Goal: Task Accomplishment & Management: Use online tool/utility

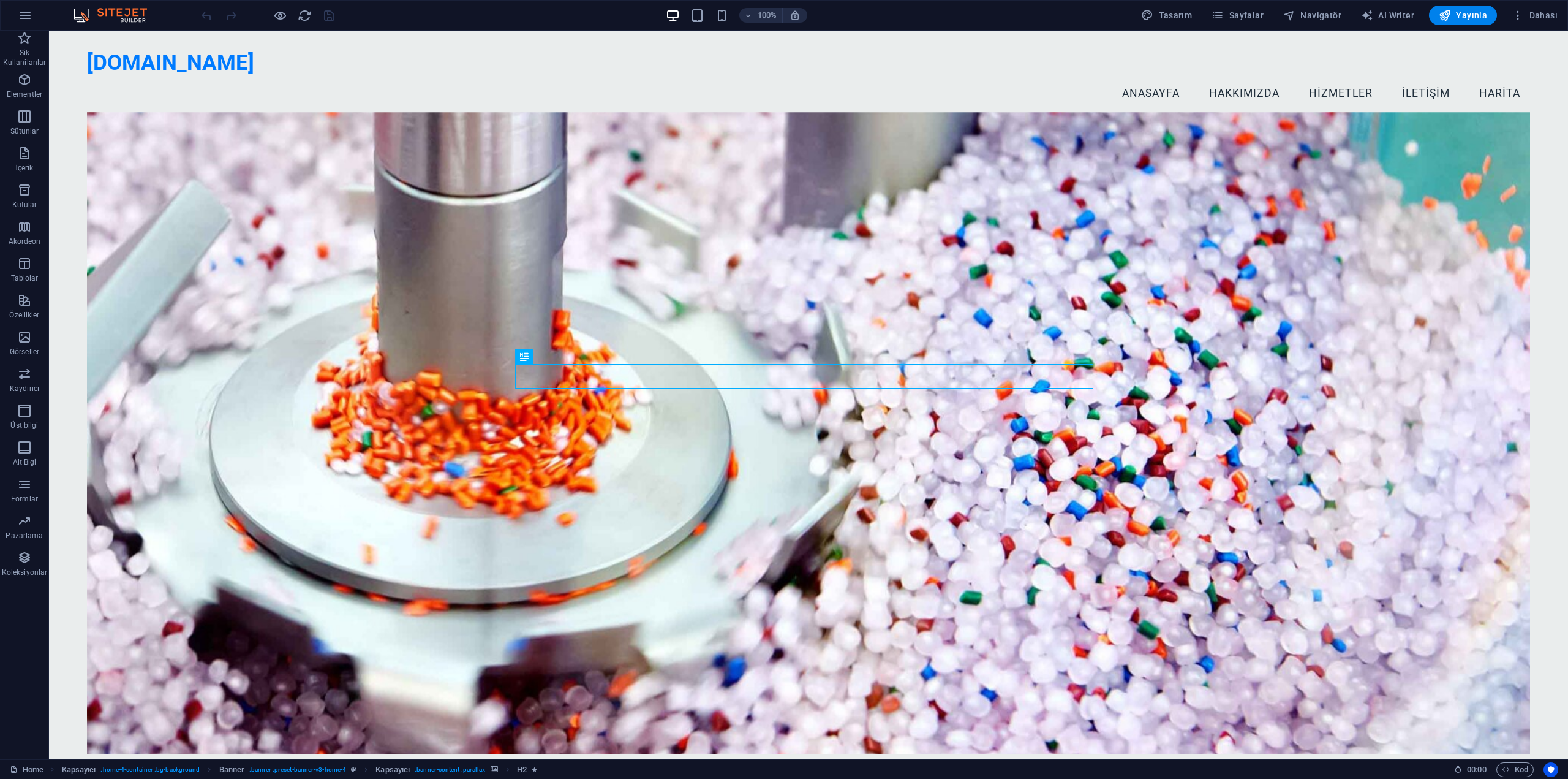
click at [870, 130] on figure at bounding box center [808, 433] width 1443 height 641
click at [829, 89] on div "[DOMAIN_NAME] Menu Anasayfa Hakkımızda Hizmetler İletişim Harita" at bounding box center [808, 78] width 1519 height 94
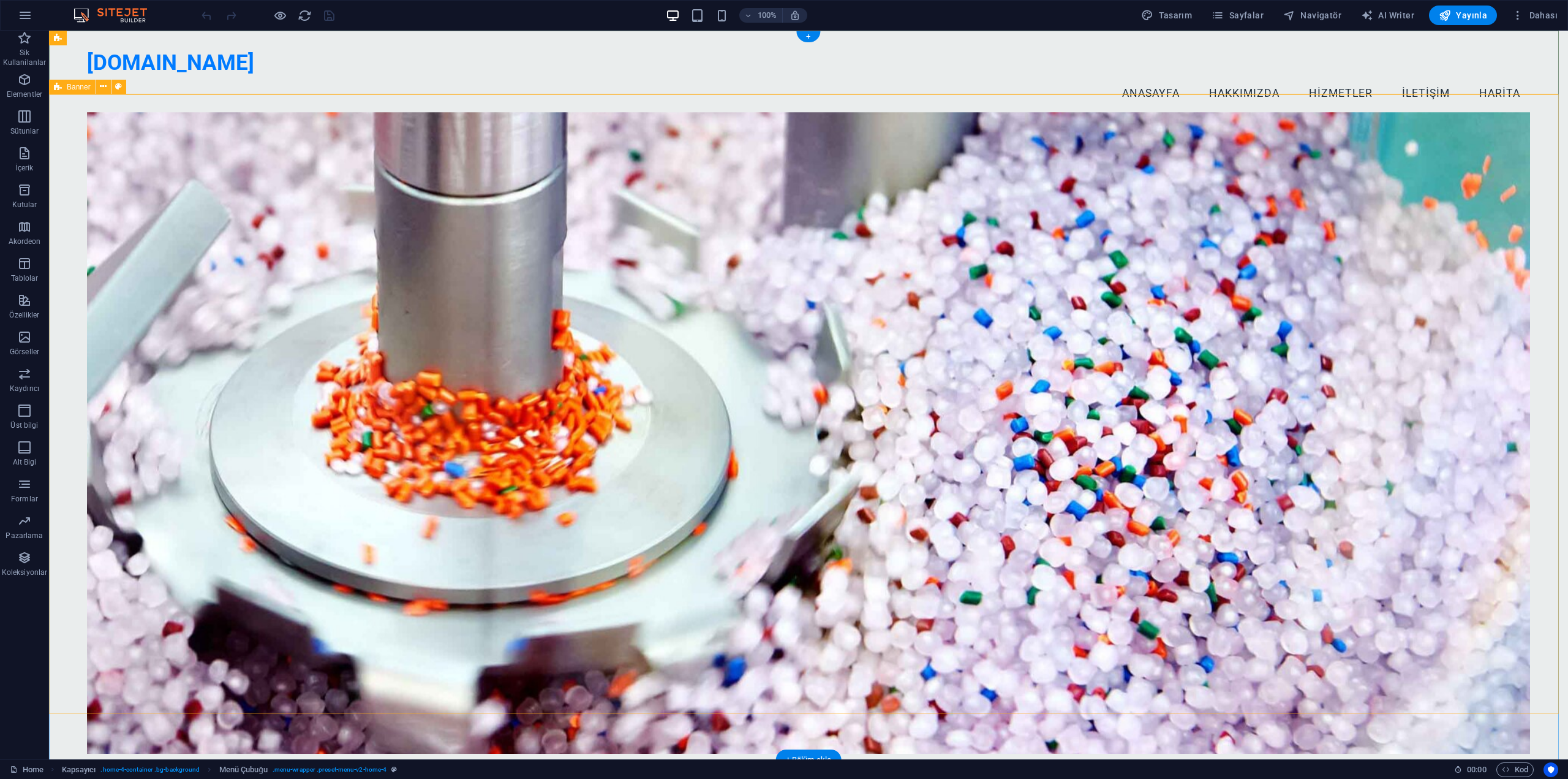
click at [81, 125] on div "Sineklik İçin Şerit [DEMOGRAPHIC_DATA] Kaliteli hammadde ile uzman üretim! Deta…" at bounding box center [808, 535] width 1519 height 819
click at [99, 88] on button at bounding box center [104, 87] width 15 height 15
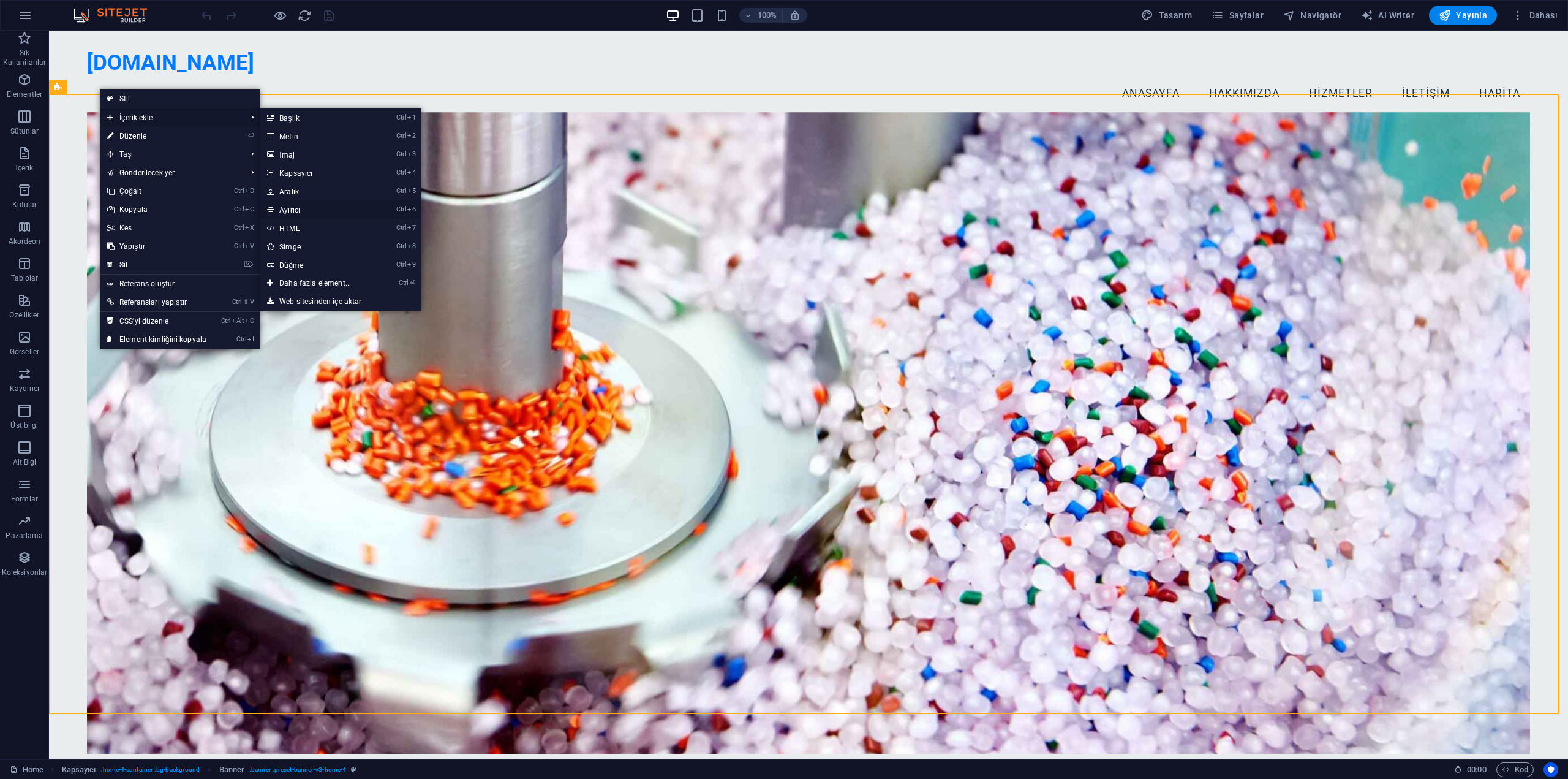
click at [304, 214] on link "Ctrl 6 Ayırıcı" at bounding box center [318, 210] width 116 height 19
select select "%"
select select "px"
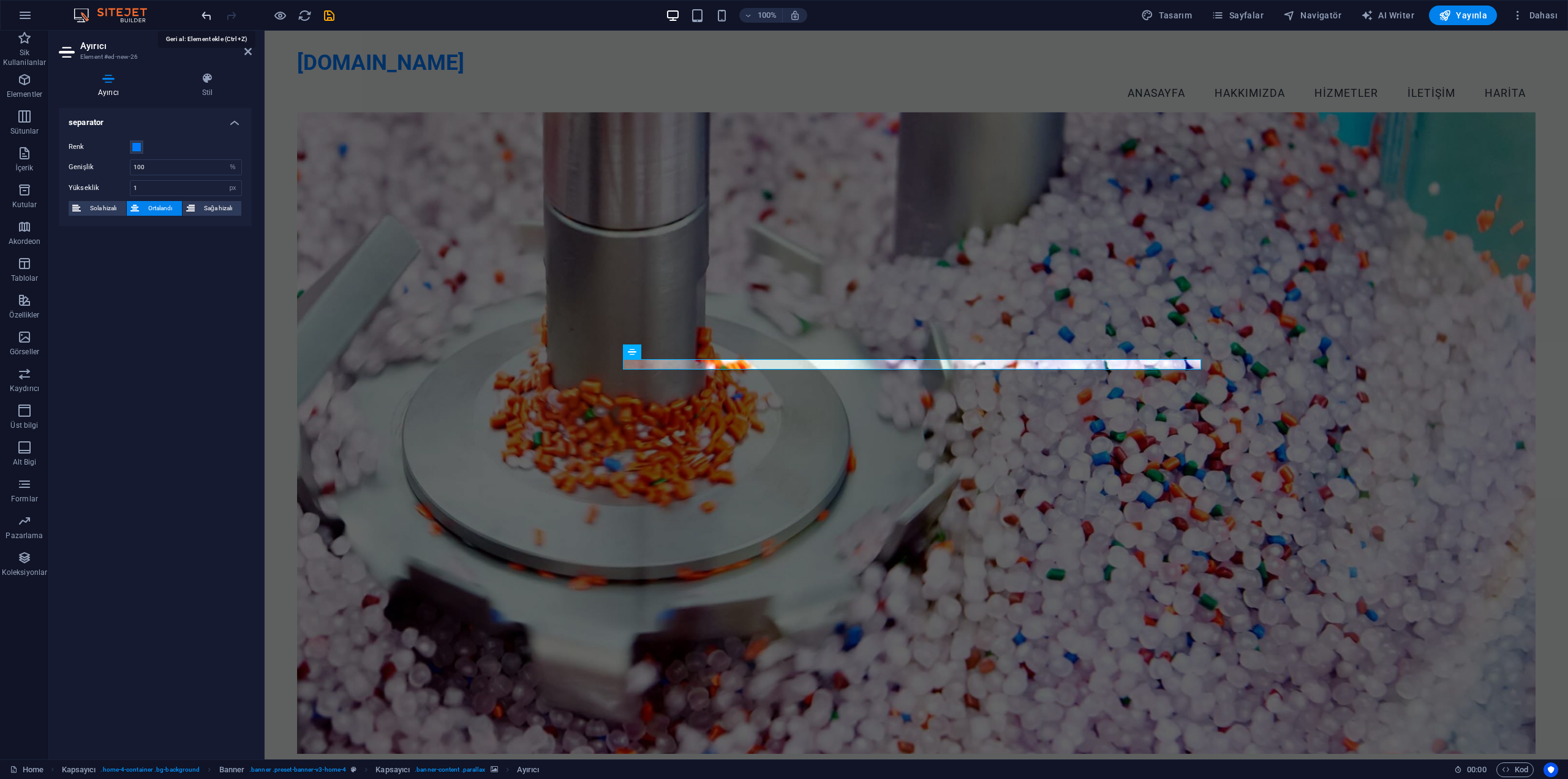
click at [204, 15] on icon "undo" at bounding box center [207, 15] width 14 height 14
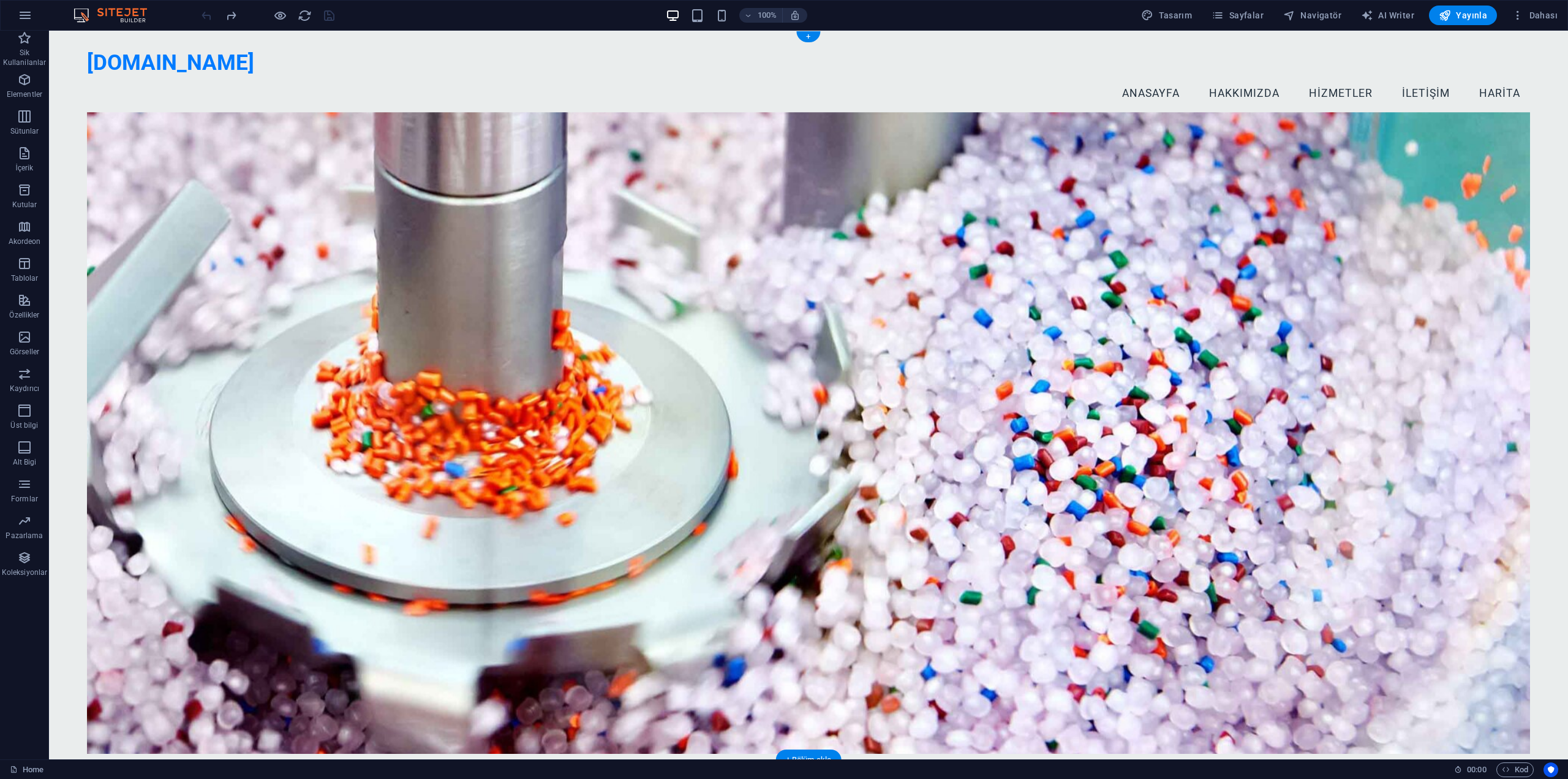
click at [645, 237] on figure at bounding box center [808, 433] width 1443 height 641
click at [73, 125] on div "Sineklik İçin Şerit [DEMOGRAPHIC_DATA] Kaliteli hammadde ile uzman üretim! Deta…" at bounding box center [808, 535] width 1519 height 819
click at [106, 90] on icon at bounding box center [103, 86] width 7 height 13
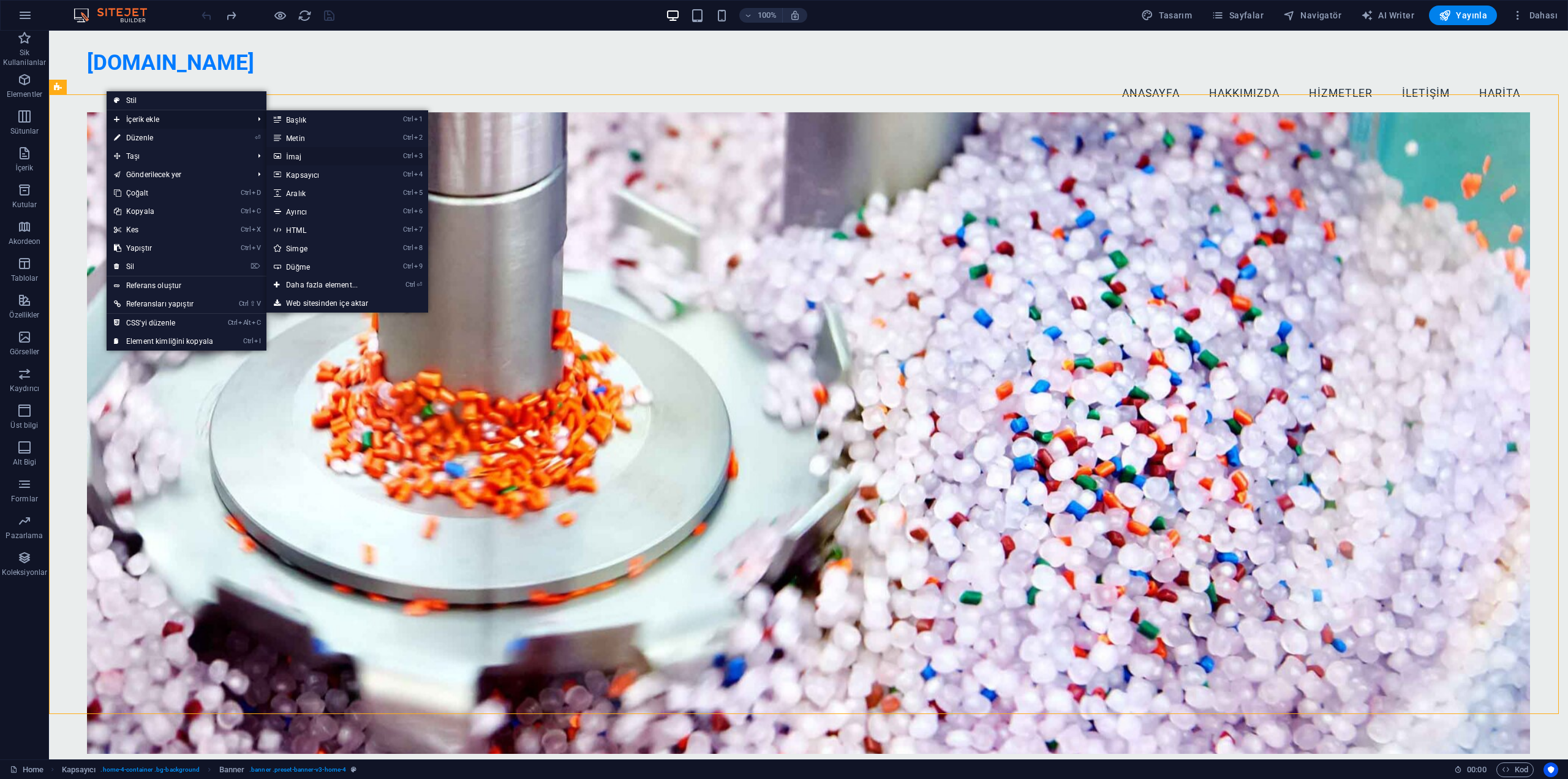
click at [309, 160] on link "Ctrl 3 İmaj" at bounding box center [325, 156] width 116 height 19
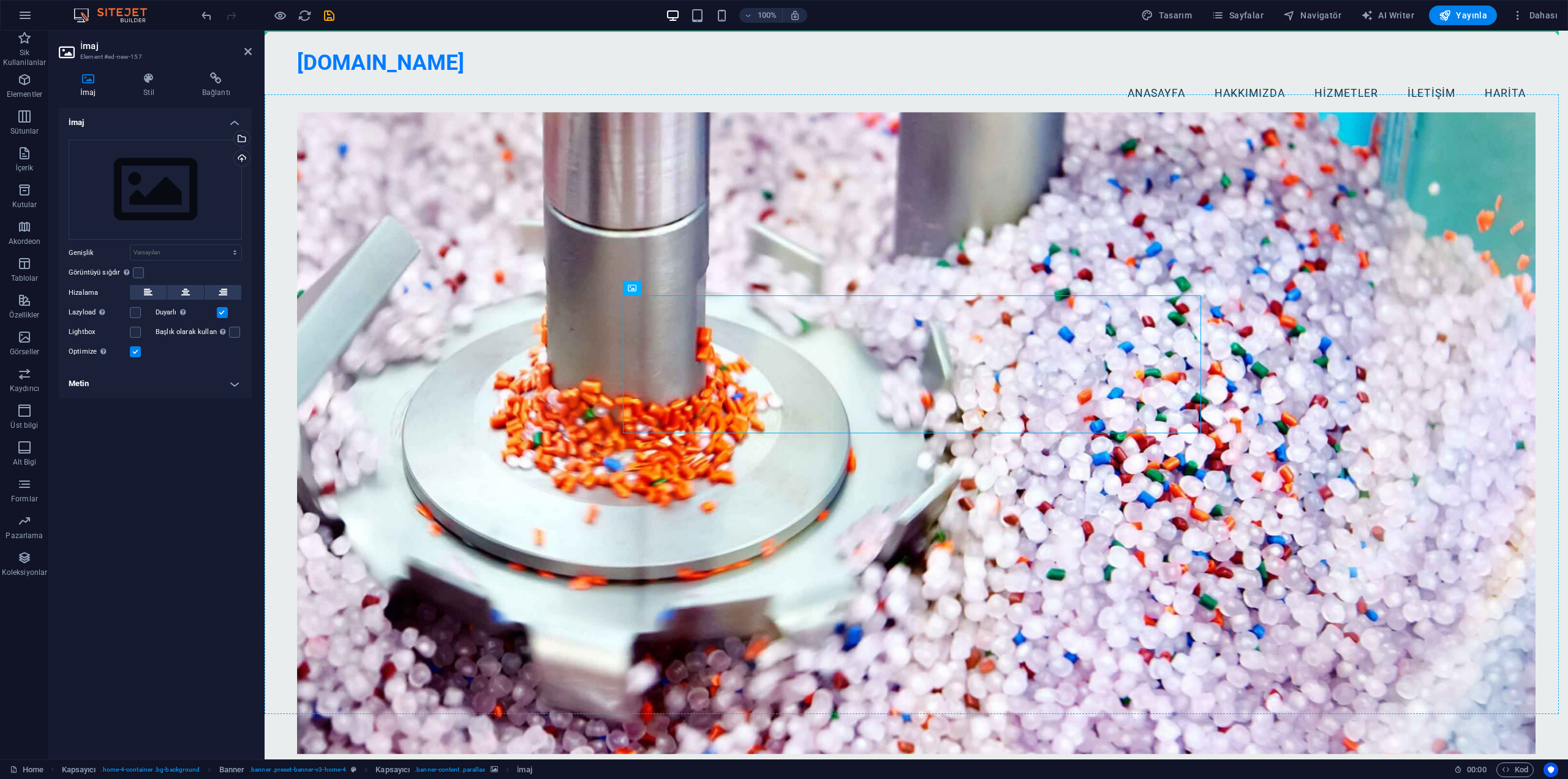
drag, startPoint x: 757, startPoint y: 348, endPoint x: 751, endPoint y: 218, distance: 130.1
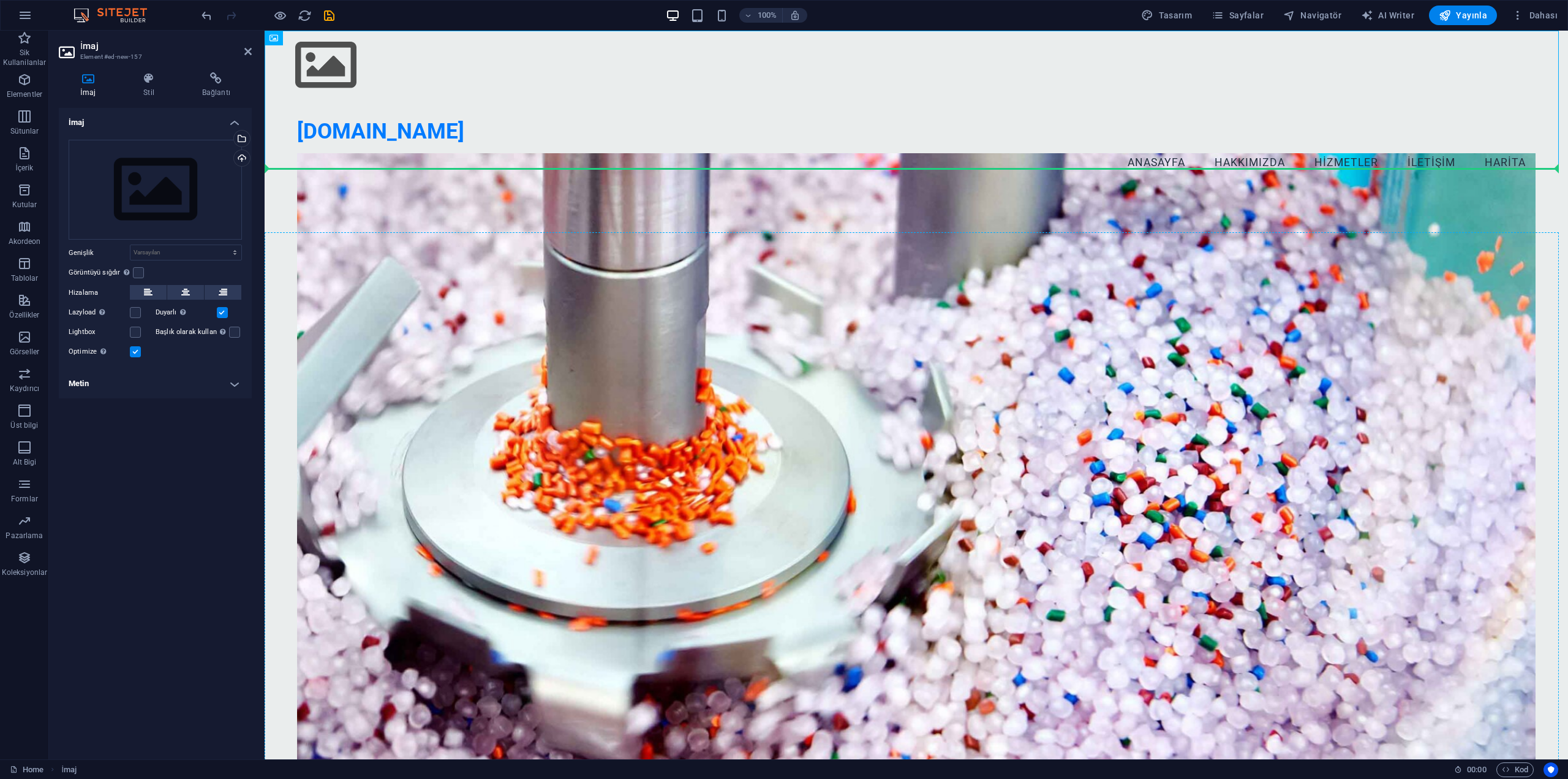
drag, startPoint x: 653, startPoint y: 117, endPoint x: 655, endPoint y: 248, distance: 131.0
drag, startPoint x: 389, startPoint y: 46, endPoint x: 425, endPoint y: 240, distance: 197.3
drag, startPoint x: 360, startPoint y: 52, endPoint x: 399, endPoint y: 259, distance: 210.6
drag, startPoint x: 554, startPoint y: 67, endPoint x: 384, endPoint y: 299, distance: 287.6
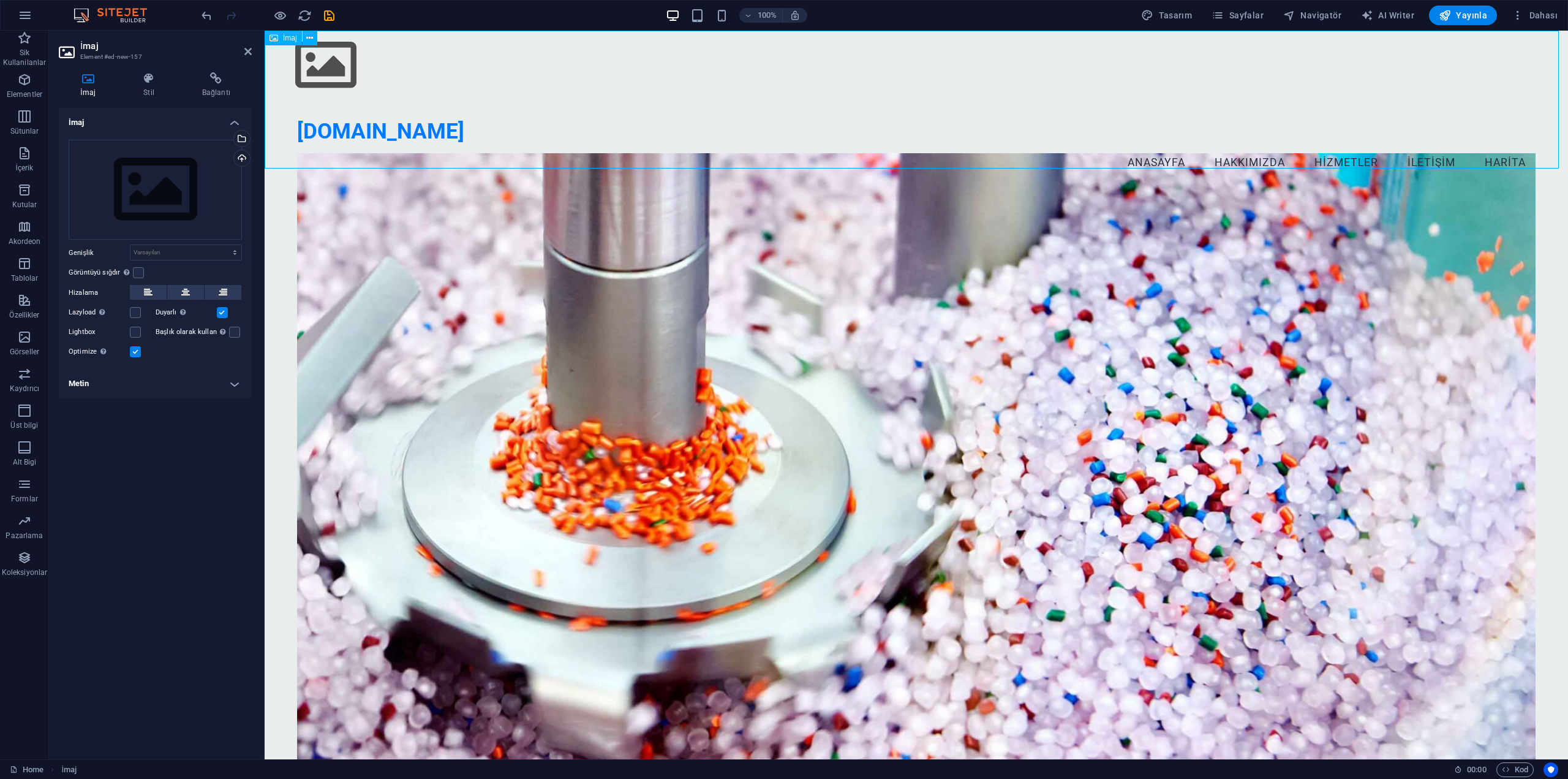
click at [393, 99] on figure at bounding box center [916, 65] width 1303 height 69
click at [312, 35] on icon at bounding box center [309, 38] width 7 height 13
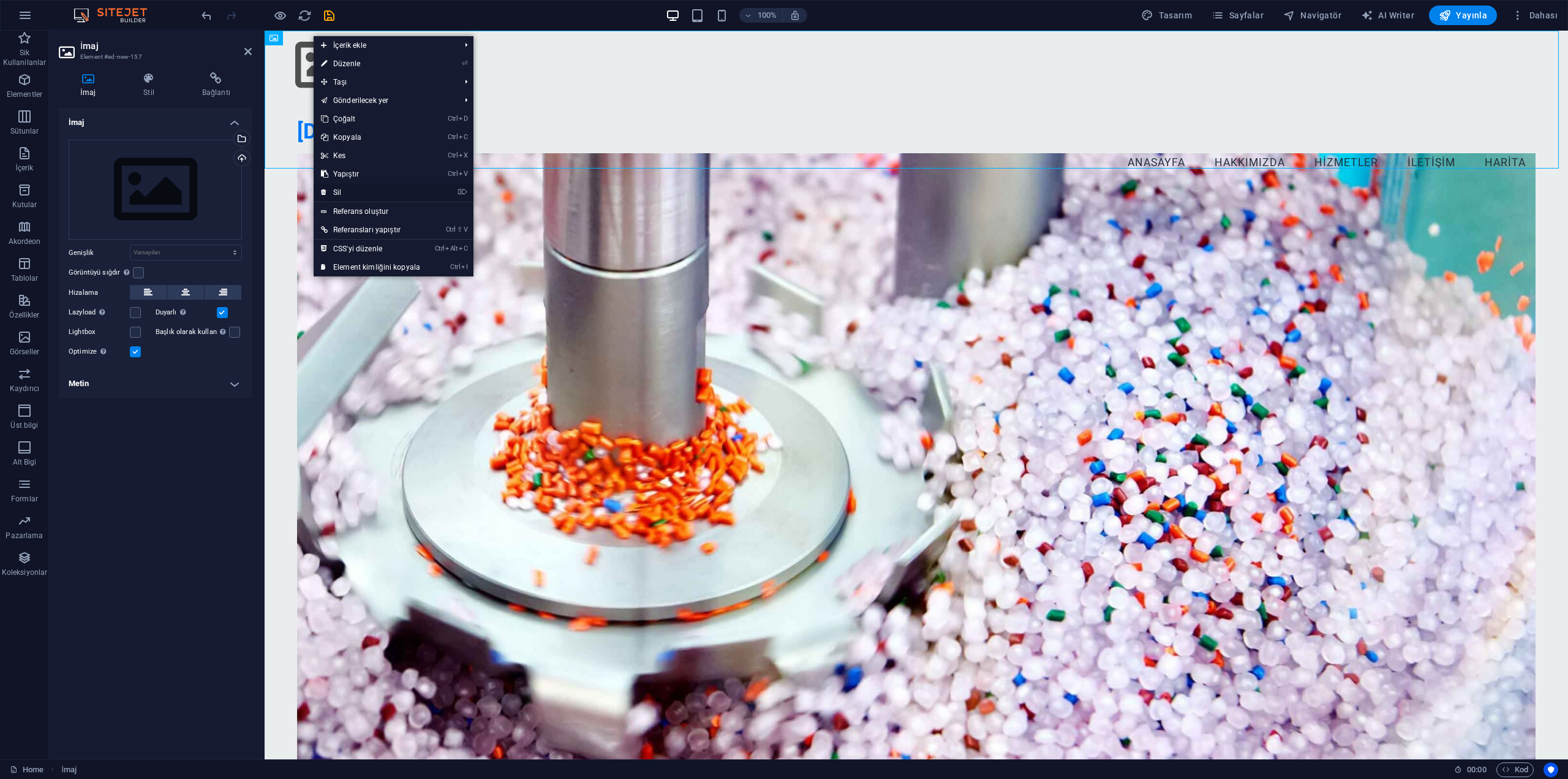
click at [344, 197] on link "⌦ Sil" at bounding box center [370, 193] width 114 height 19
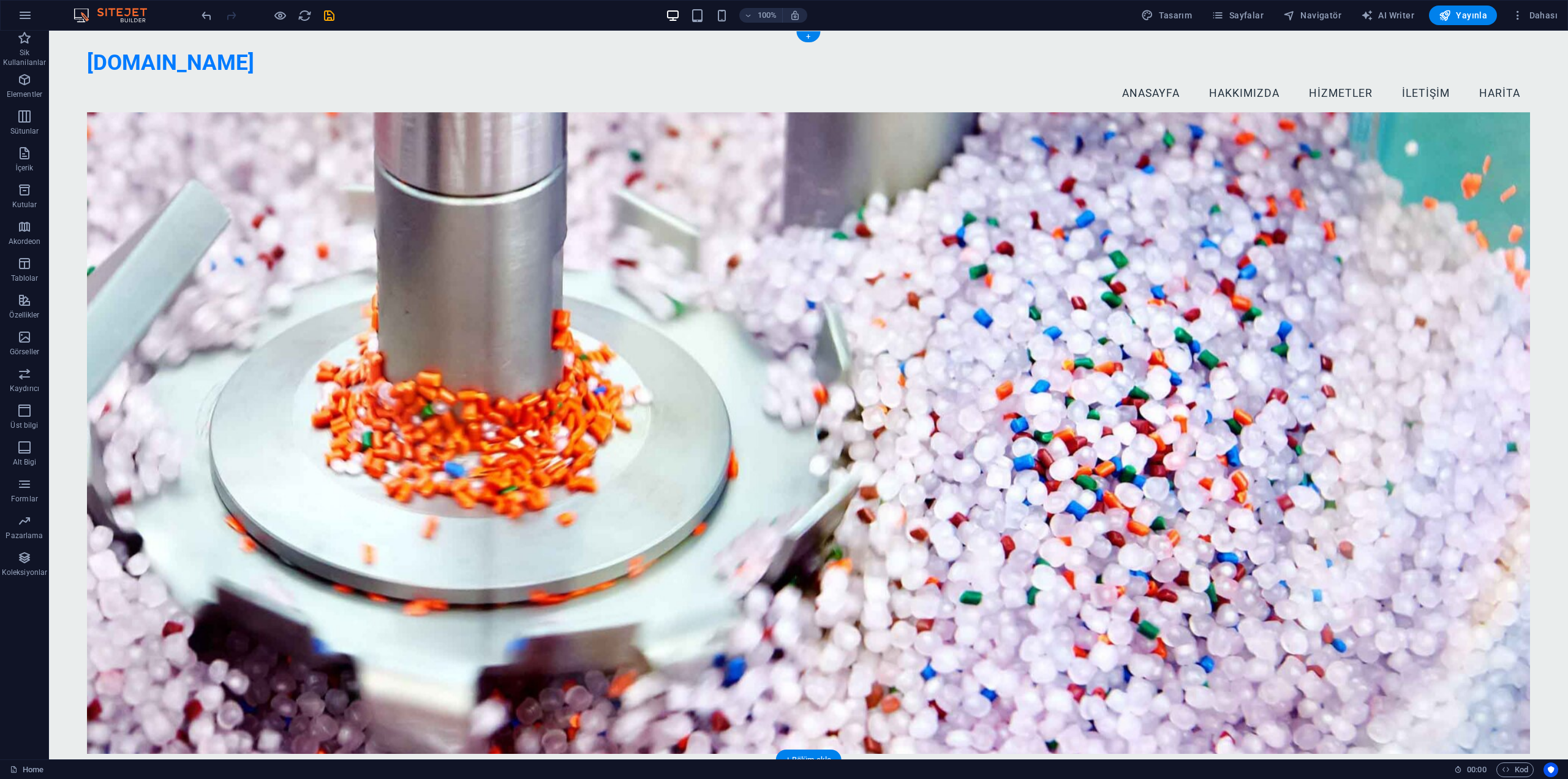
click at [414, 151] on figure at bounding box center [808, 433] width 1443 height 641
click at [97, 88] on icon at bounding box center [96, 87] width 9 height 15
click at [149, 90] on icon at bounding box center [150, 86] width 7 height 13
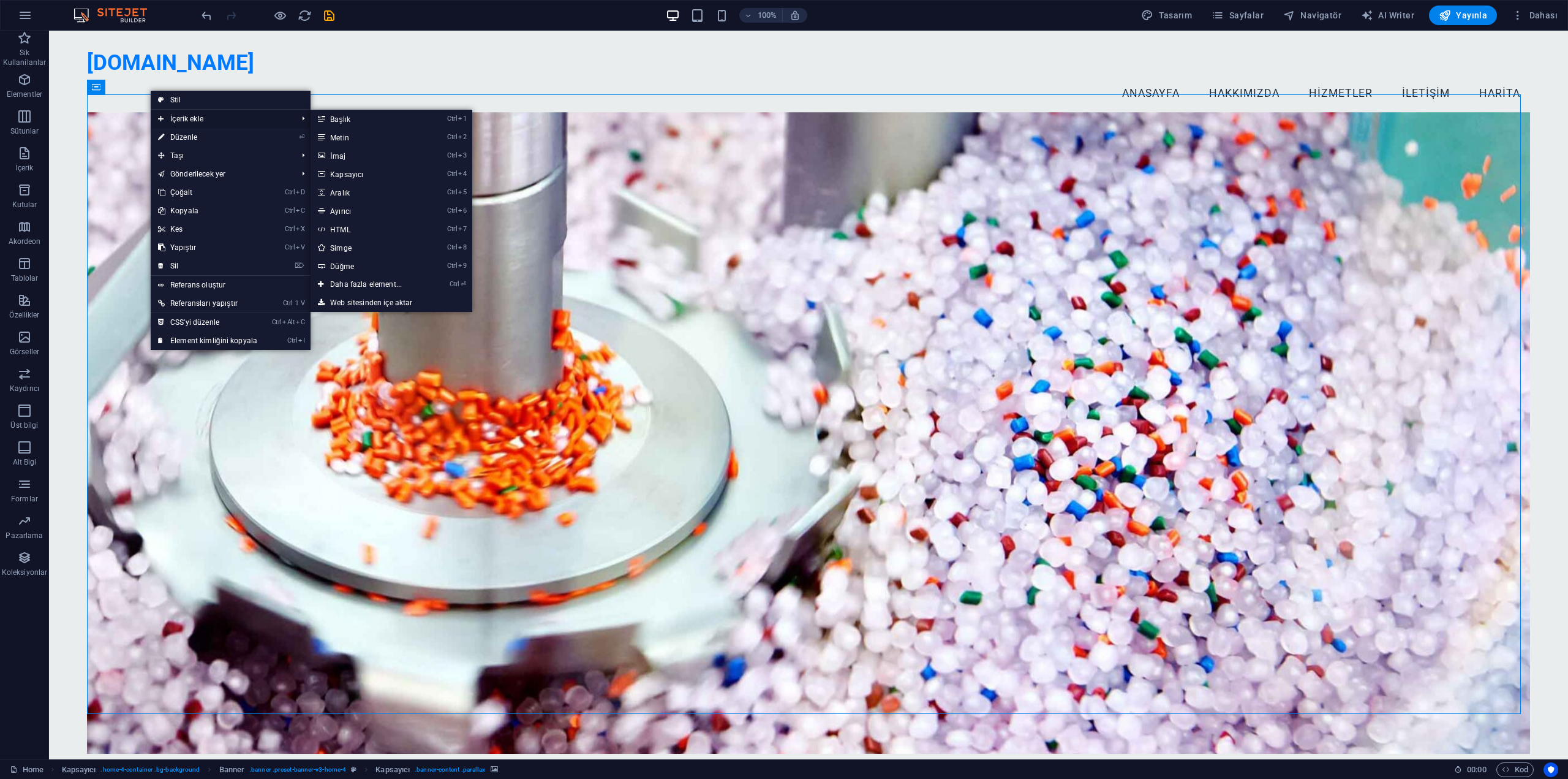
click at [168, 115] on span "İçerik ekle" at bounding box center [221, 119] width 141 height 19
click at [338, 159] on link "Ctrl 3 İmaj" at bounding box center [368, 156] width 116 height 19
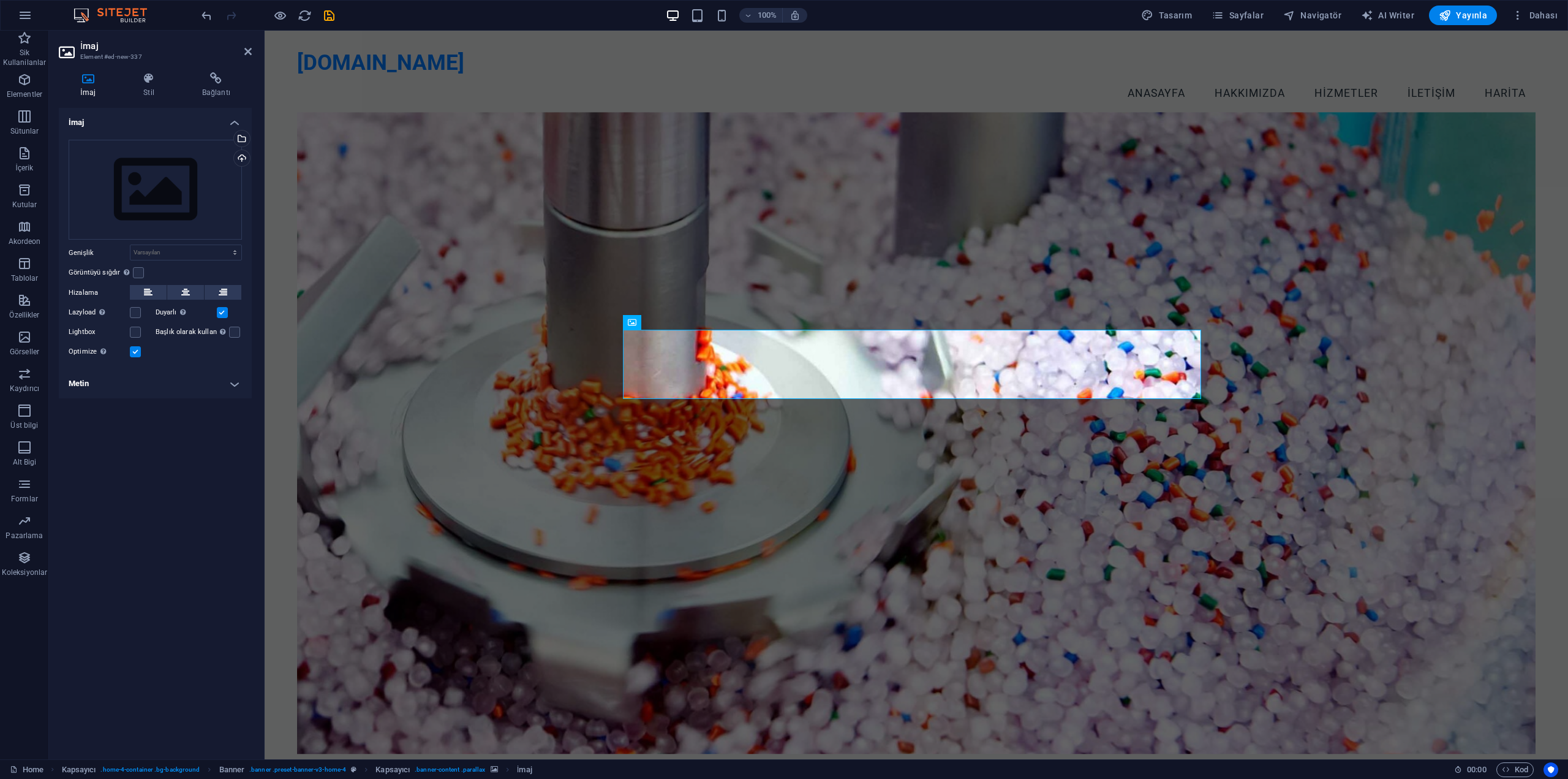
click at [199, 19] on div "100% Tasarım [PERSON_NAME] AI Writer Yayınla Dahası" at bounding box center [784, 15] width 1567 height 30
click at [203, 15] on icon "undo" at bounding box center [207, 15] width 14 height 14
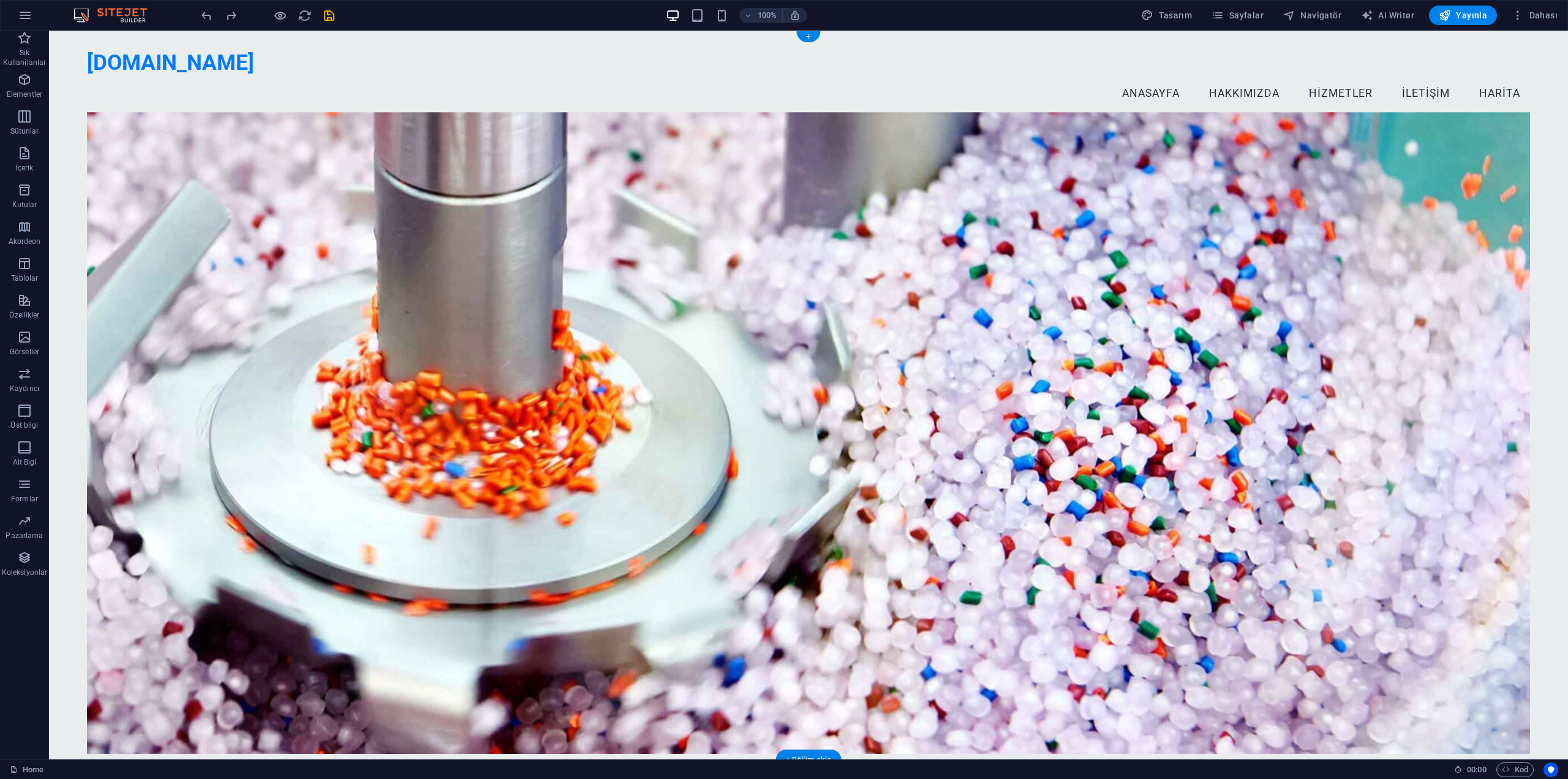
click at [269, 164] on figure at bounding box center [808, 433] width 1443 height 641
click at [97, 86] on icon at bounding box center [96, 87] width 9 height 15
click at [164, 86] on icon at bounding box center [166, 86] width 9 height 13
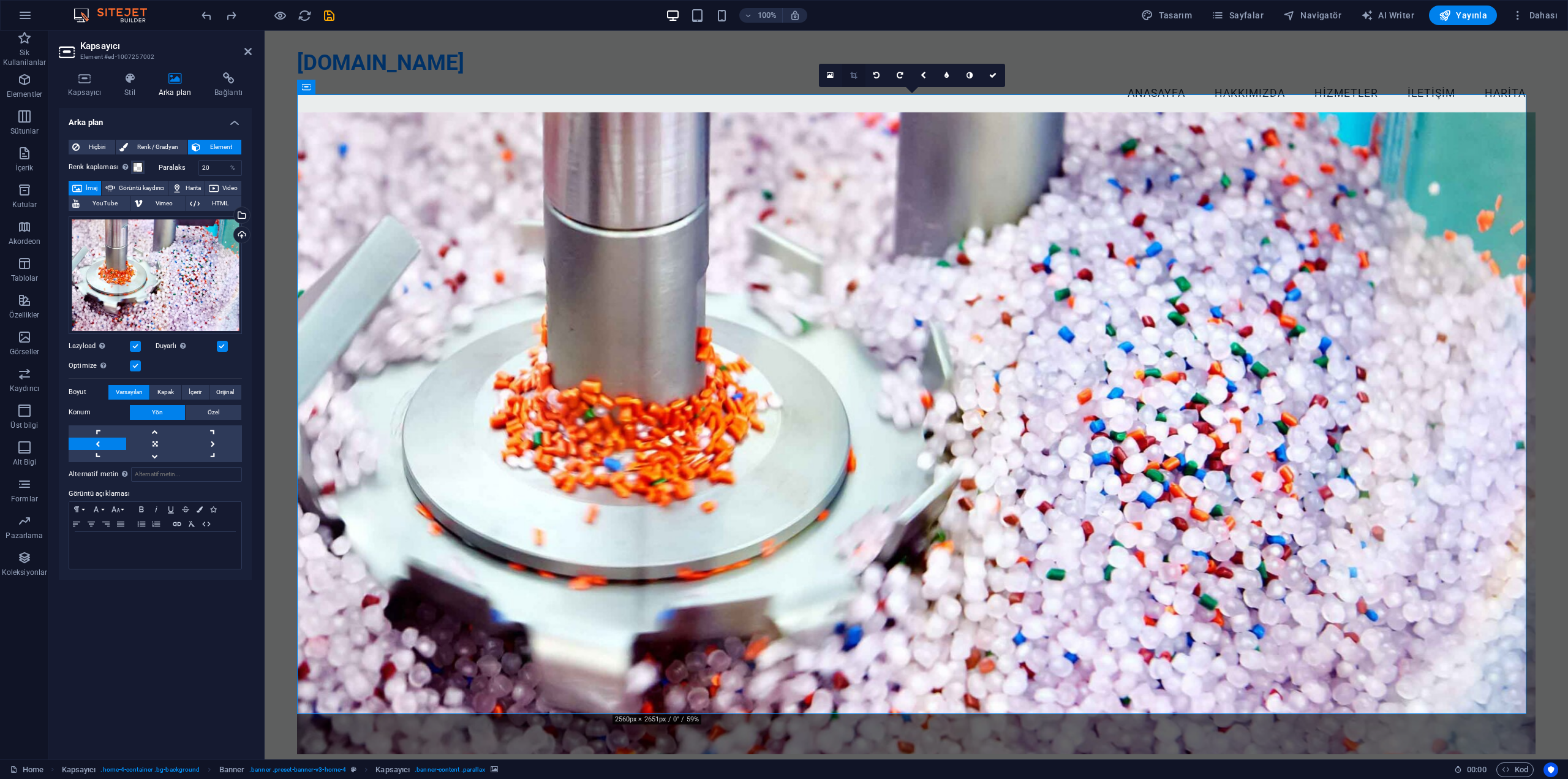
click at [850, 74] on icon at bounding box center [853, 75] width 7 height 7
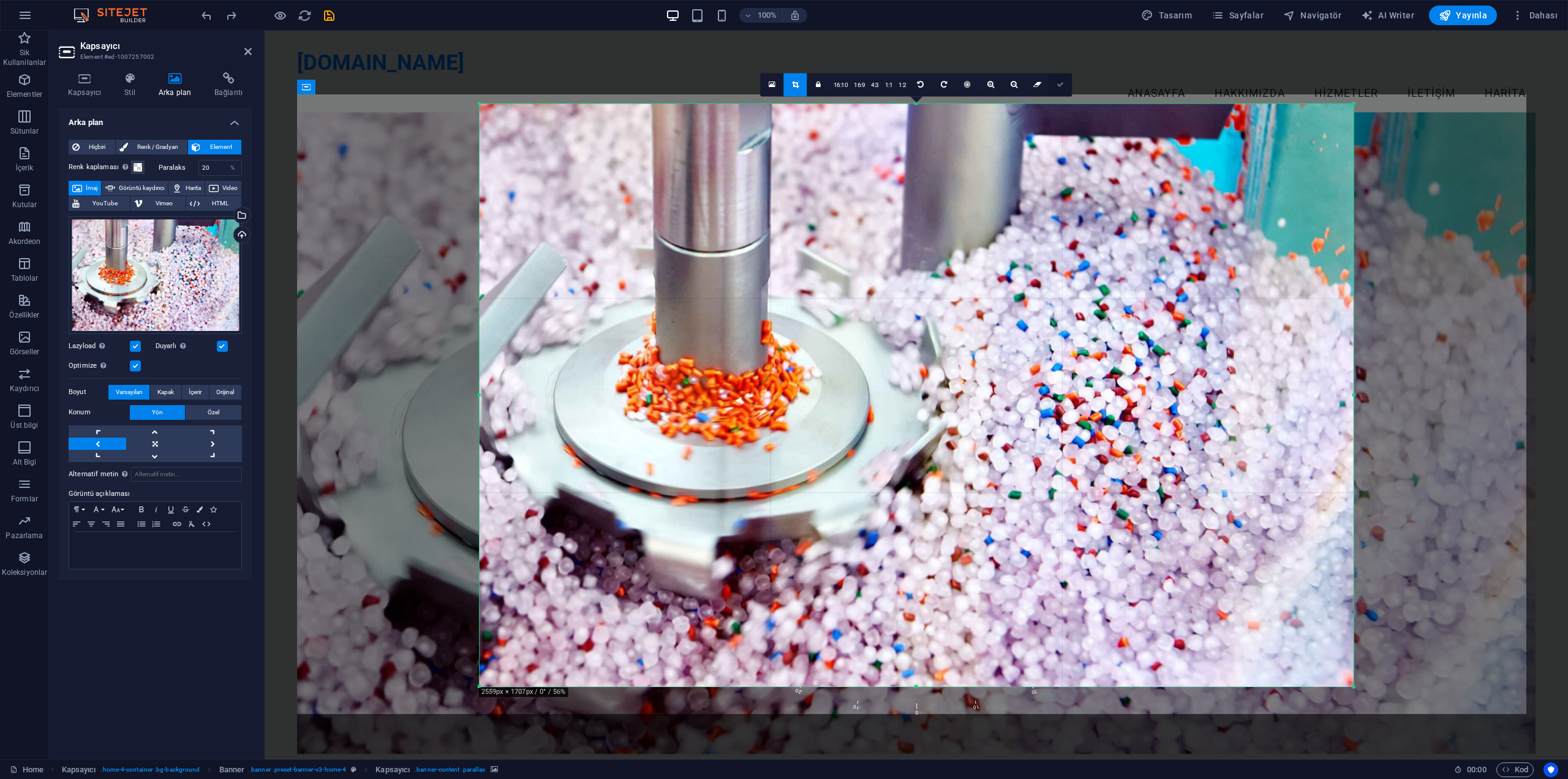
click at [1055, 86] on link at bounding box center [1061, 85] width 23 height 23
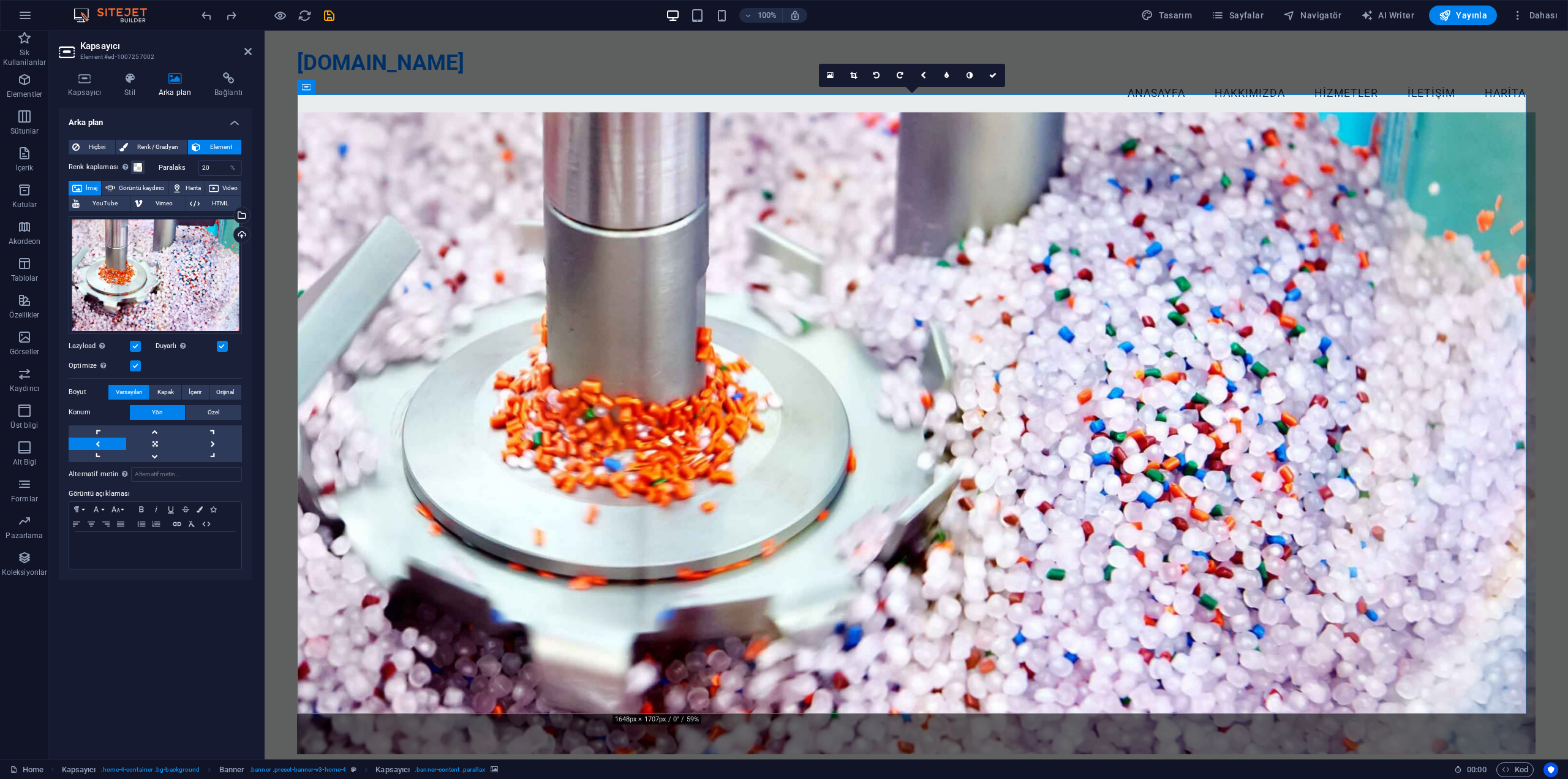
click at [800, 186] on figure at bounding box center [916, 433] width 1238 height 641
click at [89, 82] on icon at bounding box center [84, 78] width 51 height 12
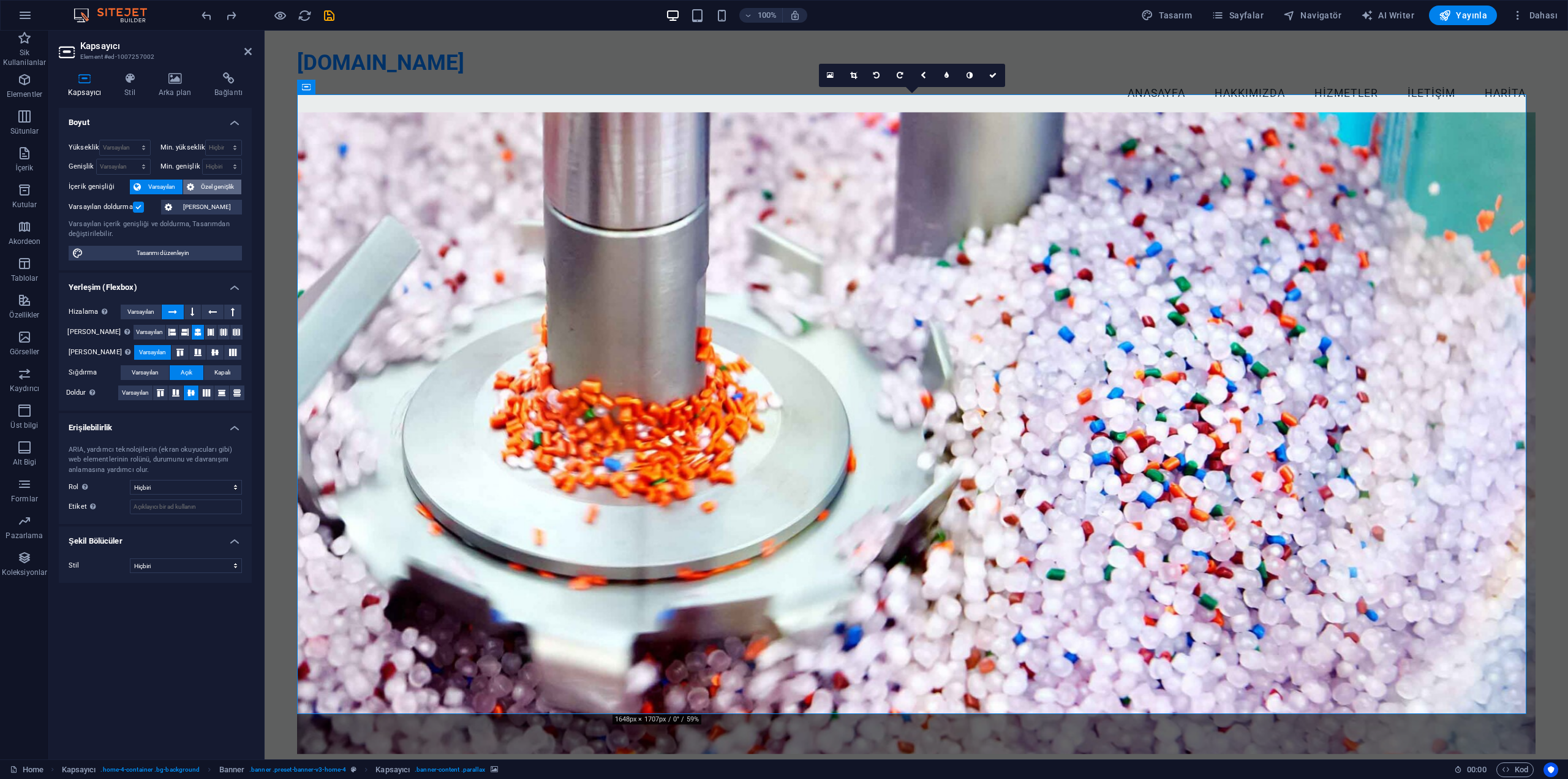
click at [201, 185] on span "Özel genişlik" at bounding box center [218, 187] width 41 height 15
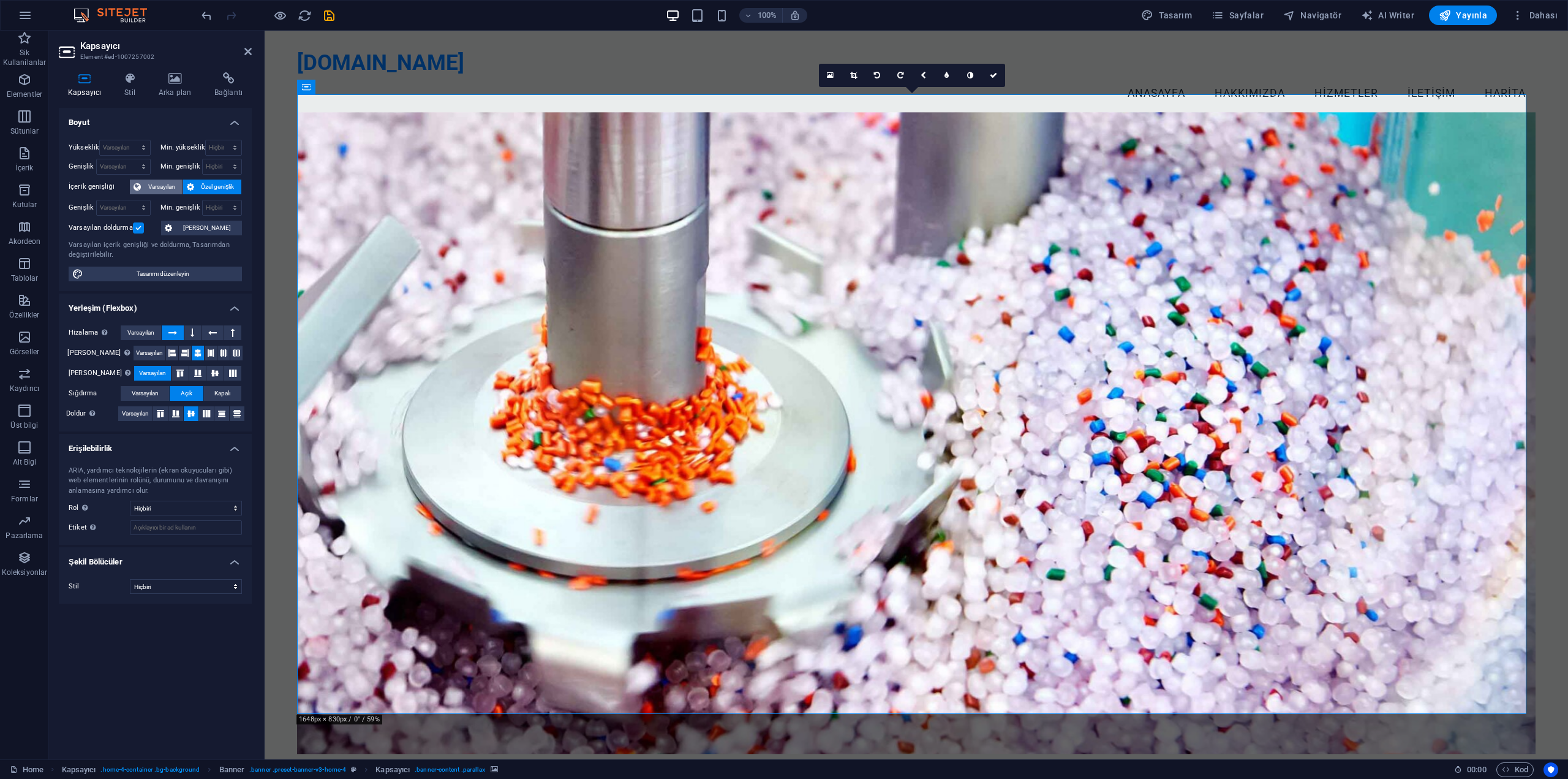
click at [169, 185] on span "Varsayılan" at bounding box center [162, 187] width 35 height 15
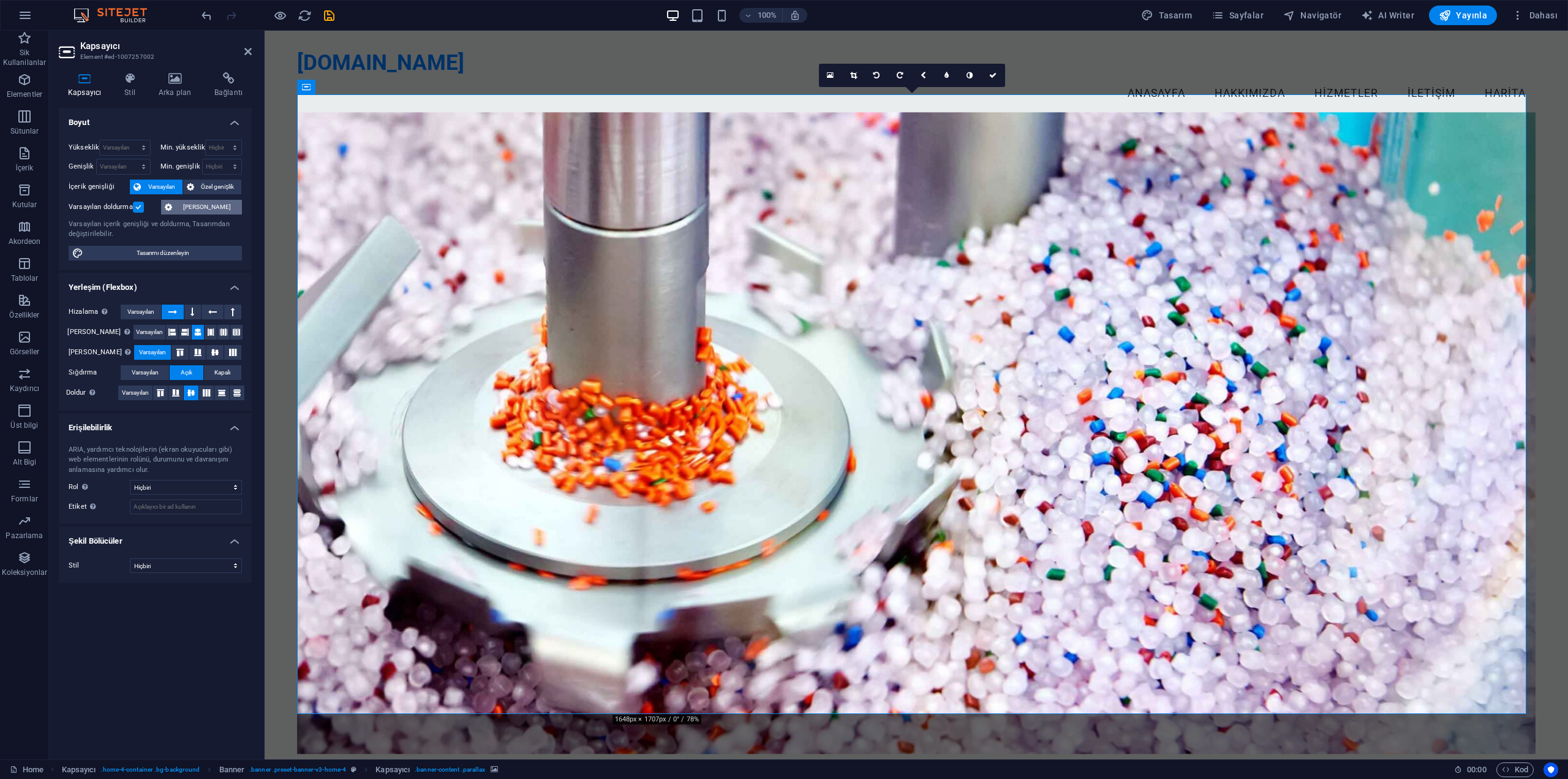
click at [200, 207] on span "[PERSON_NAME]" at bounding box center [207, 207] width 62 height 15
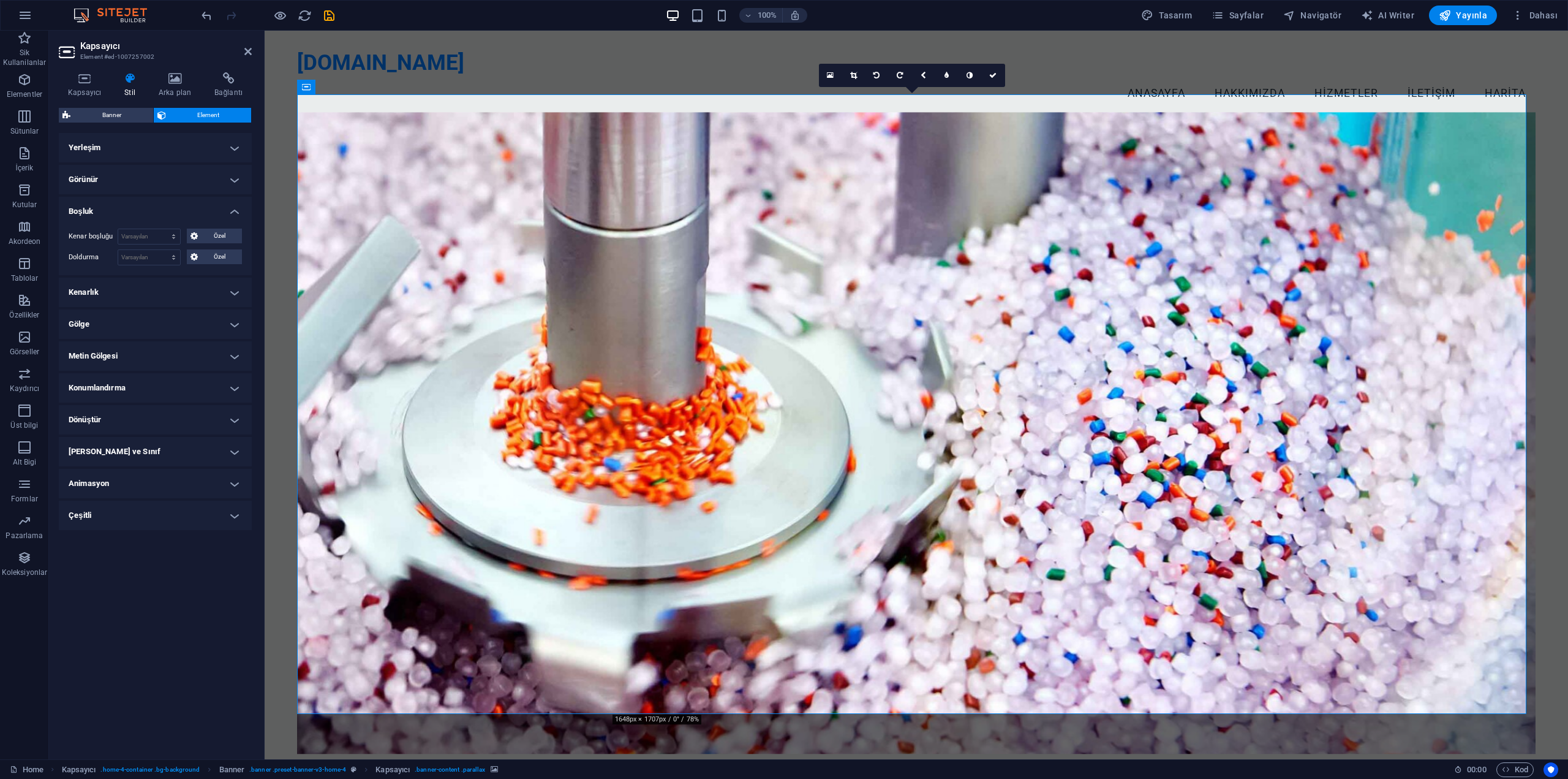
click at [134, 147] on h4 "Yerleşim" at bounding box center [155, 148] width 193 height 30
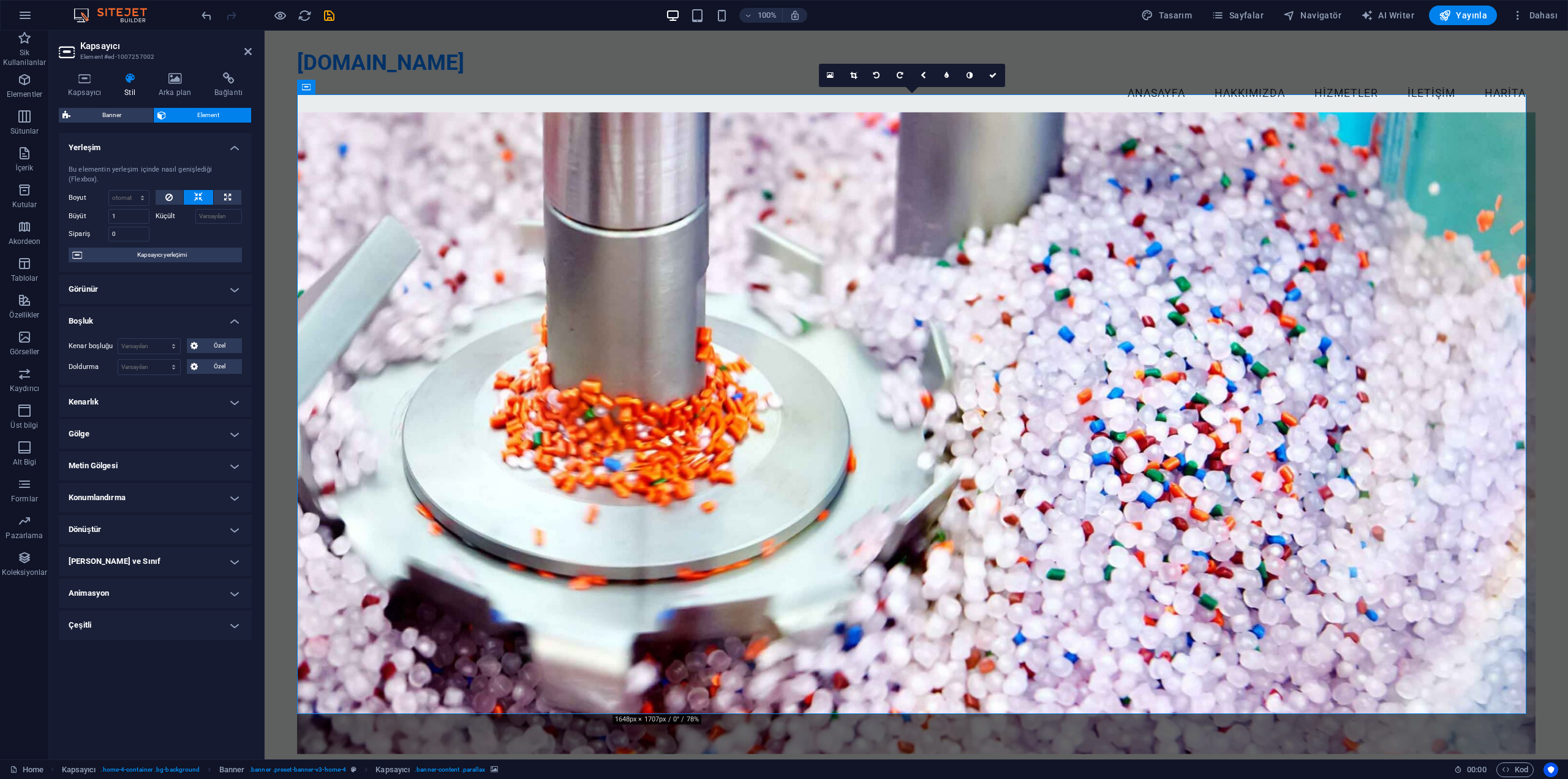
click at [184, 280] on h4 "Görünür" at bounding box center [155, 290] width 193 height 30
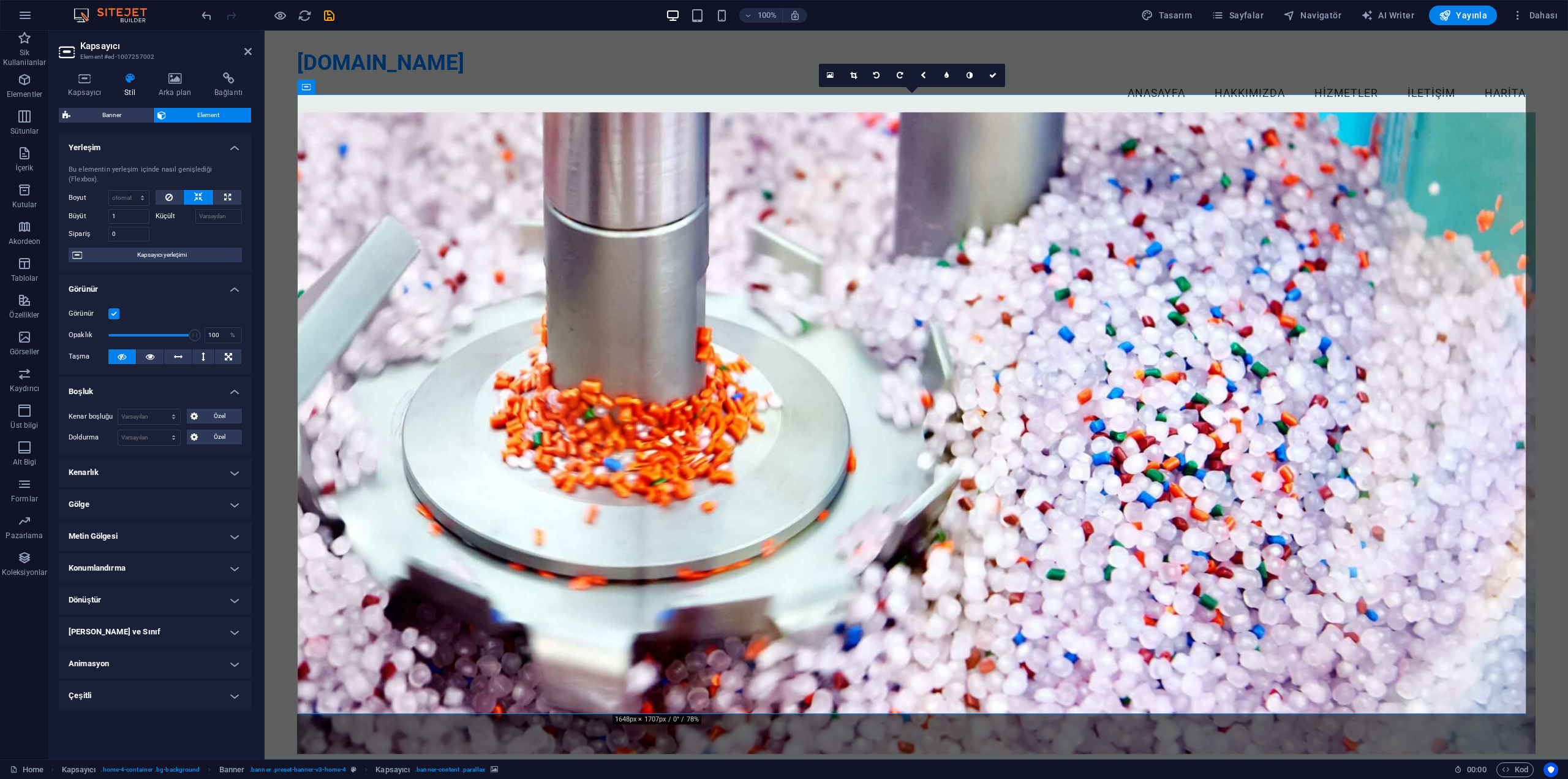
click at [185, 560] on h4 "Konumlandırma" at bounding box center [155, 568] width 193 height 30
click at [223, 585] on span "Sticky" at bounding box center [228, 593] width 16 height 15
click at [94, 594] on span "Varsayılan" at bounding box center [88, 593] width 27 height 15
click at [123, 592] on span "Statik" at bounding box center [120, 593] width 15 height 15
click at [160, 592] on button "Mutlak" at bounding box center [175, 593] width 30 height 15
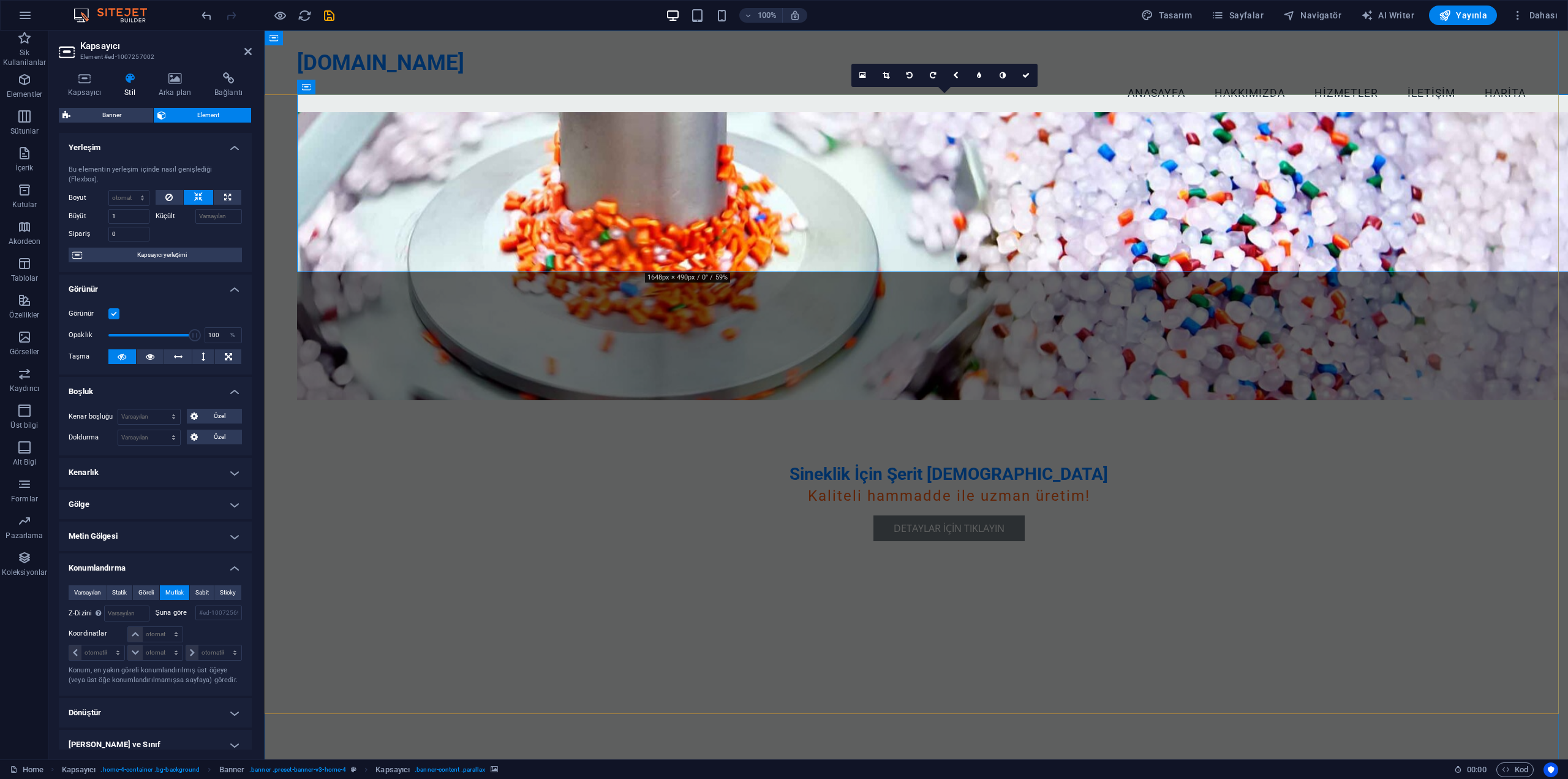
click at [501, 483] on div "Sineklik İçin Şerit [DEMOGRAPHIC_DATA] Kaliteli hammadde ile uzman üretim! Deta…" at bounding box center [916, 435] width 1303 height 620
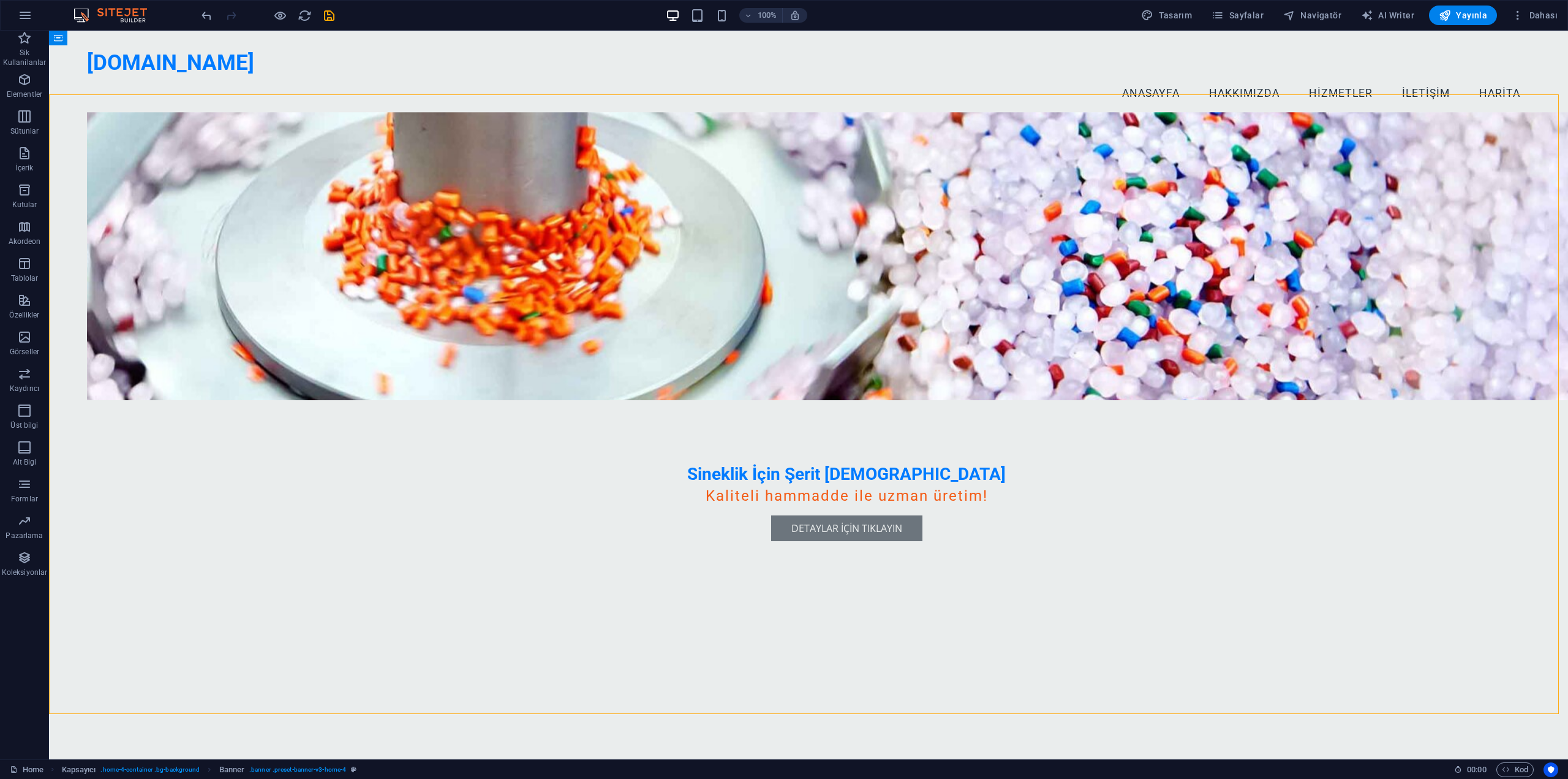
click at [502, 470] on div "Sineklik İçin Şerit [DEMOGRAPHIC_DATA] Kaliteli hammadde ile uzman üretim! Deta…" at bounding box center [808, 435] width 1519 height 620
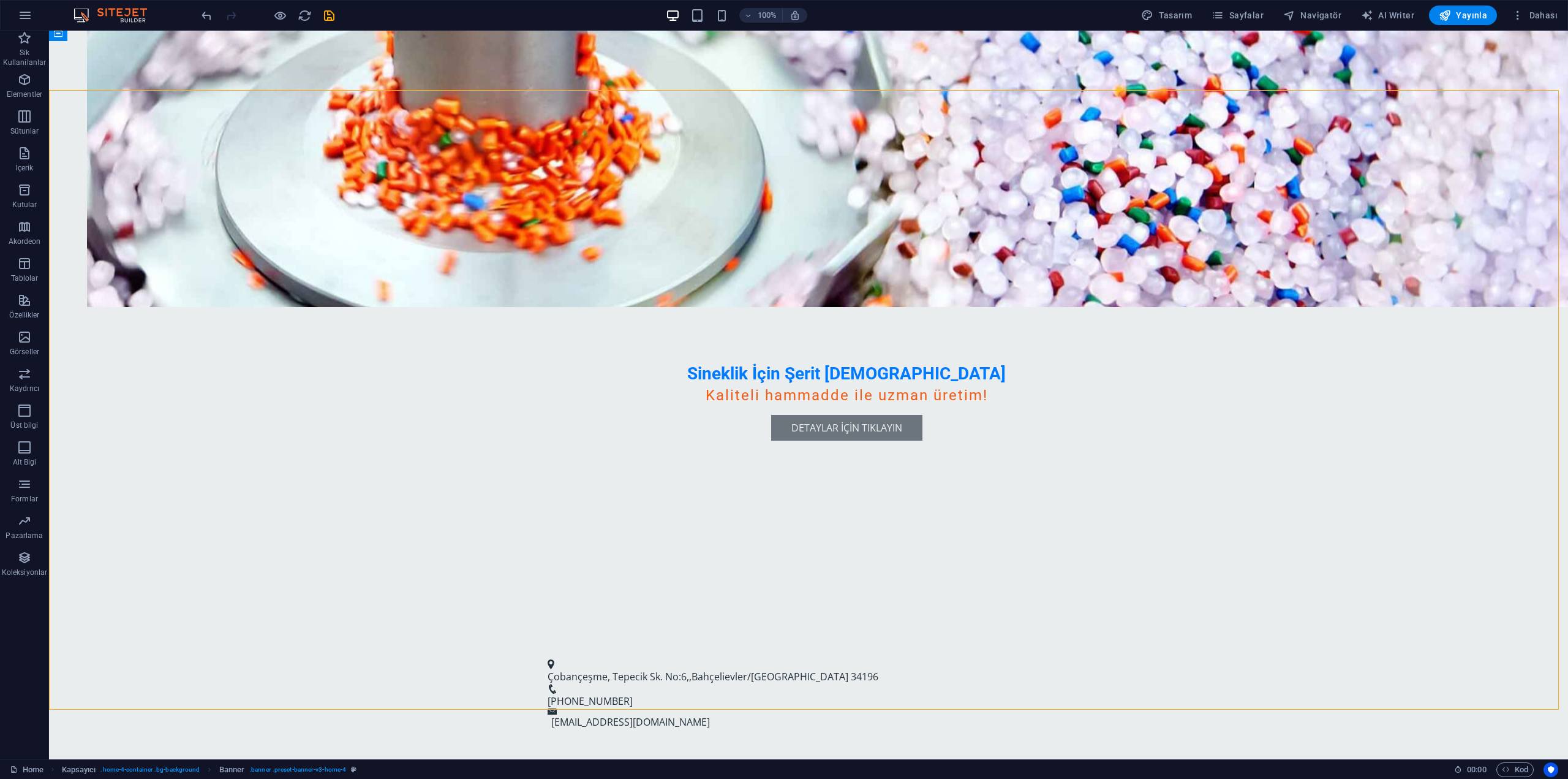
scroll to position [123, 0]
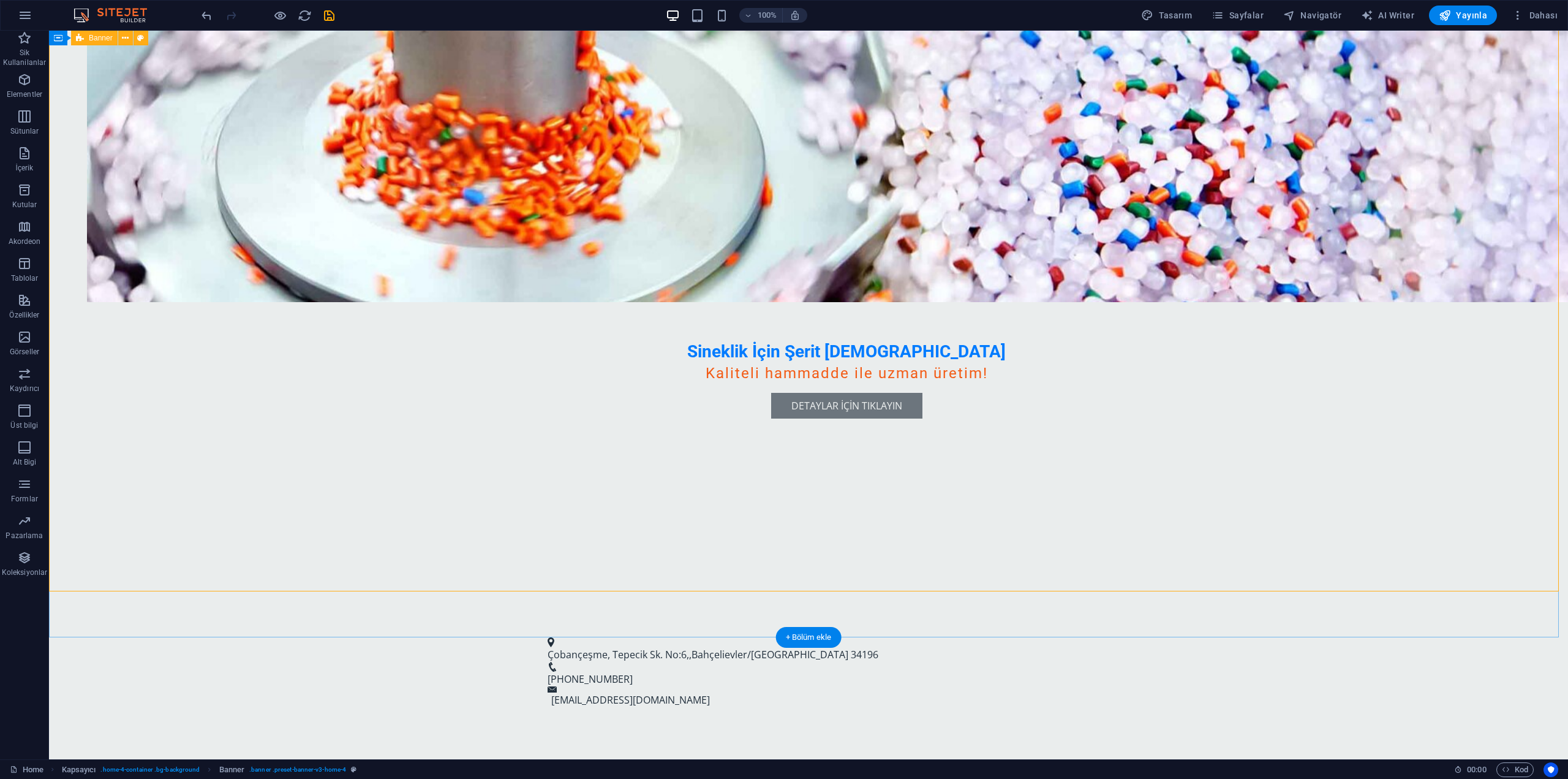
click at [550, 525] on div "Sineklik İçin Şerit [DEMOGRAPHIC_DATA] Kaliteli hammadde ile uzman üretim! Deta…" at bounding box center [808, 312] width 1519 height 620
click at [527, 520] on div "Sineklik İçin Şerit [DEMOGRAPHIC_DATA] Kaliteli hammadde ile uzman üretim! Deta…" at bounding box center [808, 312] width 1519 height 620
click at [125, 38] on icon at bounding box center [125, 38] width 7 height 13
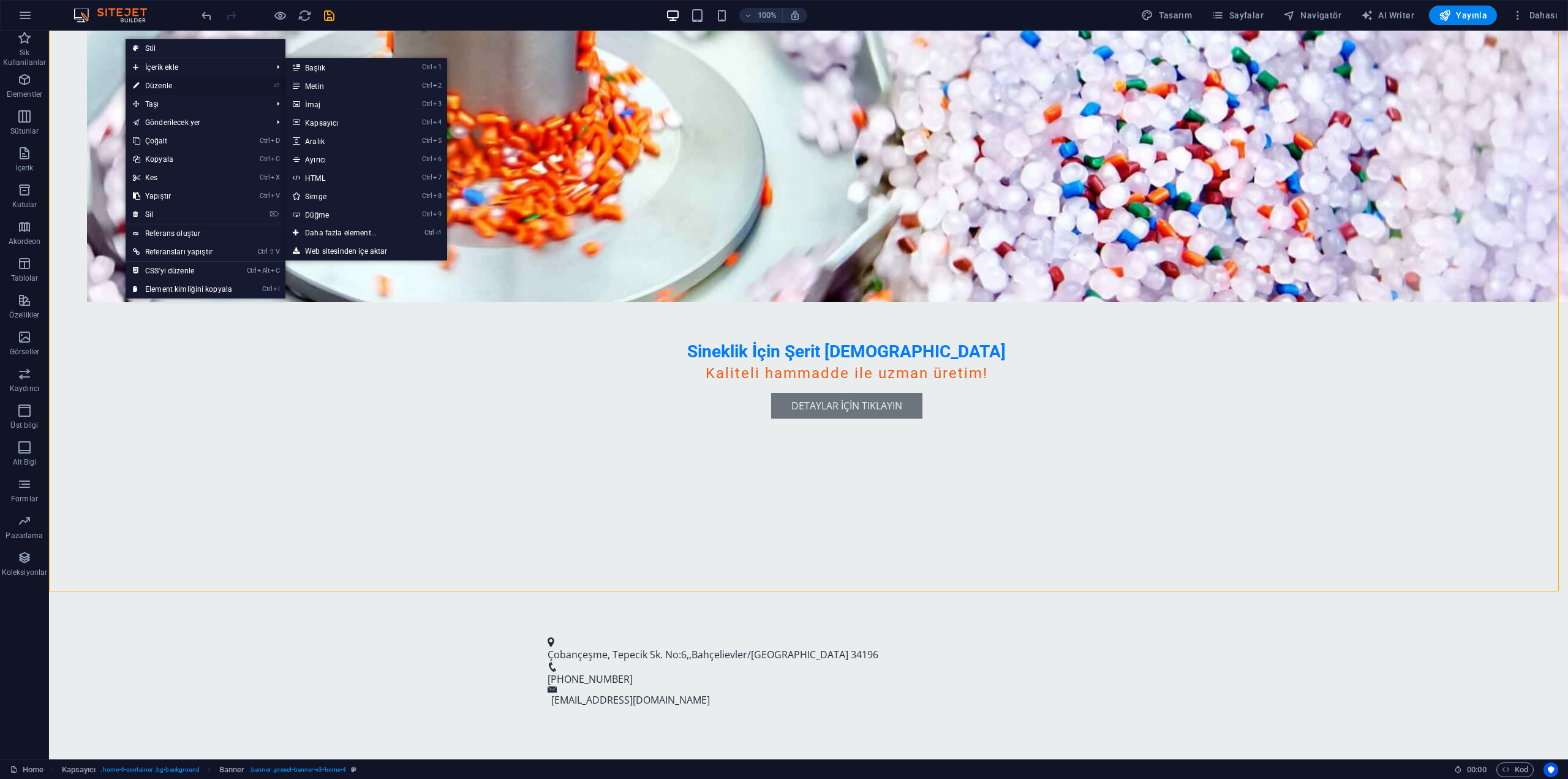
click at [170, 82] on link "⏎ Düzenle" at bounding box center [183, 86] width 114 height 19
select select "vh"
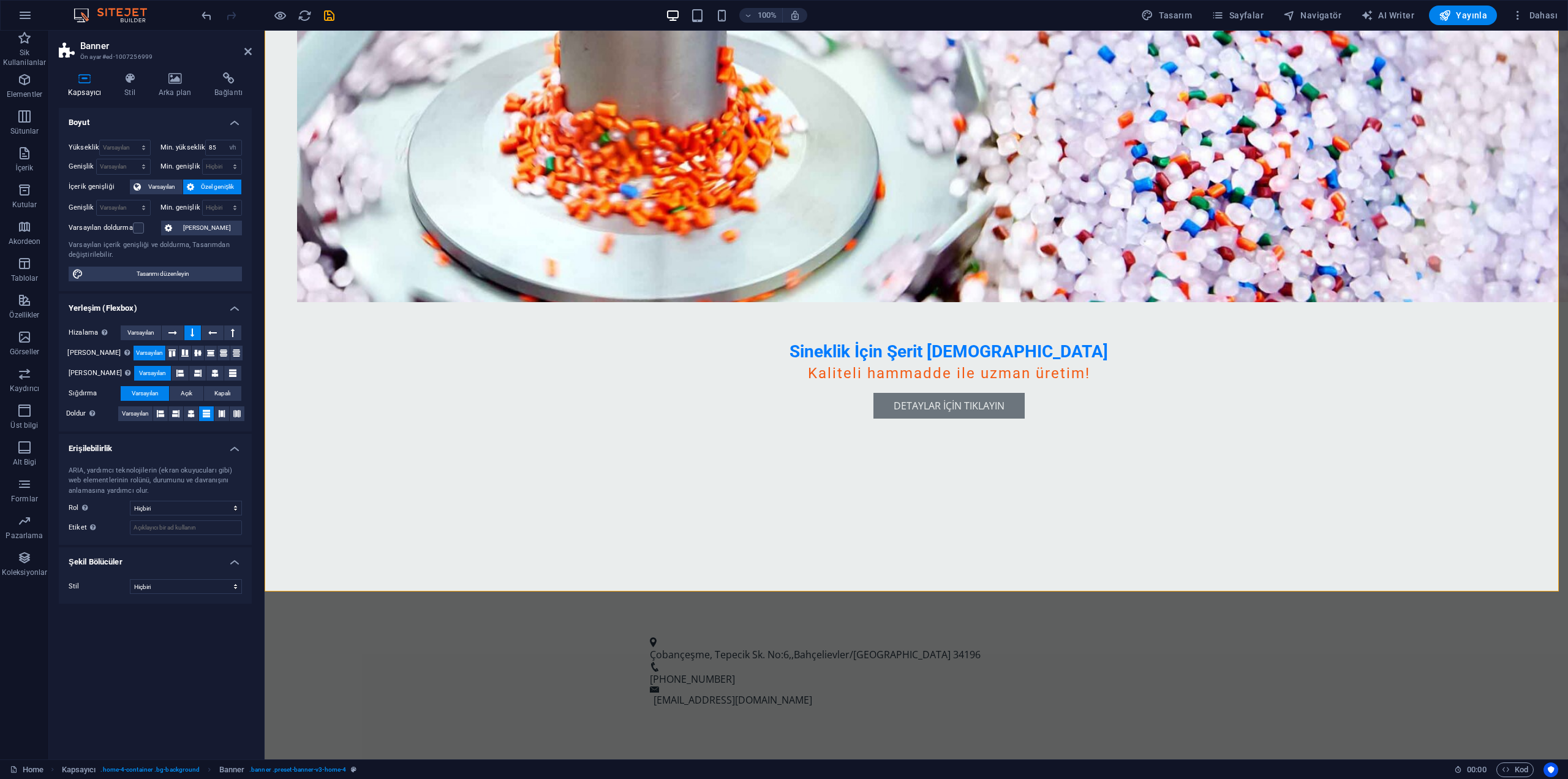
click at [199, 183] on span "Özel genişlik" at bounding box center [218, 187] width 41 height 15
click at [173, 182] on span "Varsayılan" at bounding box center [162, 187] width 35 height 15
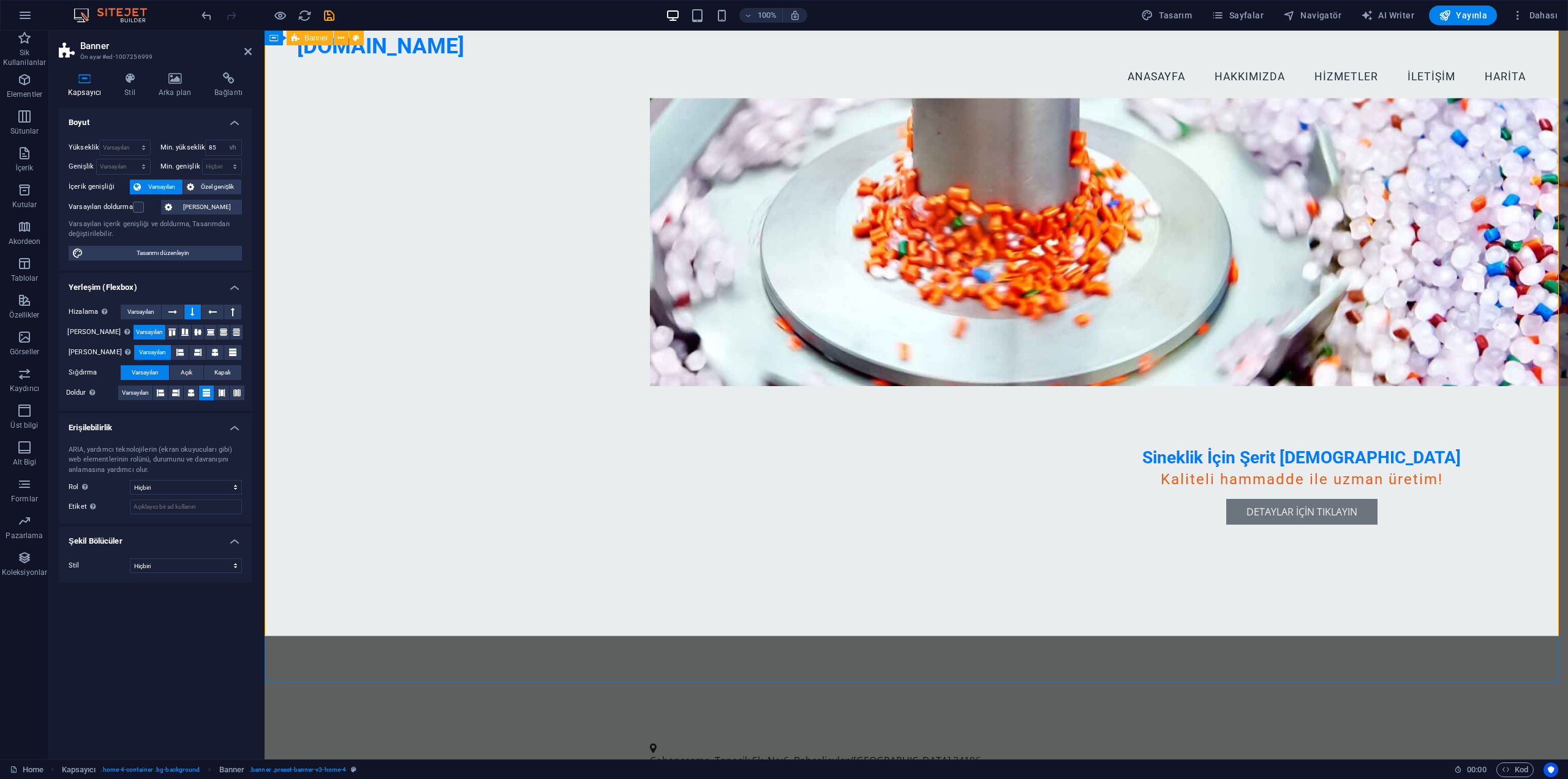
scroll to position [0, 0]
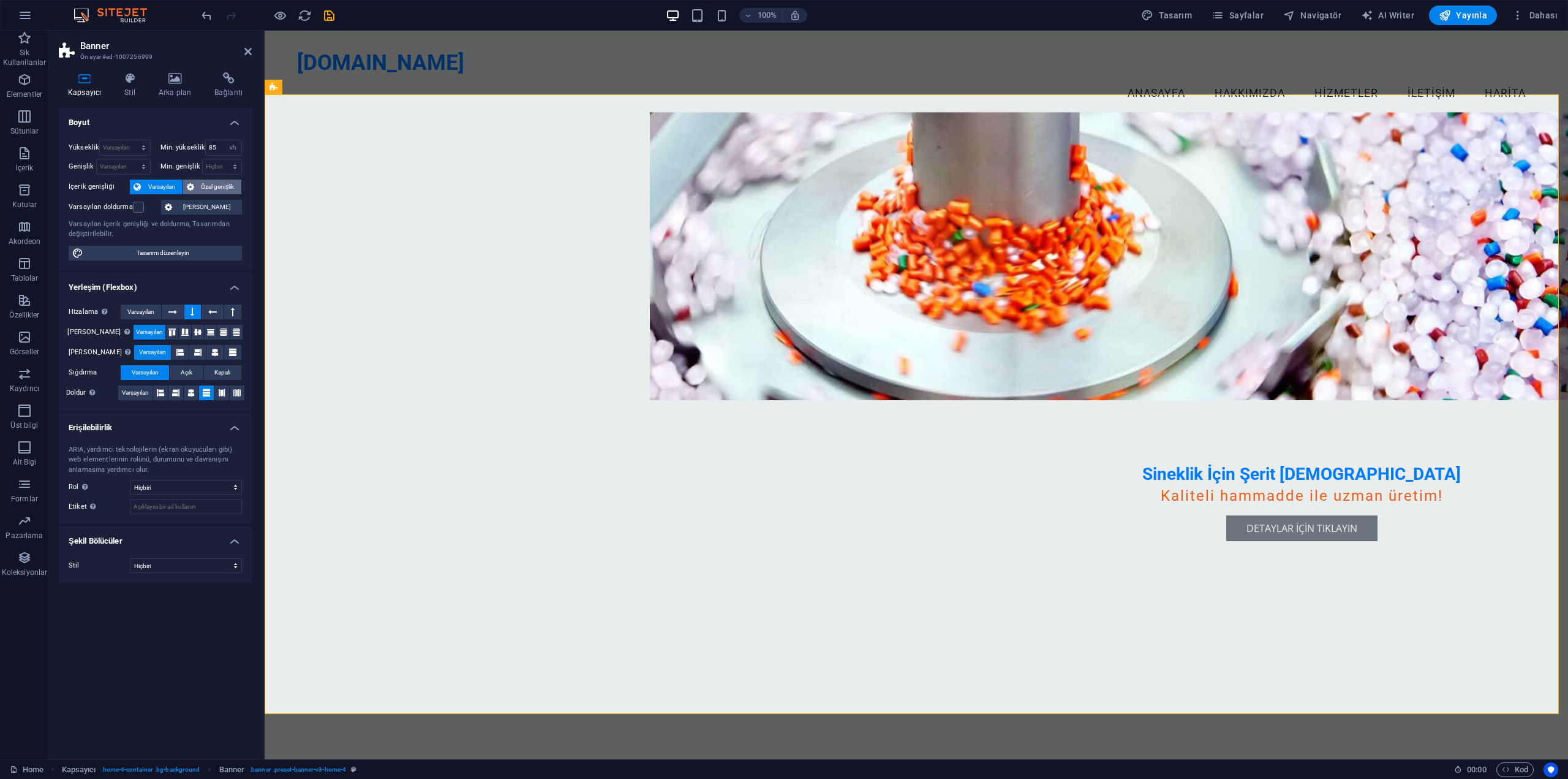
click at [190, 188] on icon at bounding box center [191, 187] width 7 height 15
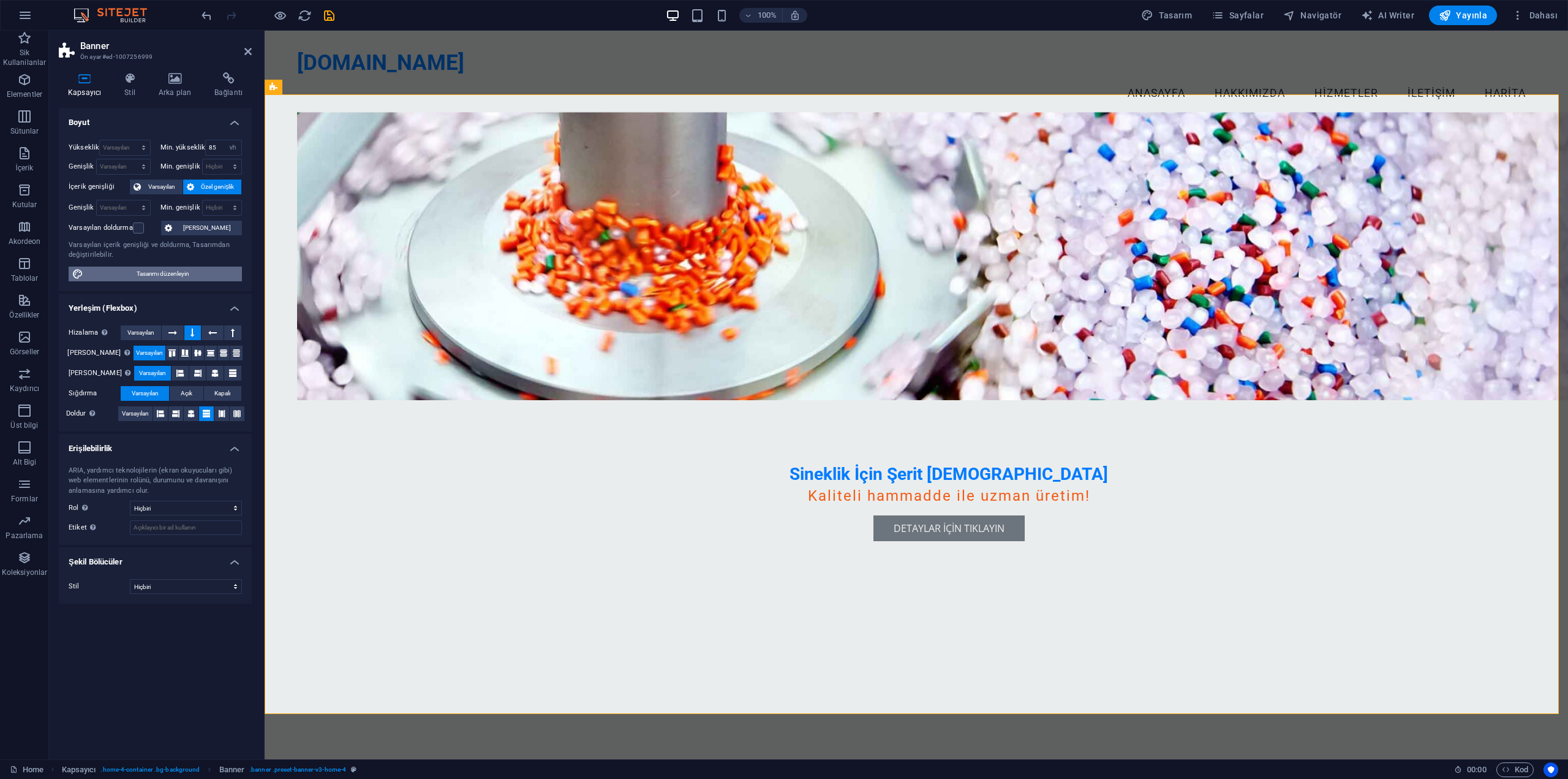
click at [205, 275] on span "Tasarımı düzenleyin" at bounding box center [162, 274] width 151 height 15
select select "px"
select select "200"
select select "px"
select select "rem"
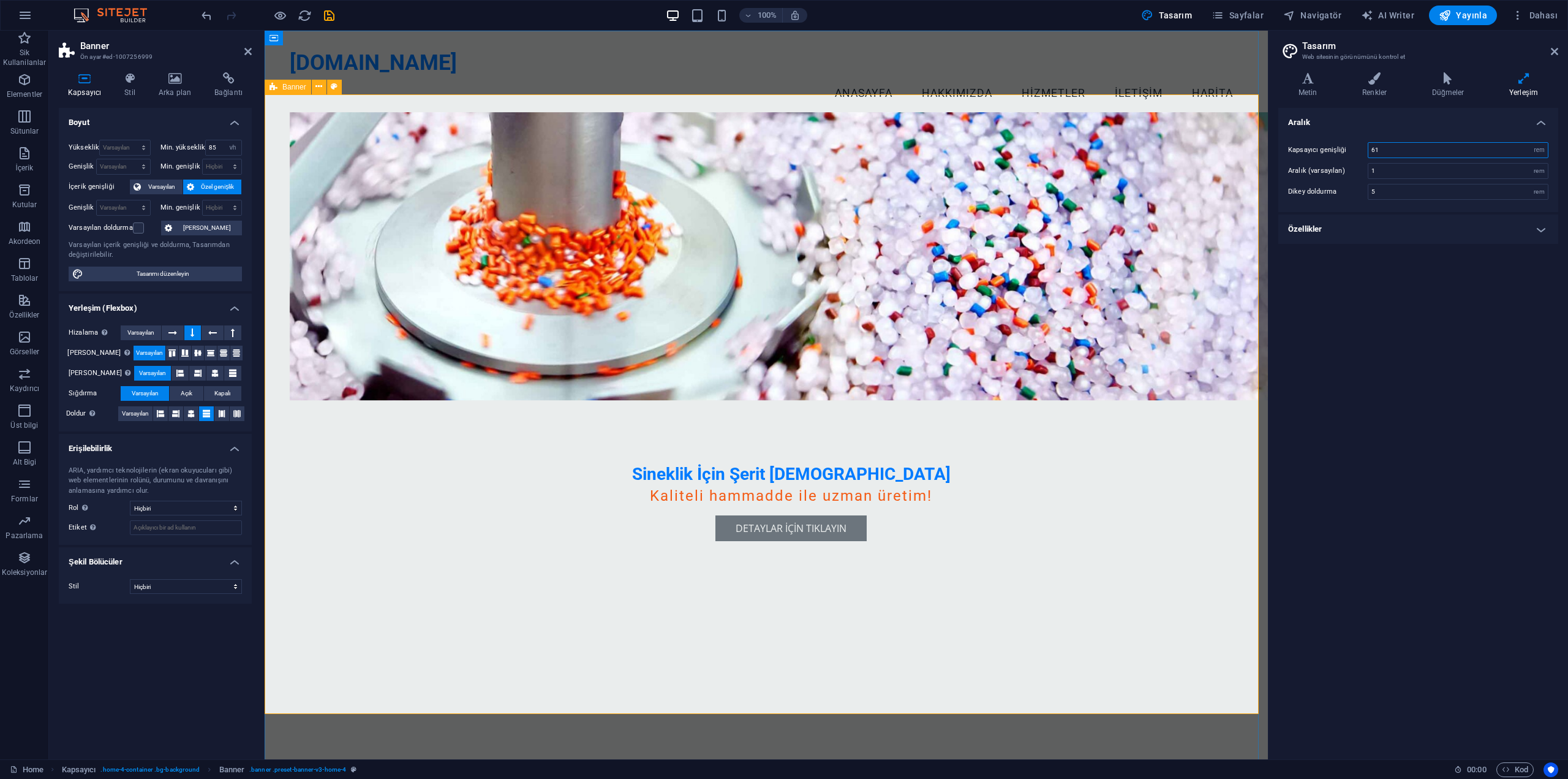
click at [1472, 150] on input "61" at bounding box center [1458, 150] width 180 height 15
click at [1441, 228] on h4 "Özellikler" at bounding box center [1419, 229] width 280 height 30
click at [1425, 152] on input "61" at bounding box center [1458, 150] width 180 height 15
drag, startPoint x: 1427, startPoint y: 145, endPoint x: 1370, endPoint y: 149, distance: 57.1
click at [1370, 149] on input "61" at bounding box center [1458, 150] width 180 height 15
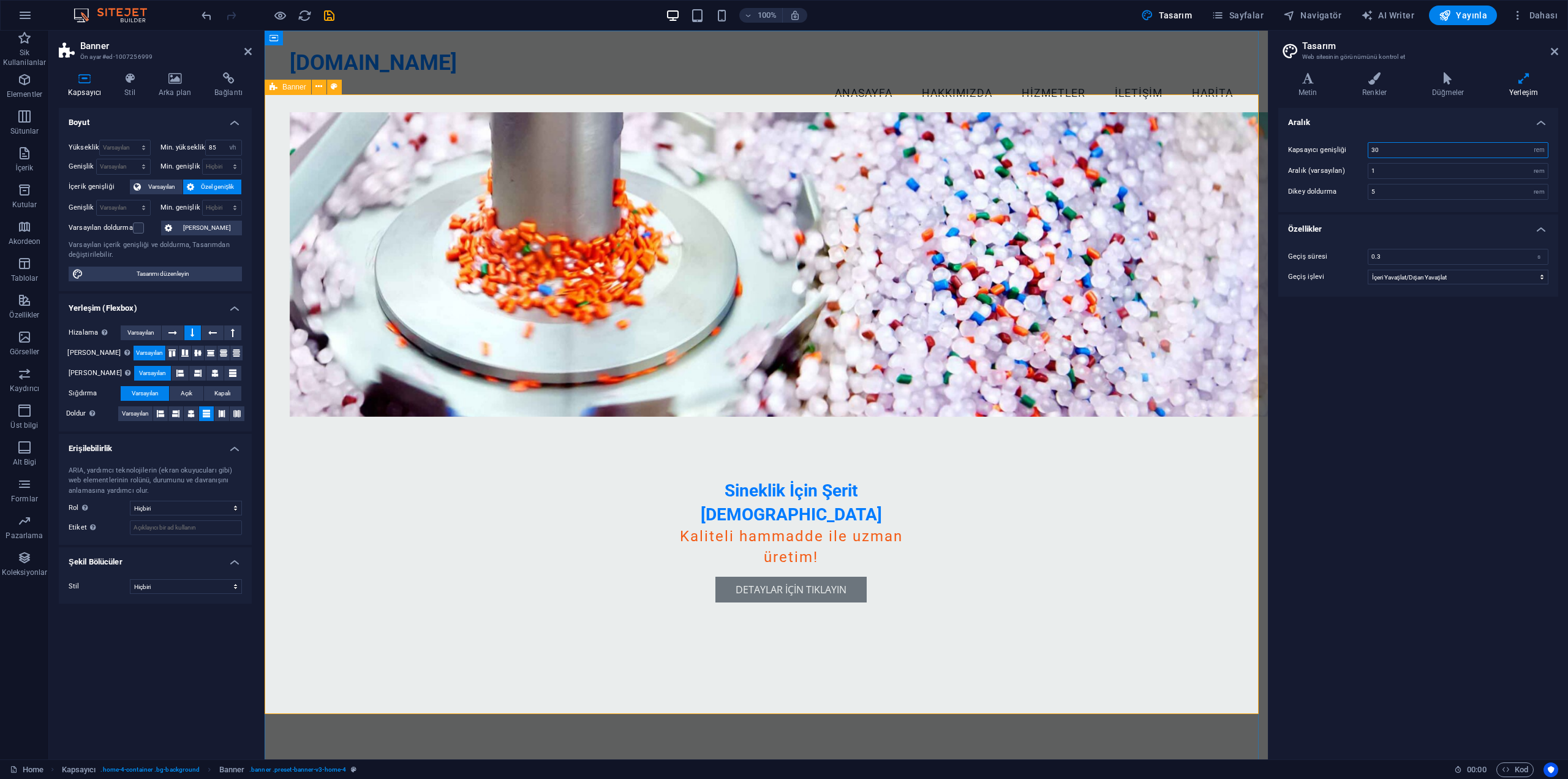
drag, startPoint x: 1398, startPoint y: 151, endPoint x: 1358, endPoint y: 153, distance: 40.0
click at [1358, 153] on div "Kapsayıcı genişliği 30 rem px" at bounding box center [1419, 150] width 260 height 16
type input "61"
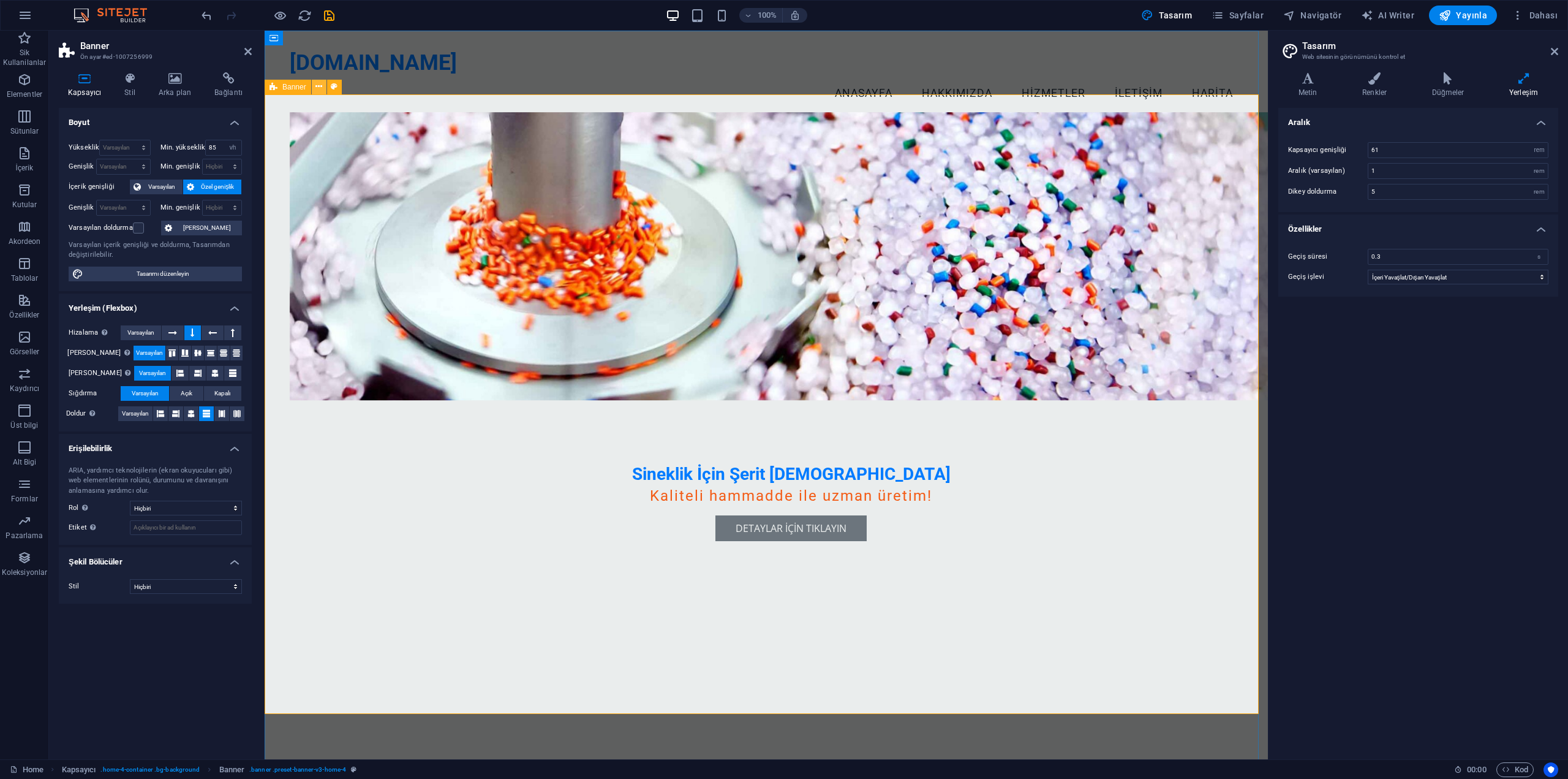
click at [317, 86] on icon at bounding box center [318, 86] width 7 height 13
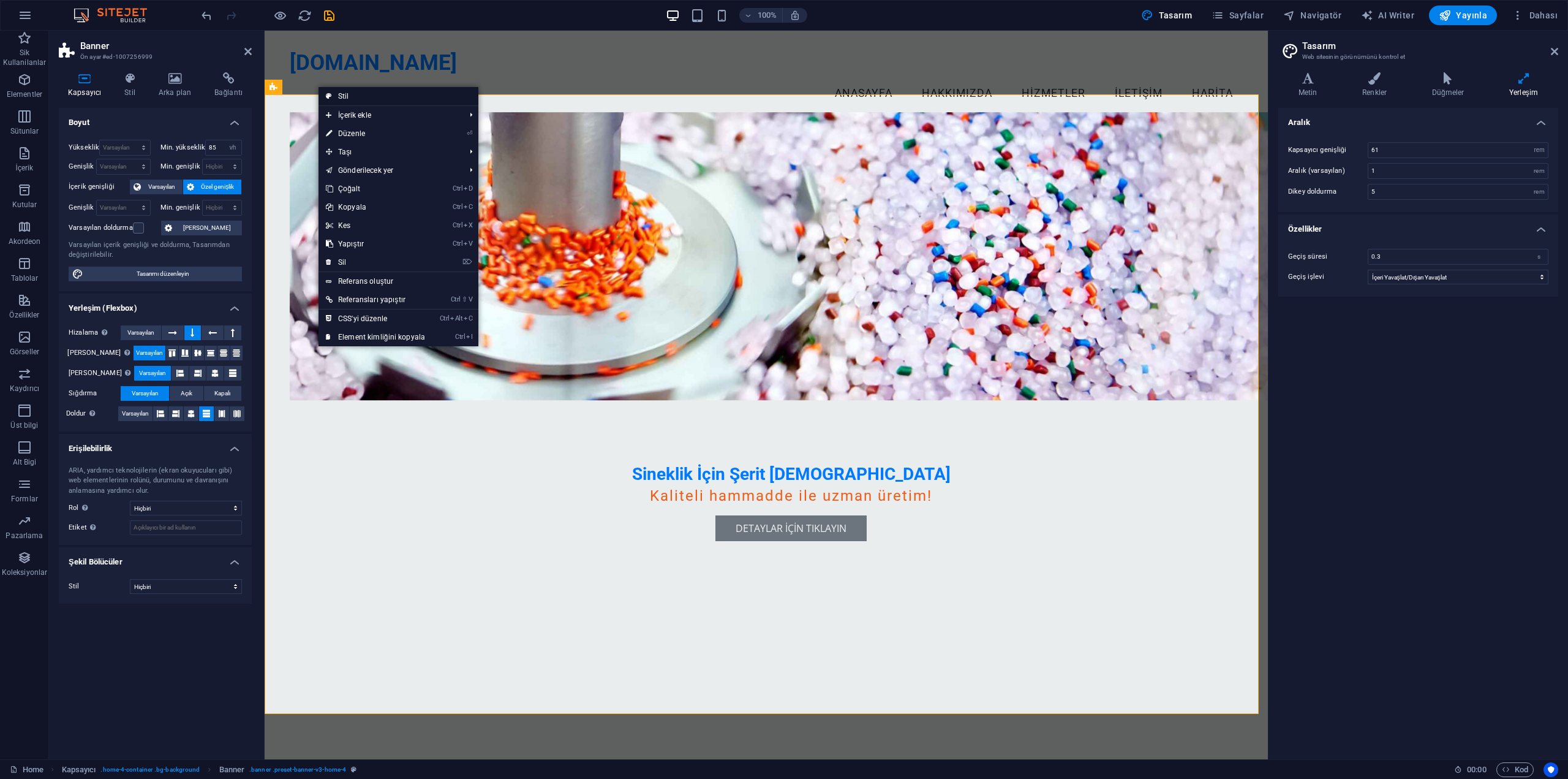
click at [354, 100] on link "Stil" at bounding box center [398, 96] width 160 height 19
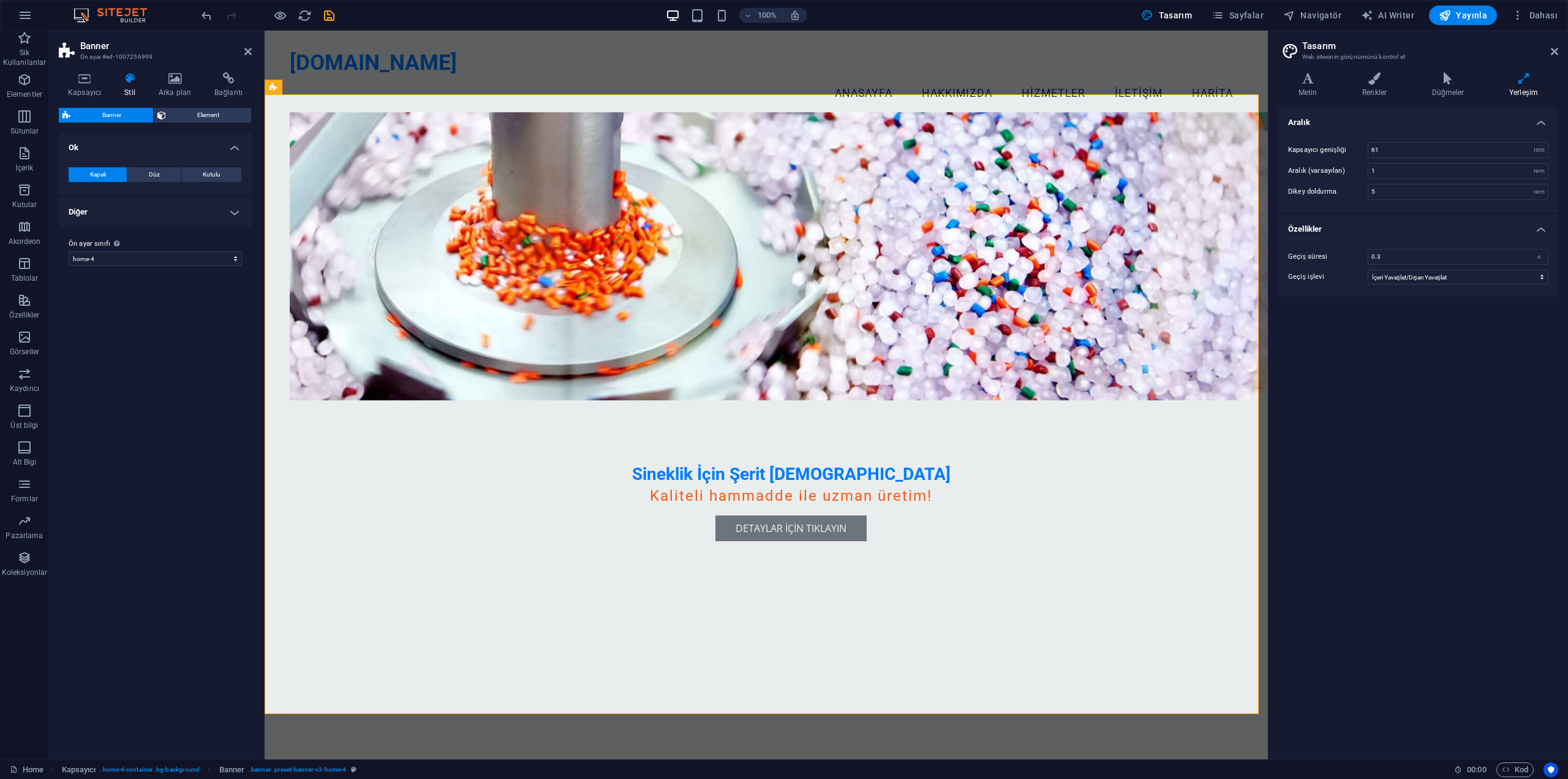
click at [156, 212] on h4 "Diğer" at bounding box center [155, 212] width 193 height 30
click at [145, 113] on span "Banner" at bounding box center [112, 115] width 75 height 15
click at [222, 112] on span "Element" at bounding box center [209, 115] width 78 height 15
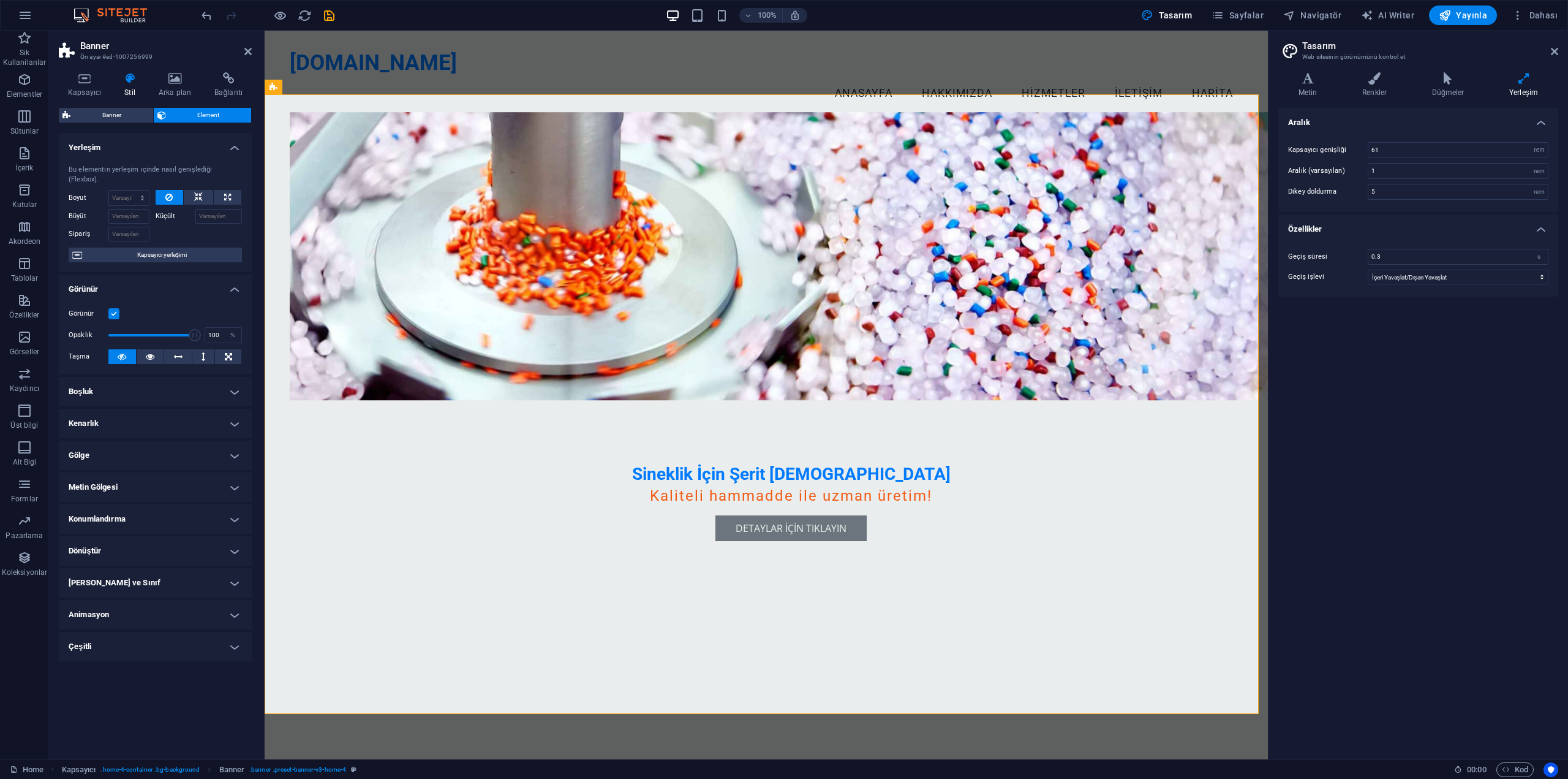
click at [113, 308] on label at bounding box center [114, 314] width 11 height 11
click at [0, 0] on input "Görünür" at bounding box center [0, 0] width 0 height 0
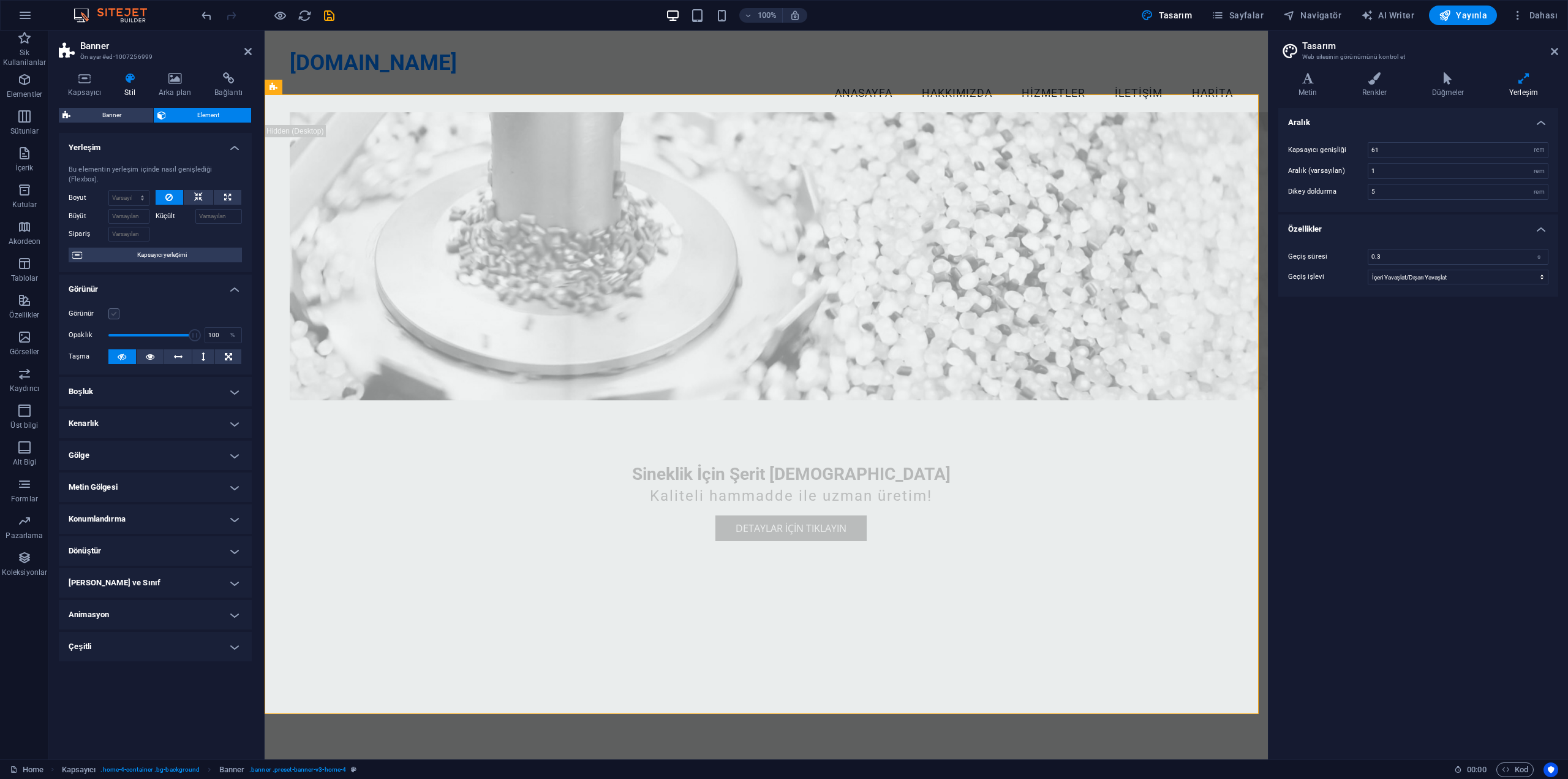
click at [113, 308] on label at bounding box center [114, 314] width 11 height 11
click at [0, 0] on input "Görünür" at bounding box center [0, 0] width 0 height 0
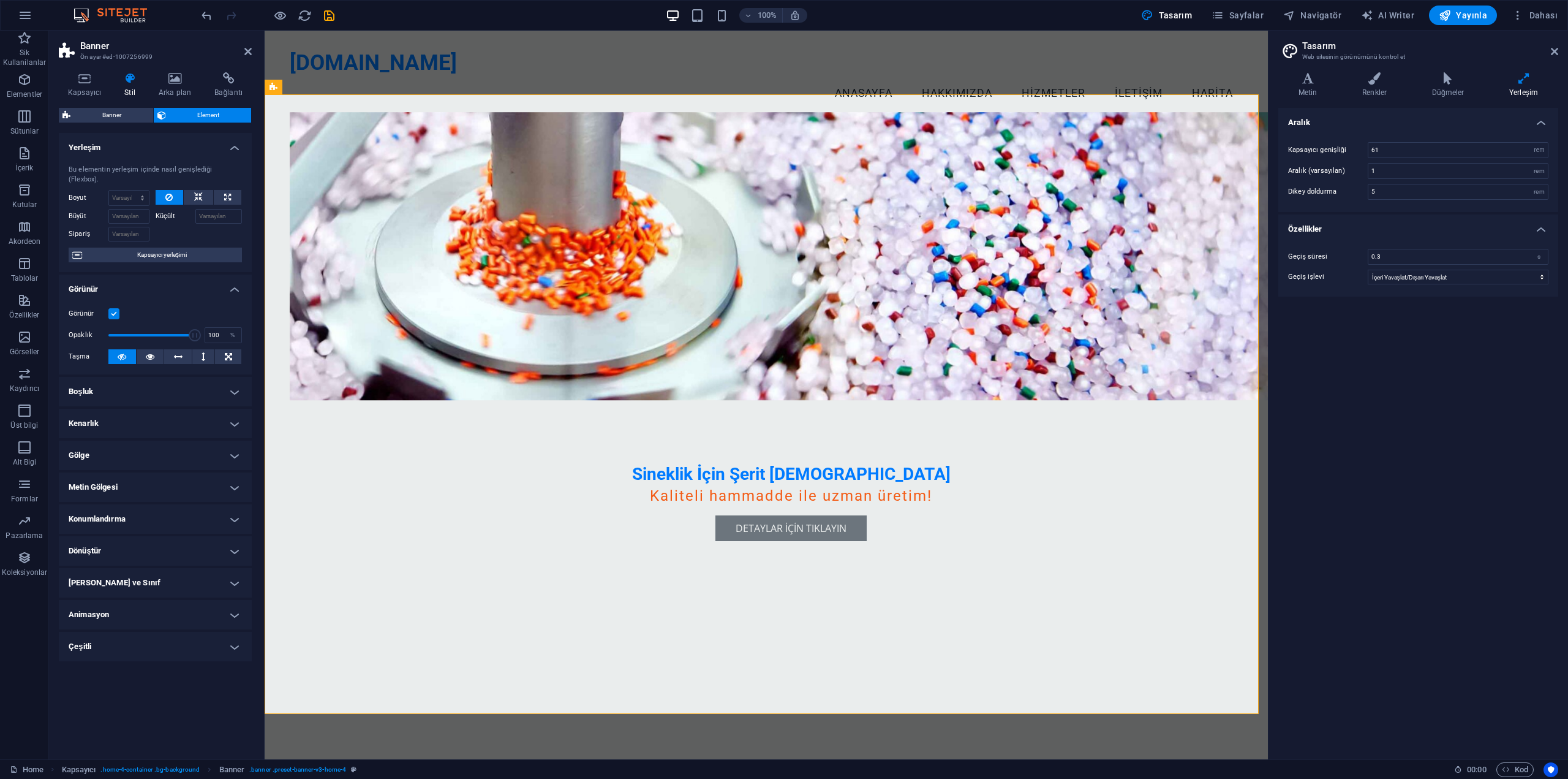
click at [156, 414] on h4 "Kenarlık" at bounding box center [155, 423] width 193 height 30
click at [152, 412] on h4 "Kenarlık" at bounding box center [155, 420] width 193 height 22
click at [179, 505] on h4 "Konumlandırma" at bounding box center [155, 519] width 193 height 30
click at [122, 536] on span "Statik" at bounding box center [120, 544] width 15 height 15
click at [173, 536] on span "Mutlak" at bounding box center [175, 544] width 19 height 15
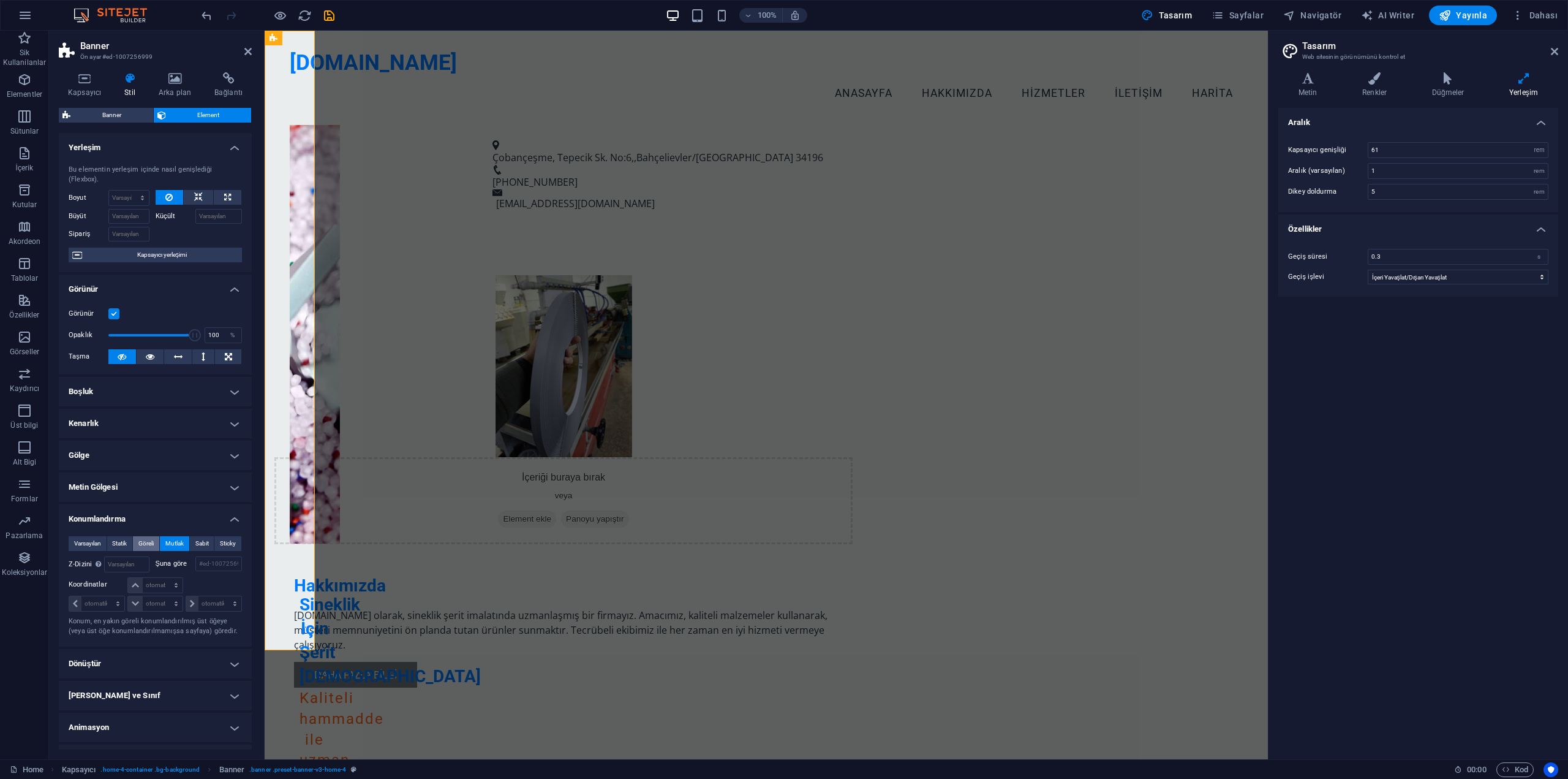
click at [152, 540] on span "Göreli" at bounding box center [146, 544] width 15 height 15
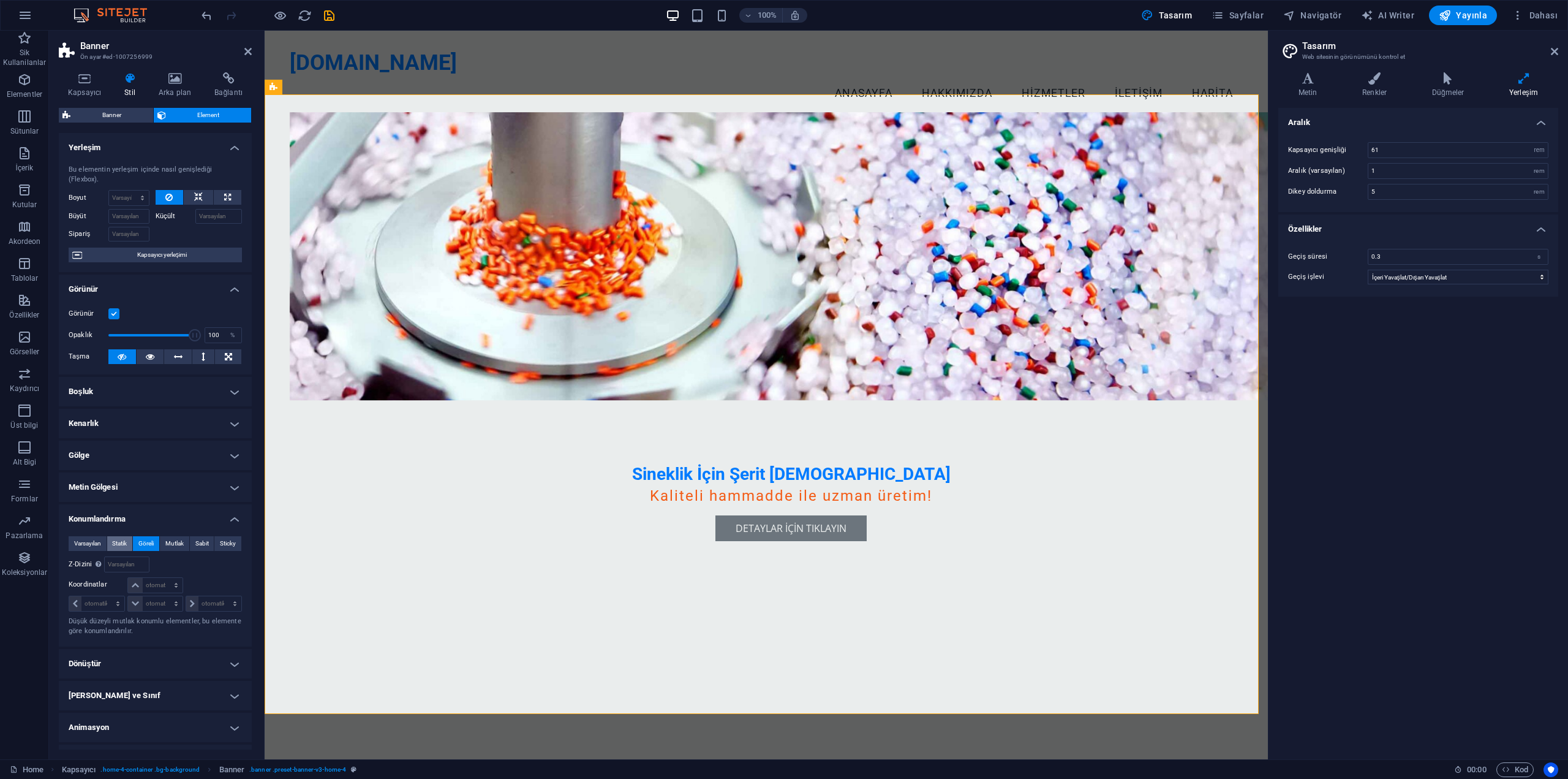
click at [122, 543] on span "Statik" at bounding box center [120, 544] width 15 height 15
click at [199, 377] on h4 "Boşluk" at bounding box center [155, 392] width 193 height 30
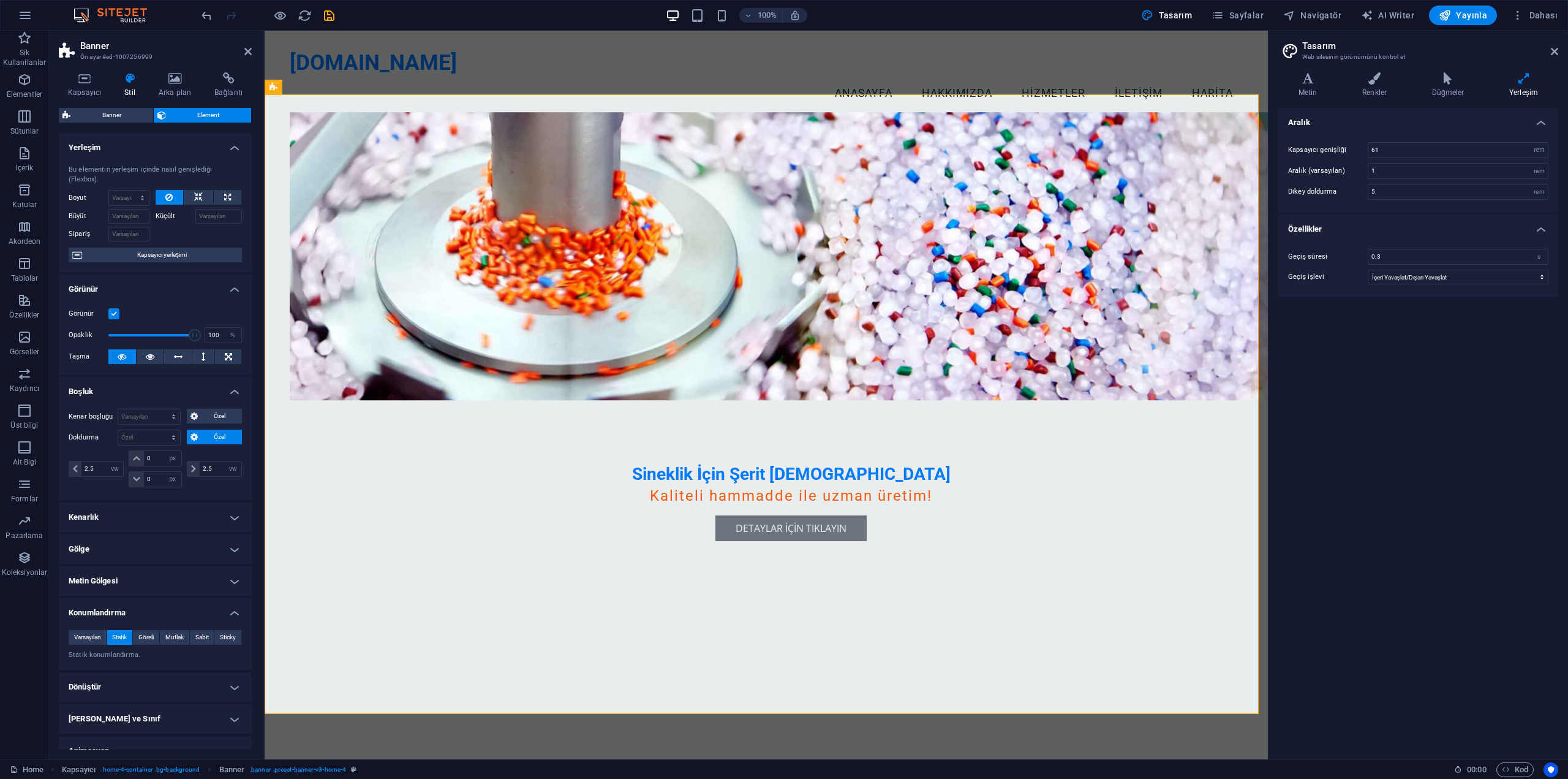
click at [199, 377] on h4 "Boşluk" at bounding box center [155, 388] width 193 height 22
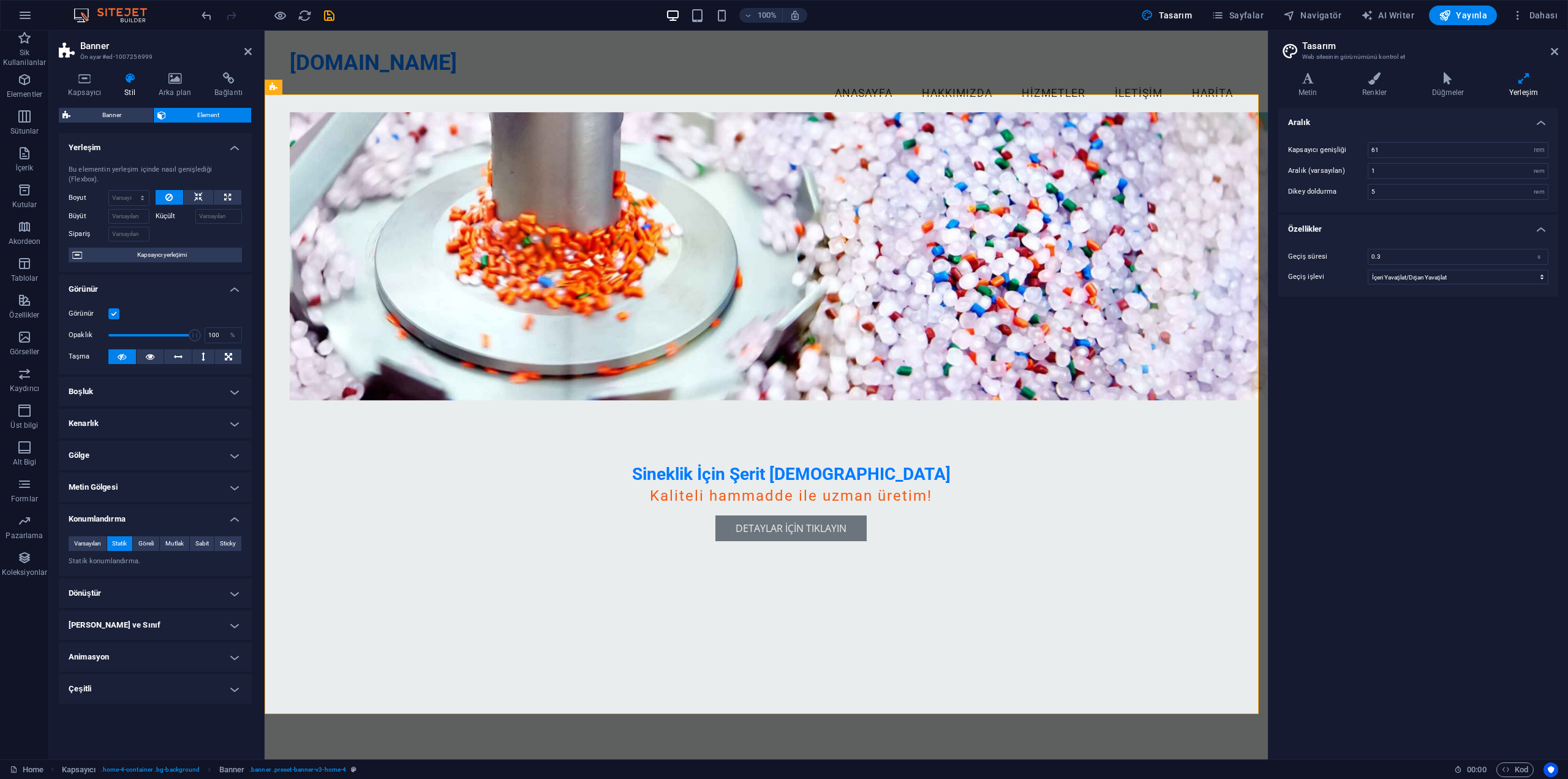
click at [196, 385] on h4 "Boşluk" at bounding box center [155, 392] width 193 height 30
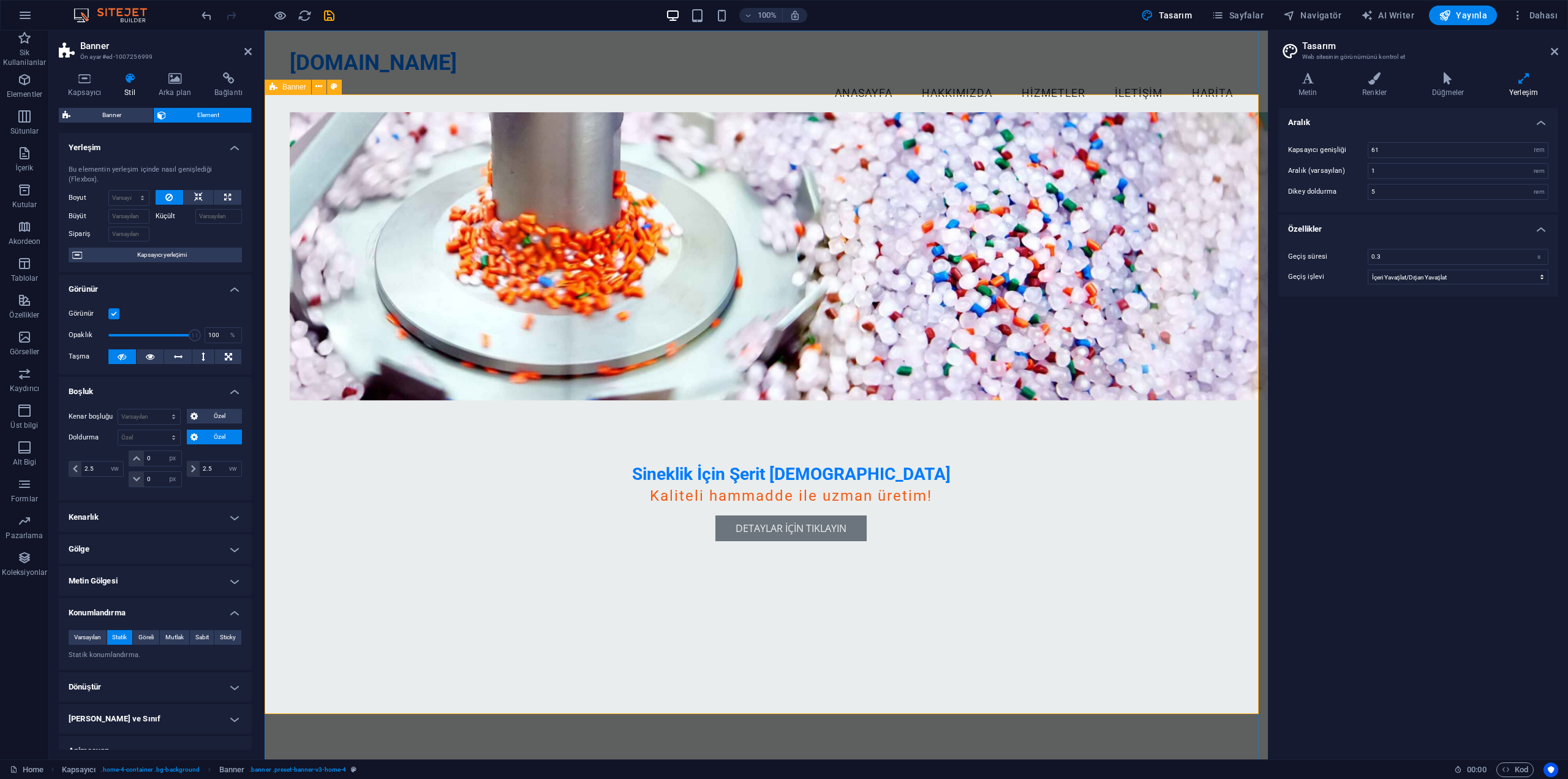
click at [579, 707] on div "Sineklik İçin Şerit [DEMOGRAPHIC_DATA] Kaliteli hammadde ile uzman üretim! Deta…" at bounding box center [766, 435] width 1003 height 620
click at [597, 667] on div "Sineklik İçin Şerit [DEMOGRAPHIC_DATA] Kaliteli hammadde ile uzman üretim! Deta…" at bounding box center [766, 435] width 1003 height 620
click at [320, 84] on icon at bounding box center [318, 86] width 7 height 13
click at [188, 196] on button at bounding box center [199, 198] width 30 height 15
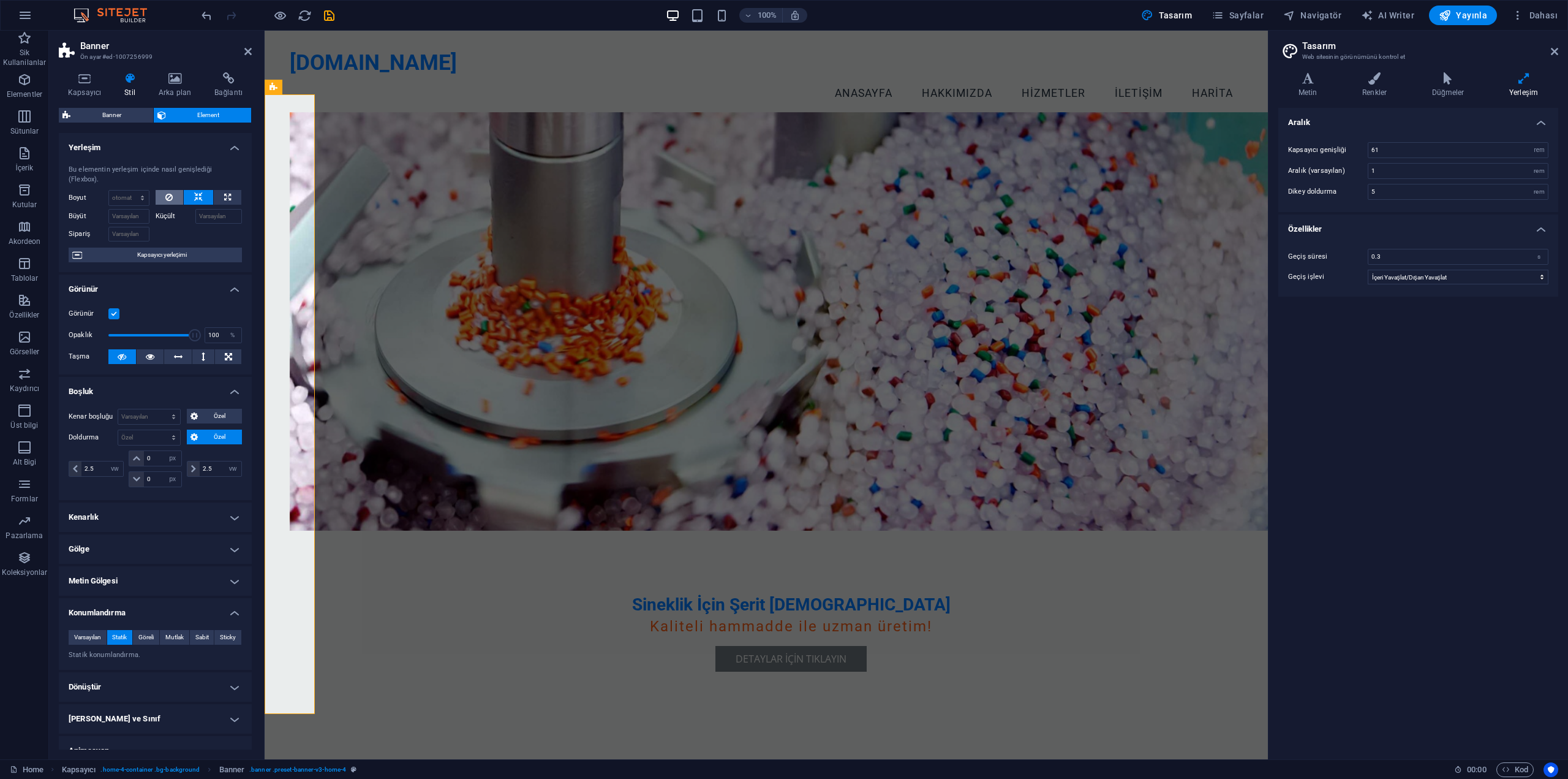
click at [170, 197] on icon at bounding box center [169, 198] width 7 height 15
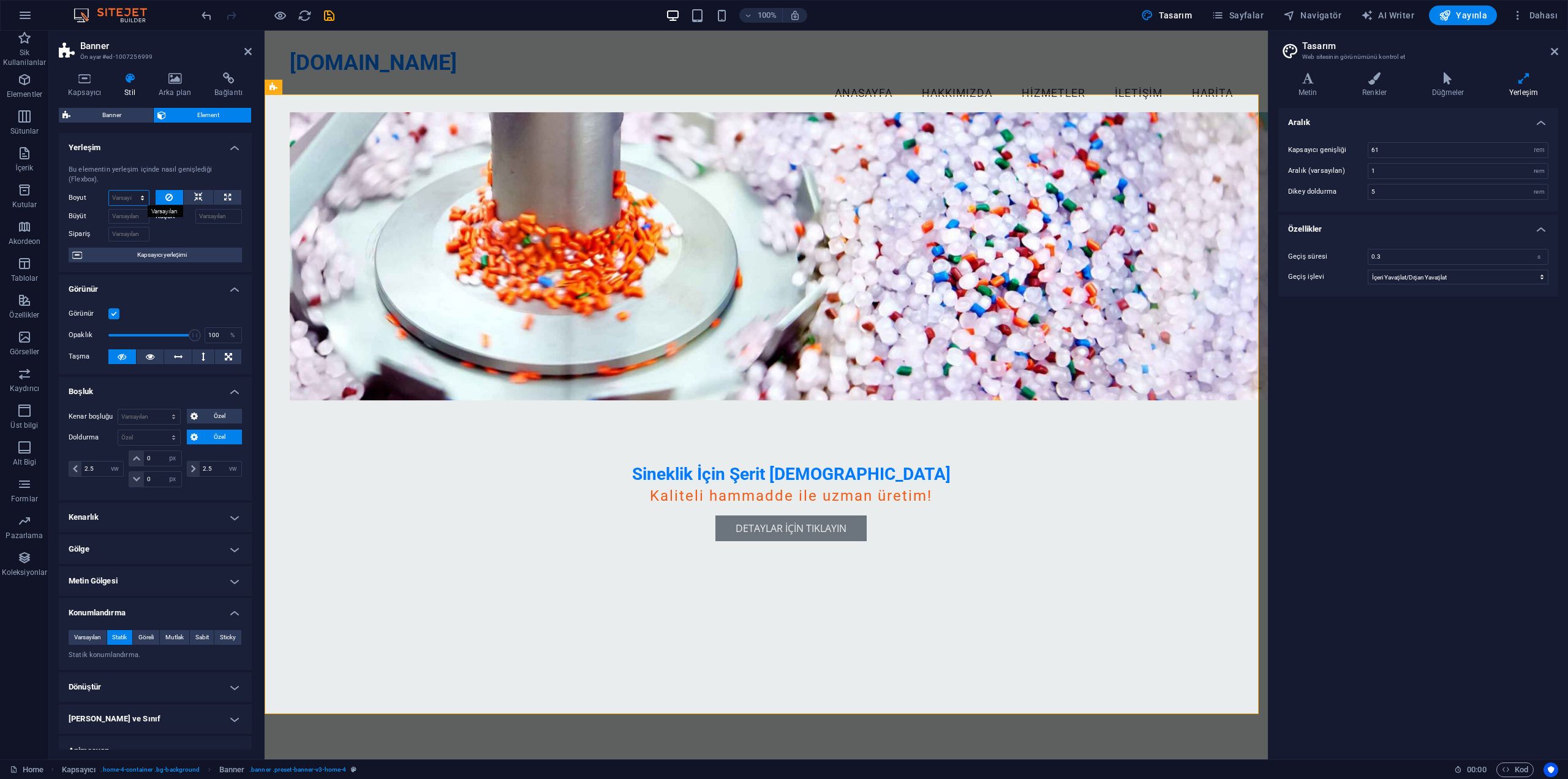
click at [128, 196] on select "Varsayılan otomatik px % 1/1 1/2 1/3 1/4 1/5 1/6 1/7 1/8 1/9 1/10" at bounding box center [129, 198] width 40 height 15
click at [109, 191] on select "Varsayılan otomatik px % 1/1 1/2 1/3 1/4 1/5 1/6 1/7 1/8 1/9 1/10" at bounding box center [129, 198] width 40 height 15
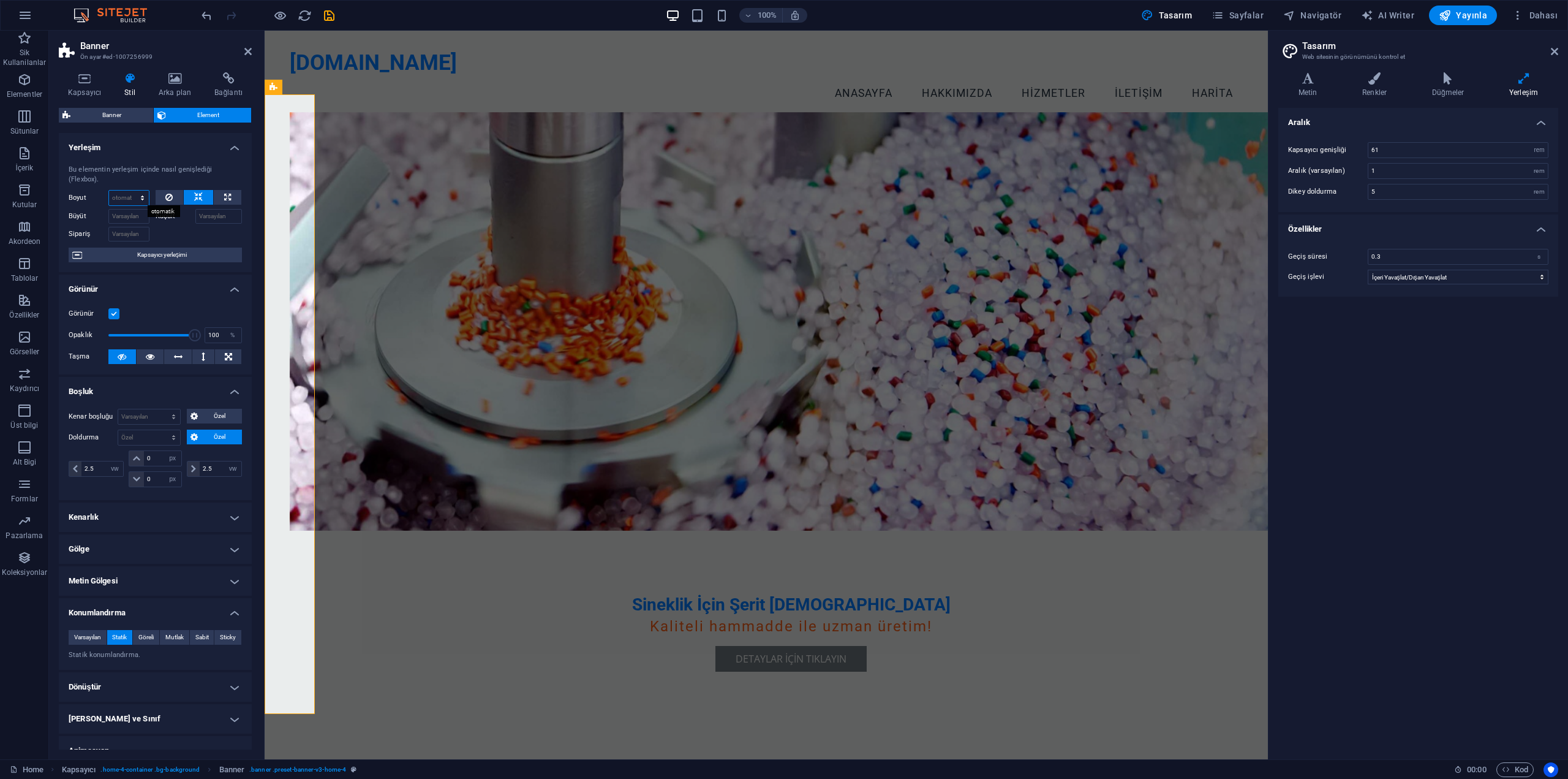
click at [131, 193] on select "Varsayılan otomatik px % 1/1 1/2 1/3 1/4 1/5 1/6 1/7 1/8 1/9 1/10" at bounding box center [129, 198] width 40 height 15
click at [109, 191] on select "Varsayılan otomatik px % 1/1 1/2 1/3 1/4 1/5 1/6 1/7 1/8 1/9 1/10" at bounding box center [129, 198] width 40 height 15
select select "DISABLED_OPTION_VALUE"
click at [156, 198] on button at bounding box center [170, 198] width 28 height 15
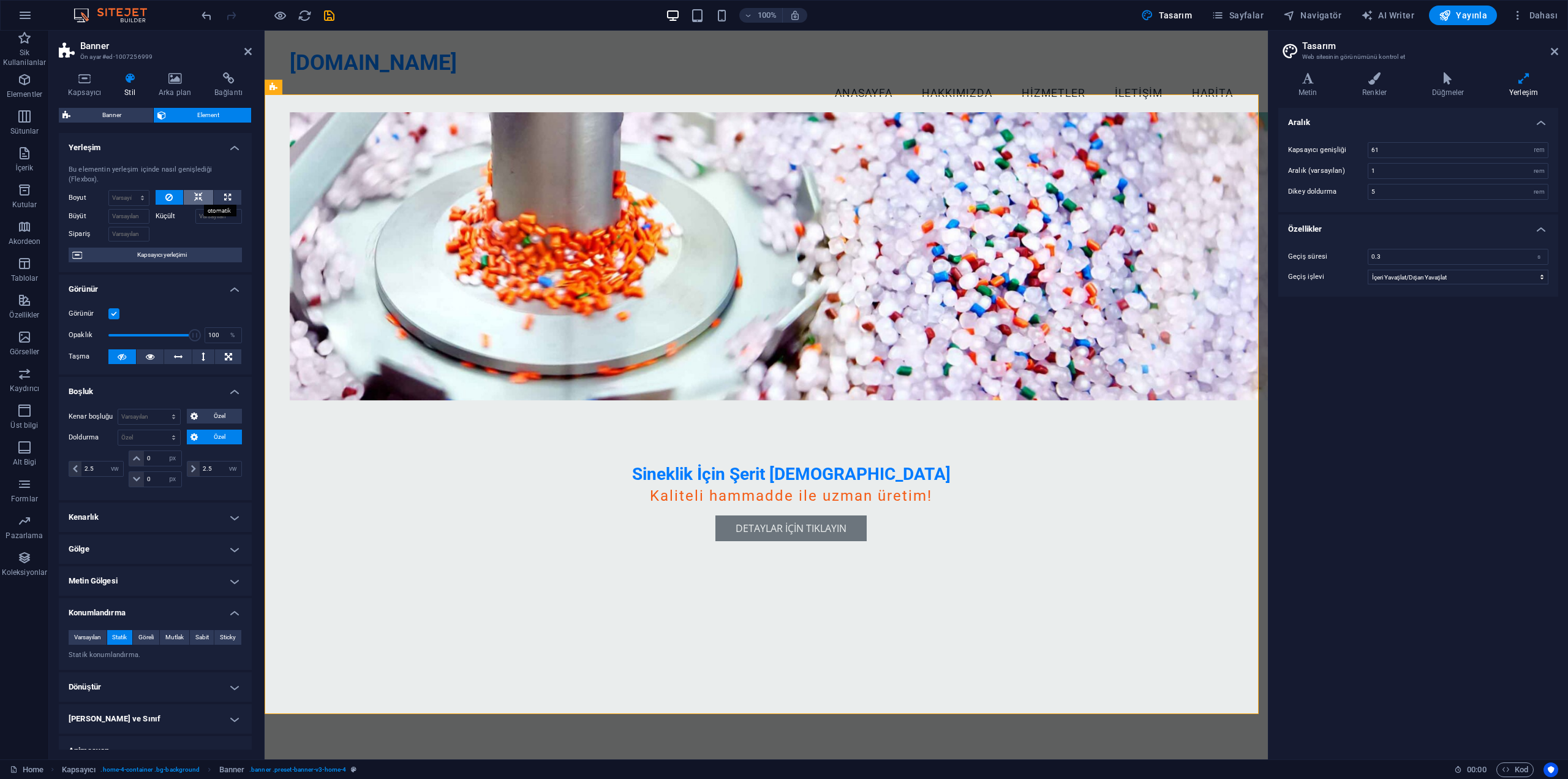
click at [188, 194] on button at bounding box center [199, 198] width 30 height 15
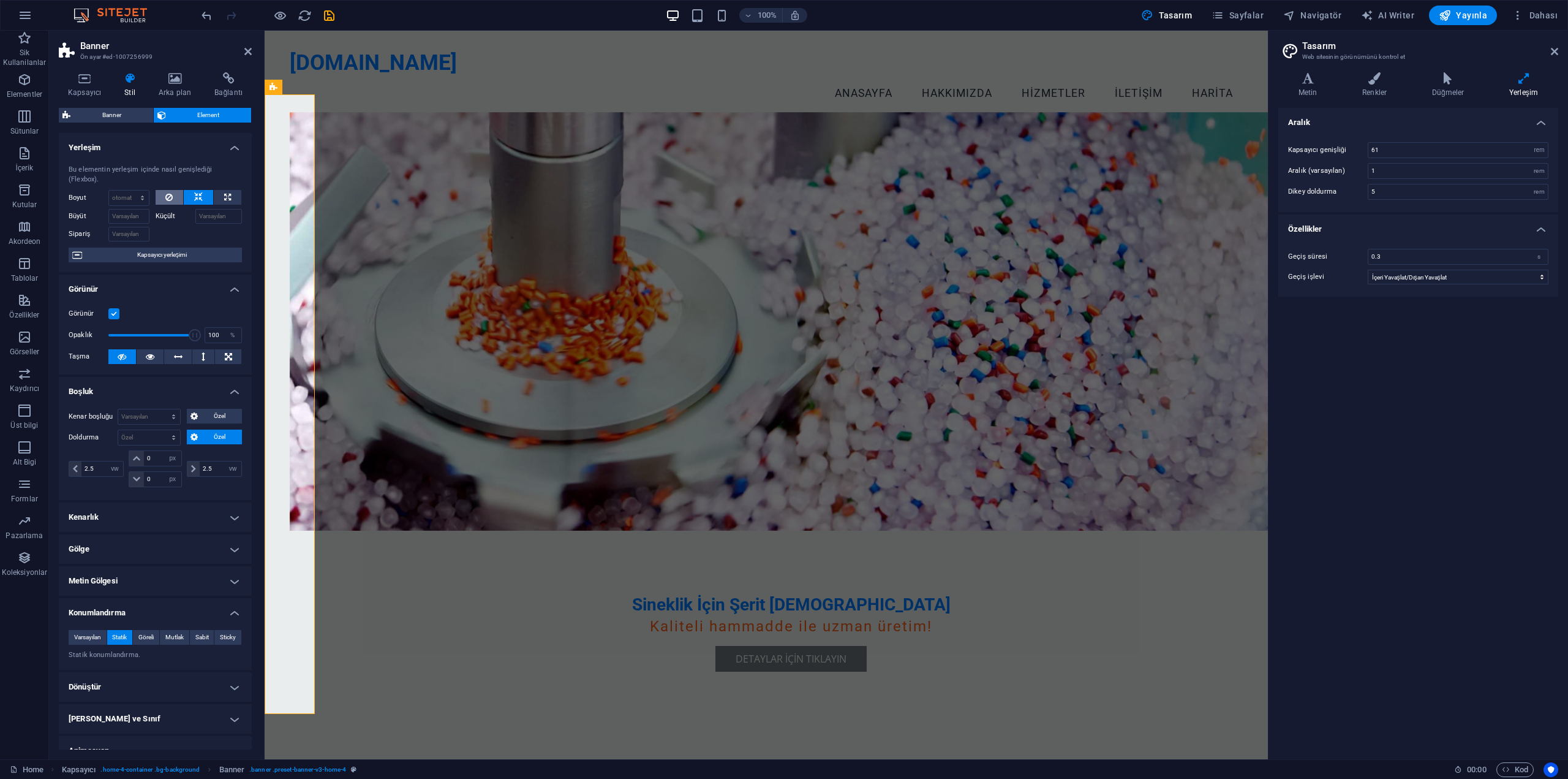
click at [175, 199] on button at bounding box center [170, 198] width 28 height 15
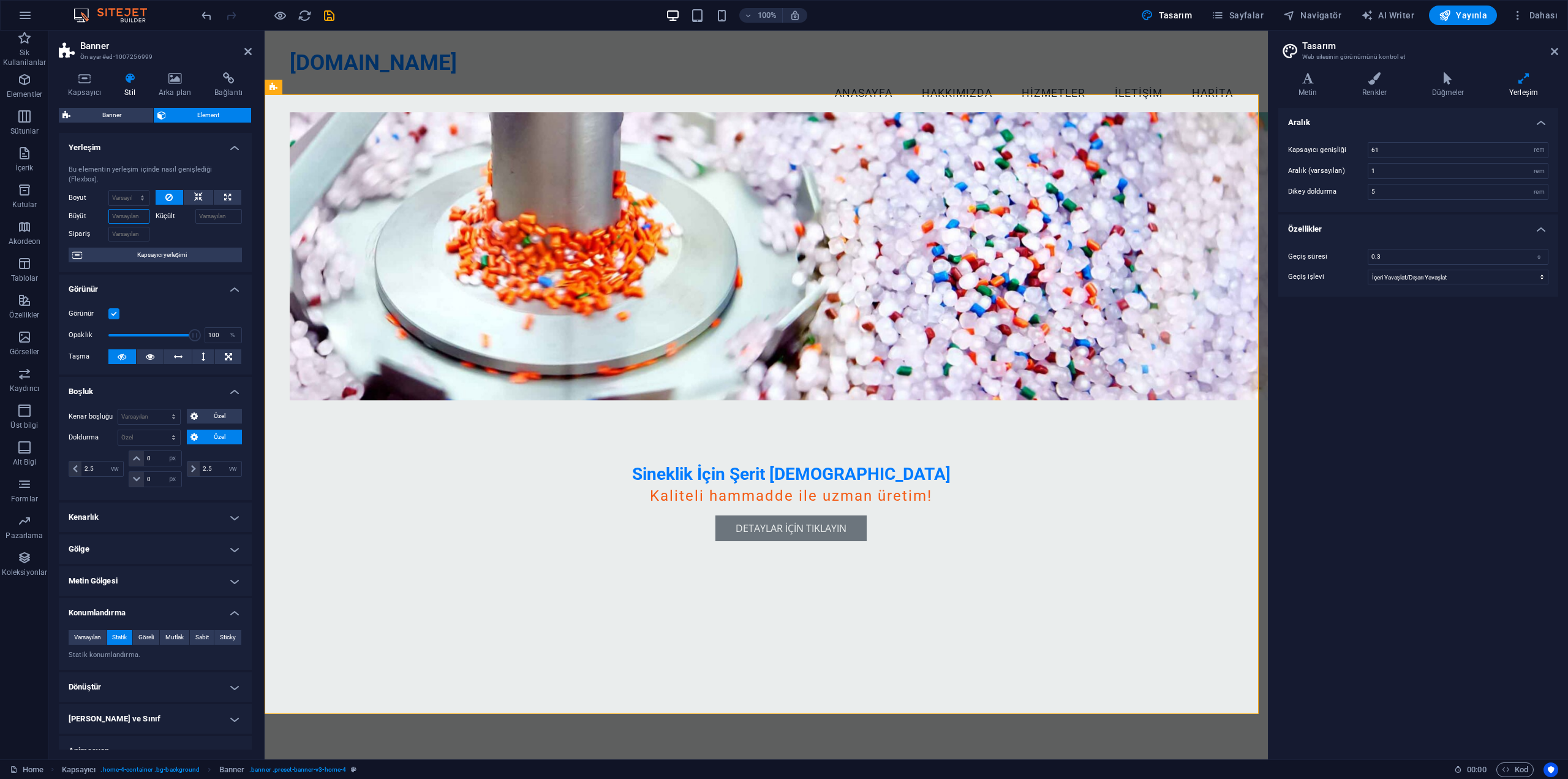
click at [133, 220] on input "Büyüt" at bounding box center [129, 217] width 41 height 15
click at [229, 217] on input "Küçült" at bounding box center [219, 217] width 47 height 15
click at [228, 217] on input "Küçült" at bounding box center [219, 217] width 47 height 15
type input "1"
click at [226, 226] on div at bounding box center [199, 232] width 87 height 18
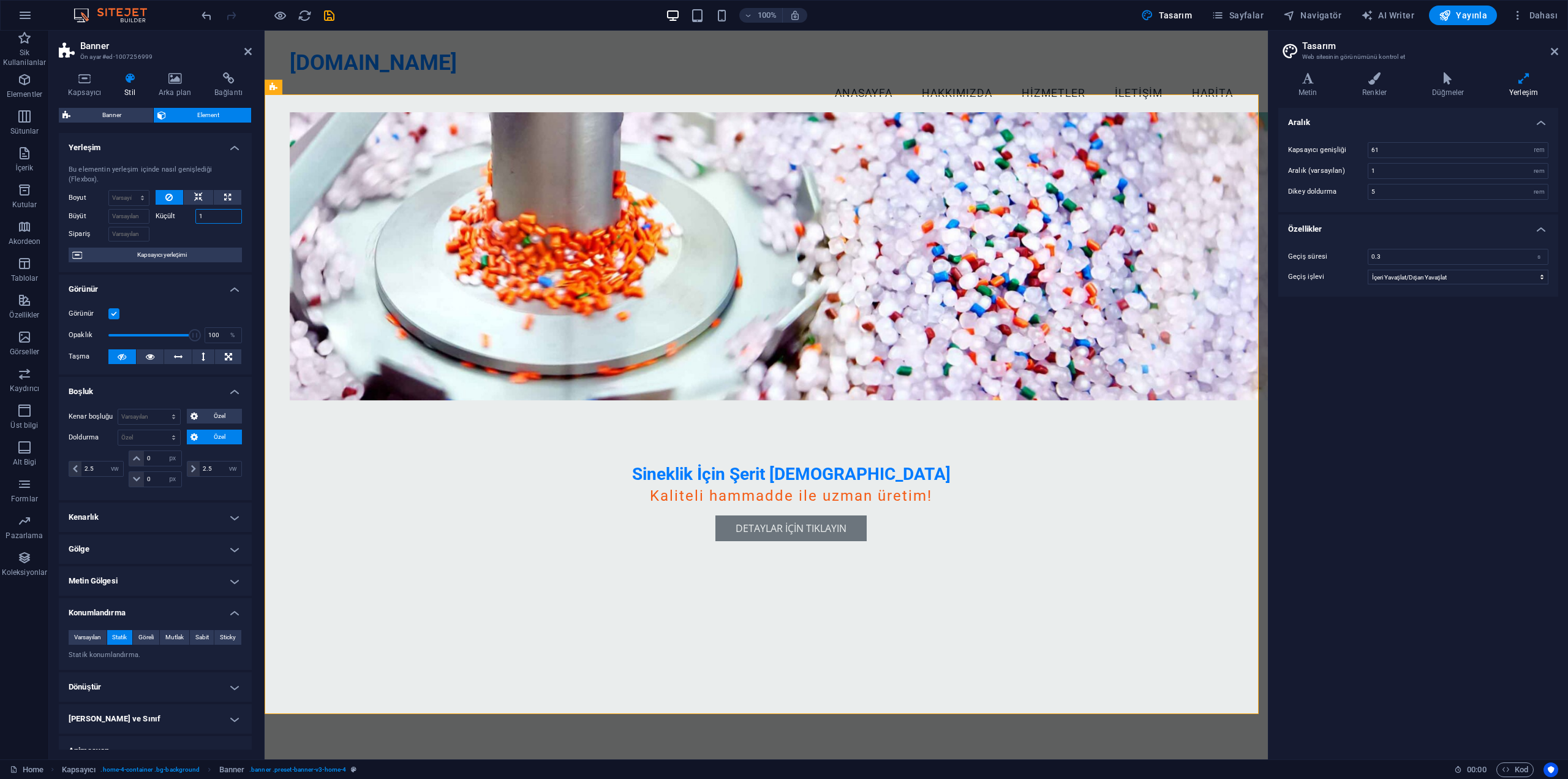
drag, startPoint x: 210, startPoint y: 221, endPoint x: 191, endPoint y: 222, distance: 19.0
click at [191, 222] on div "Küçült 1" at bounding box center [199, 217] width 87 height 15
click at [185, 255] on span "Kapsayıcı yerleşimi" at bounding box center [162, 255] width 152 height 15
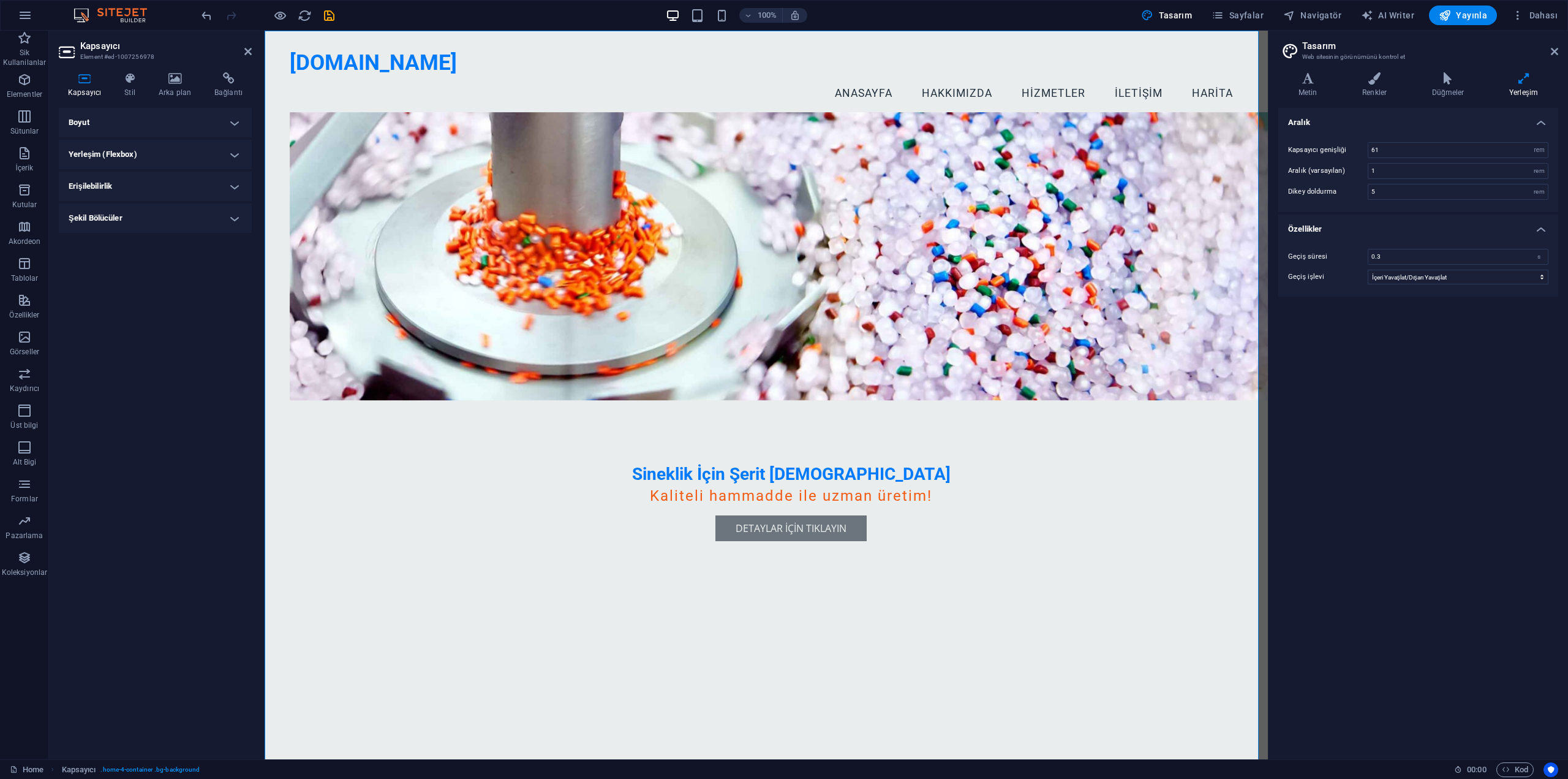
click at [193, 119] on h4 "Boyut" at bounding box center [155, 123] width 193 height 30
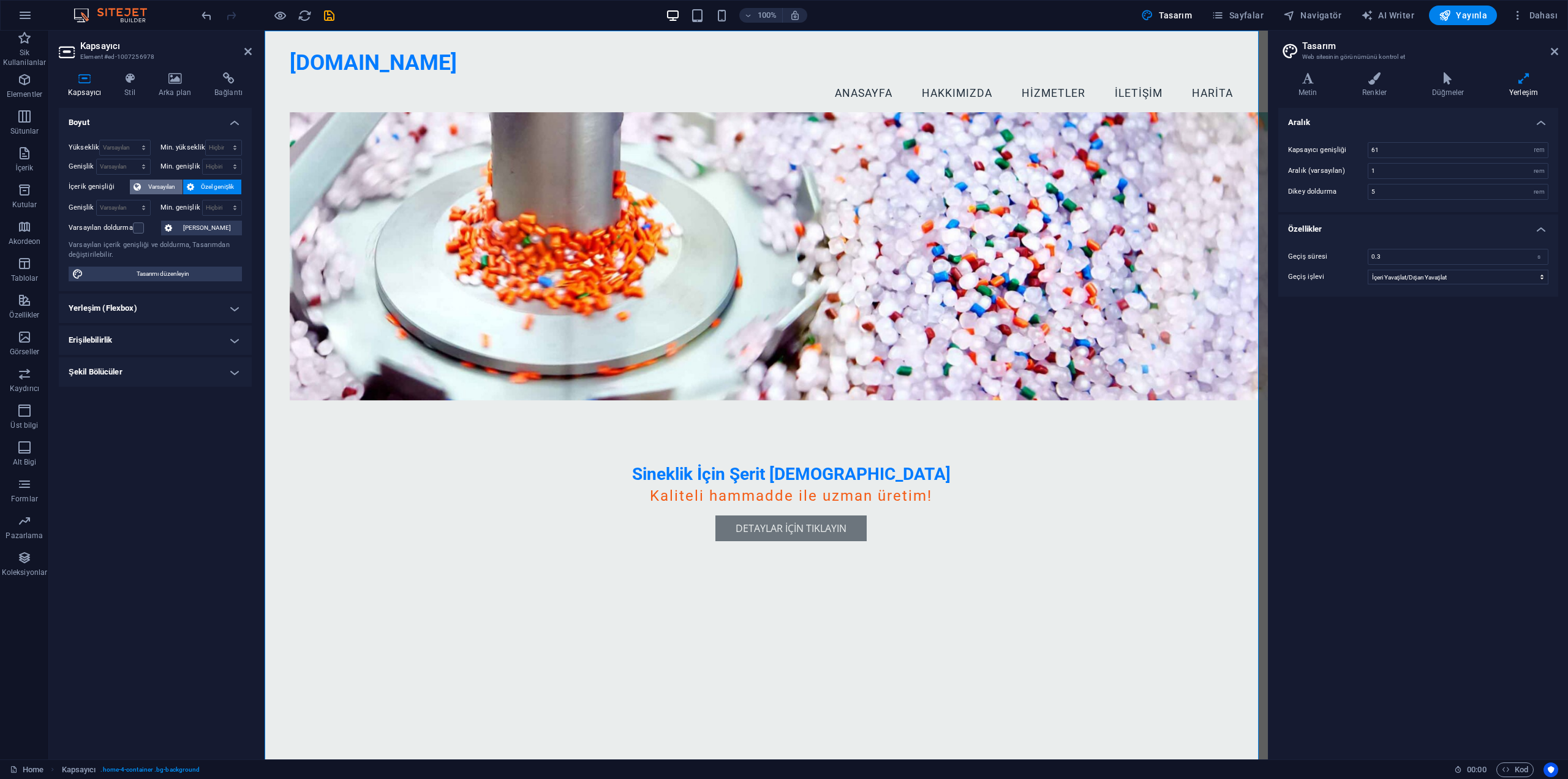
click at [165, 183] on span "Varsayılan" at bounding box center [162, 187] width 35 height 15
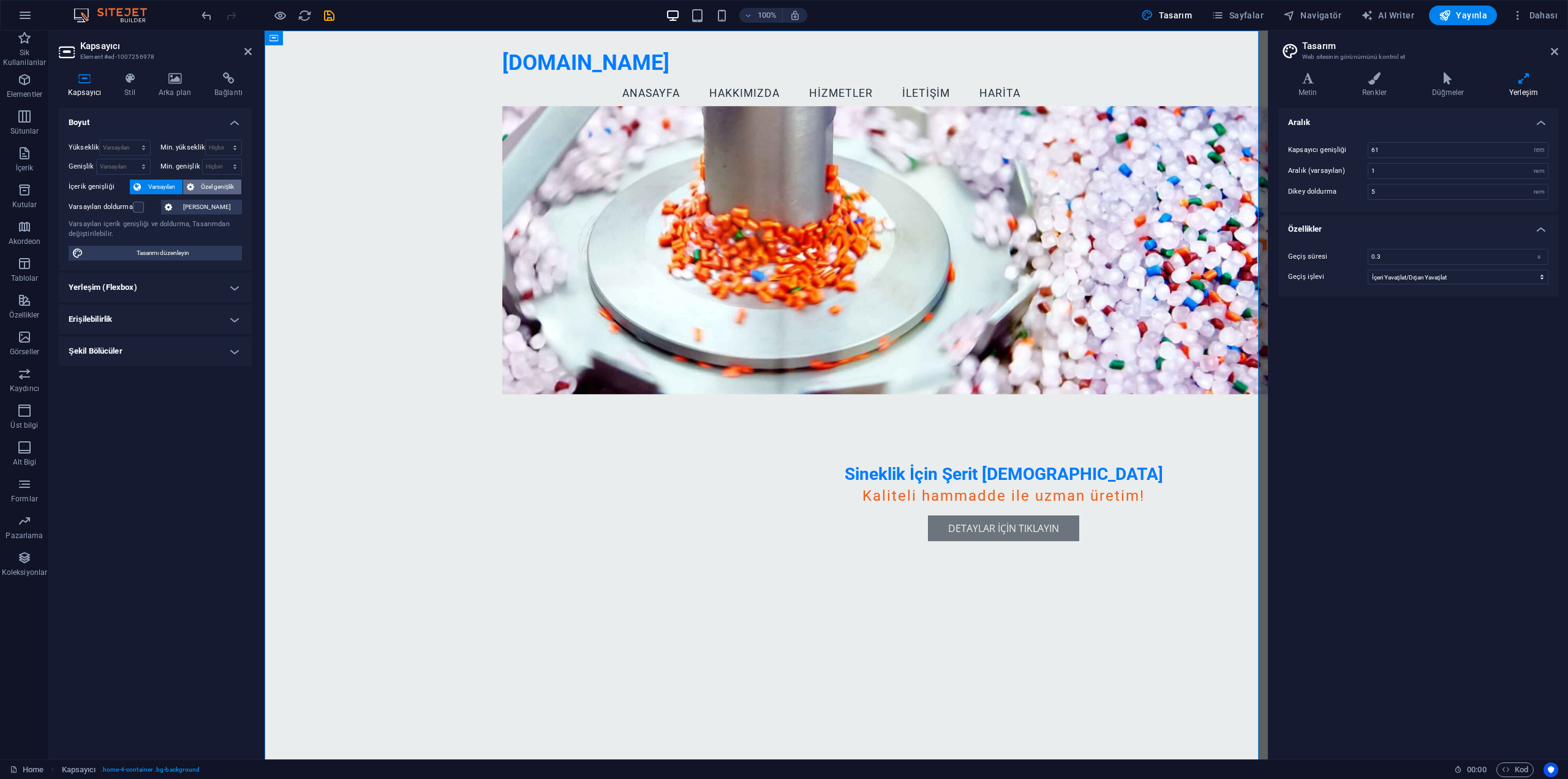
click at [216, 186] on span "Özel genişlik" at bounding box center [218, 187] width 41 height 15
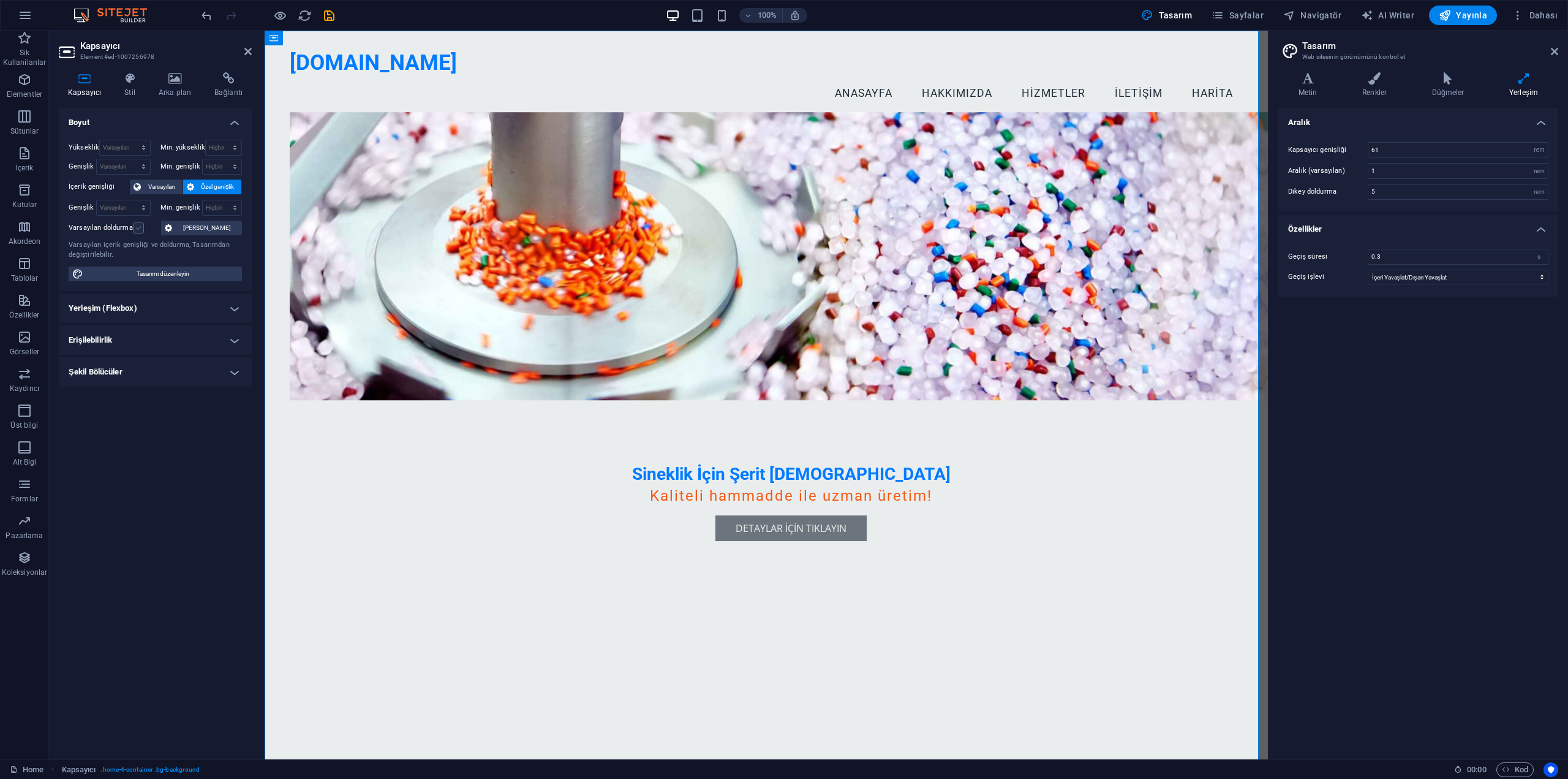
click at [136, 228] on label at bounding box center [138, 228] width 11 height 11
click at [0, 0] on input "Varsayılan doldurma" at bounding box center [0, 0] width 0 height 0
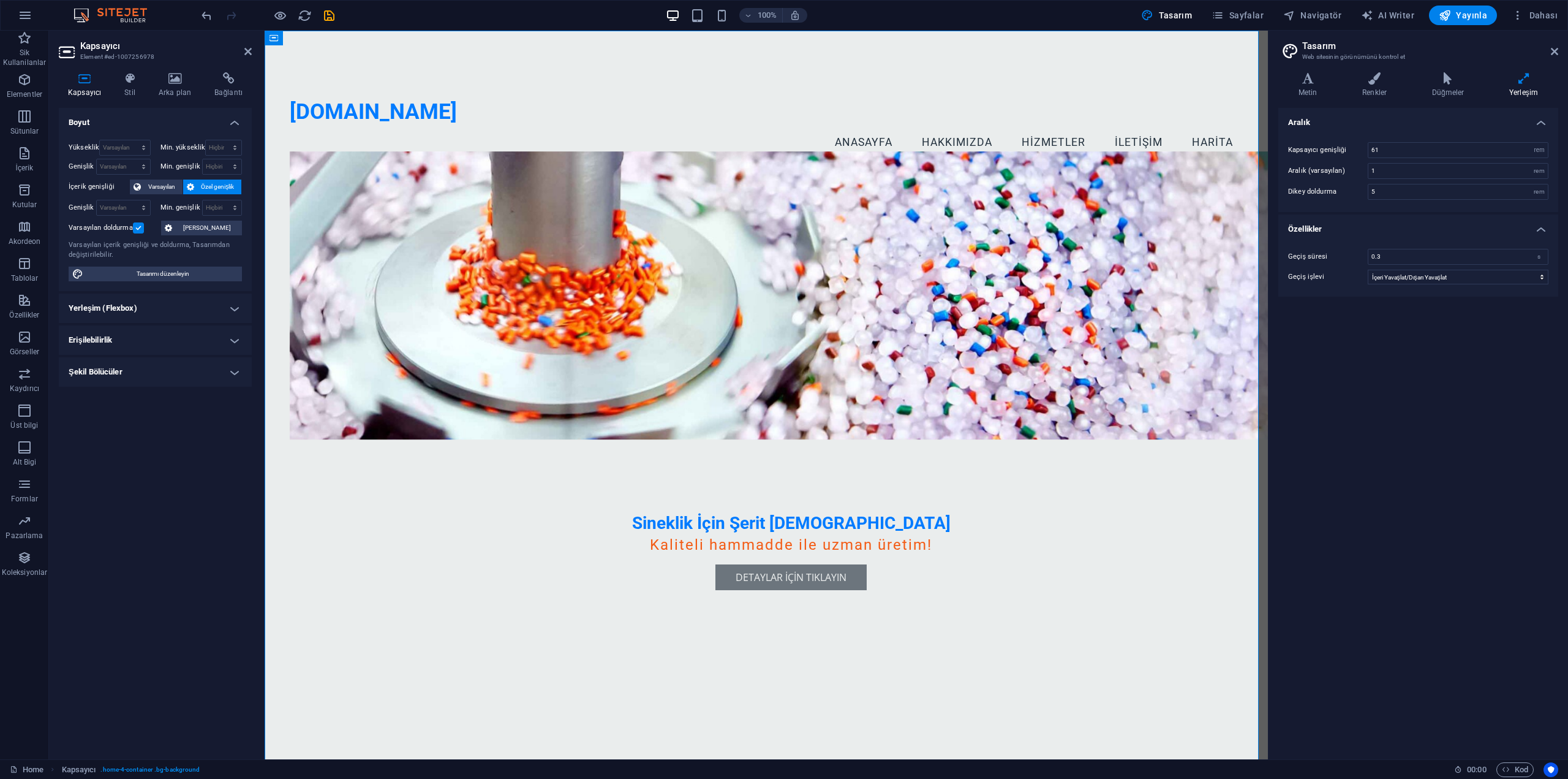
click at [137, 230] on label at bounding box center [138, 228] width 11 height 11
click at [0, 0] on input "Varsayılan doldurma" at bounding box center [0, 0] width 0 height 0
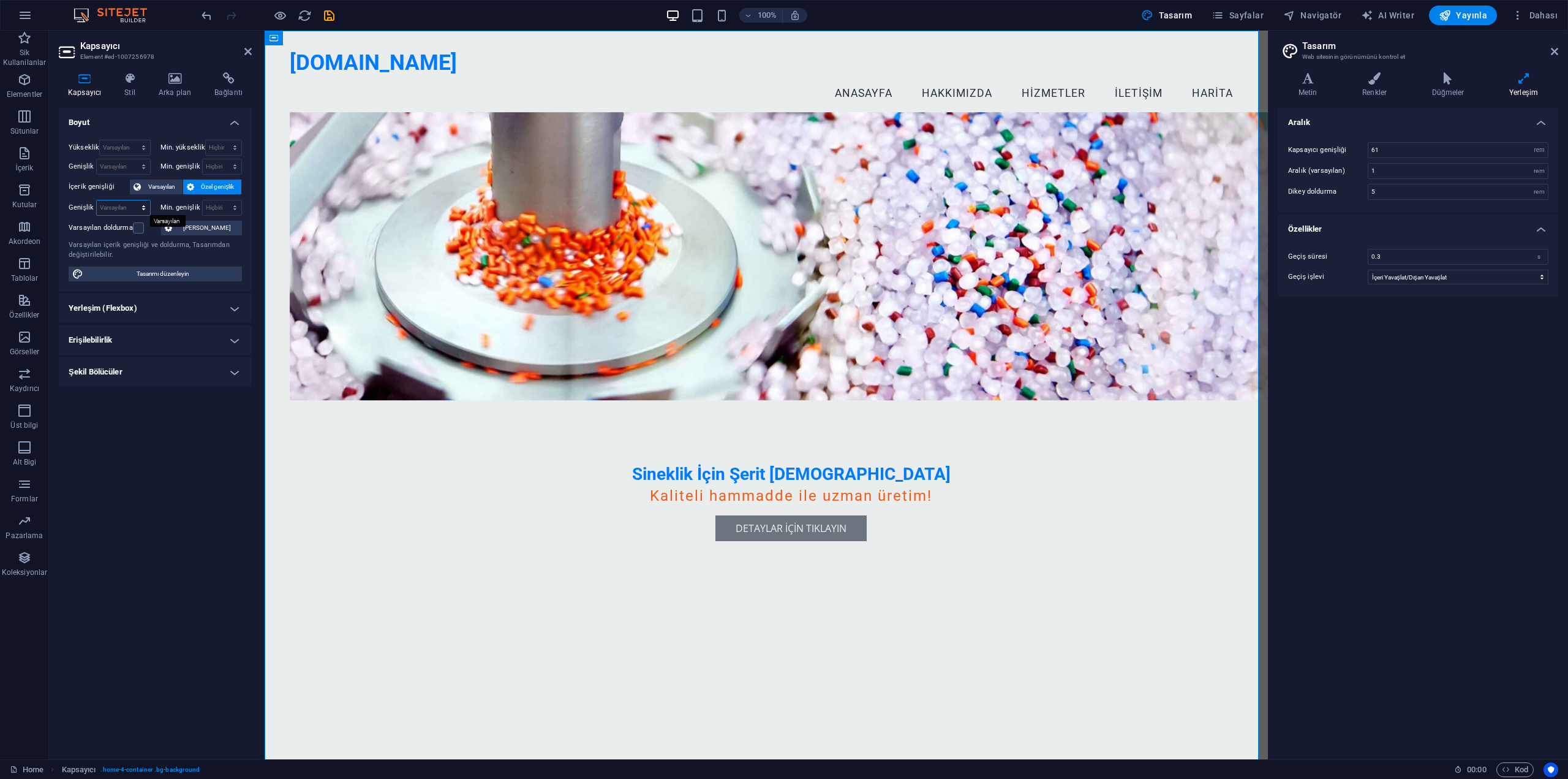
click at [128, 210] on select "Varsayılan px rem % em vh vw" at bounding box center [123, 208] width 53 height 15
select select "px"
click at [132, 201] on select "Varsayılan px rem % em vh vw" at bounding box center [123, 208] width 53 height 15
type input "1623"
click at [125, 210] on input "1623" at bounding box center [123, 208] width 53 height 15
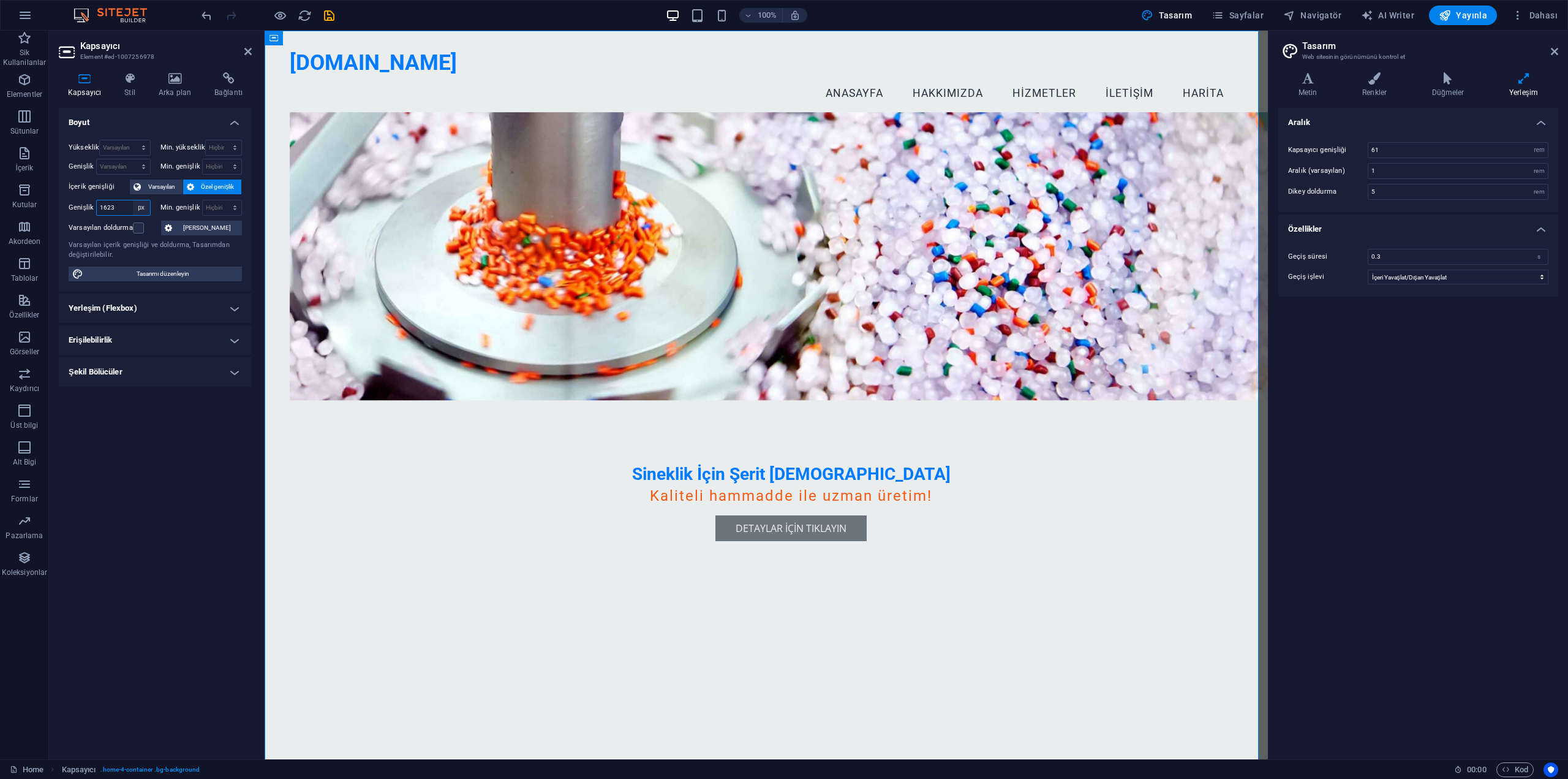
click at [136, 208] on select "Varsayılan px rem % em vh vw" at bounding box center [141, 208] width 17 height 15
select select "%"
click at [133, 201] on select "Varsayılan px rem % em vh vw" at bounding box center [141, 208] width 17 height 15
click at [125, 211] on input "100" at bounding box center [123, 208] width 53 height 15
drag, startPoint x: 125, startPoint y: 211, endPoint x: 95, endPoint y: 212, distance: 30.0
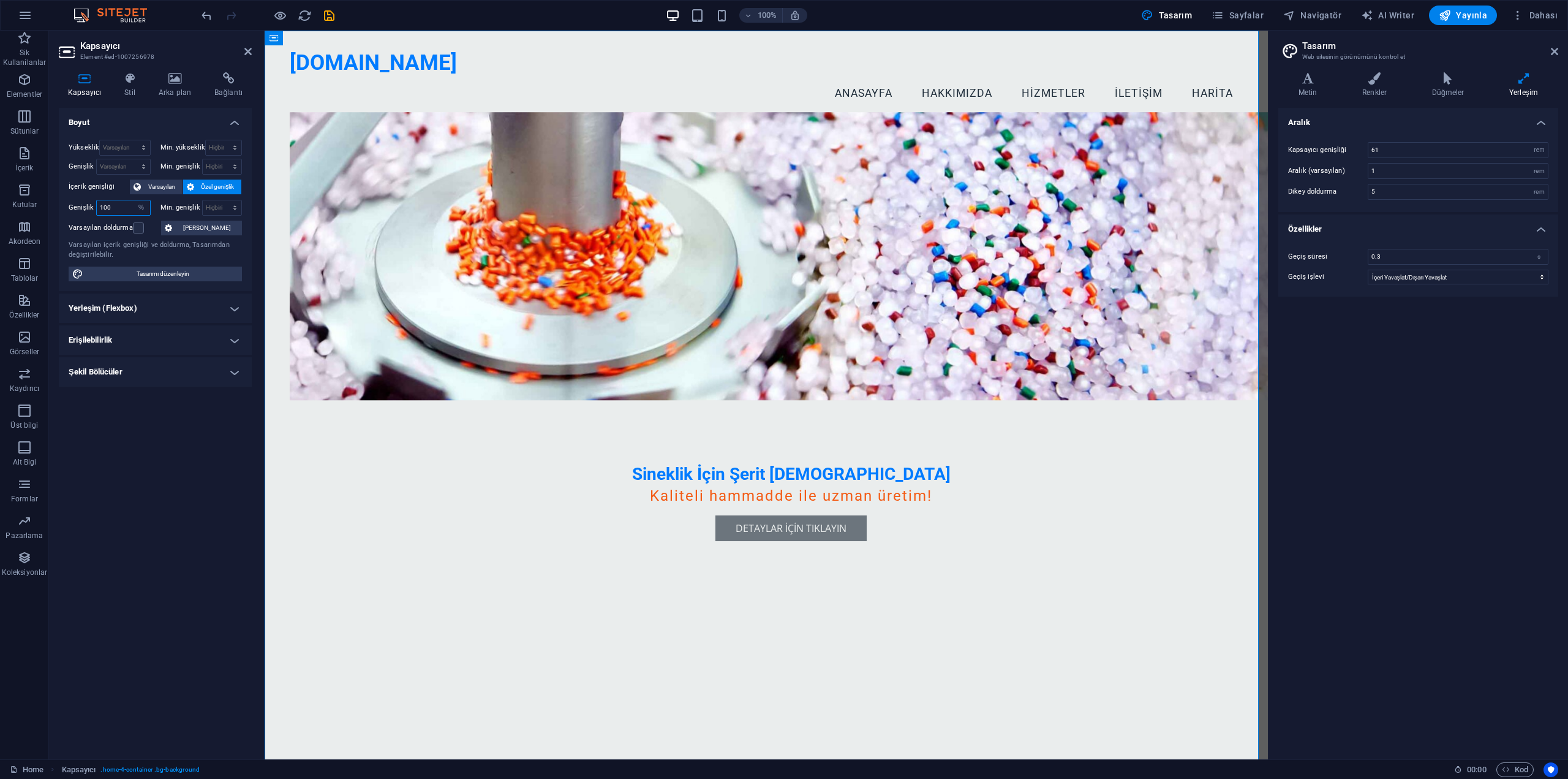
click at [95, 212] on div "Genişlik 100 Varsayılan px rem % em vh vw" at bounding box center [109, 208] width 82 height 16
type input "50"
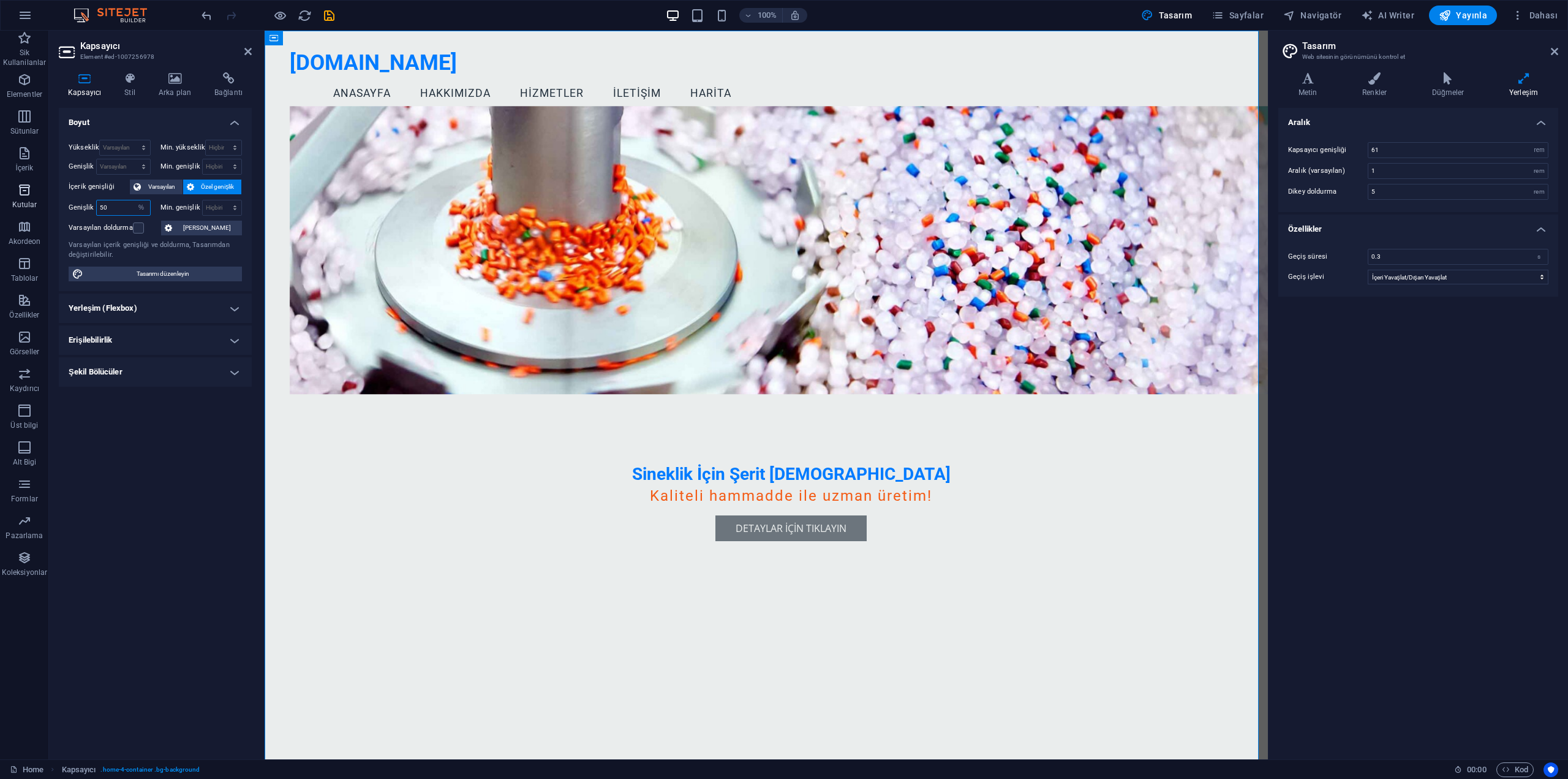
drag, startPoint x: 127, startPoint y: 208, endPoint x: 36, endPoint y: 206, distance: 91.0
click at [37, 206] on section "Sik Kullanilanlar Elementler Sütunlar İçerik Kutular Akordeon Tablolar Özellikl…" at bounding box center [634, 395] width 1268 height 728
type input "0"
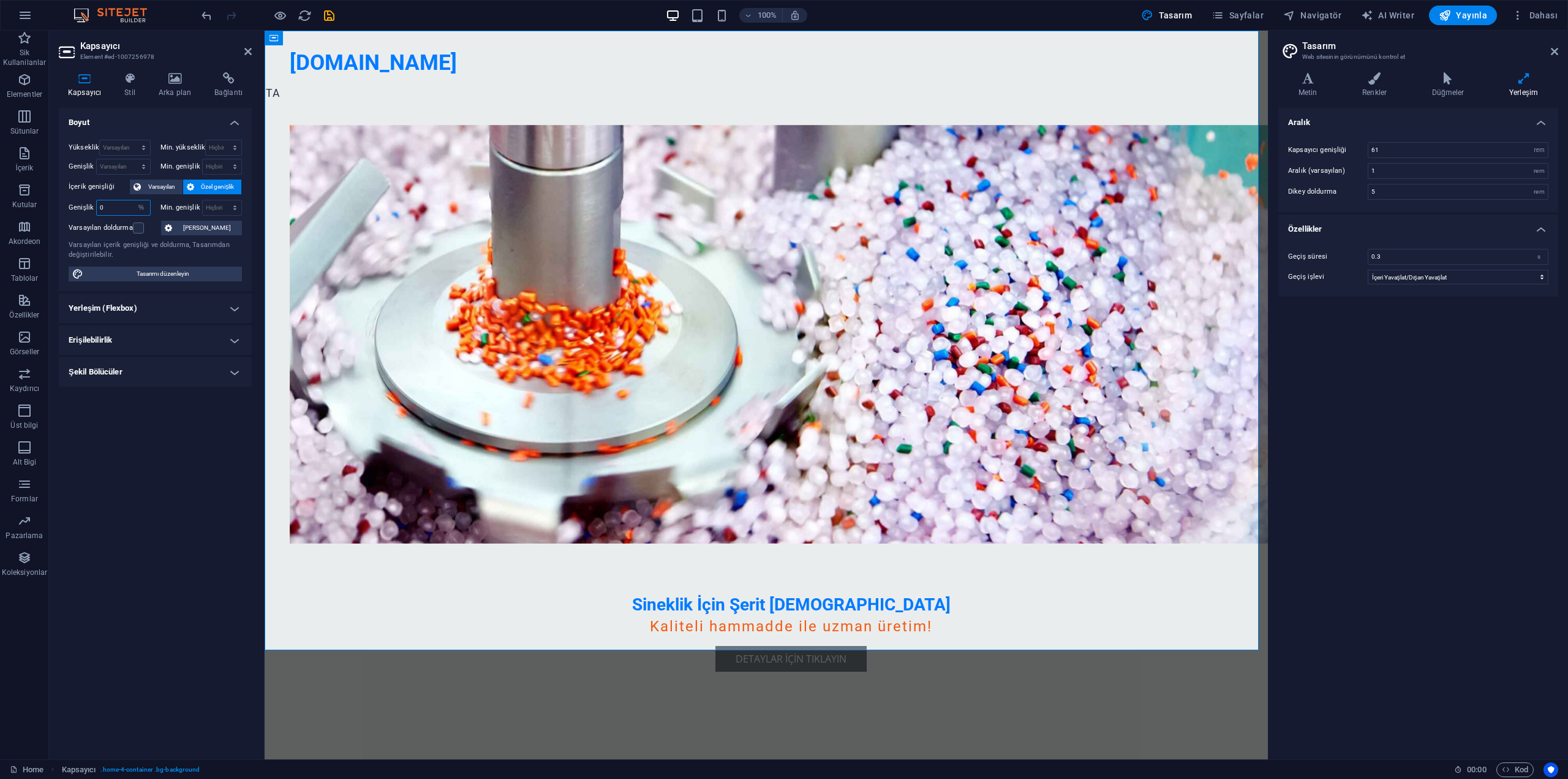
click at [112, 210] on input "0" at bounding box center [123, 208] width 53 height 15
click at [146, 210] on select "Varsayılan px rem % em vh vw" at bounding box center [141, 208] width 17 height 15
select select "mv7kdtlmh7g"
click at [133, 201] on select "Varsayılan px rem % em vh vw" at bounding box center [141, 208] width 17 height 15
select select "DISABLED_OPTION_VALUE"
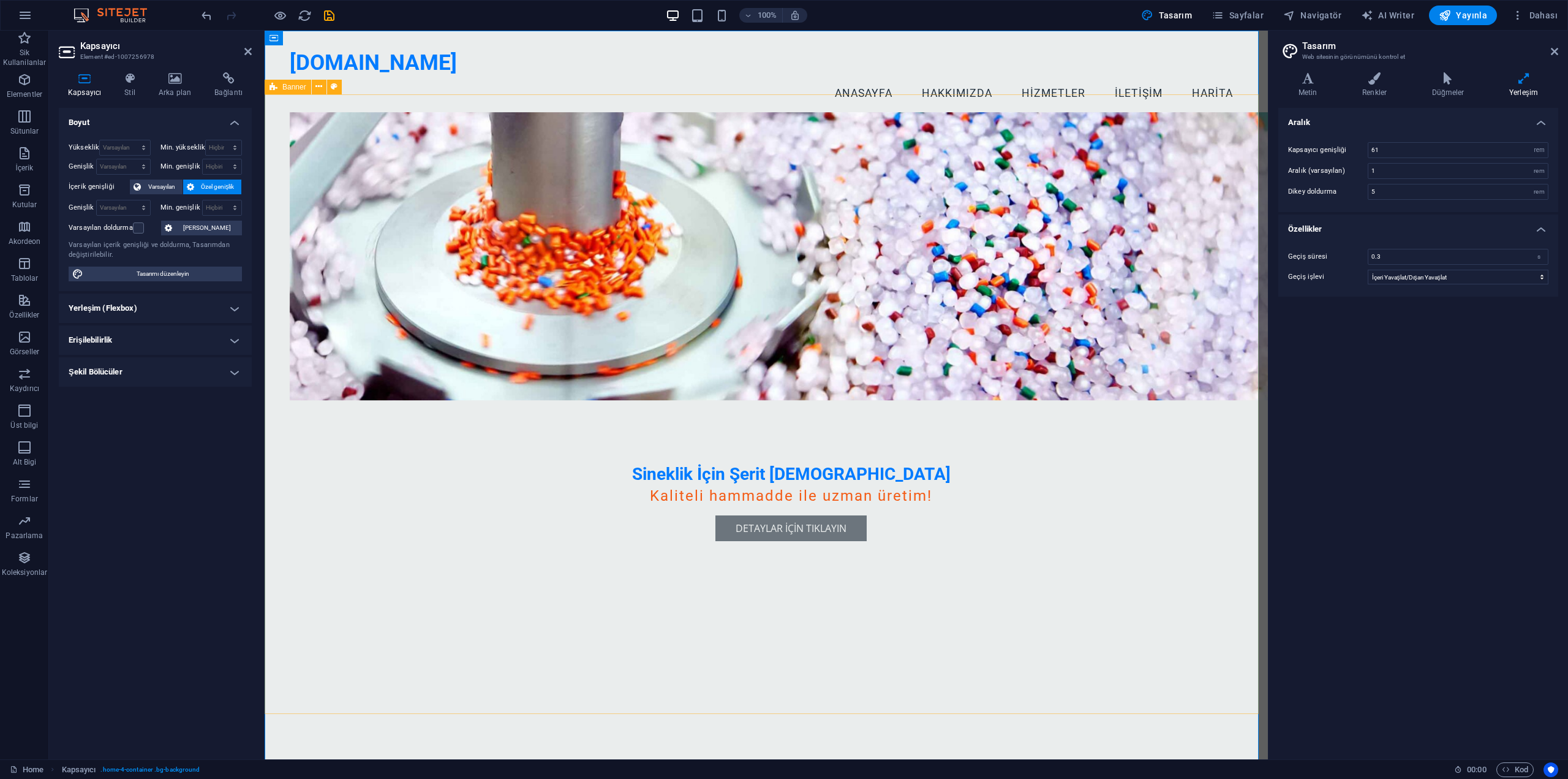
click at [296, 311] on div "Sineklik İçin Şerit [DEMOGRAPHIC_DATA] Kaliteli hammadde ile uzman üretim! Deta…" at bounding box center [766, 435] width 1003 height 620
click at [286, 768] on span ". banner .preset-banner-v3-home-4" at bounding box center [297, 770] width 97 height 15
click at [288, 769] on span ". banner .preset-banner-v3-home-4" at bounding box center [297, 770] width 97 height 15
select select "vw"
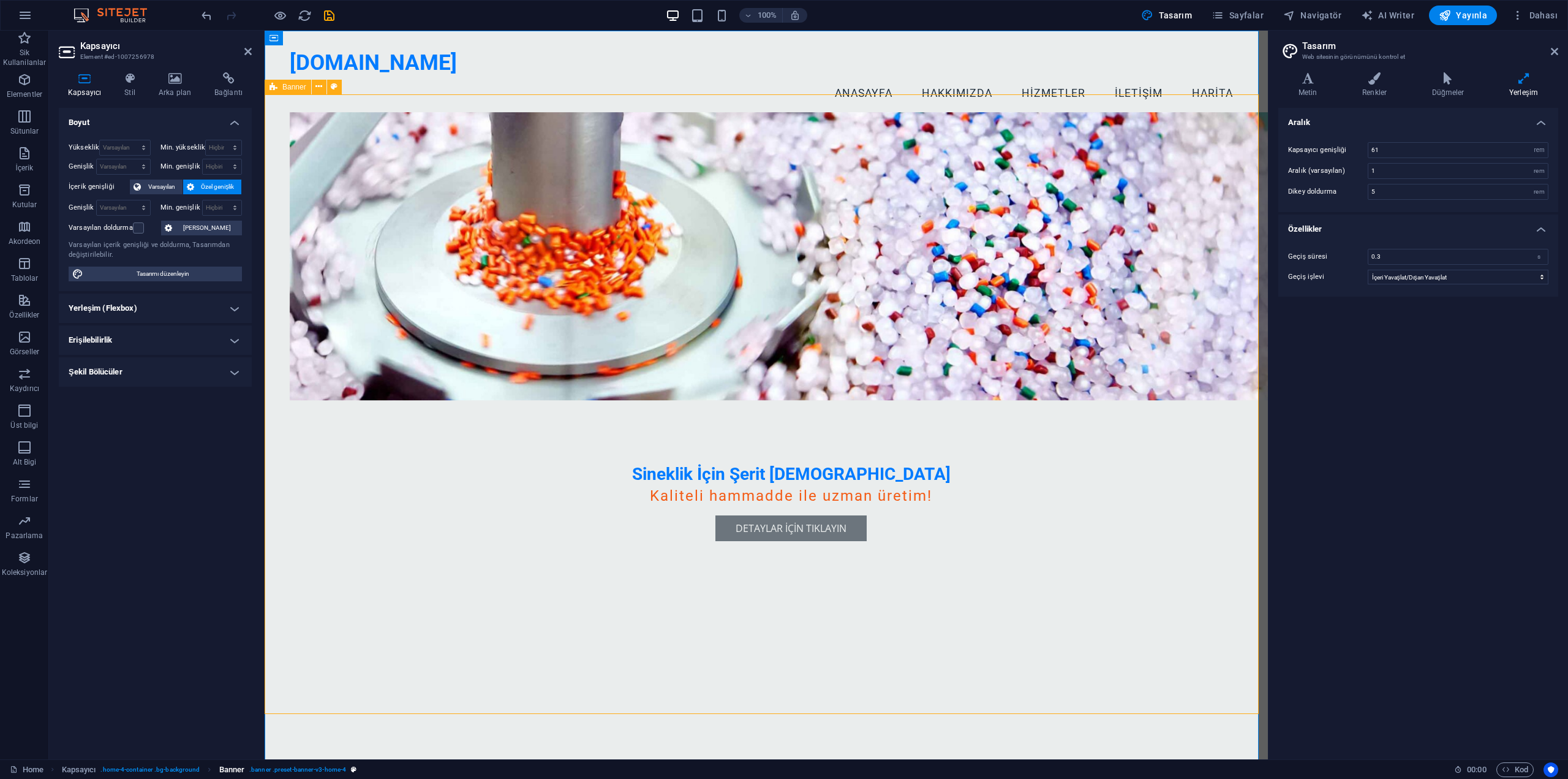
select select "px"
select select "vw"
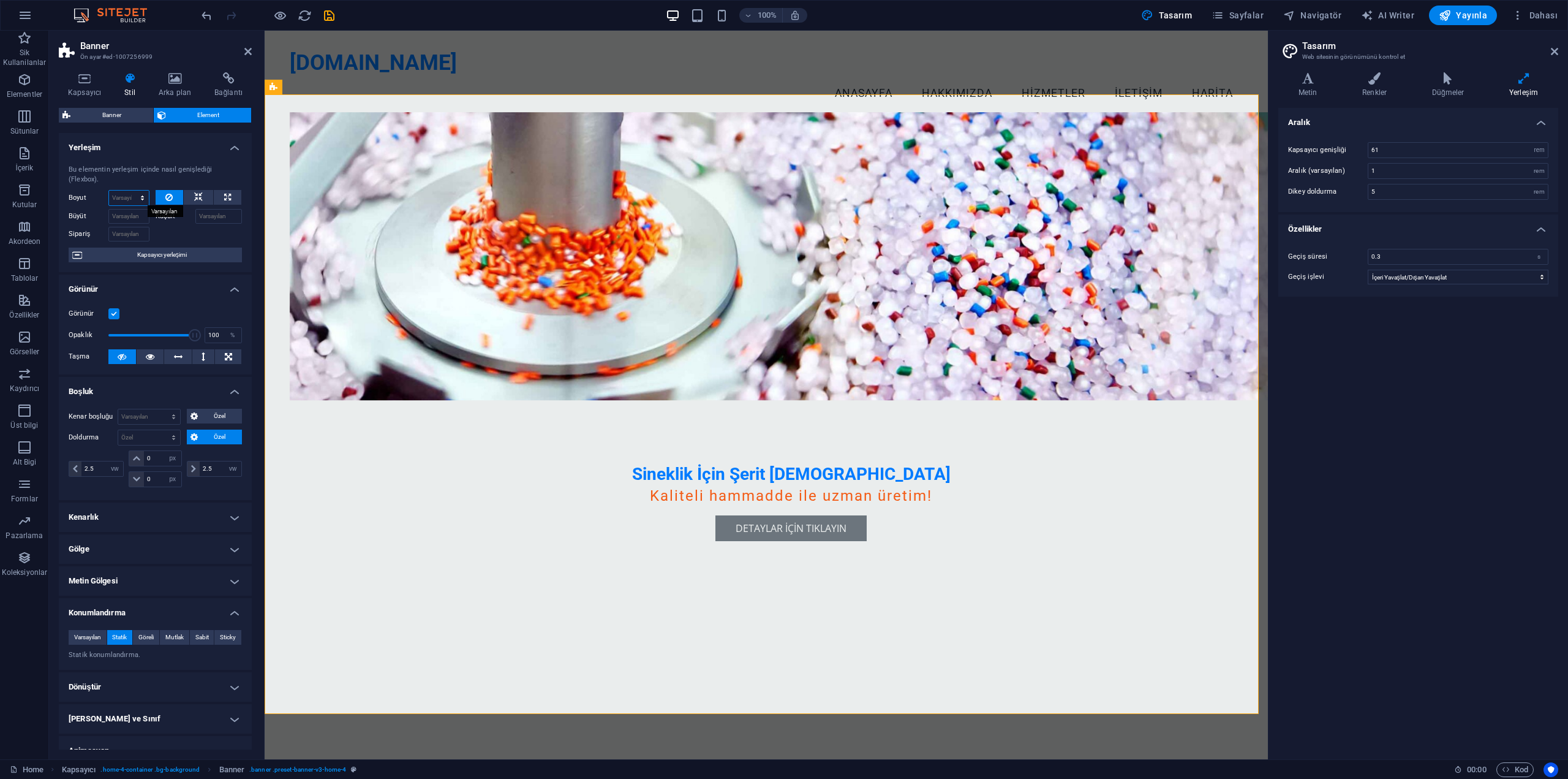
click at [124, 203] on select "Varsayılan otomatik px % 1/1 1/2 1/3 1/4 1/5 1/6 1/7 1/8 1/9 1/10" at bounding box center [129, 198] width 40 height 15
select select "1/1"
click at [130, 191] on select "Varsayılan otomatik px % 1/1 1/2 1/3 1/4 1/5 1/6 1/7 1/8 1/9 1/10" at bounding box center [129, 198] width 40 height 15
type input "100"
click at [131, 201] on select "Varsayılan otomatik px % 1/1 1/2 1/3 1/4 1/5 1/6 1/7 1/8 1/9 1/10" at bounding box center [140, 198] width 17 height 15
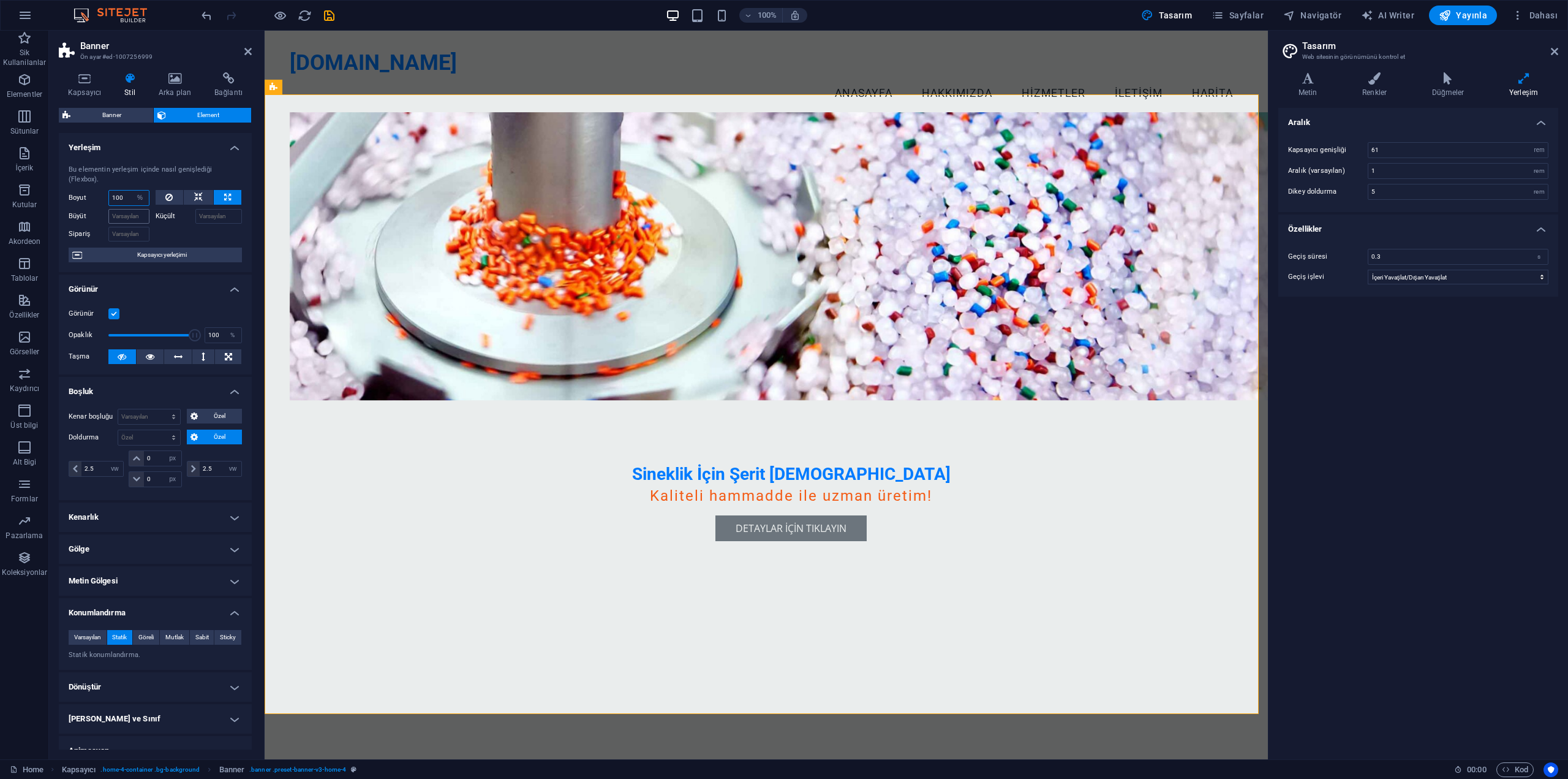
select select "1/6"
click at [131, 191] on select "Varsayılan otomatik px % 1/1 1/2 1/3 1/4 1/5 1/6 1/7 1/8 1/9 1/10" at bounding box center [140, 198] width 17 height 15
type input "16.66"
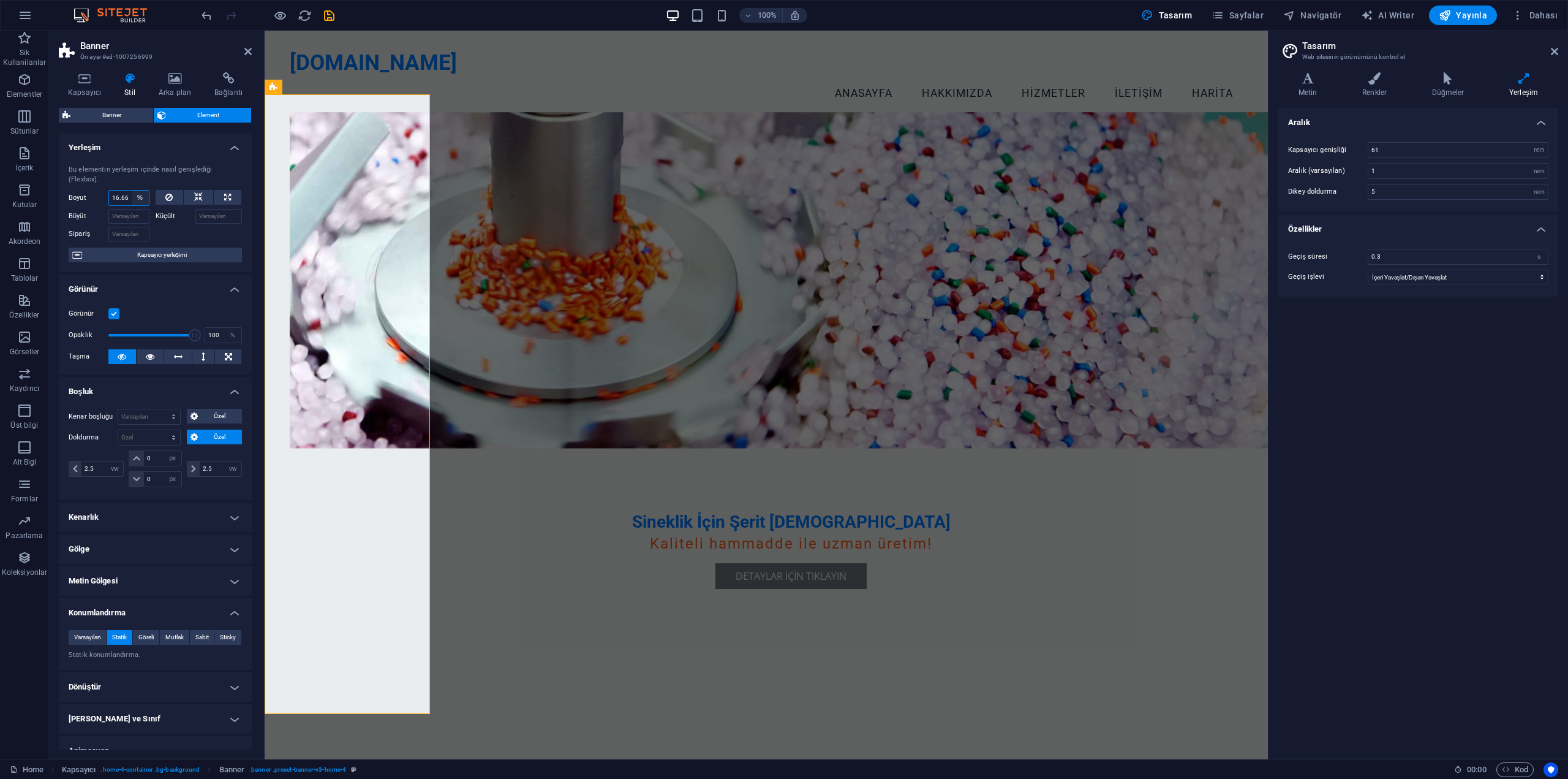
click at [132, 199] on select "Varsayılan otomatik px % 1/1 1/2 1/3 1/4 1/5 1/6 1/7 1/8 1/9 1/10" at bounding box center [140, 198] width 17 height 15
select select "1/9"
click at [131, 191] on select "Varsayılan otomatik px % 1/1 1/2 1/3 1/4 1/5 1/6 1/7 1/8 1/9 1/10" at bounding box center [140, 198] width 17 height 15
type input "11.11"
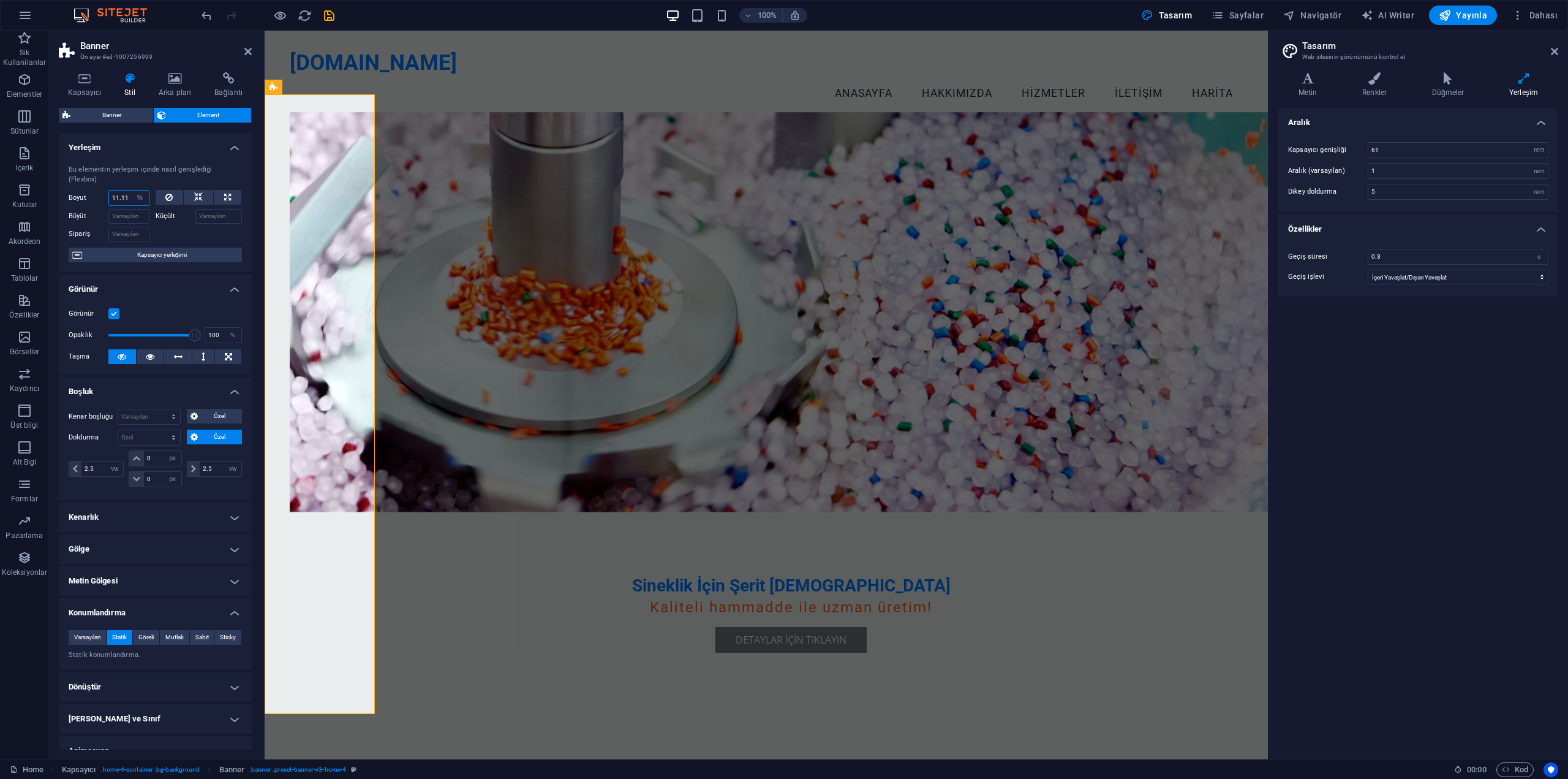
click at [128, 199] on input "11.11" at bounding box center [129, 198] width 40 height 15
click at [133, 202] on select "Varsayılan otomatik px % 1/1 1/2 1/3 1/4 1/5 1/6 1/7 1/8 1/9 1/10" at bounding box center [140, 198] width 17 height 15
select select "g7nadjnuhok"
click at [131, 191] on select "Varsayılan otomatik px % 1/1 1/2 1/3 1/4 1/5 1/6 1/7 1/8 1/9 1/10" at bounding box center [140, 198] width 17 height 15
select select "DISABLED_OPTION_VALUE"
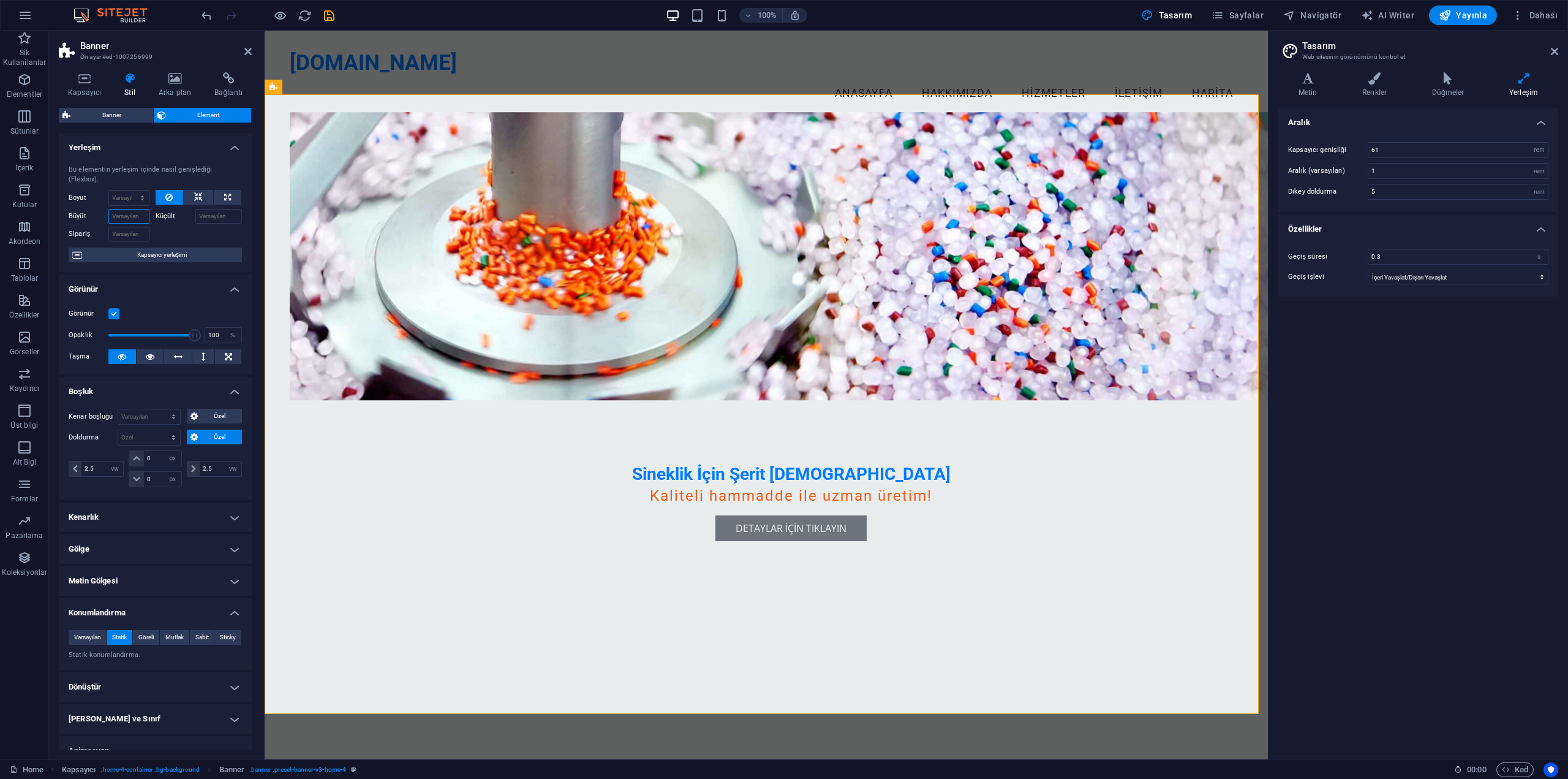
click at [135, 219] on input "Büyüt" at bounding box center [129, 217] width 41 height 15
click at [133, 235] on input "Sipariş" at bounding box center [129, 234] width 41 height 15
type input "1"
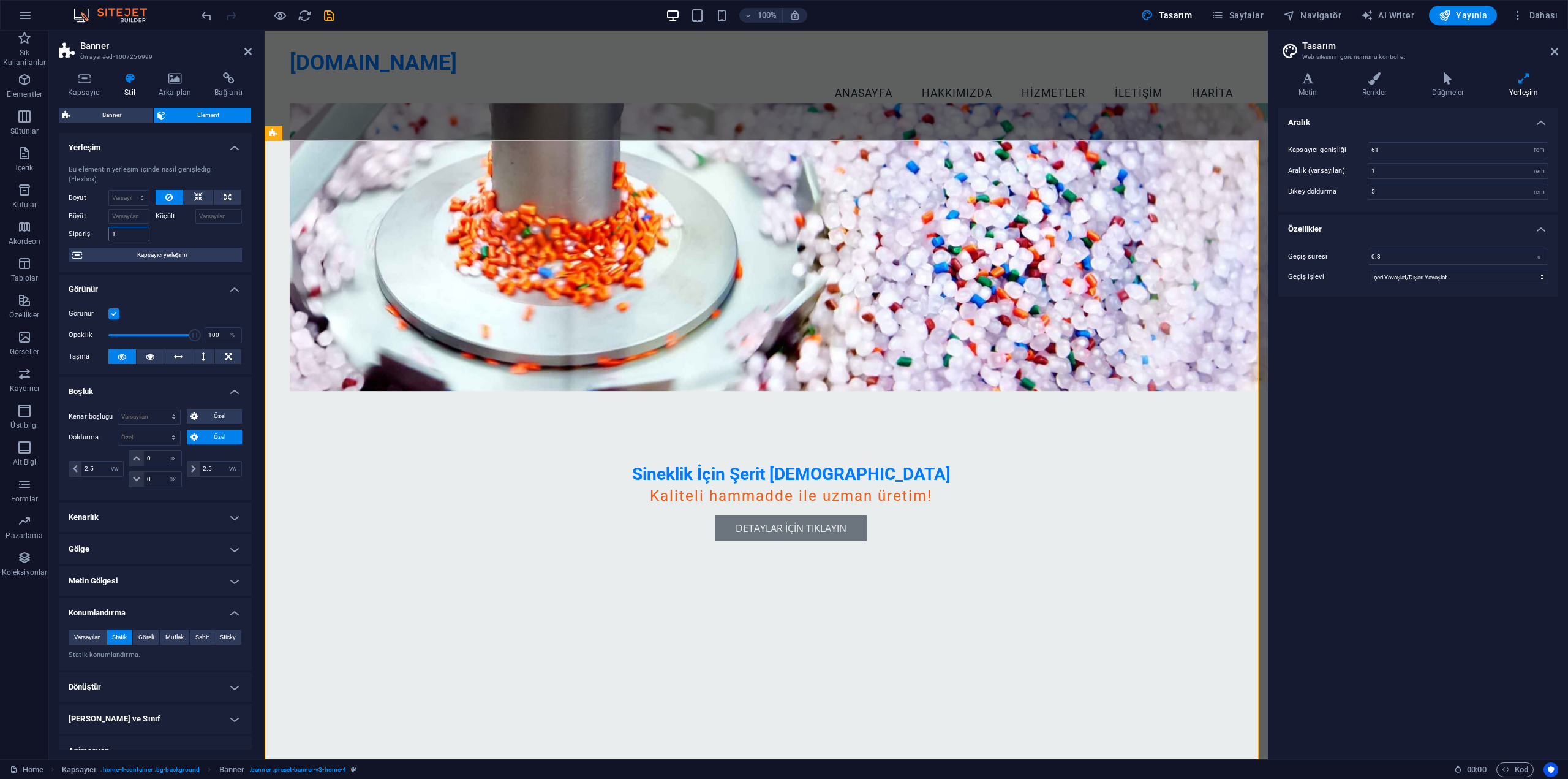
click at [135, 233] on input "1" at bounding box center [129, 234] width 41 height 15
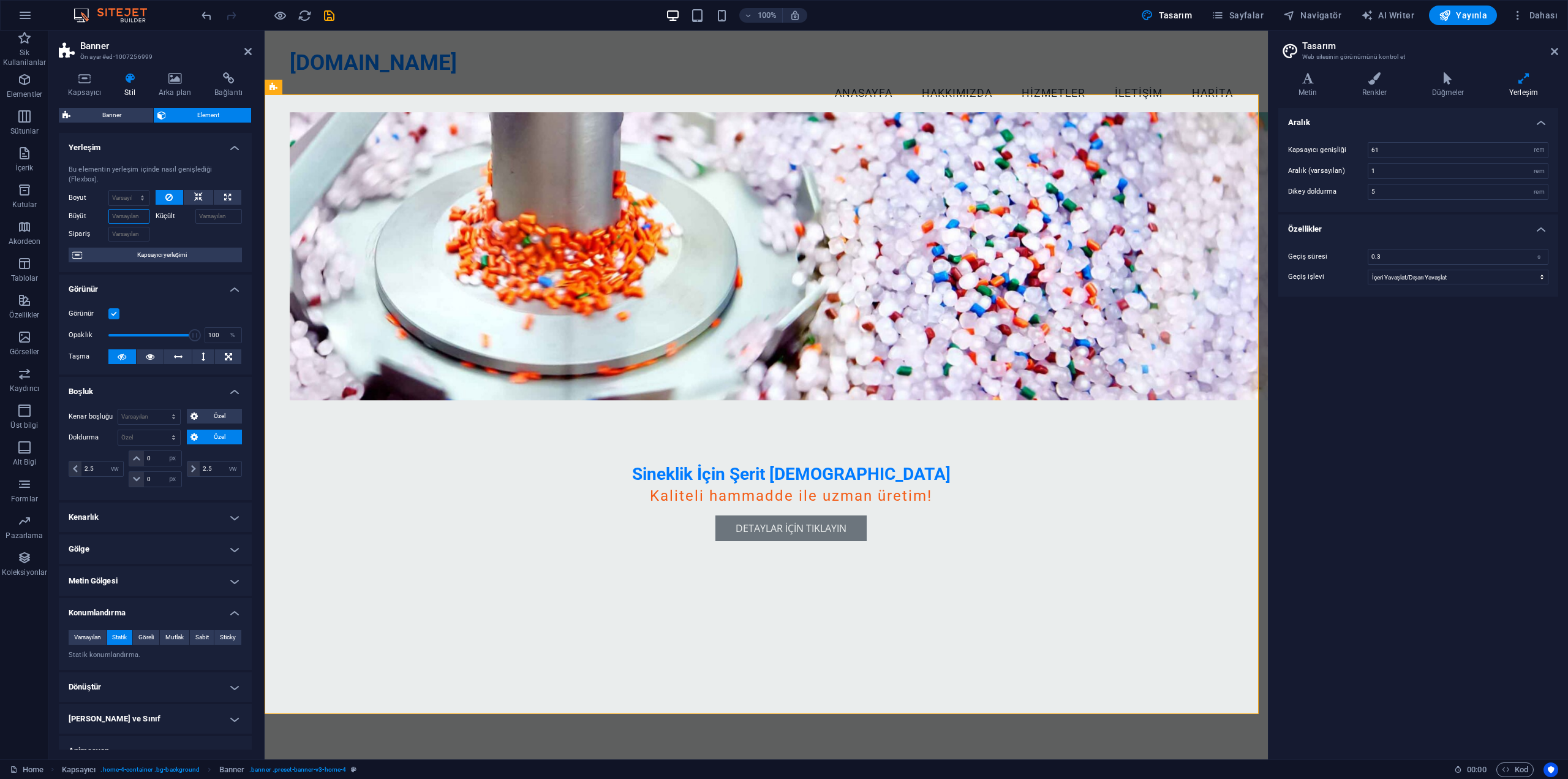
click at [135, 218] on input "Büyüt" at bounding box center [129, 217] width 41 height 15
click at [202, 216] on input "Küçült" at bounding box center [219, 217] width 47 height 15
click at [139, 213] on input "1" at bounding box center [129, 217] width 41 height 15
drag, startPoint x: 136, startPoint y: 213, endPoint x: 99, endPoint y: 214, distance: 37.0
click at [99, 214] on div "Büyüt 1" at bounding box center [109, 217] width 81 height 15
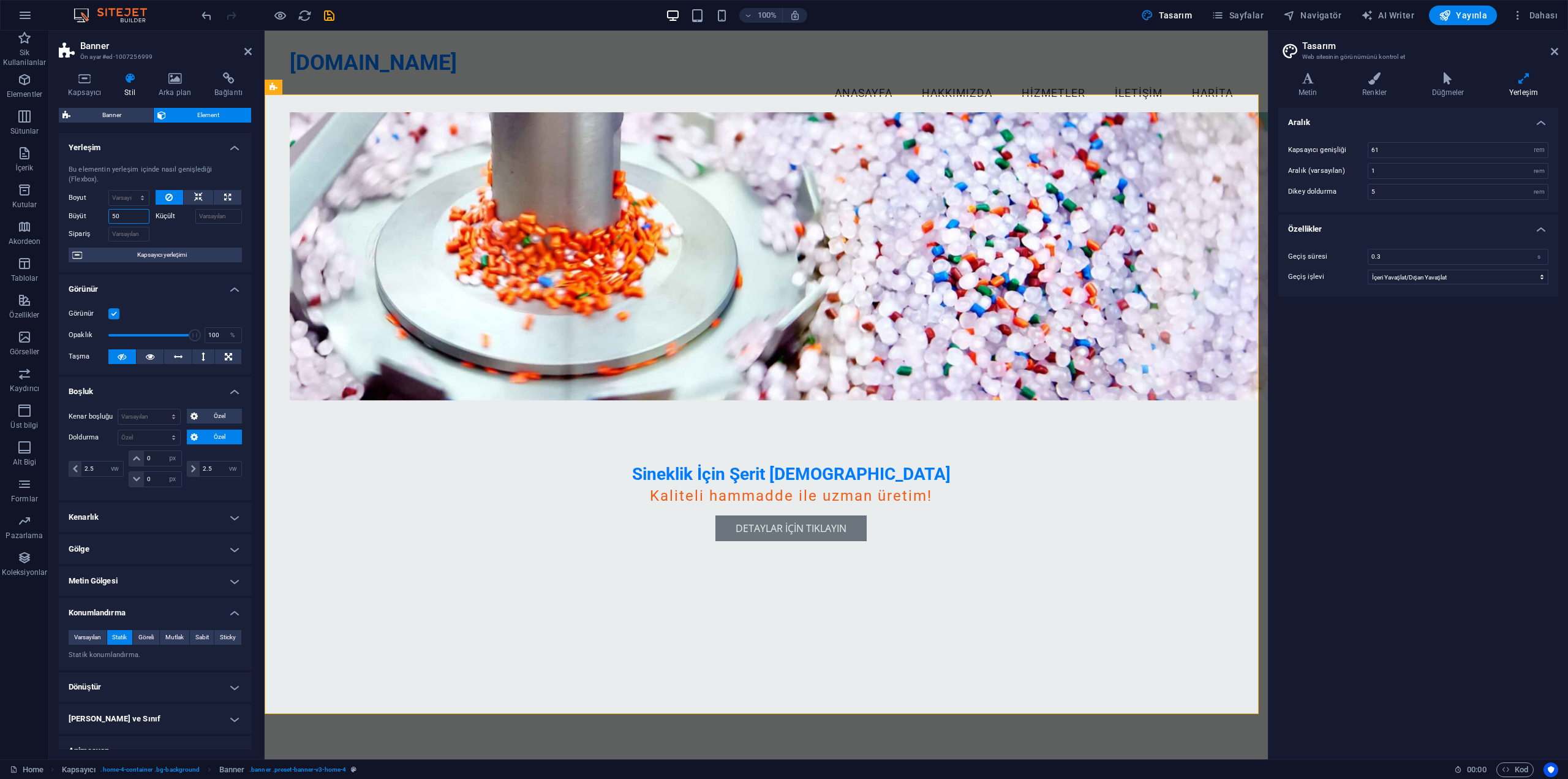
type input "50"
drag, startPoint x: 128, startPoint y: 217, endPoint x: 114, endPoint y: 217, distance: 14.0
click at [114, 217] on input "50" at bounding box center [129, 217] width 41 height 15
click at [222, 260] on span "Kapsayıcı yerleşimi" at bounding box center [162, 255] width 152 height 15
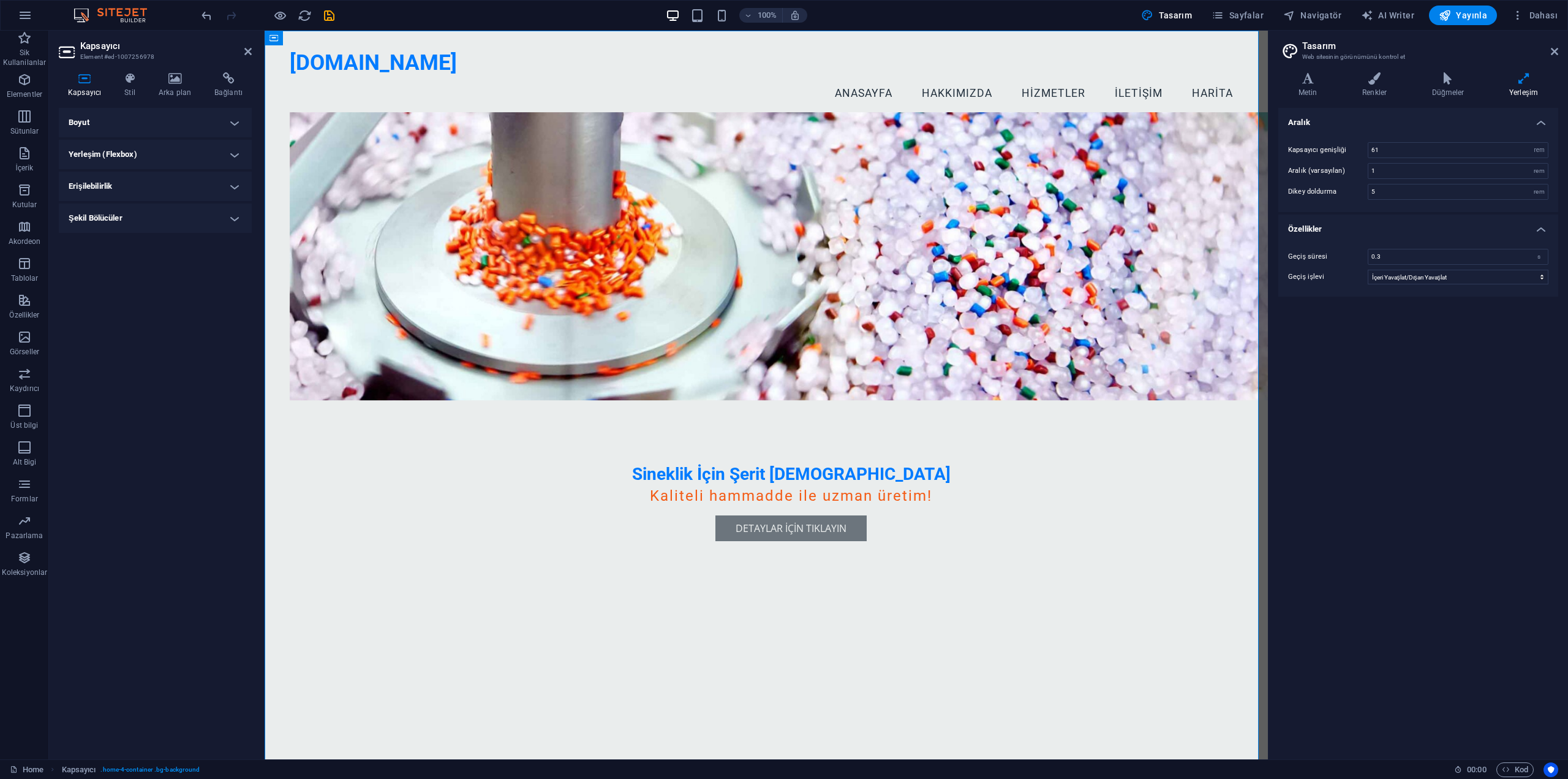
click at [162, 120] on h4 "Boyut" at bounding box center [155, 123] width 193 height 30
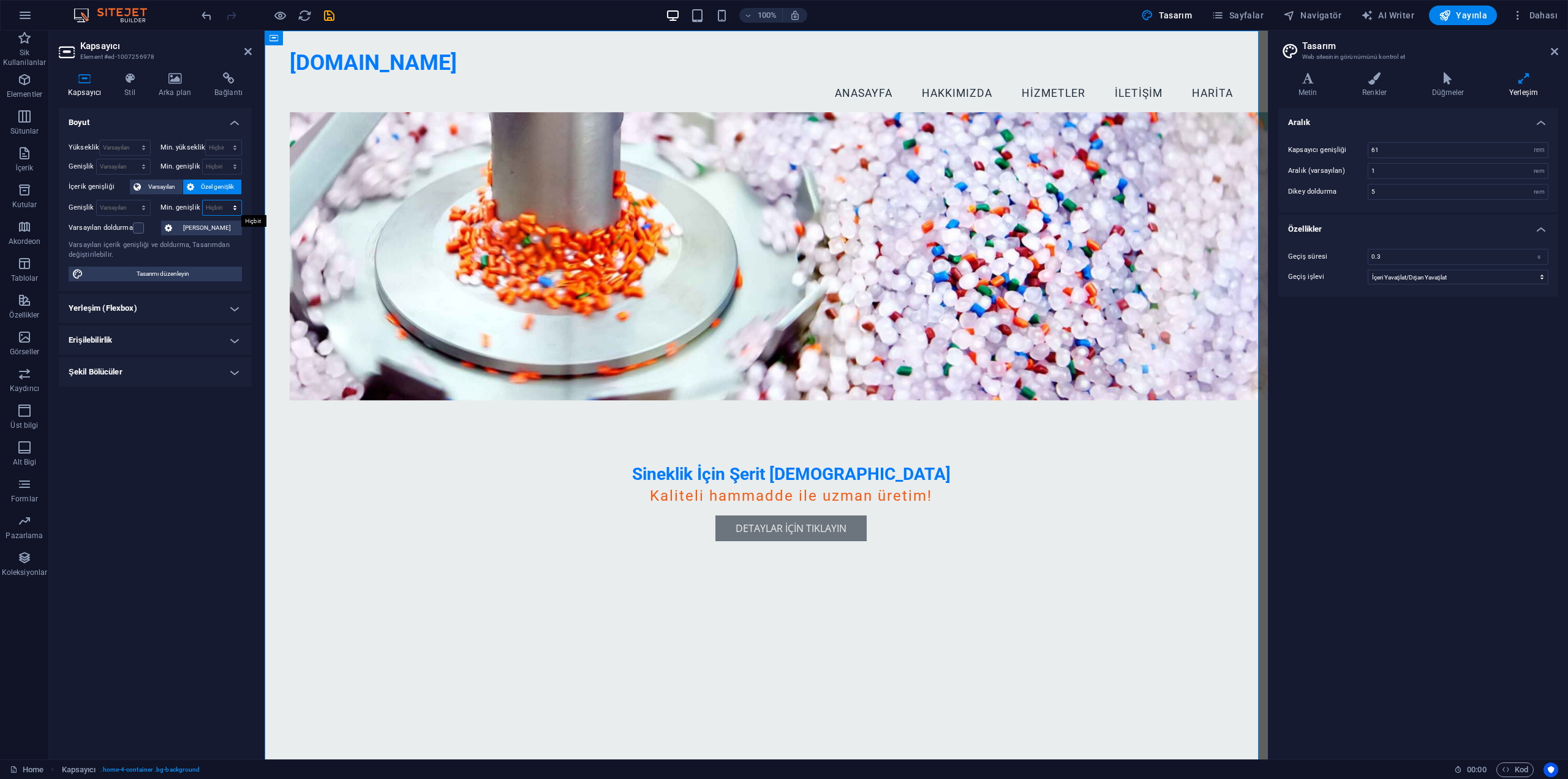
click at [218, 207] on select "Hiçbiri px rem % vh vw" at bounding box center [223, 208] width 39 height 15
select select "px"
click at [224, 201] on select "Hiçbiri px rem % vh vw" at bounding box center [223, 208] width 39 height 15
type input "50"
click at [218, 207] on input "50" at bounding box center [223, 208] width 39 height 15
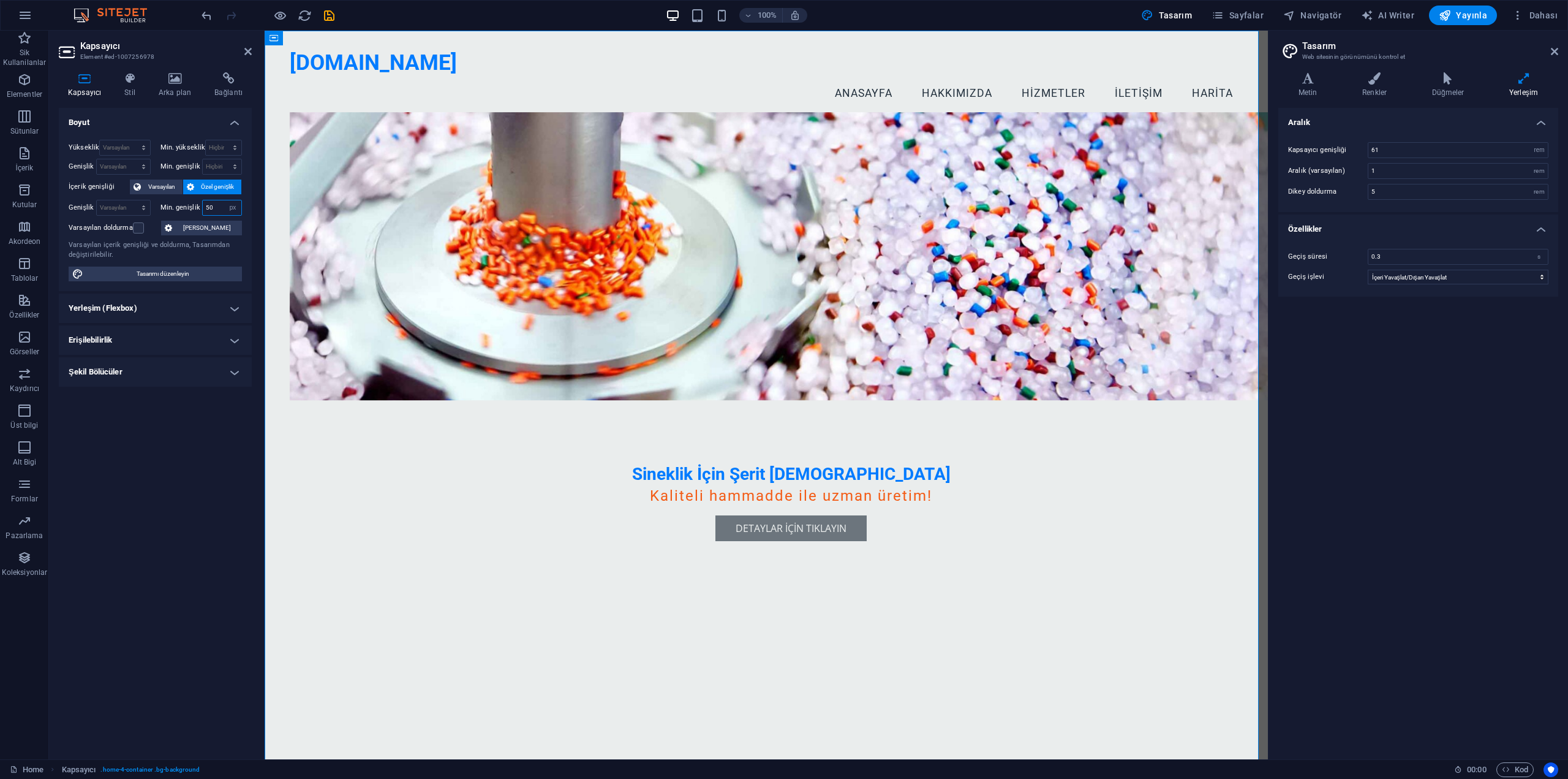
drag, startPoint x: 218, startPoint y: 207, endPoint x: 173, endPoint y: 209, distance: 45.0
click at [173, 209] on div "Min. genişlik 50 Hiçbiri px rem % vh vw" at bounding box center [201, 208] width 82 height 16
click at [129, 209] on select "Varsayılan px rem % em vh vw" at bounding box center [123, 208] width 53 height 15
click at [215, 206] on input "number" at bounding box center [223, 208] width 39 height 15
click at [238, 206] on select "Hiçbiri px rem % vh vw" at bounding box center [233, 208] width 17 height 15
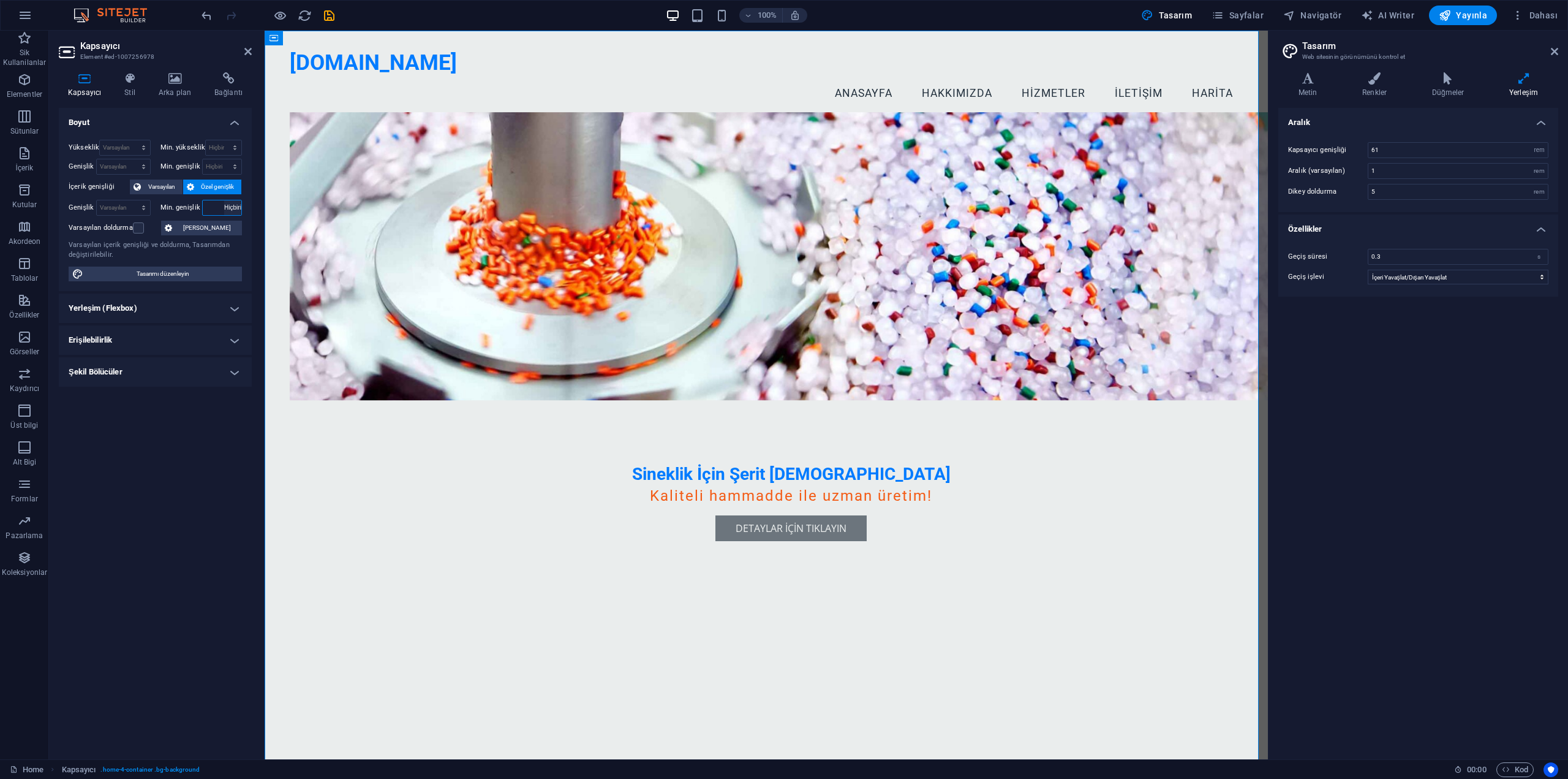
click at [224, 201] on select "Hiçbiri px rem % vh vw" at bounding box center [233, 208] width 17 height 15
select select "DISABLED_OPTION_VALUE"
click at [115, 207] on select "Varsayılan px rem % em vh vw" at bounding box center [123, 208] width 53 height 15
select select "px"
click at [132, 201] on select "Varsayılan px rem % em vh vw" at bounding box center [123, 208] width 53 height 15
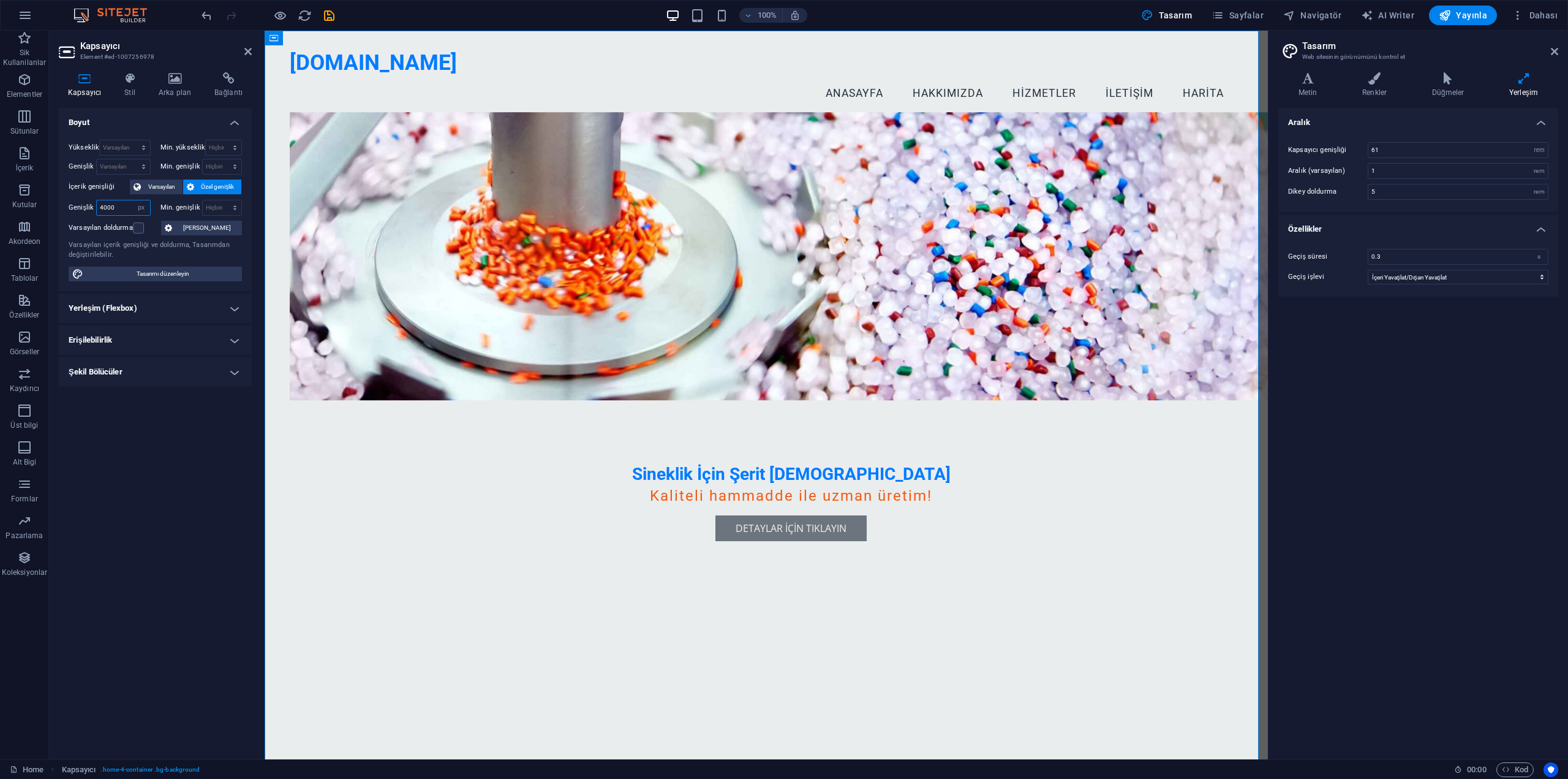
type input "4000"
click at [141, 210] on select "Varsayılan px rem % em vh vw" at bounding box center [141, 208] width 17 height 15
select select "mv7kdtlmh7g"
click at [133, 201] on select "Varsayılan px rem % em vh vw" at bounding box center [141, 208] width 17 height 15
select select "DISABLED_OPTION_VALUE"
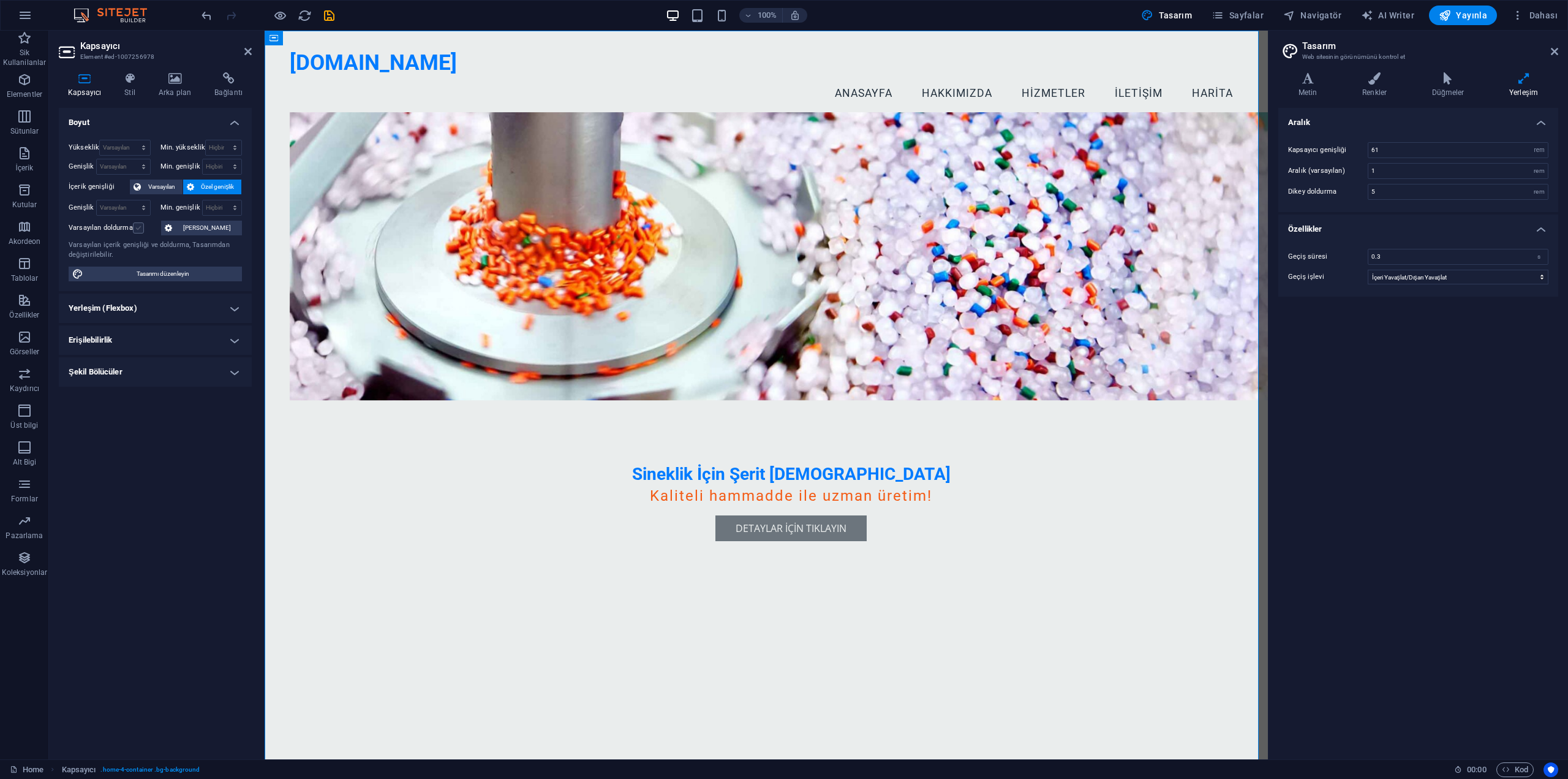
click at [135, 225] on label at bounding box center [138, 228] width 11 height 11
click at [0, 0] on input "Varsayılan doldurma" at bounding box center [0, 0] width 0 height 0
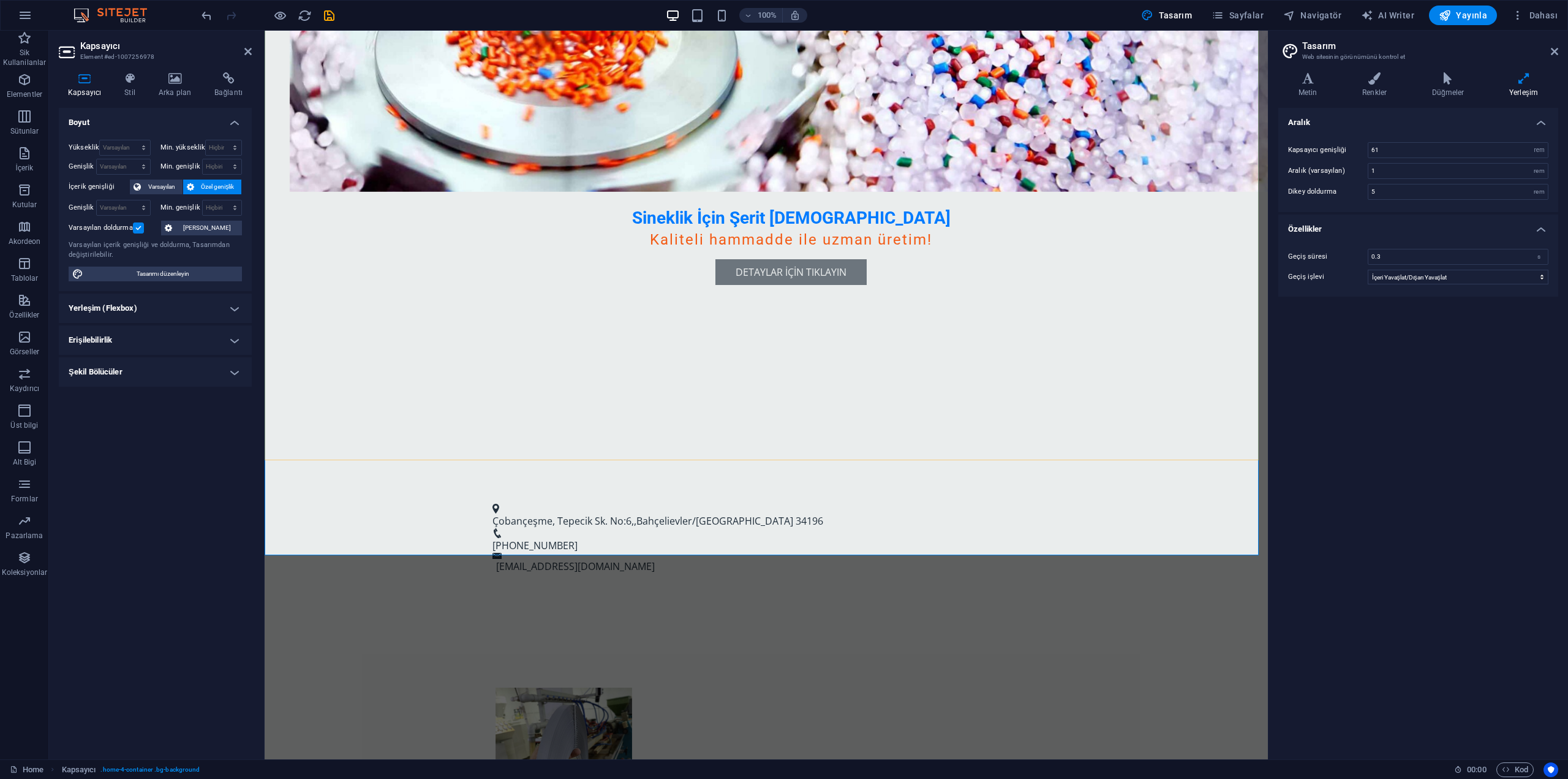
scroll to position [306, 0]
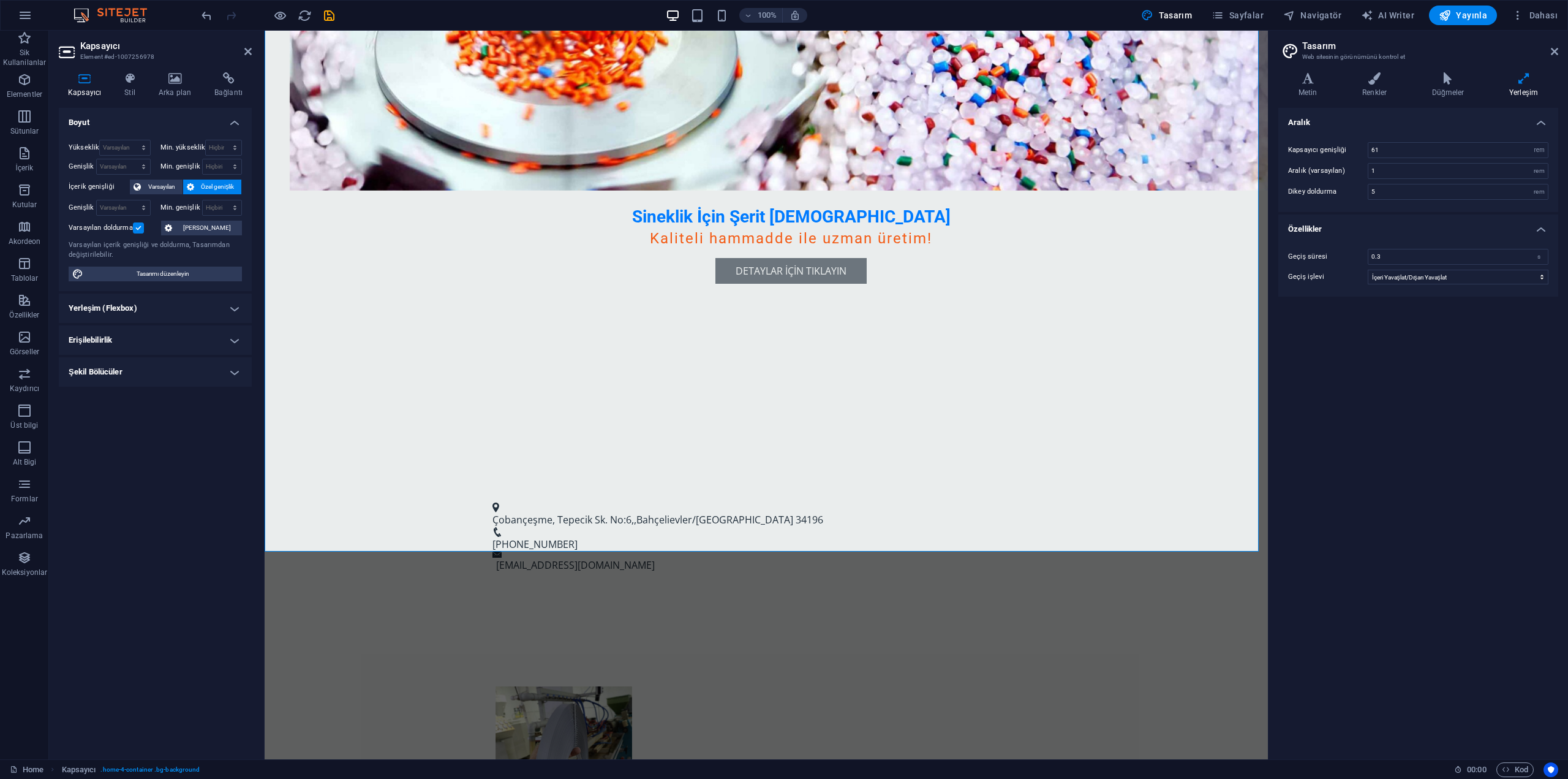
click at [136, 228] on label at bounding box center [138, 228] width 11 height 11
click at [0, 0] on input "Varsayılan doldurma" at bounding box center [0, 0] width 0 height 0
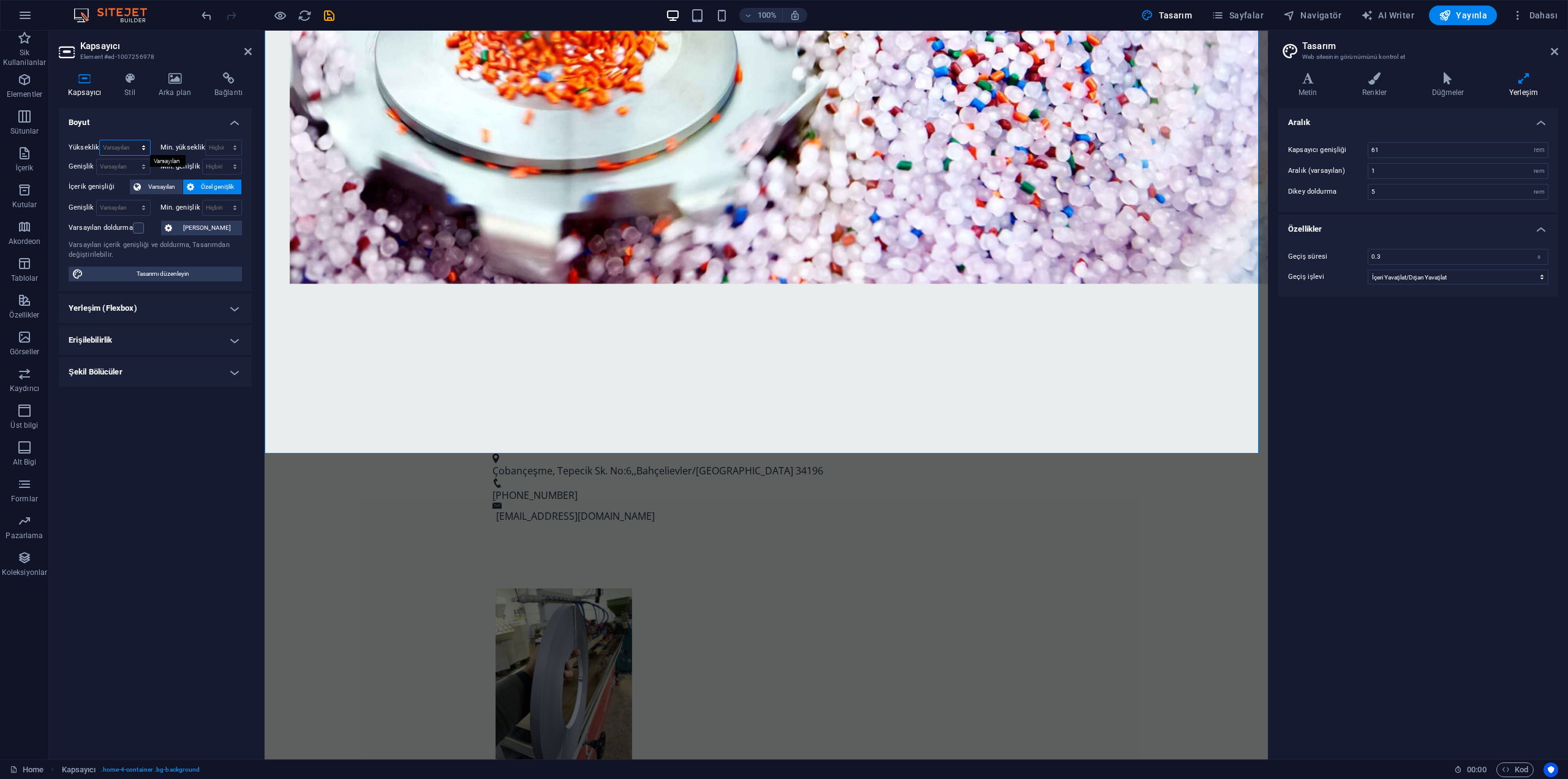
click at [127, 150] on select "Varsayılan px rem % vh vw" at bounding box center [125, 148] width 49 height 15
select select "px"
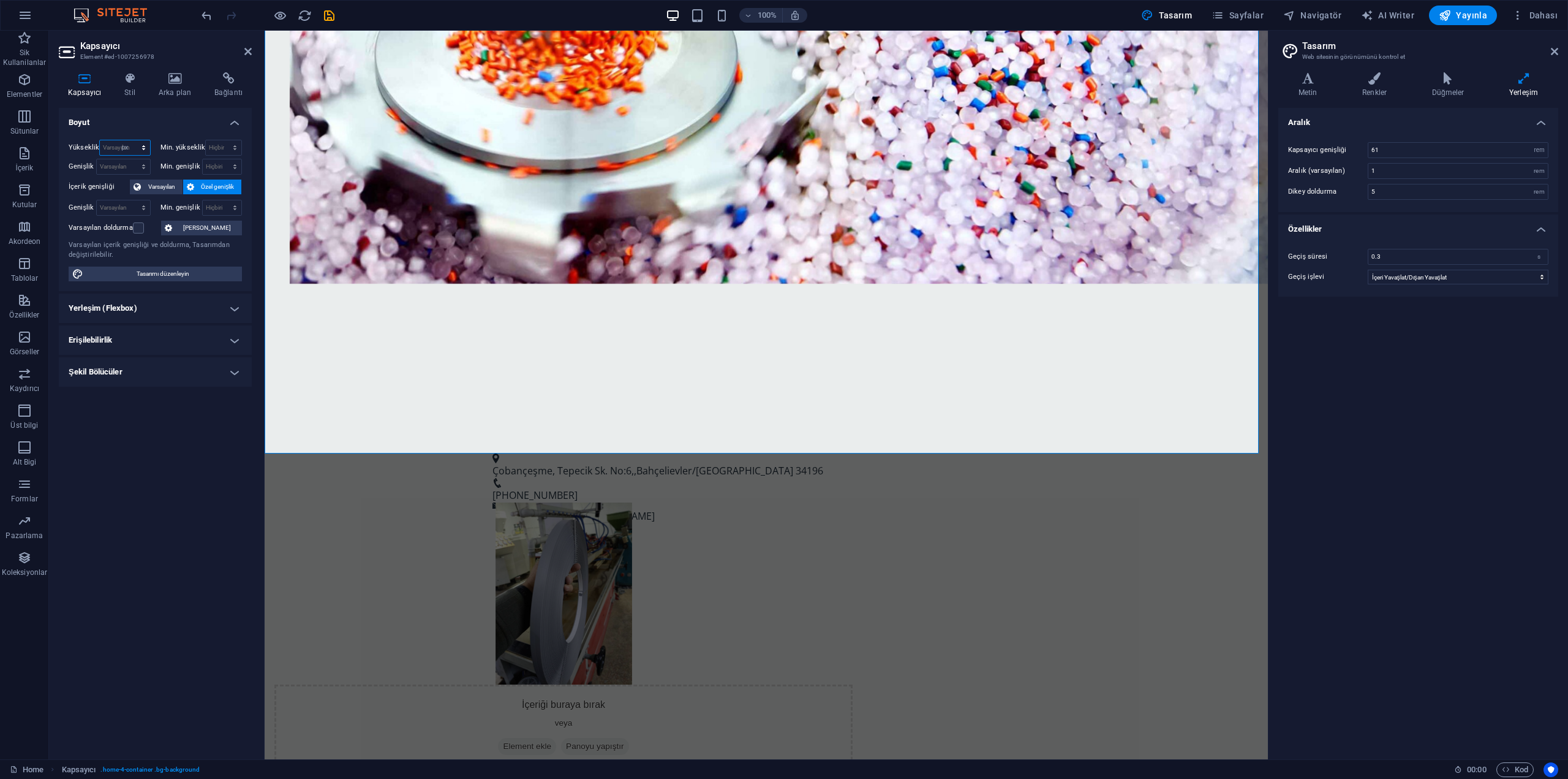
click at [132, 140] on select "Varsayılan px rem % vh vw" at bounding box center [125, 148] width 49 height 15
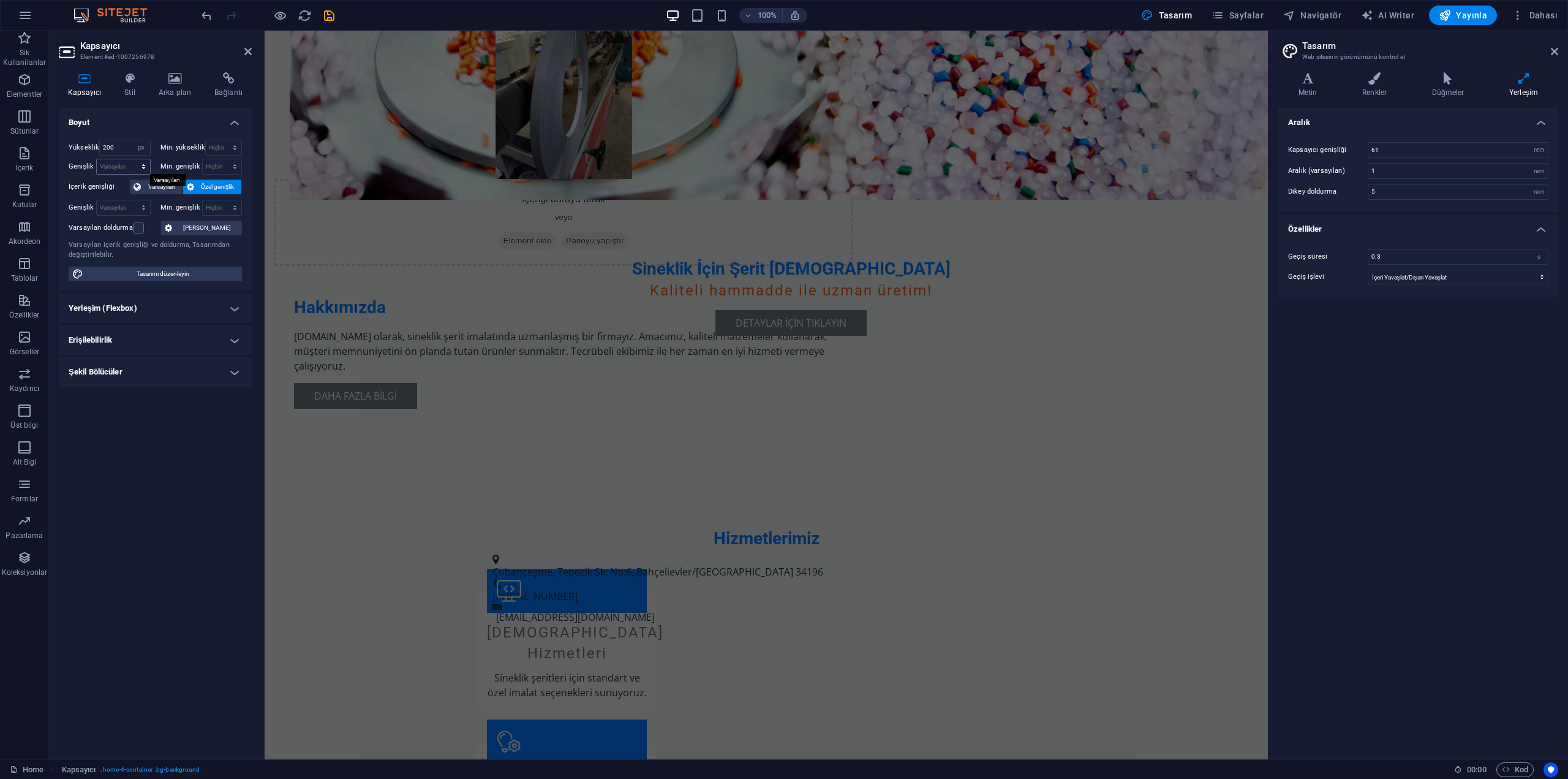
scroll to position [0, 0]
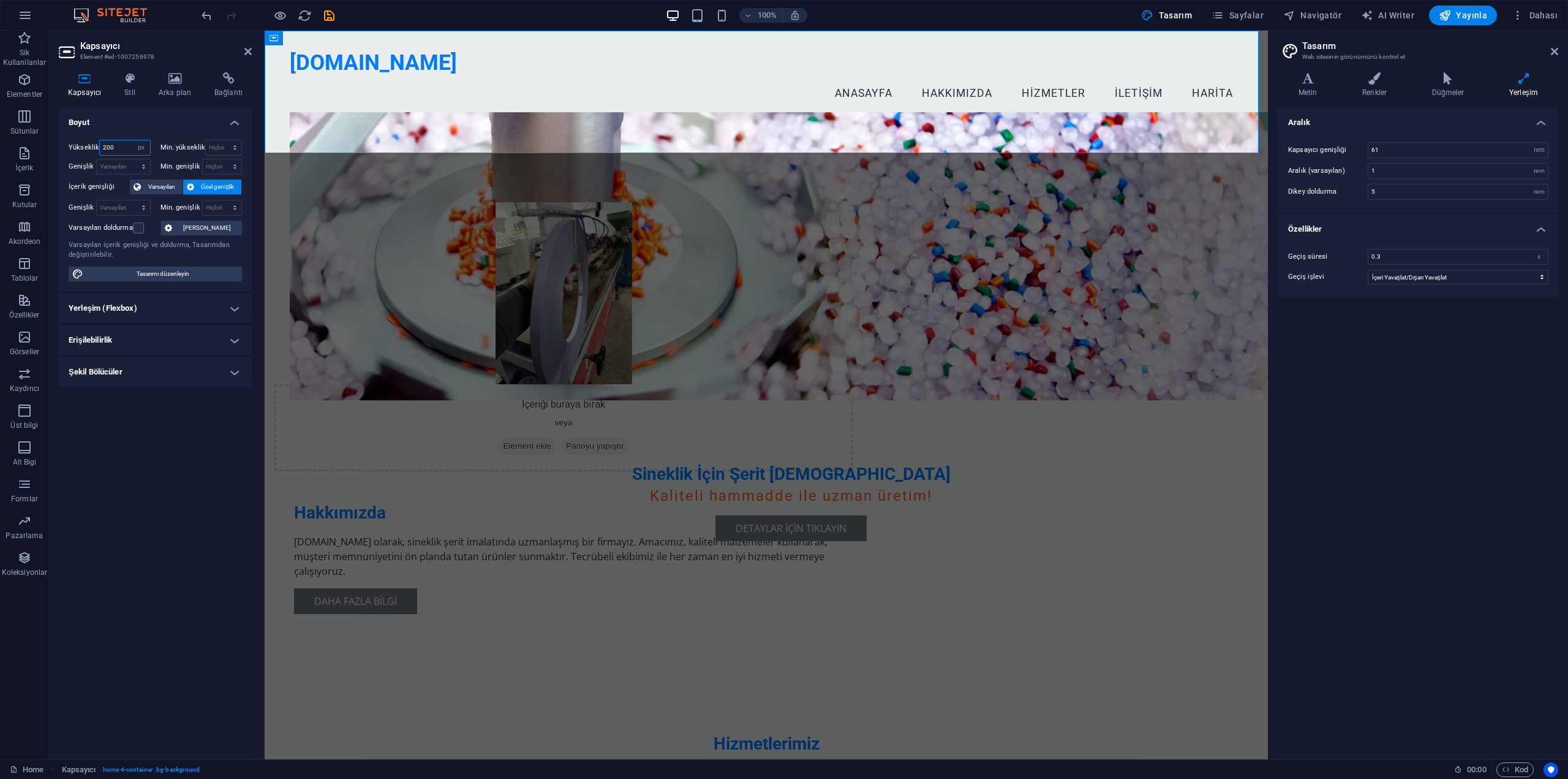
drag, startPoint x: 112, startPoint y: 144, endPoint x: 89, endPoint y: 144, distance: 23.0
click at [89, 144] on div "Yükseklik 200 Varsayılan px rem % vh vw" at bounding box center [109, 148] width 82 height 16
type input "500"
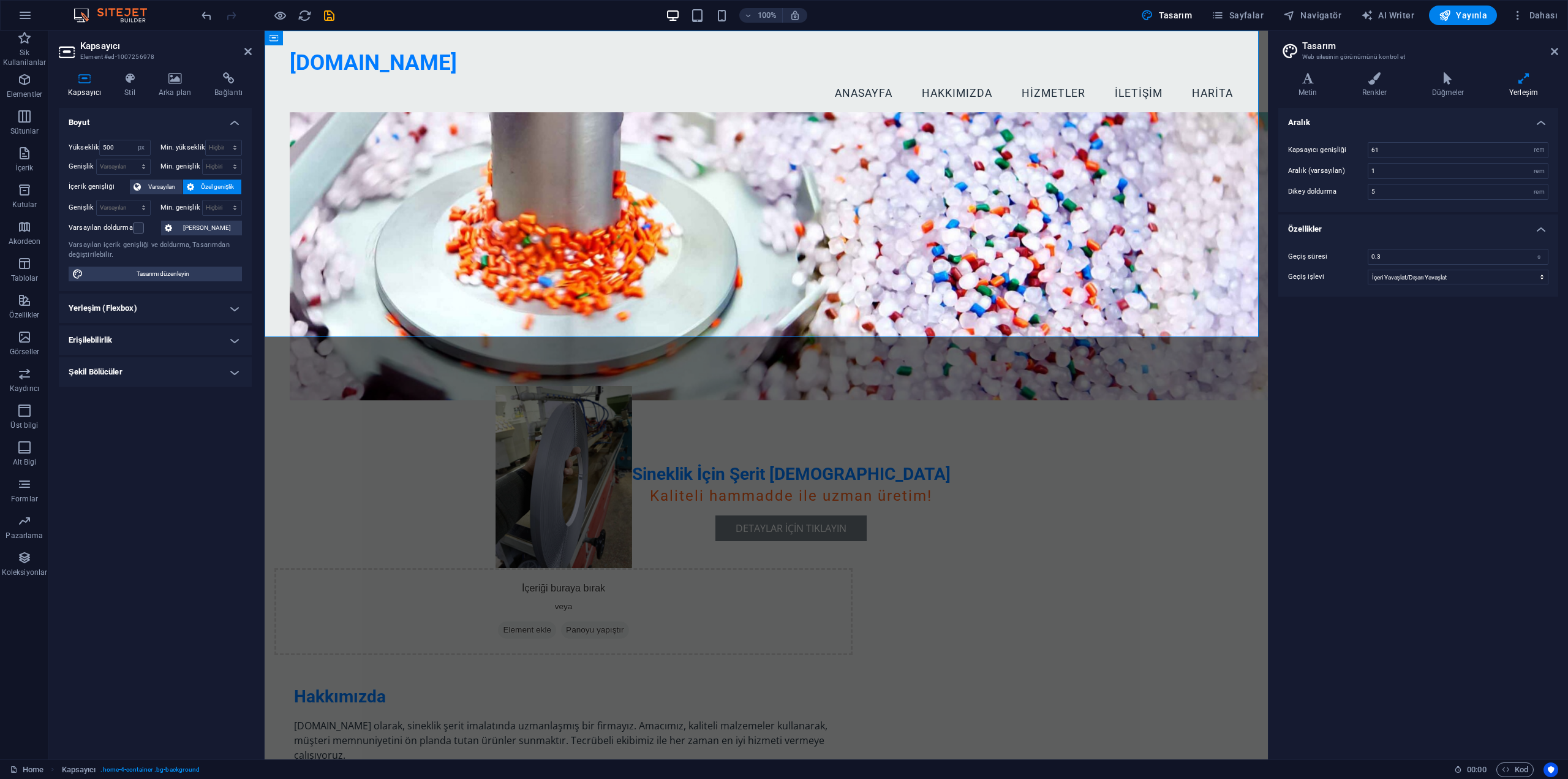
click at [298, 112] on figure at bounding box center [792, 256] width 1003 height 288
click at [282, 125] on div "Sineklik İçin Şerit [DEMOGRAPHIC_DATA] Kaliteli hammadde ile uzman üretim! Deta…" at bounding box center [766, 435] width 1003 height 620
click at [302, 112] on figure at bounding box center [792, 256] width 1003 height 288
click at [290, 88] on span "Banner" at bounding box center [294, 87] width 24 height 7
click at [134, 146] on select "Varsayılan px rem % vh vw" at bounding box center [141, 148] width 17 height 15
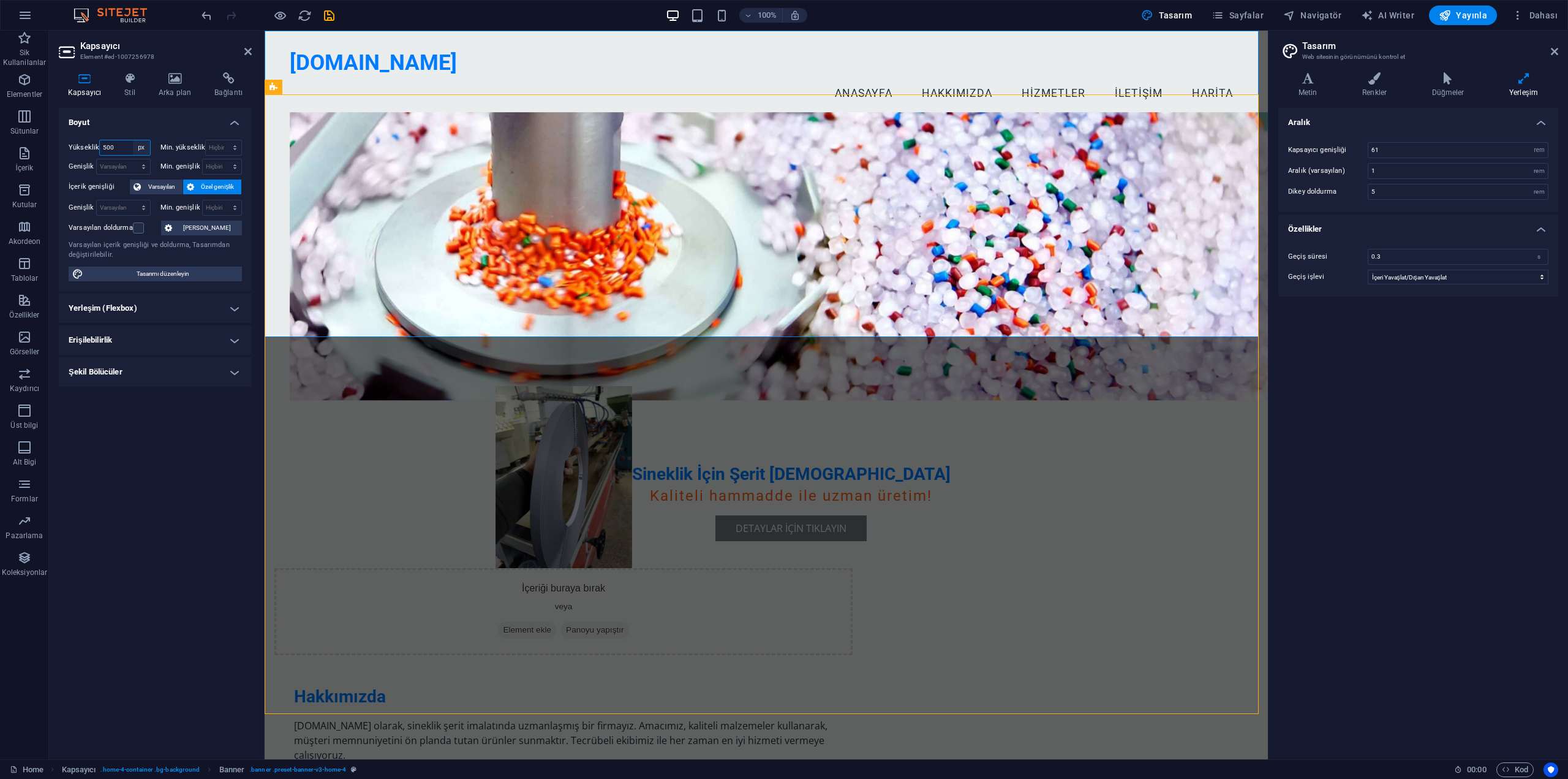
select select "default"
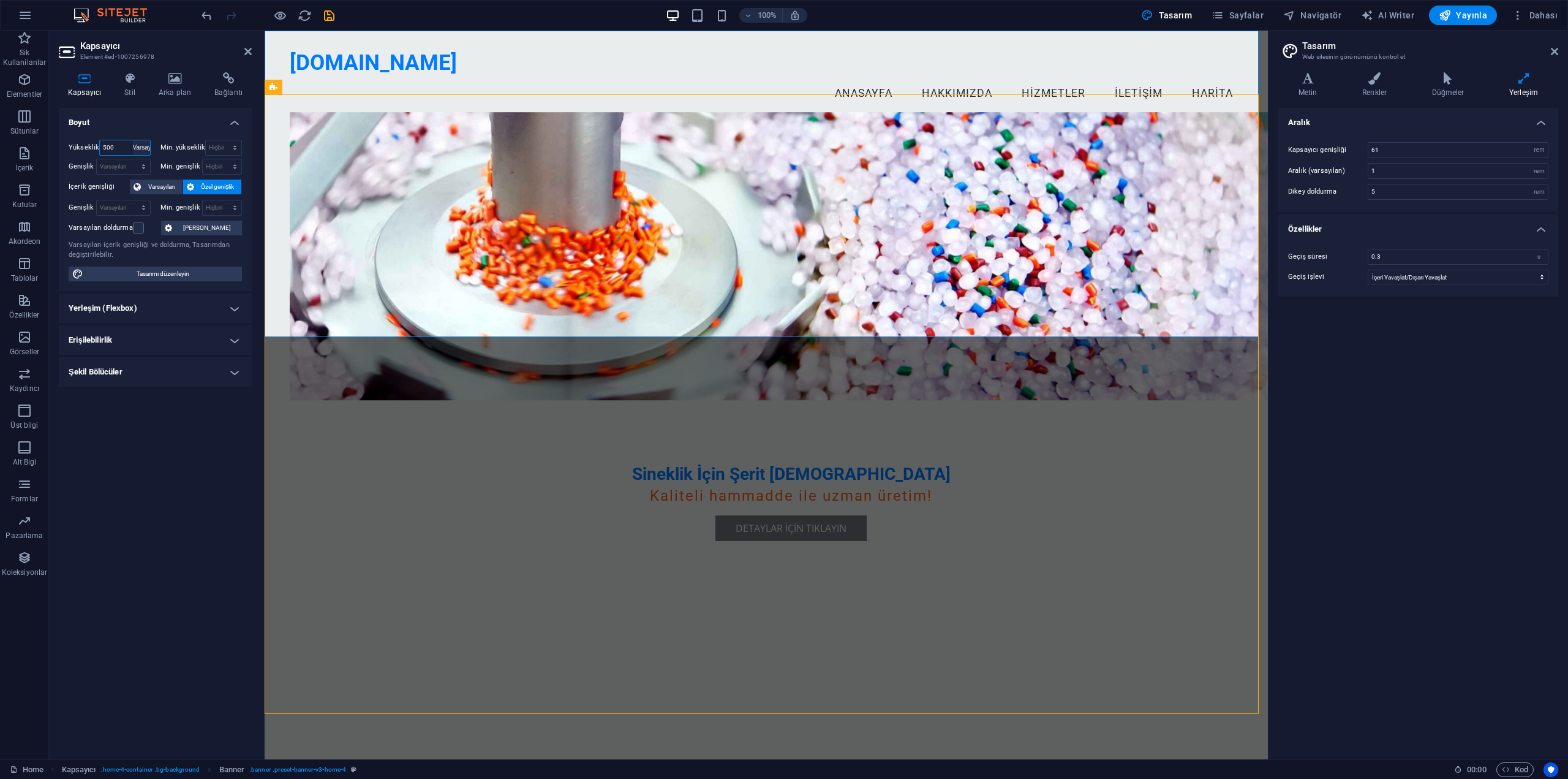
click at [133, 140] on select "Varsayılan px rem % vh vw" at bounding box center [141, 148] width 17 height 15
select select "DISABLED_OPTION_VALUE"
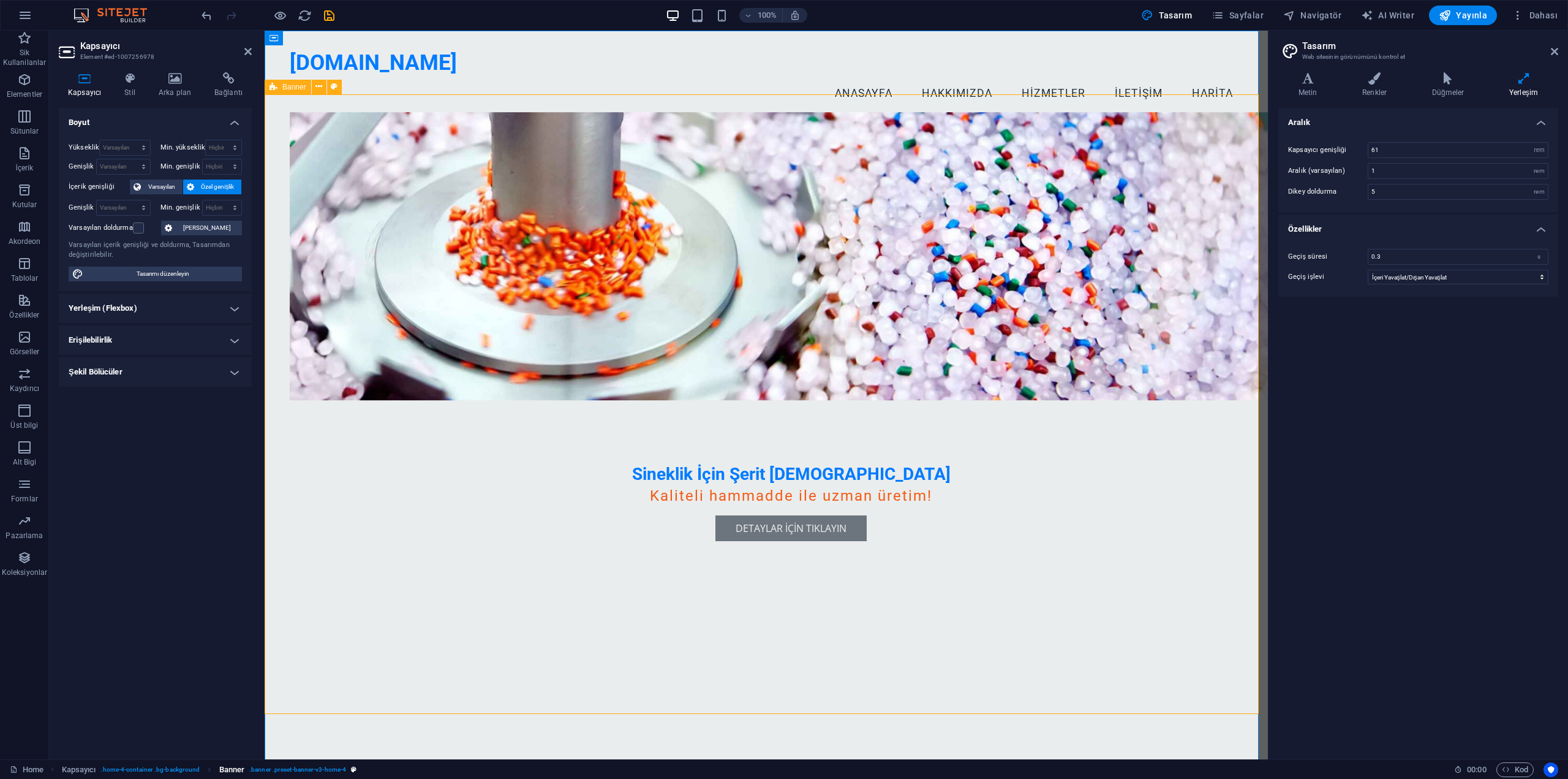
click at [330, 768] on span ". banner .preset-banner-v3-home-4" at bounding box center [297, 770] width 97 height 15
click at [331, 769] on span ". banner .preset-banner-v3-home-4" at bounding box center [297, 770] width 97 height 15
select select "vw"
select select "px"
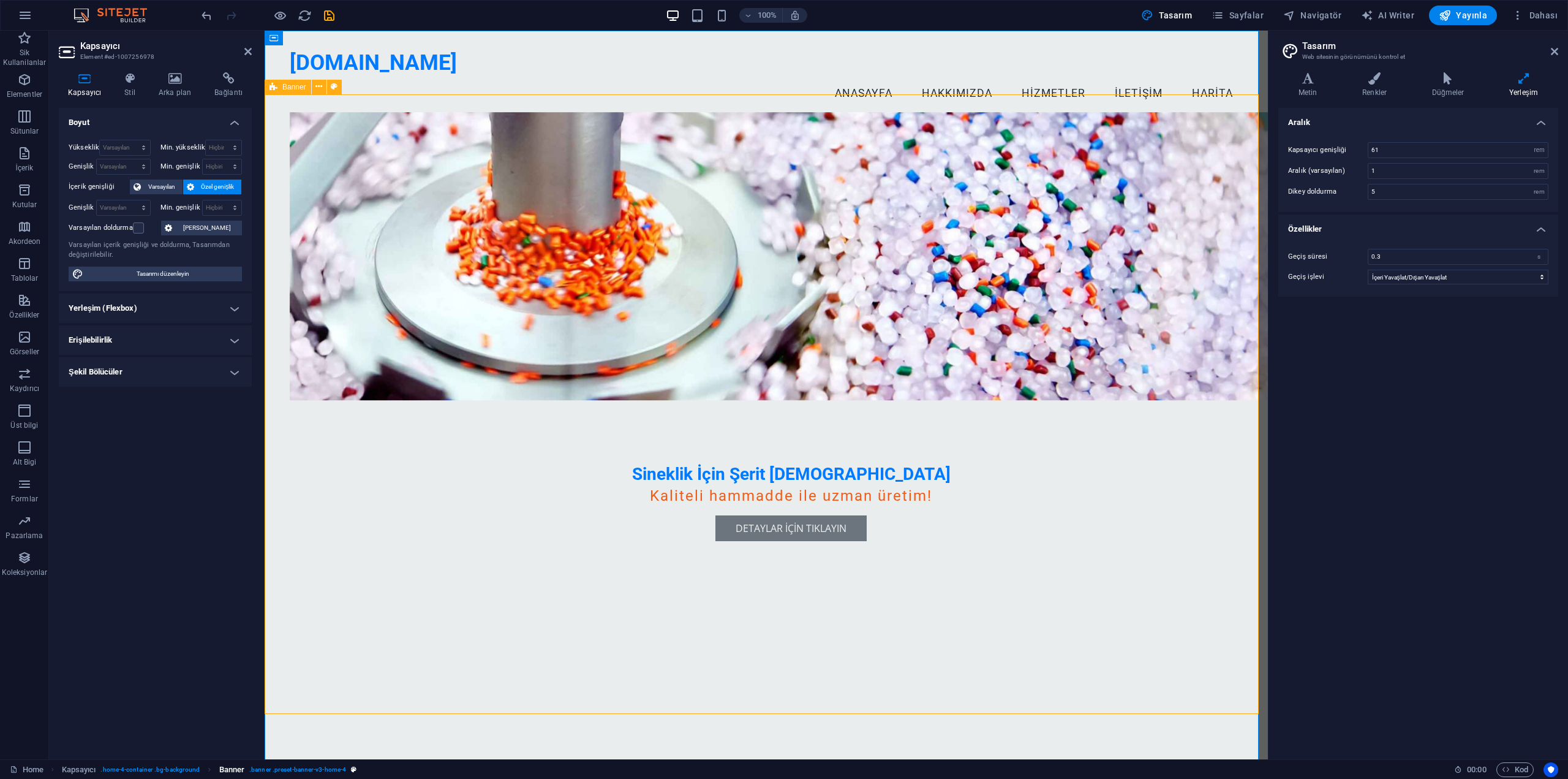
select select "px"
select select "vw"
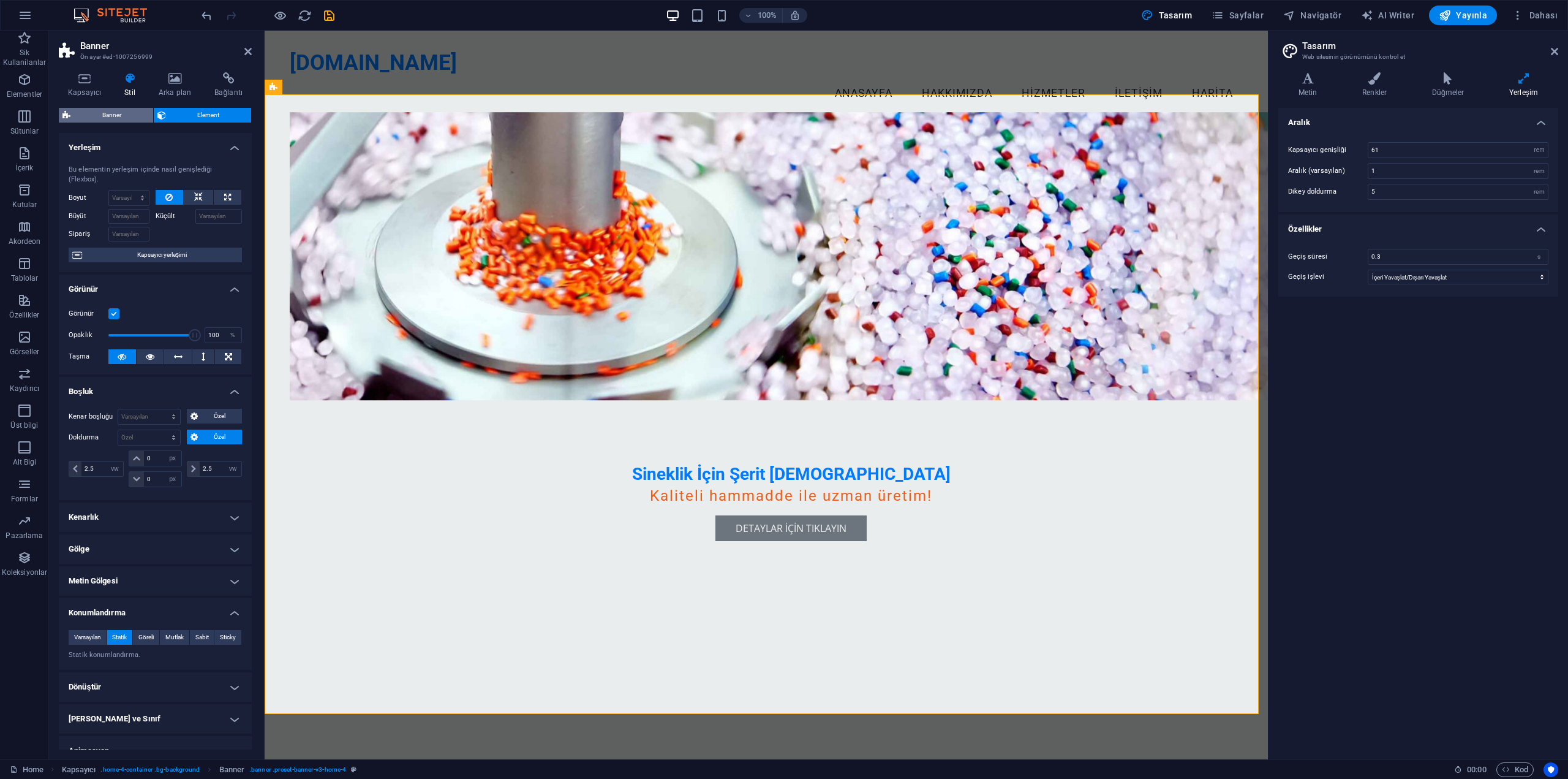
click at [101, 115] on span "Banner" at bounding box center [112, 115] width 75 height 15
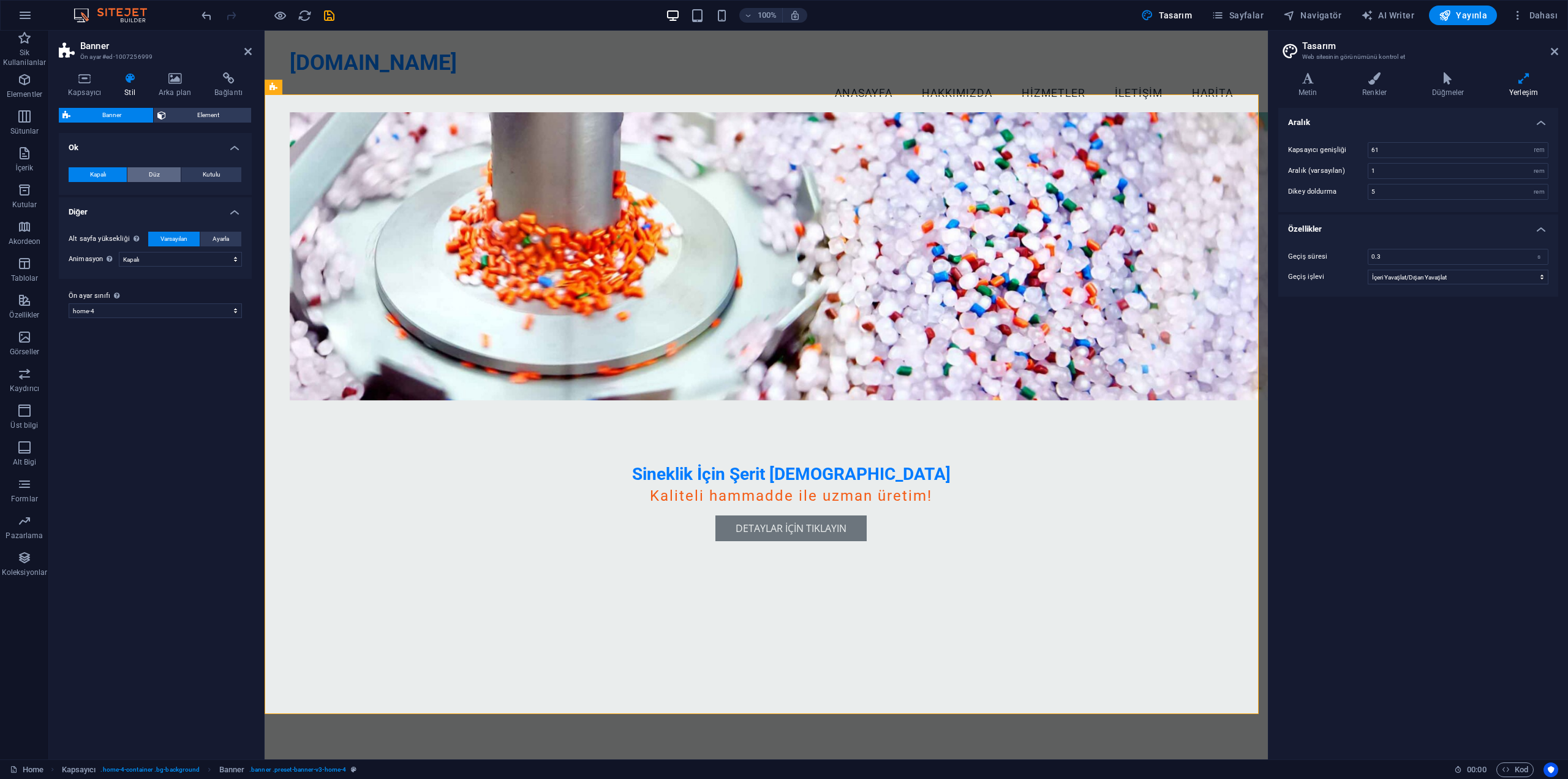
click at [149, 172] on span "Düz" at bounding box center [154, 175] width 11 height 15
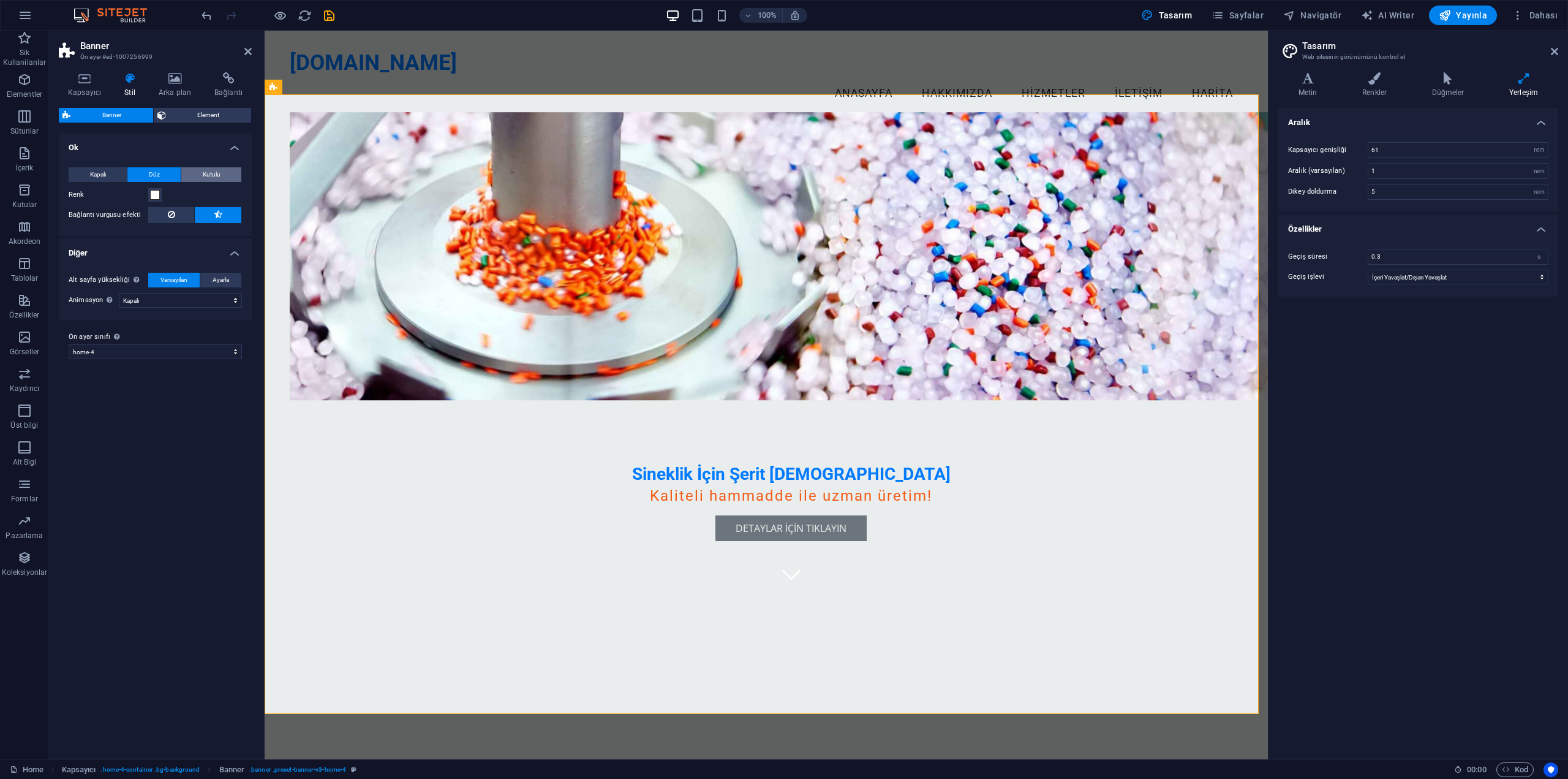
click at [207, 173] on span "Kutulu" at bounding box center [212, 175] width 18 height 15
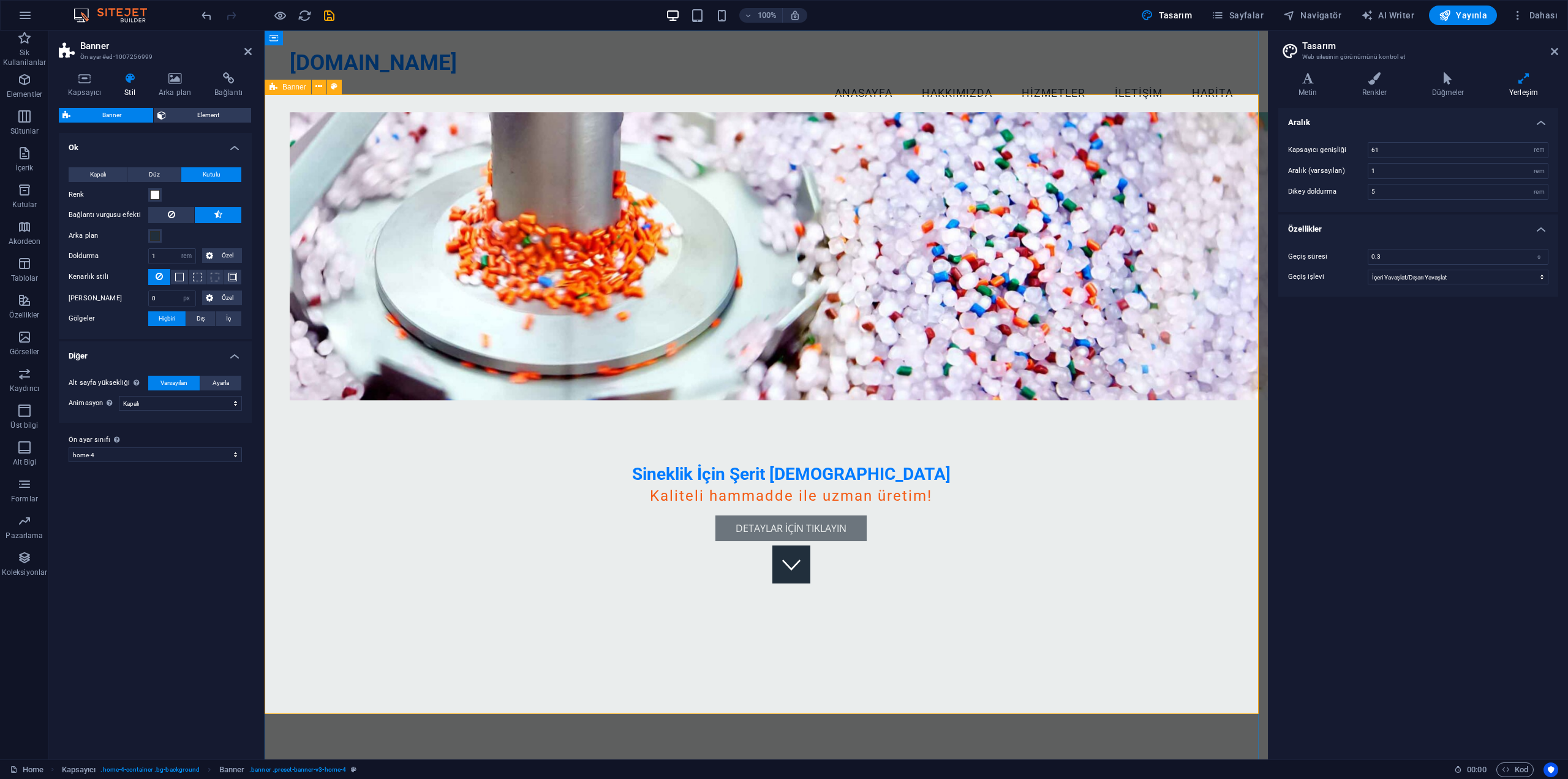
click at [271, 88] on icon at bounding box center [273, 87] width 8 height 15
click at [274, 86] on icon at bounding box center [273, 87] width 8 height 15
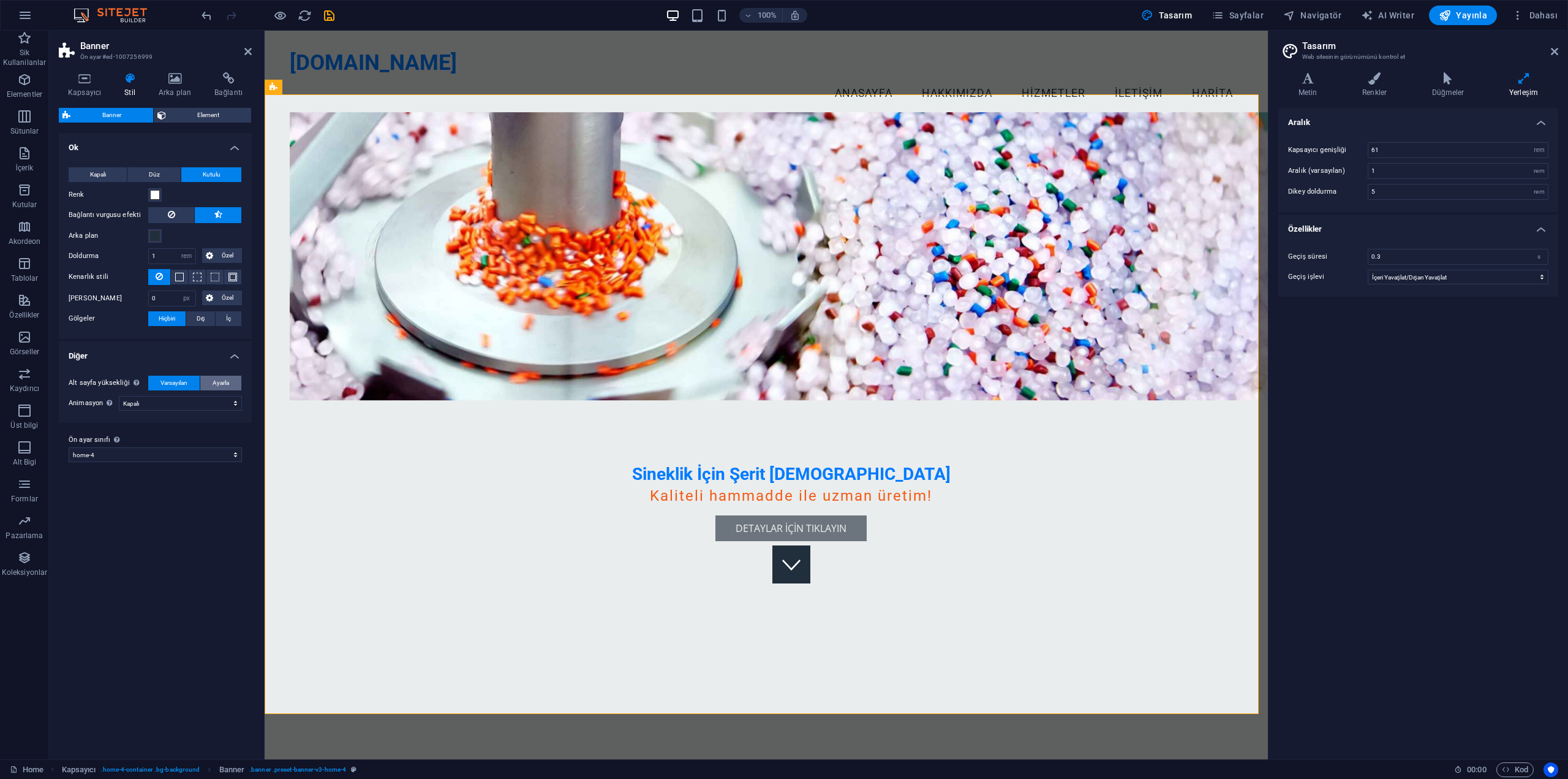
click at [220, 381] on span "Ayarla" at bounding box center [220, 383] width 17 height 15
click at [207, 406] on input "500" at bounding box center [195, 404] width 93 height 15
drag, startPoint x: 180, startPoint y: 406, endPoint x: 141, endPoint y: 404, distance: 39.1
click at [141, 404] on div "Min. yükseklik Alt sayfalarda minimum başlık yüksekliği. Başlık yüksekliği, içe…" at bounding box center [155, 404] width 173 height 16
type input "300"
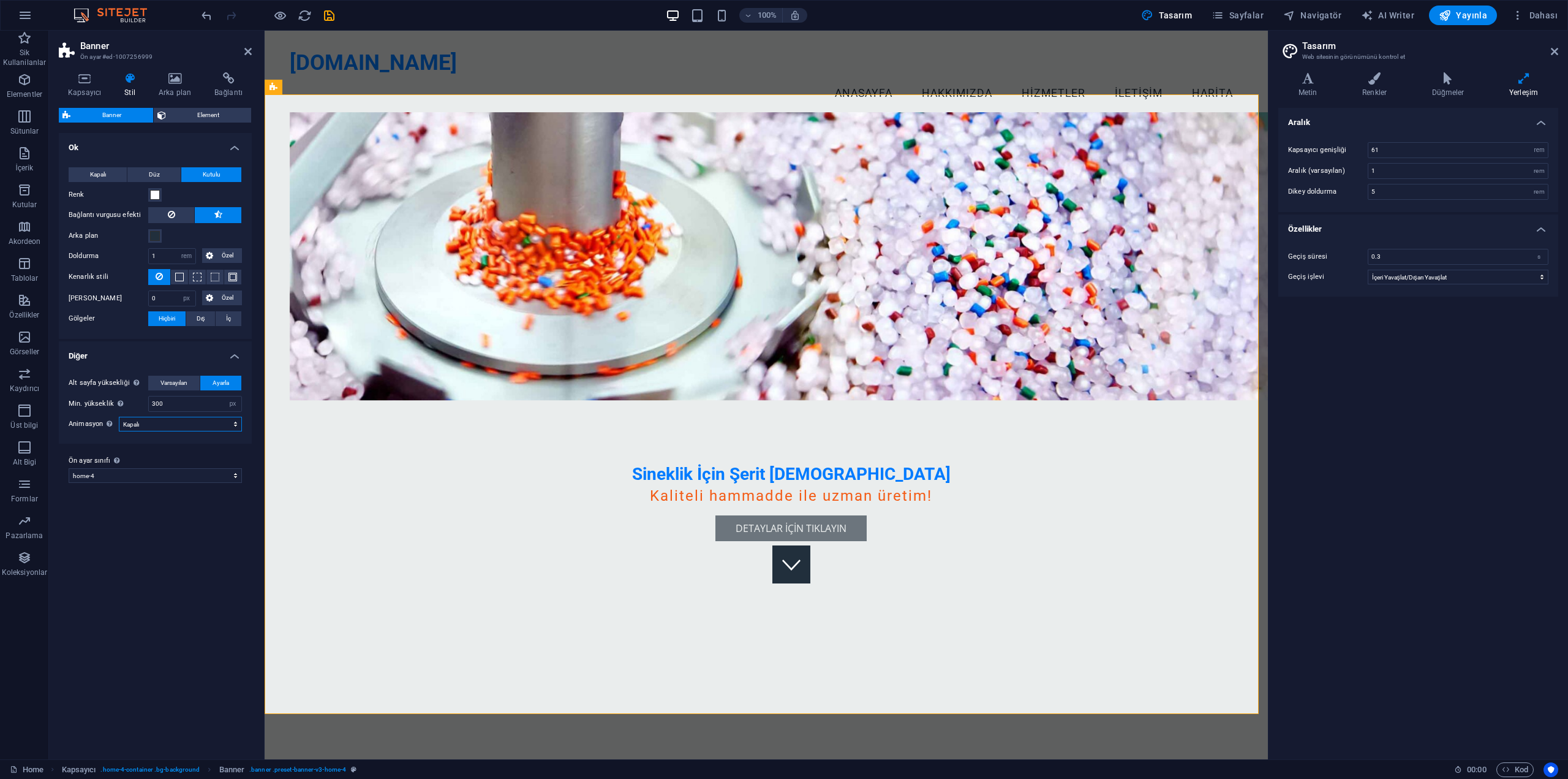
click at [191, 424] on select "Kapalı Zoom: Yakınlaştır ve Uzaklaştır Kaydır: soldan sağa Kaydır: yukarıdan aş…" at bounding box center [181, 424] width 123 height 15
select select "zoominout"
click at [119, 417] on select "Kapalı Zoom: Yakınlaştır ve Uzaklaştır Kaydır: soldan sağa Kaydır: yukarıdan aş…" at bounding box center [181, 424] width 123 height 15
click at [189, 455] on label "Ön ayar sınıfı Yukarıda seçilen varyant ve ayarlar, bu ön ayar sınıfını taşıyan…" at bounding box center [155, 462] width 173 height 15
click at [189, 469] on select "default home-hero-logo-nav-h1-slogan home-hero-logo-nav-h1 home-logo-nav-h1-ima…" at bounding box center [155, 477] width 173 height 15
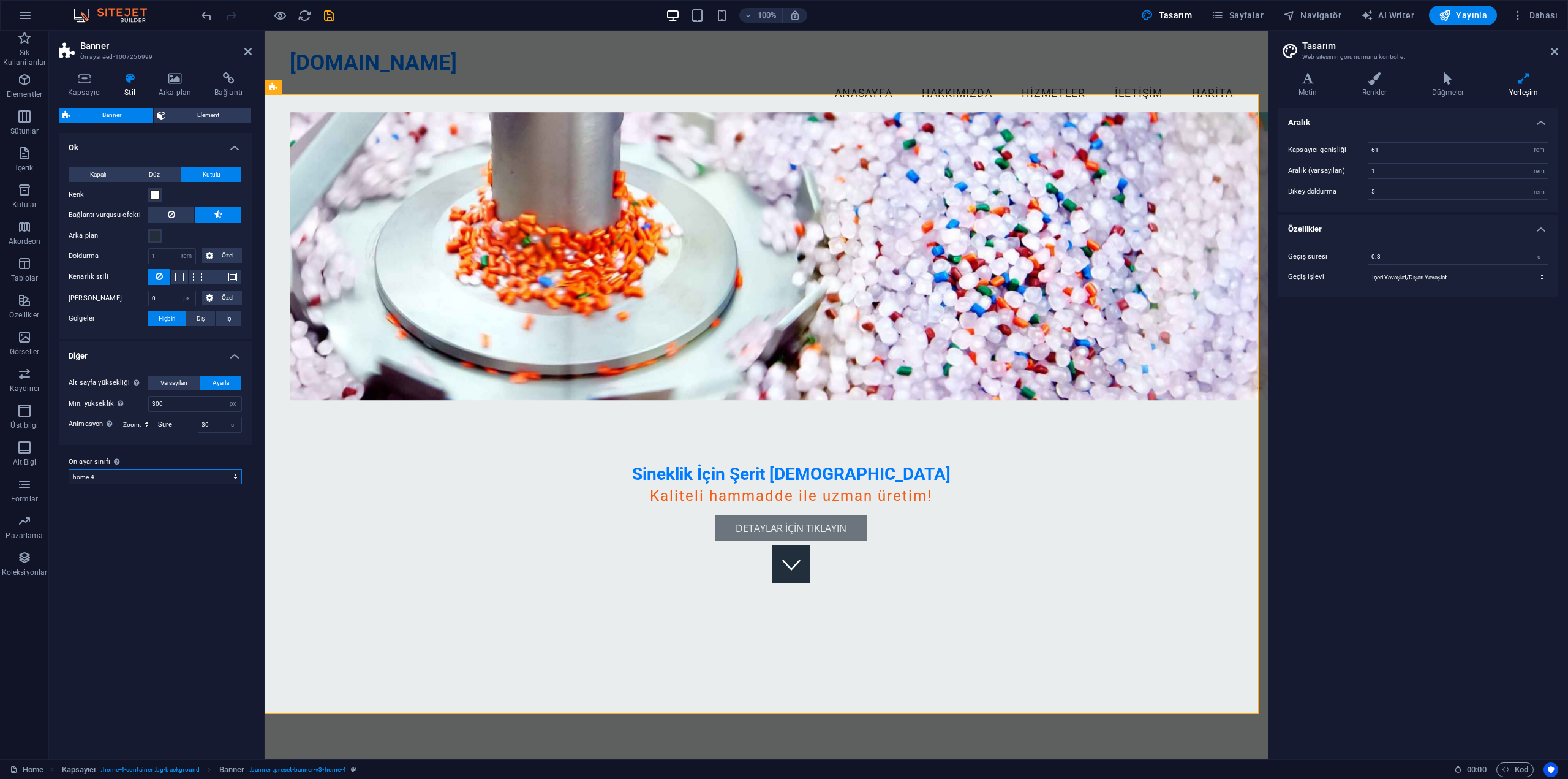
click at [218, 476] on select "default home-hero-logo-nav-h1-slogan home-hero-logo-nav-h1 home-logo-nav-h1-ima…" at bounding box center [155, 477] width 173 height 15
click at [172, 617] on div "Varyantlar Varsayılan Ok Kapalı Düz Kutulu Renk Bağlantı vurgusu efekti Arka pl…" at bounding box center [155, 441] width 193 height 617
click at [433, 384] on div "Sineklik İçin Şerit [DEMOGRAPHIC_DATA] Kaliteli hammadde ile uzman üretim! Deta…" at bounding box center [766, 435] width 1003 height 620
click at [205, 257] on button "Özel" at bounding box center [223, 256] width 41 height 15
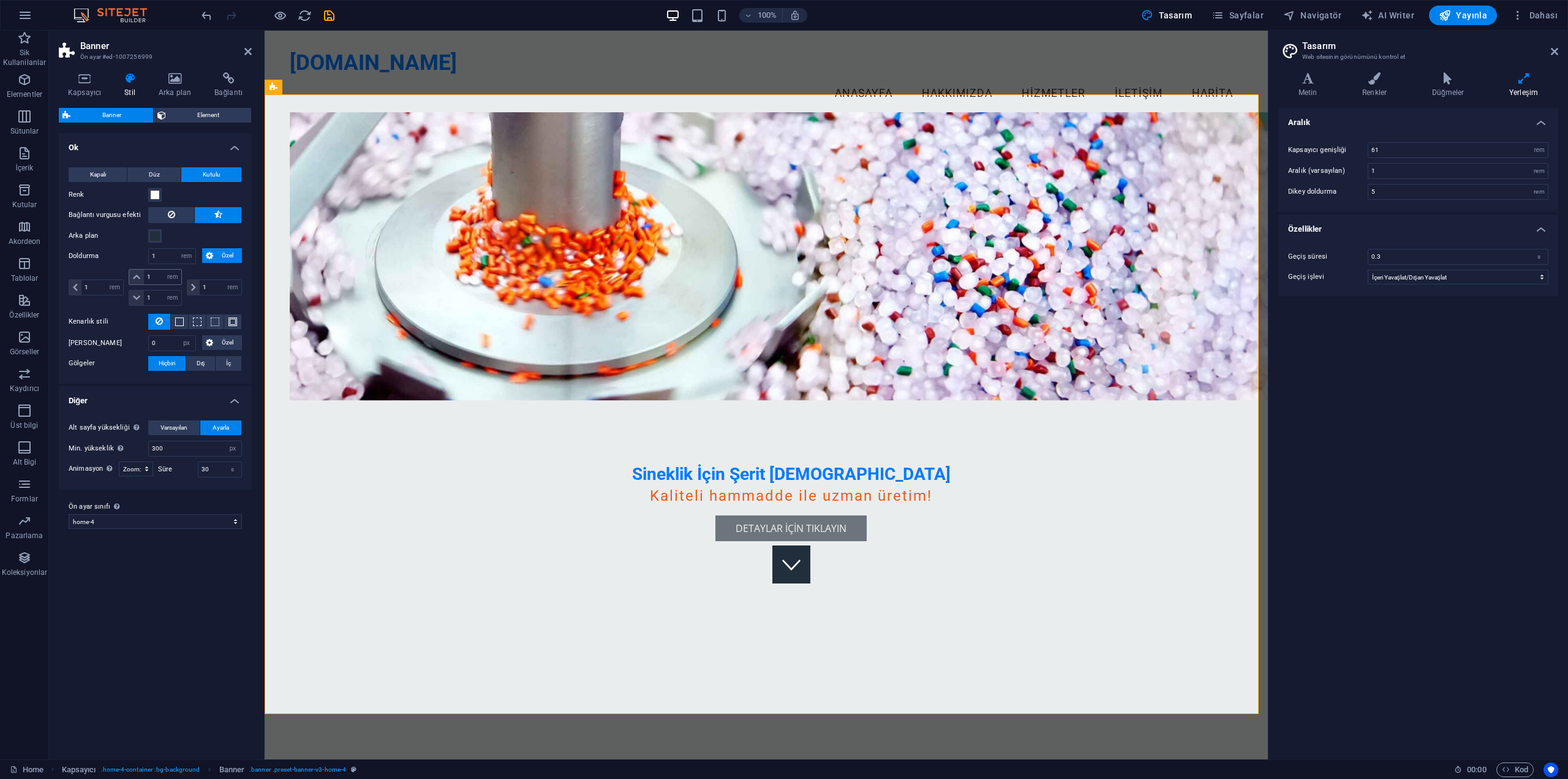
click at [137, 280] on icon at bounding box center [136, 277] width 7 height 7
click at [137, 273] on icon at bounding box center [136, 277] width 7 height 7
click at [163, 273] on input "1" at bounding box center [162, 277] width 37 height 15
click at [170, 276] on select "px rem % vh vw" at bounding box center [173, 277] width 17 height 15
select select "px"
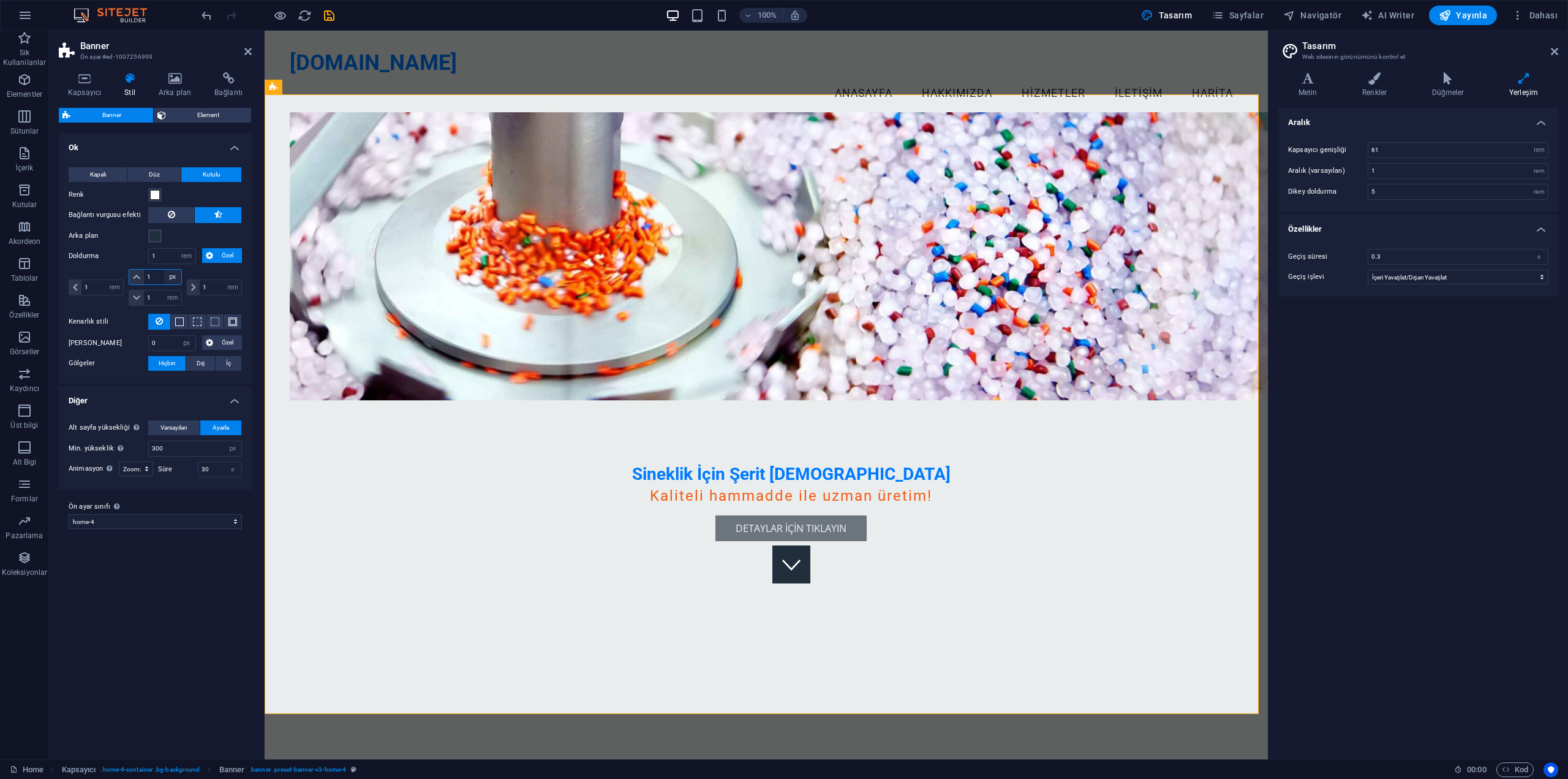
click at [164, 270] on select "px rem % vh vw" at bounding box center [173, 277] width 17 height 15
select select "DISABLED_OPTION_VALUE"
type input "16"
click at [173, 277] on select "px rem % vh vw" at bounding box center [173, 277] width 17 height 15
select select "rem"
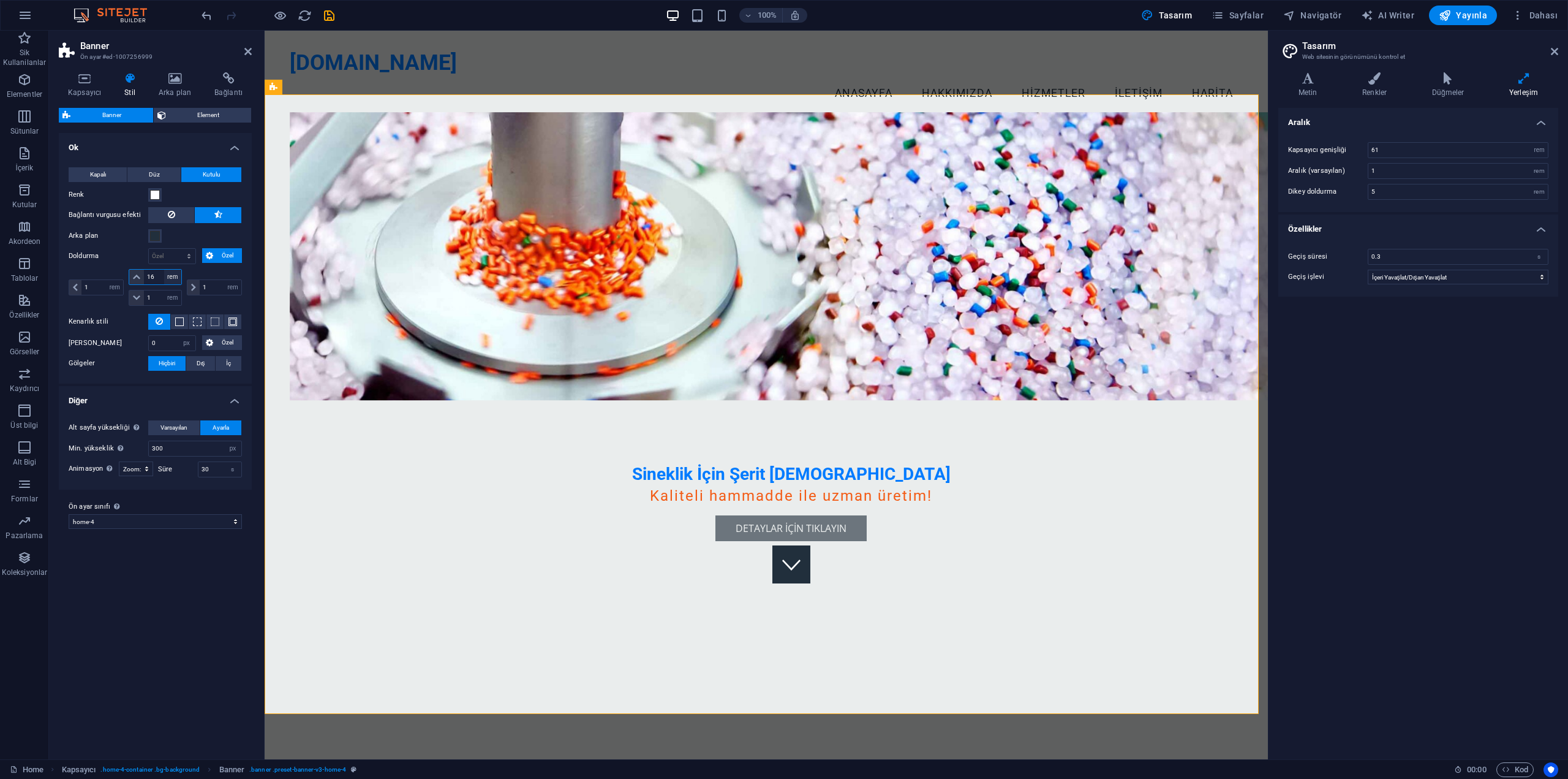
click at [164, 270] on select "px rem % vh vw" at bounding box center [173, 277] width 17 height 15
type input "1"
select select "rem"
type input "1"
click at [166, 257] on input "1" at bounding box center [172, 256] width 46 height 15
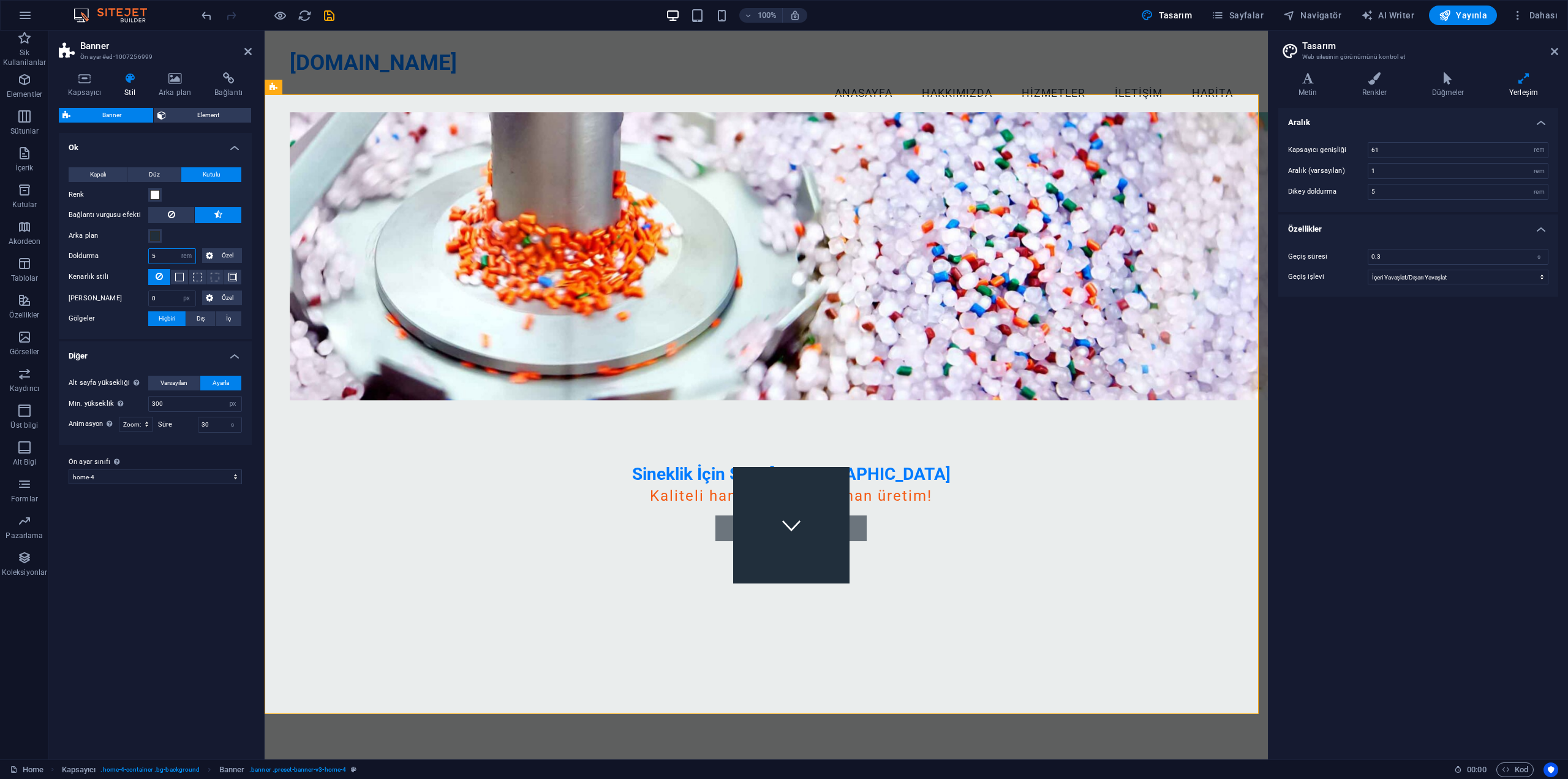
drag, startPoint x: 168, startPoint y: 258, endPoint x: 127, endPoint y: 266, distance: 41.8
click at [127, 266] on div "Kapalı Düz Kutulu Renk Bağlantı vurgusu efekti Arka plan Doldurma 5 px rem % vh…" at bounding box center [155, 247] width 198 height 184
type input "1"
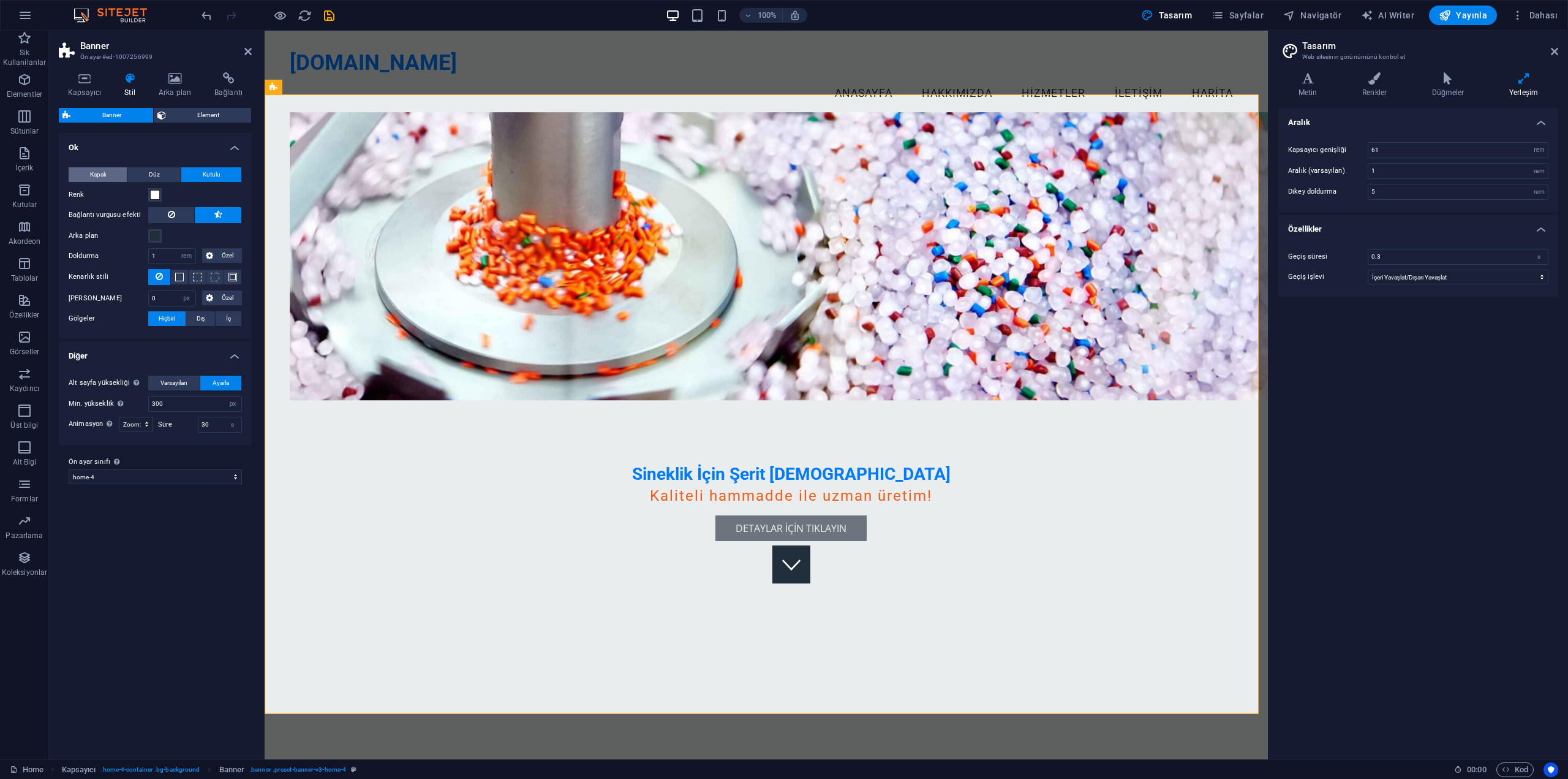
click at [101, 172] on span "Kapalı" at bounding box center [98, 175] width 16 height 15
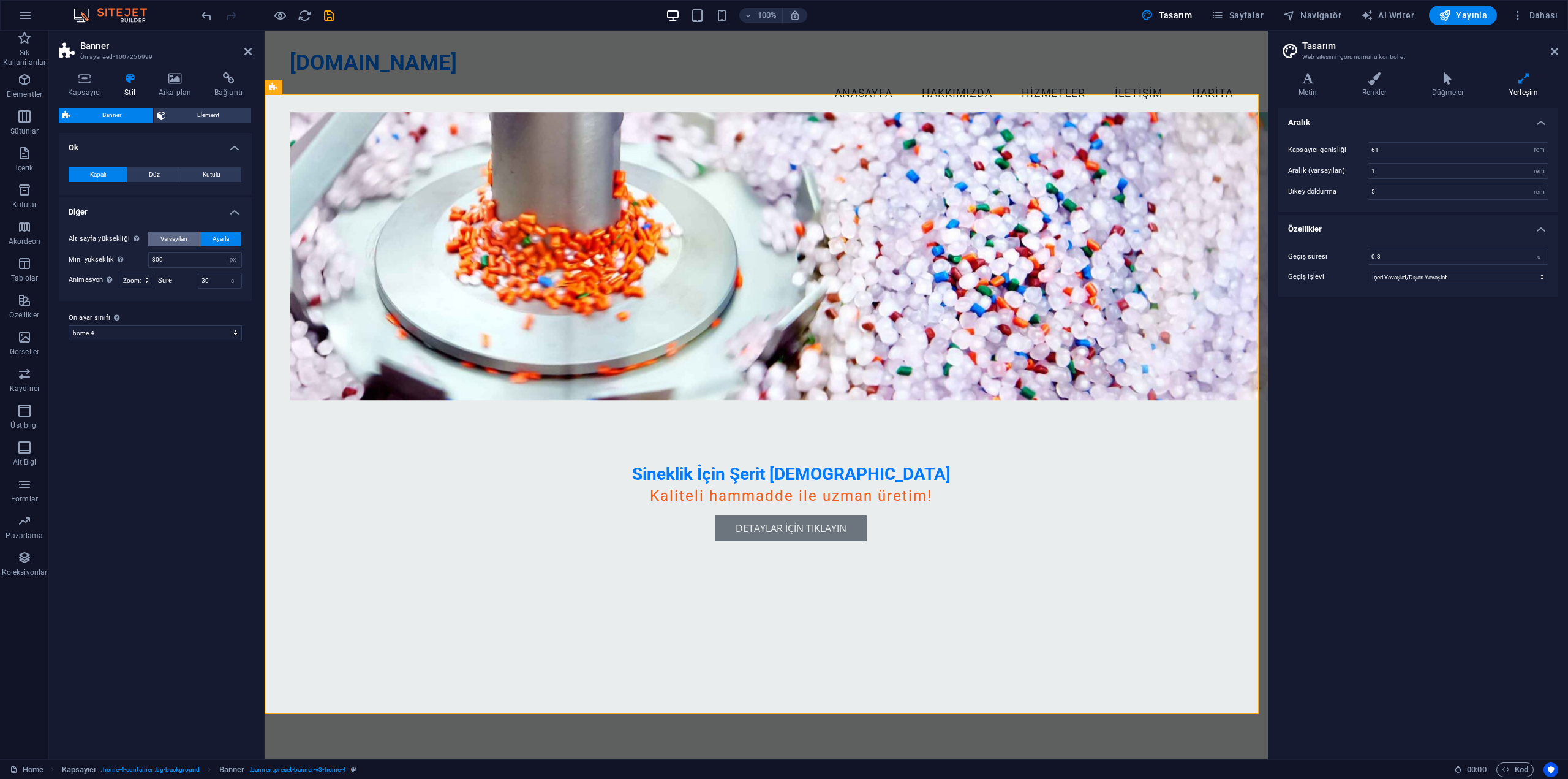
click at [161, 236] on span "Varsayılan" at bounding box center [174, 239] width 27 height 15
click at [107, 309] on select "default home-hero-logo-nav-h1-slogan home-hero-logo-nav-h1 home-logo-nav-h1-ima…" at bounding box center [155, 312] width 173 height 15
click at [68, 304] on select "default home-hero-logo-nav-h1-slogan home-hero-logo-nav-h1 home-logo-nav-h1-ima…" at bounding box center [155, 312] width 173 height 15
click at [86, 317] on select "default home-hero-logo-nav-h1-slogan home-hero-logo-nav-h1 home-logo-nav-h1-ima…" at bounding box center [155, 312] width 173 height 15
select select "preset-banner-v3-default"
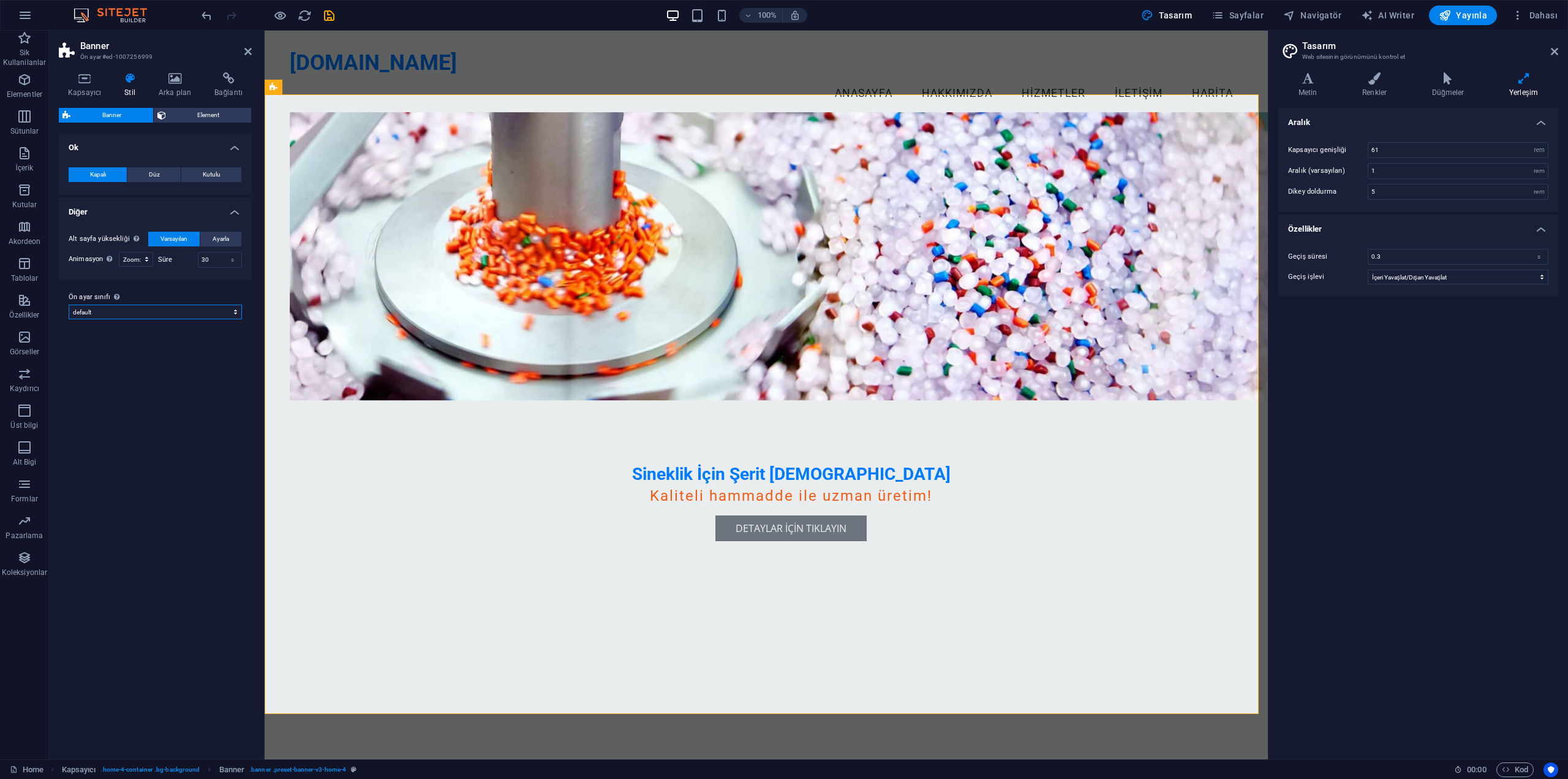
click at [68, 319] on select "default home-hero-logo-nav-h1-slogan home-hero-logo-nav-h1 home-logo-nav-h1-ima…" at bounding box center [155, 312] width 173 height 15
select select "none_default"
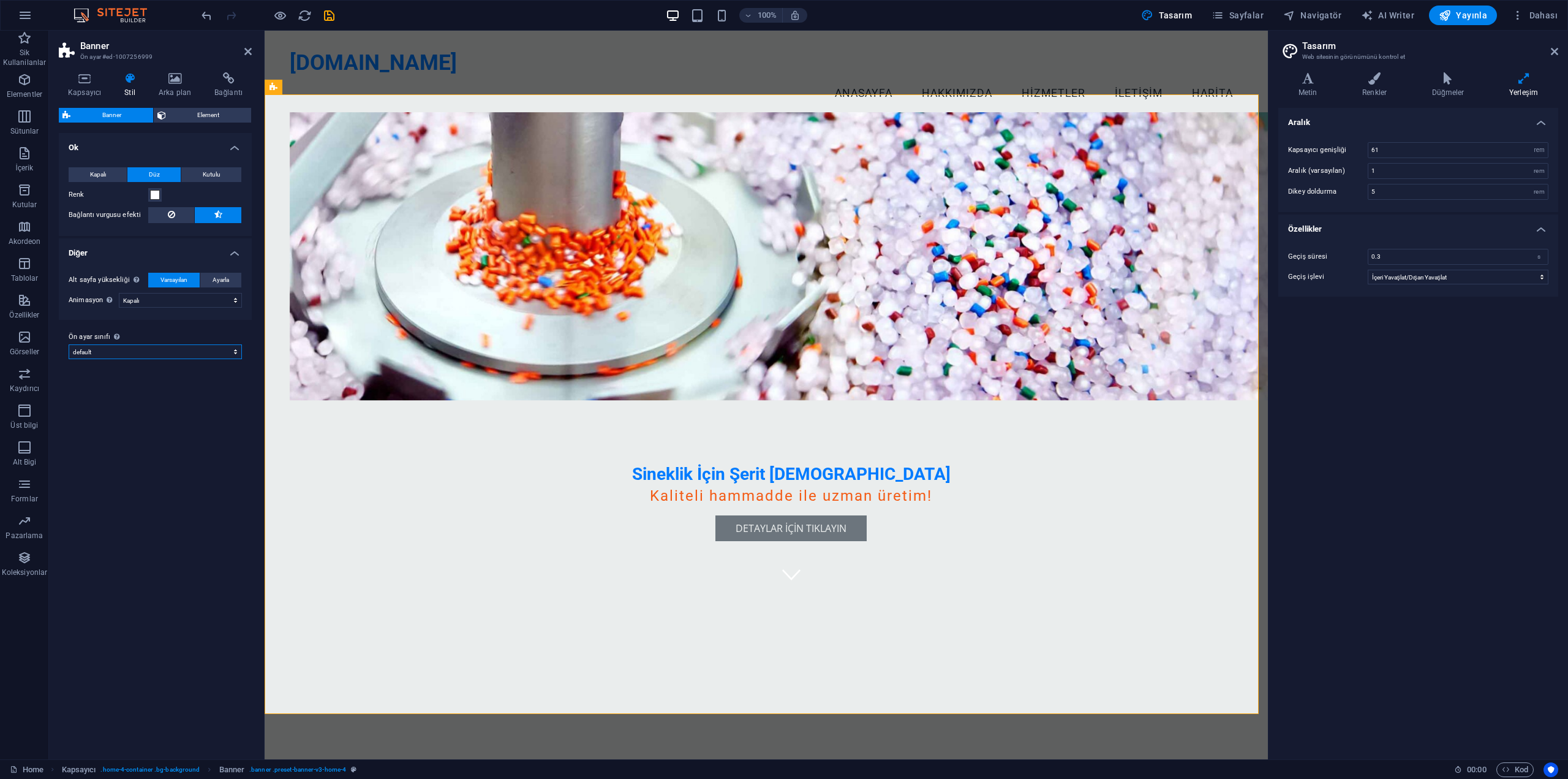
click at [194, 352] on select "default home-hero-logo-nav-h1-slogan home-hero-logo-nav-h1 home-logo-nav-h1-ima…" at bounding box center [155, 352] width 173 height 15
select select "preset-banner-v3-home-4"
click at [68, 344] on select "default home-hero-logo-nav-h1-slogan home-hero-logo-nav-h1 home-logo-nav-h1-ima…" at bounding box center [155, 352] width 173 height 15
select select "zoominout"
select select "preset-banner-v3-home-4"
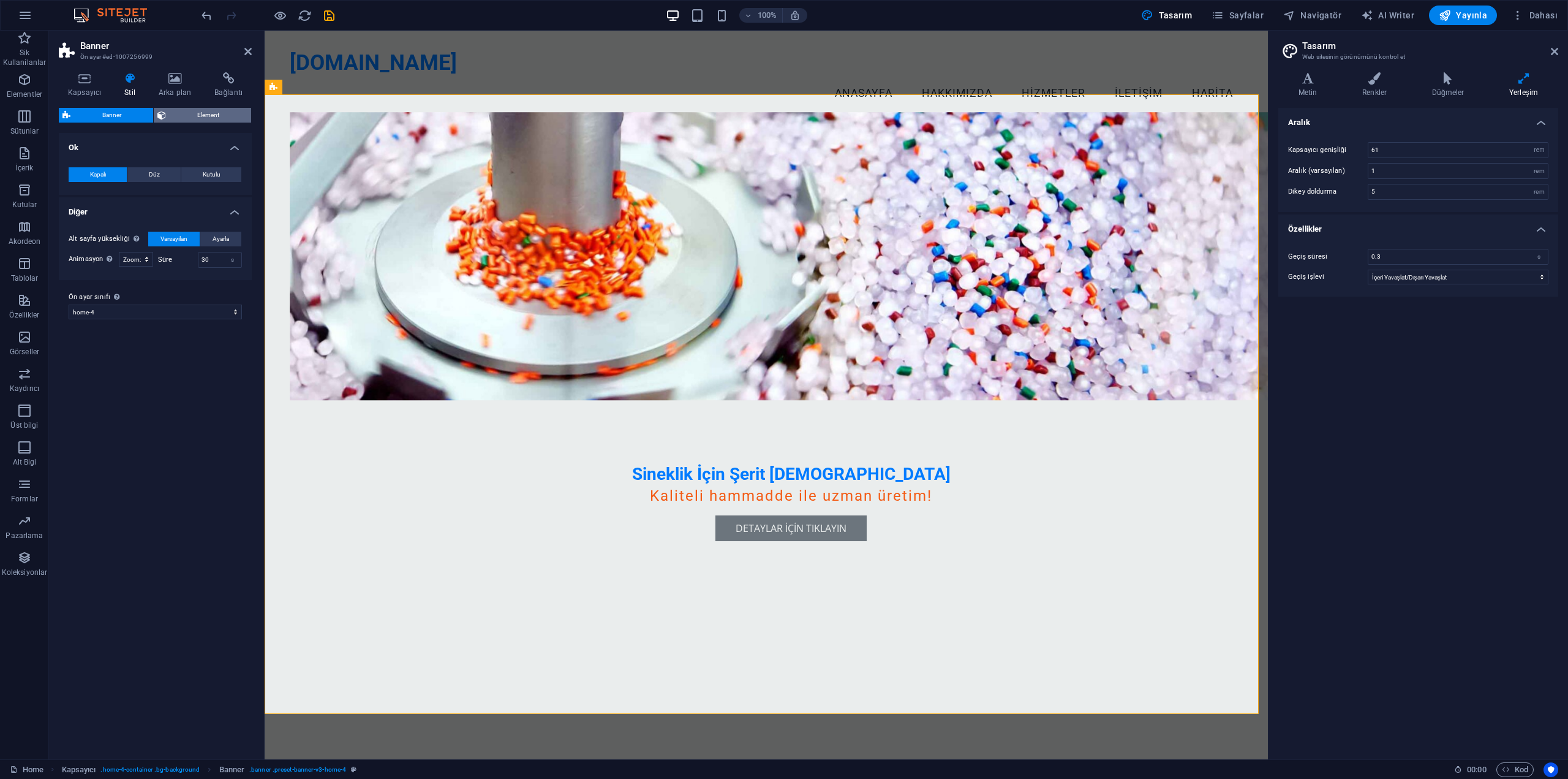
click at [168, 112] on button "Element" at bounding box center [202, 115] width 98 height 15
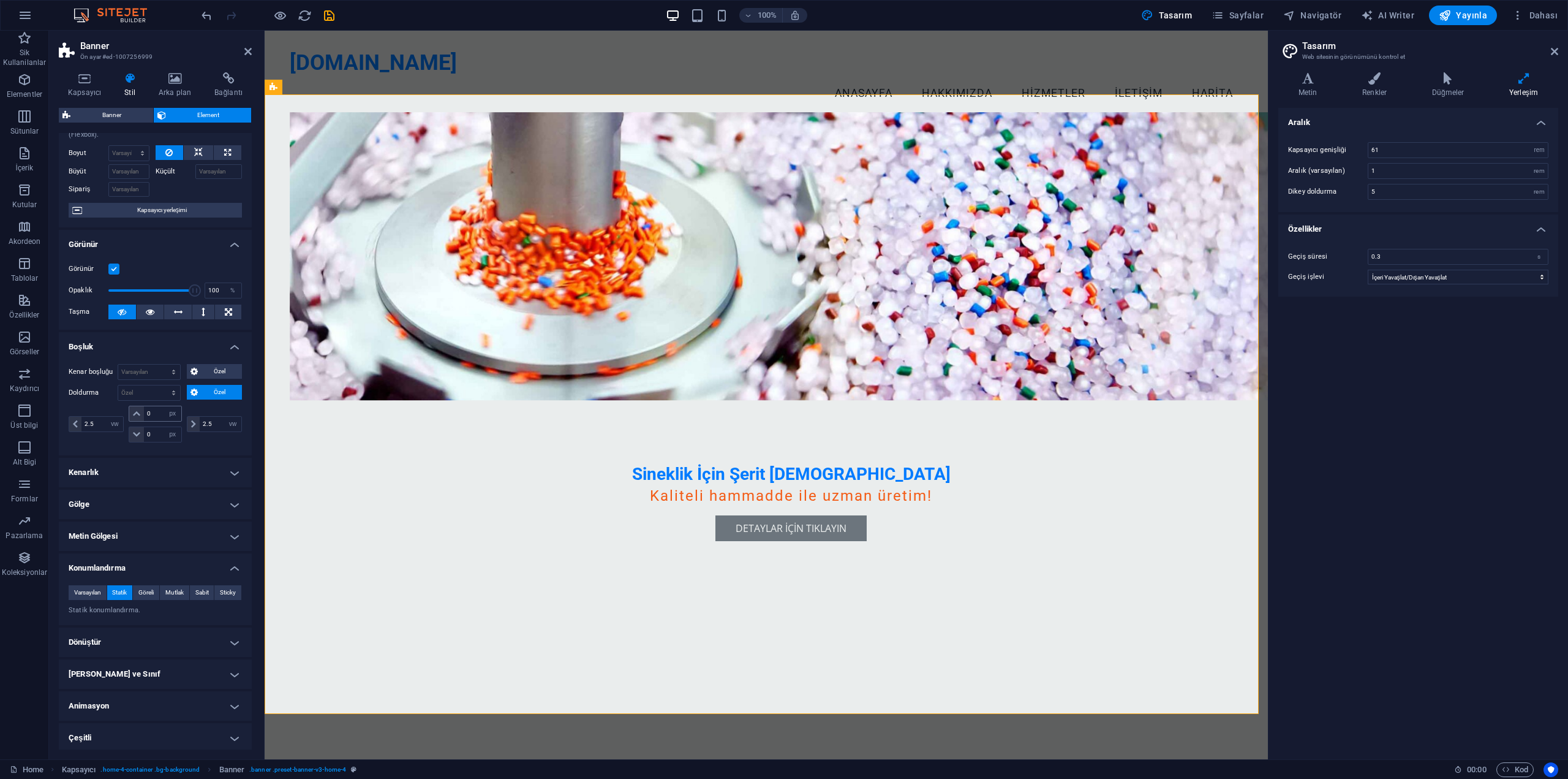
scroll to position [48, 0]
click at [306, 773] on span ". banner .preset-banner-v3-home-4" at bounding box center [297, 770] width 97 height 15
click at [304, 770] on span ". banner .preset-banner-v3-home-4" at bounding box center [297, 770] width 97 height 15
click at [351, 770] on icon "breadcrumb" at bounding box center [354, 769] width 6 height 7
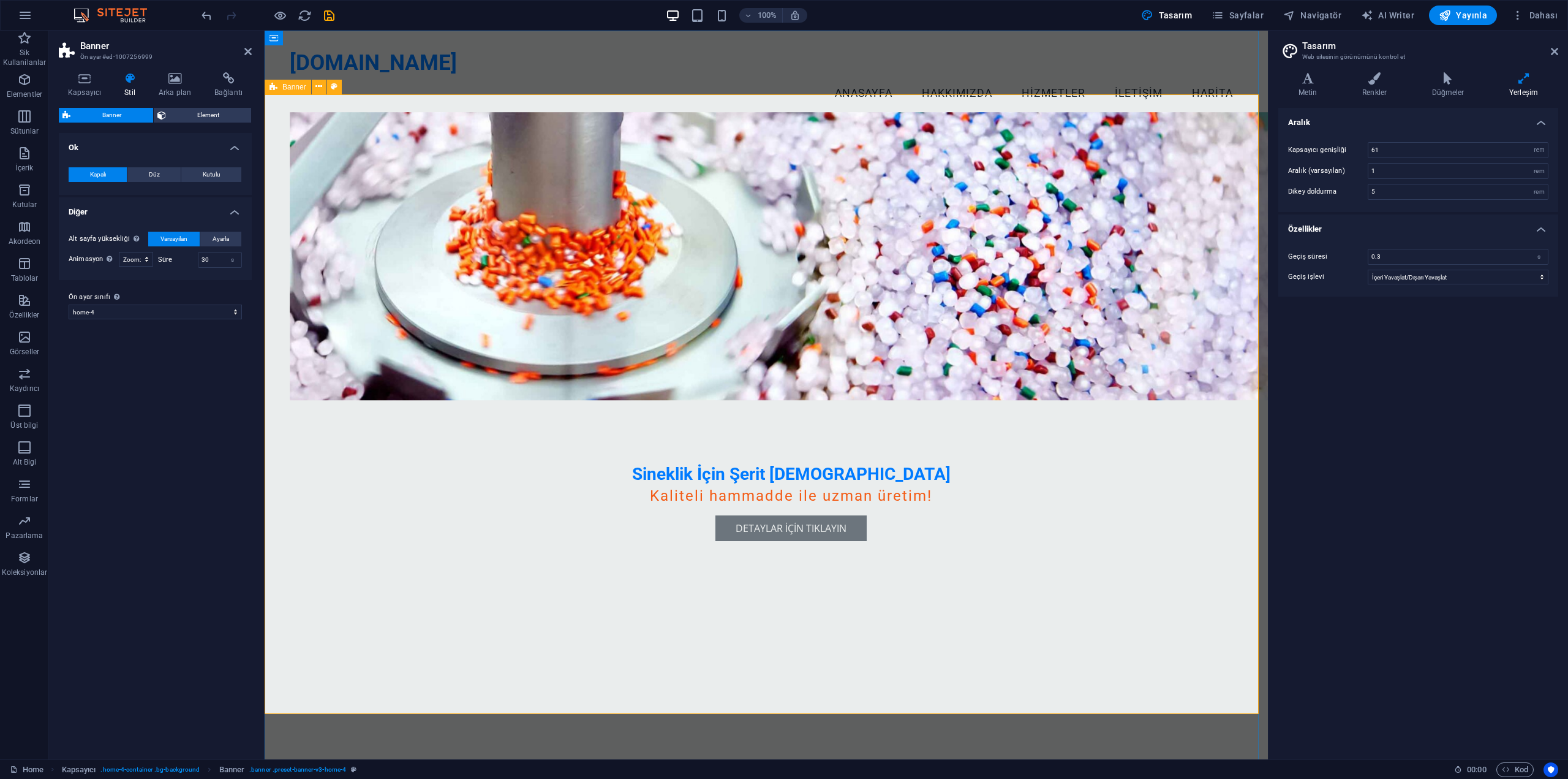
click at [376, 351] on div "Sineklik İçin Şerit [DEMOGRAPHIC_DATA] Kaliteli hammadde ile uzman üretim! Deta…" at bounding box center [766, 435] width 1003 height 620
click at [915, 414] on div "Sineklik İçin Şerit [DEMOGRAPHIC_DATA] Kaliteli hammadde ile uzman üretim! Deta…" at bounding box center [766, 435] width 1003 height 620
click at [1458, 82] on icon at bounding box center [1448, 78] width 72 height 12
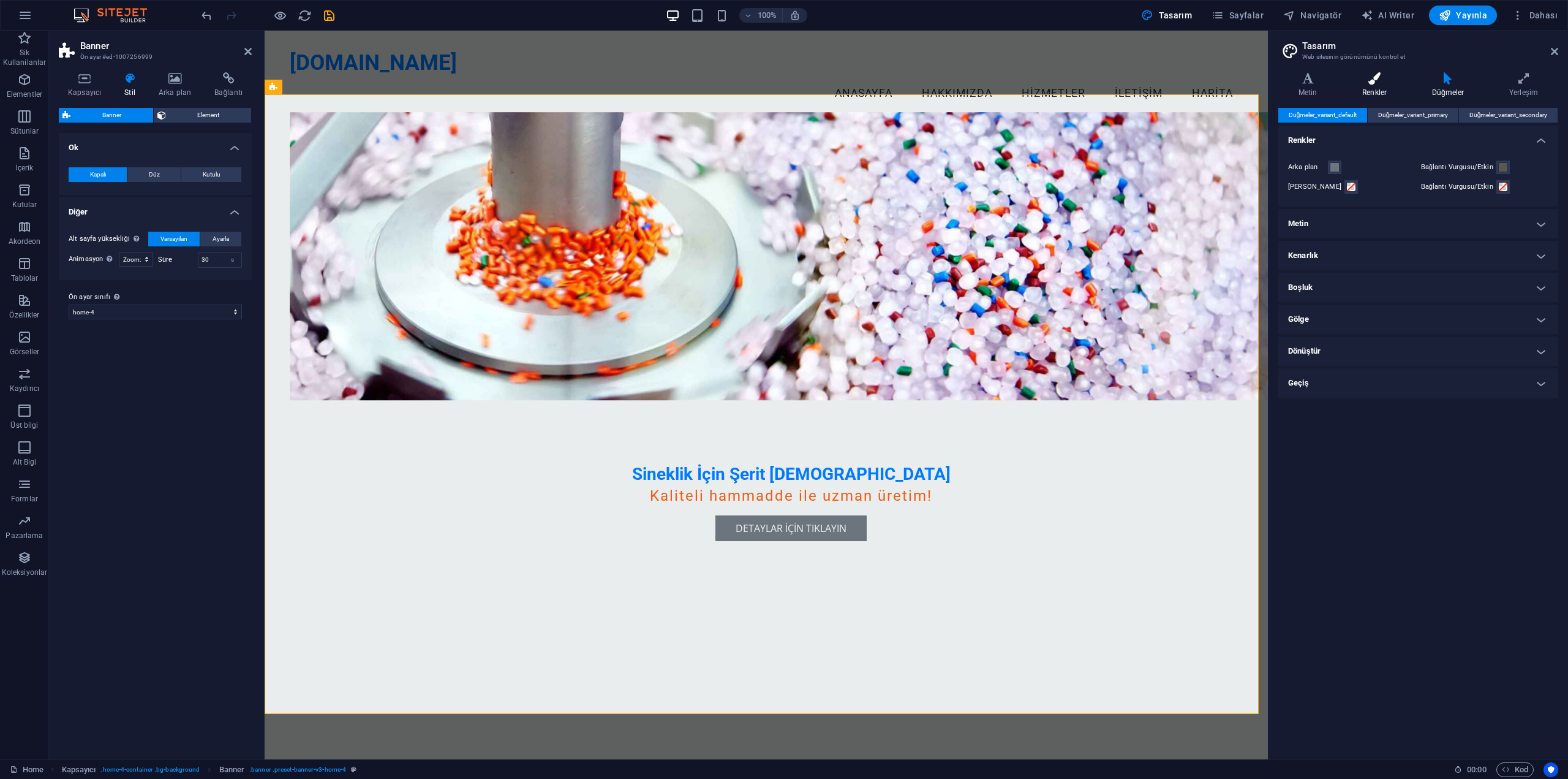
click at [1385, 88] on h4 "Renkler" at bounding box center [1377, 85] width 70 height 26
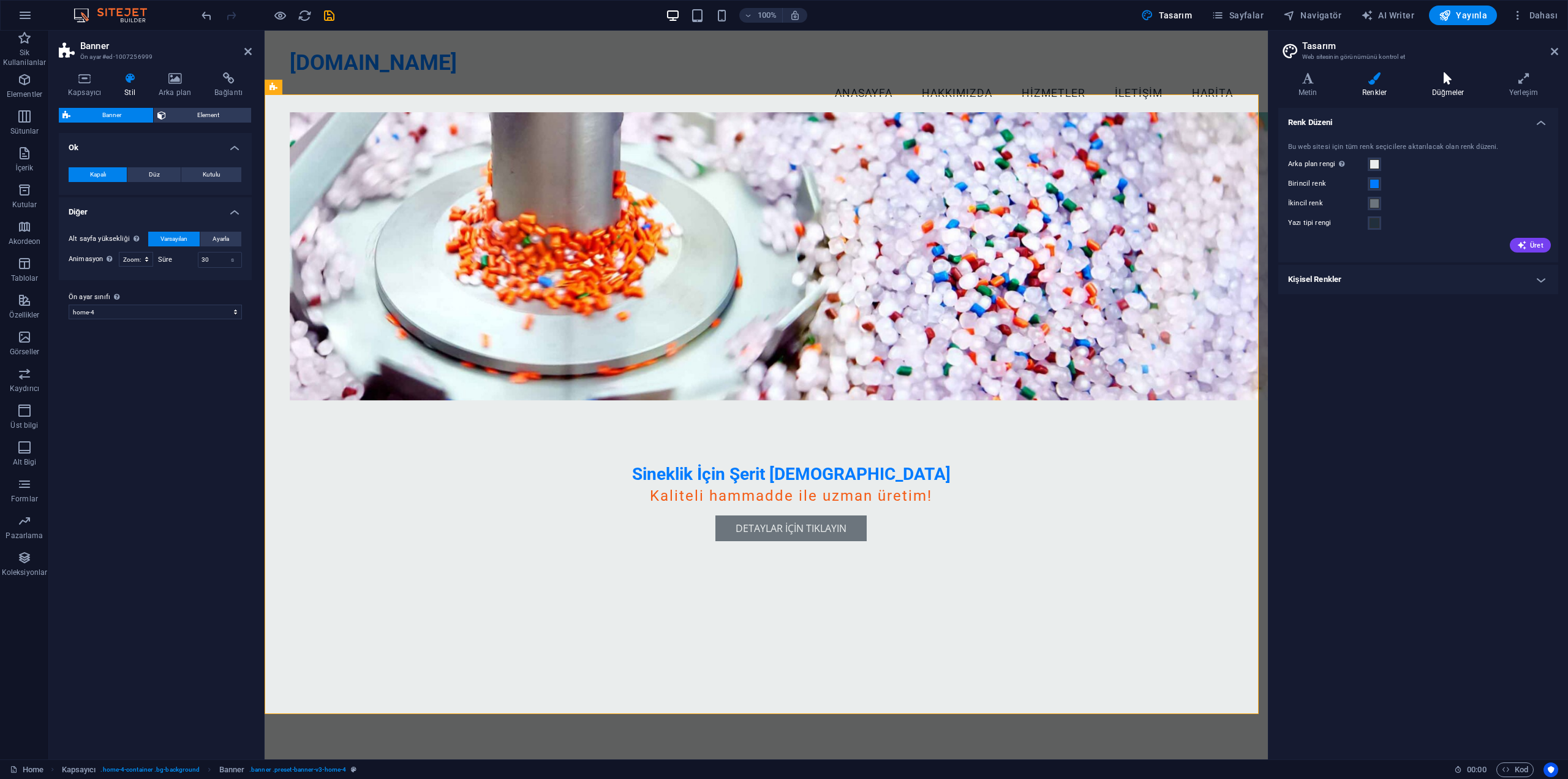
click at [1438, 85] on h4 "Düğmeler" at bounding box center [1450, 85] width 77 height 26
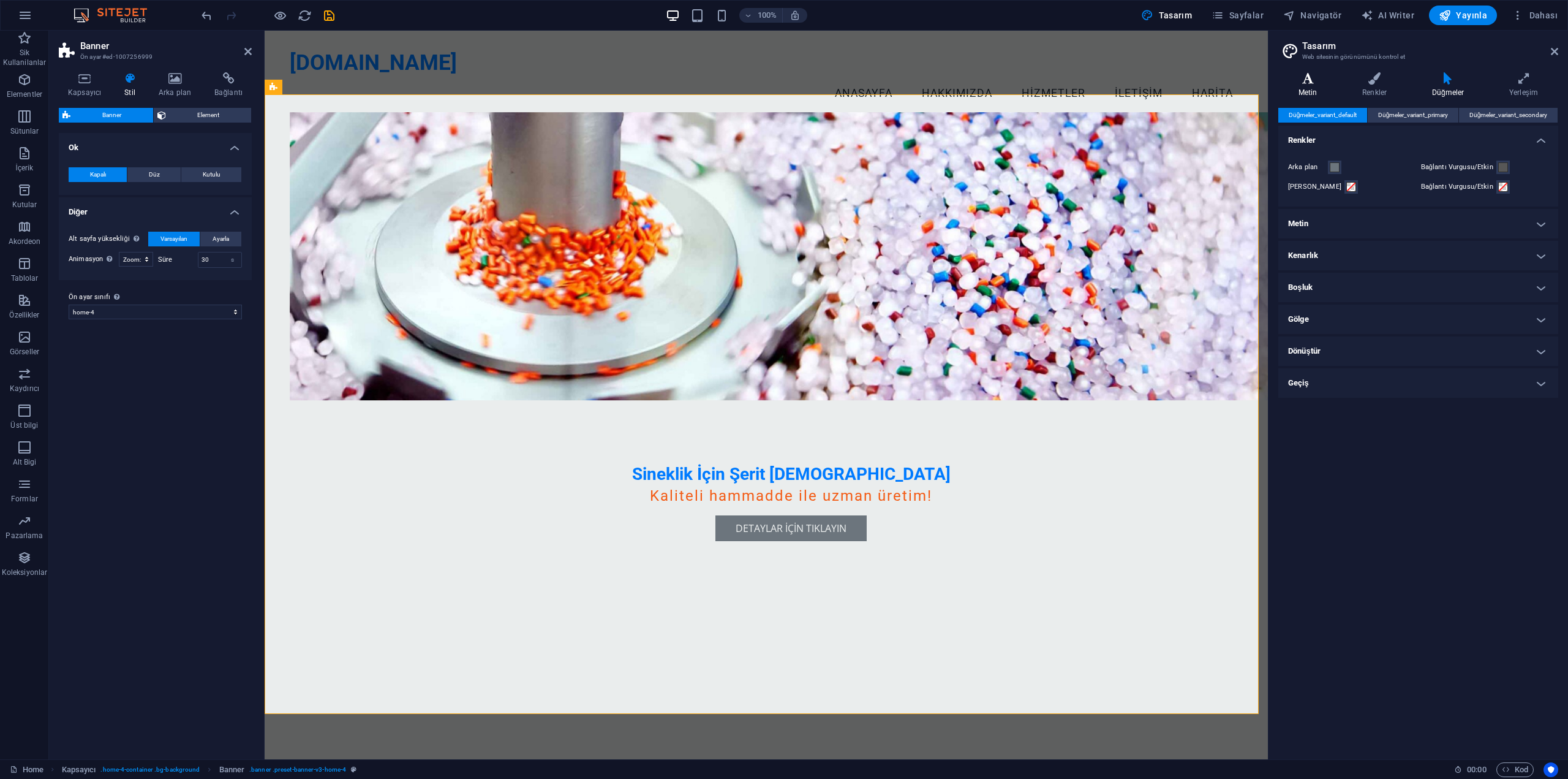
click at [1304, 90] on h4 "Metin" at bounding box center [1310, 85] width 64 height 26
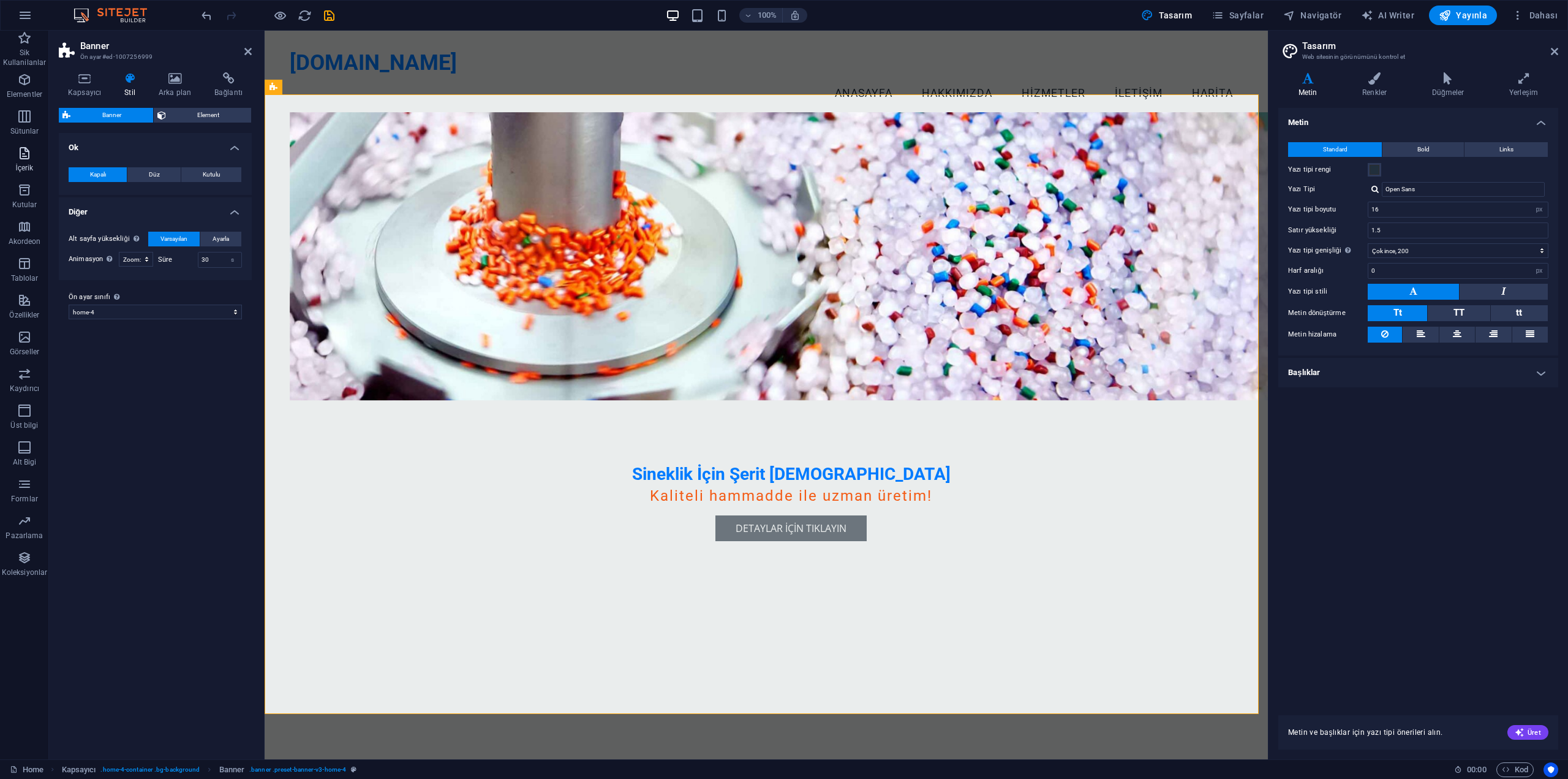
click at [20, 154] on icon "button" at bounding box center [25, 153] width 15 height 15
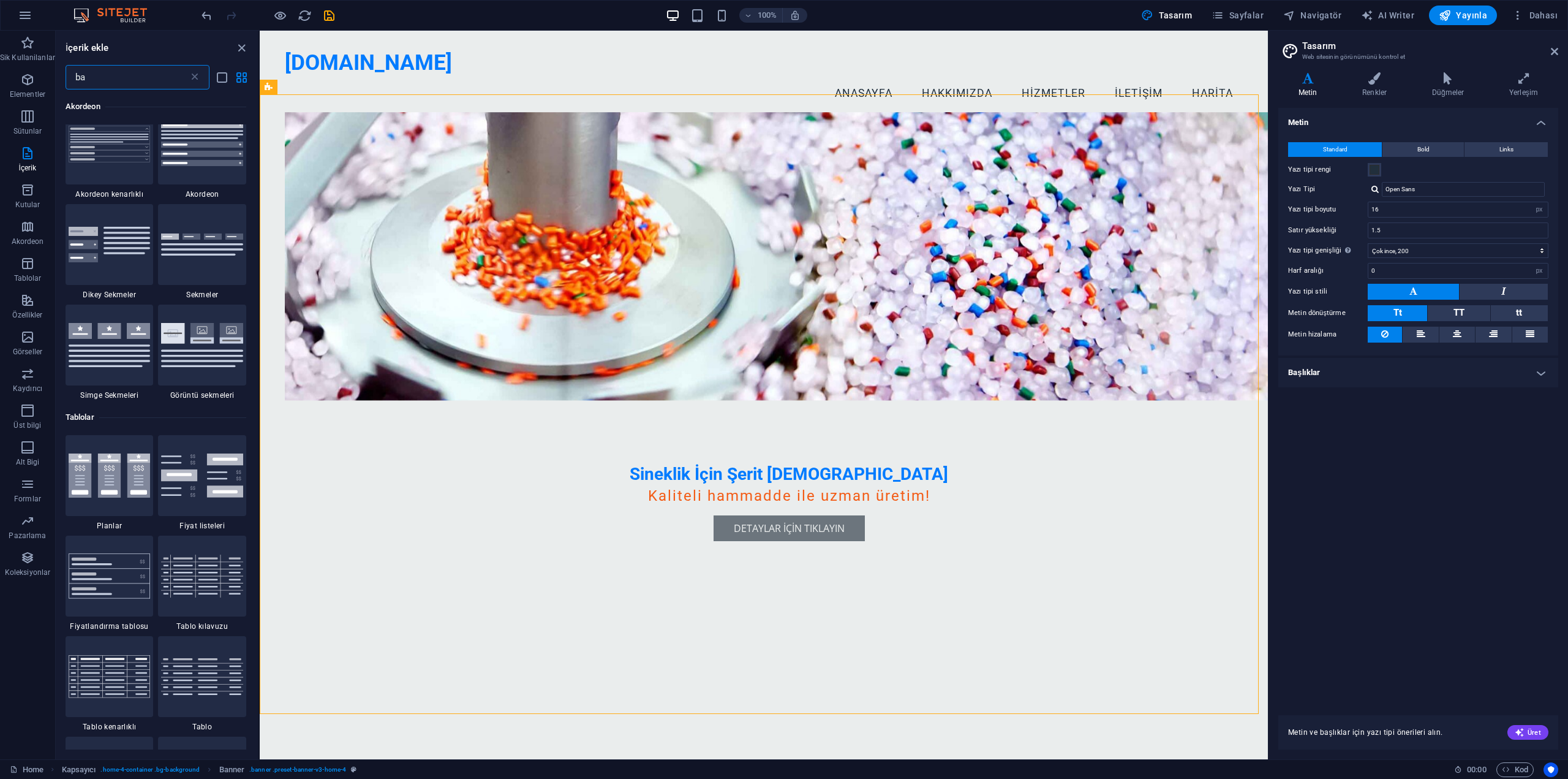
scroll to position [254, 0]
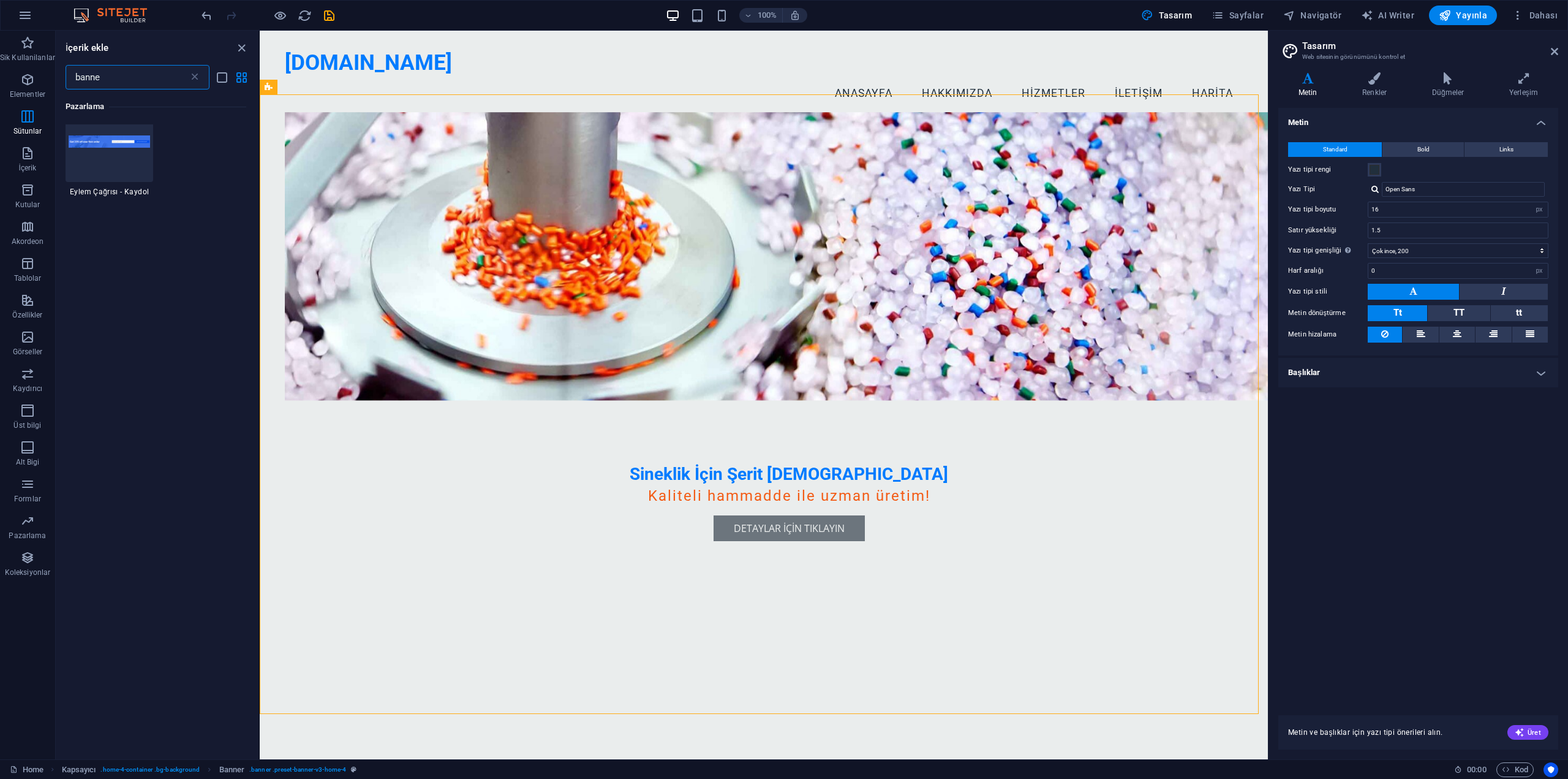
type input "banner"
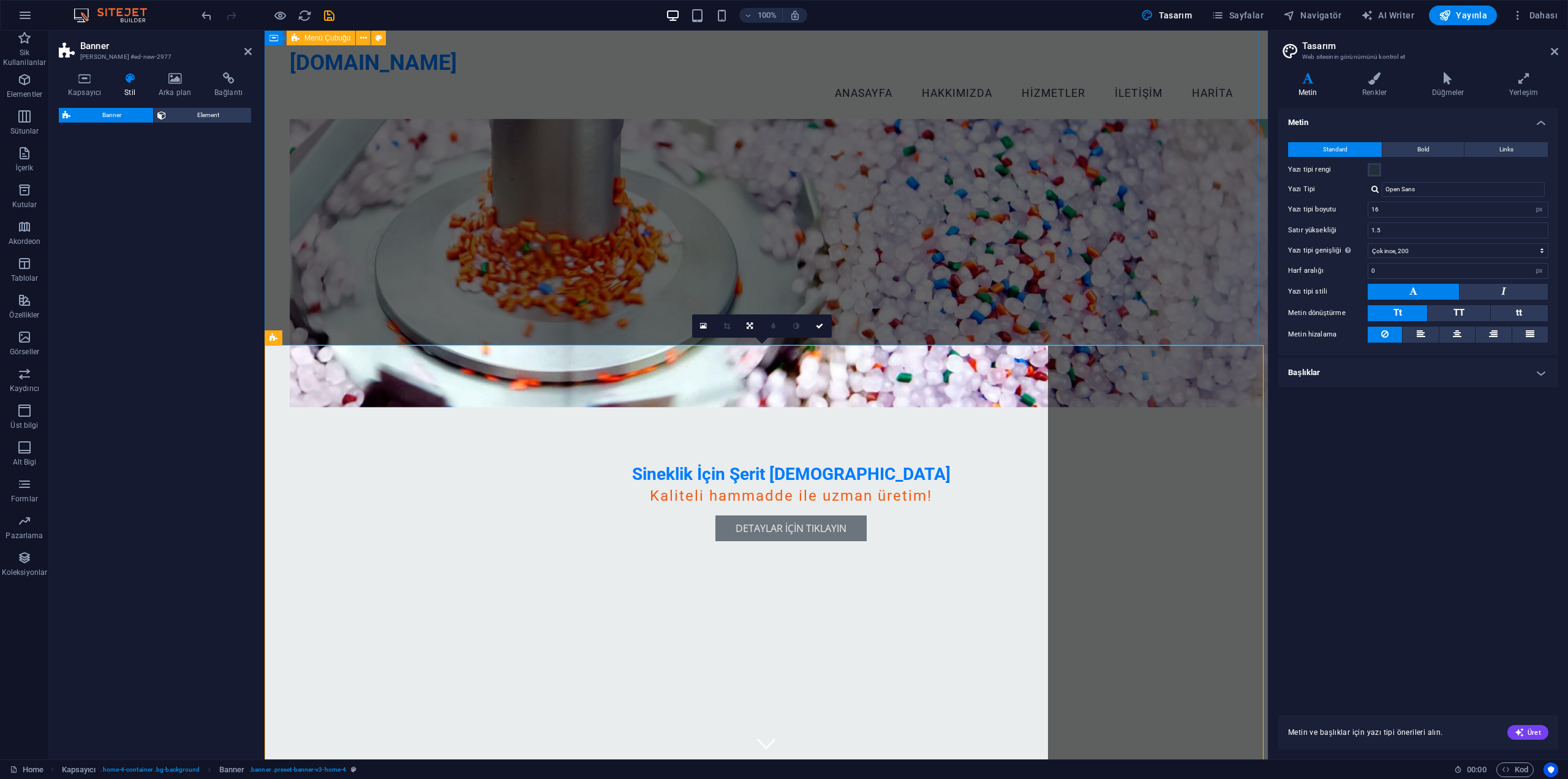
scroll to position [693, 0]
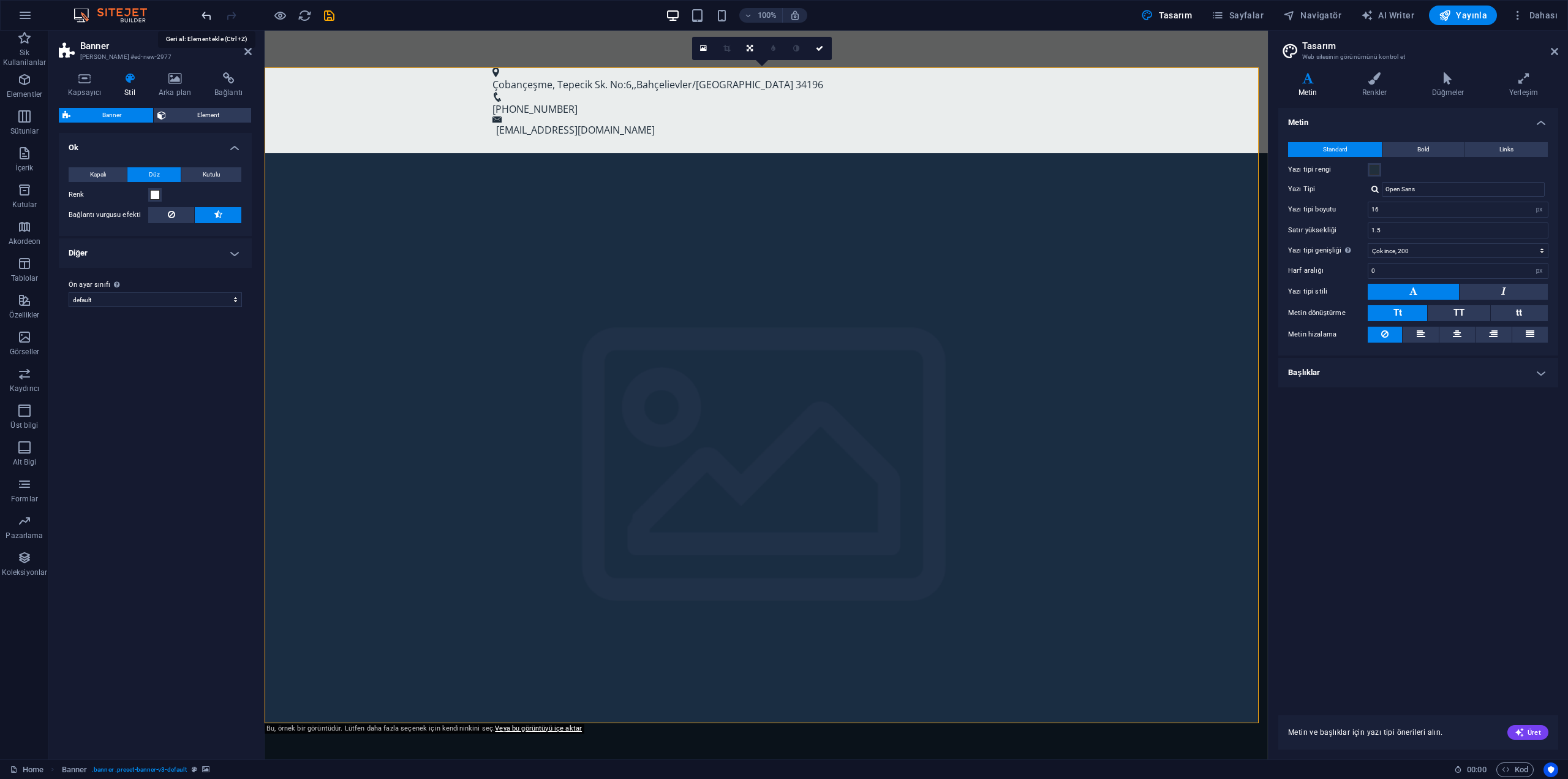
click at [204, 18] on icon "undo" at bounding box center [207, 15] width 14 height 14
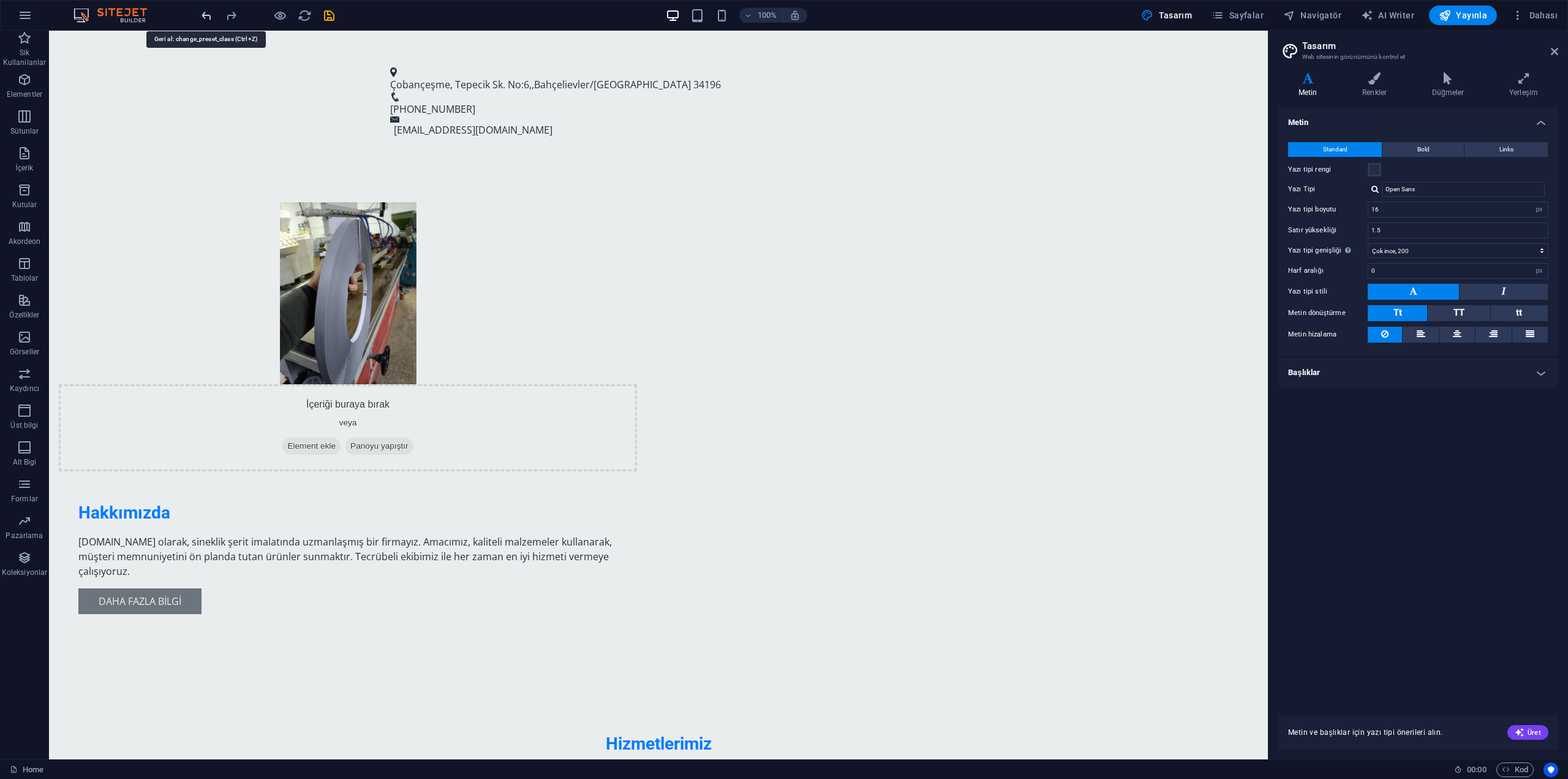
click at [204, 18] on icon "undo" at bounding box center [207, 15] width 14 height 14
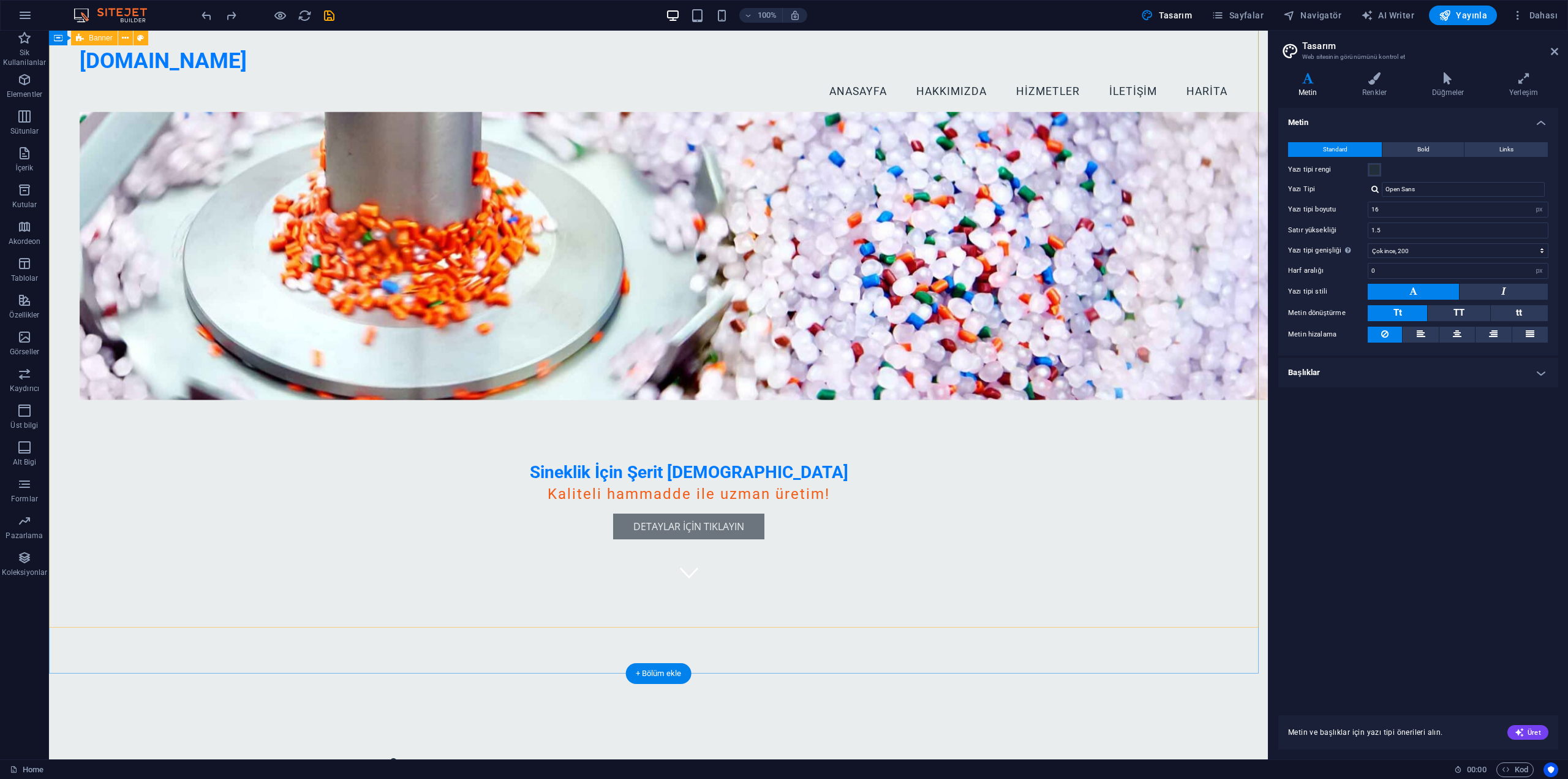
scroll to position [0, 0]
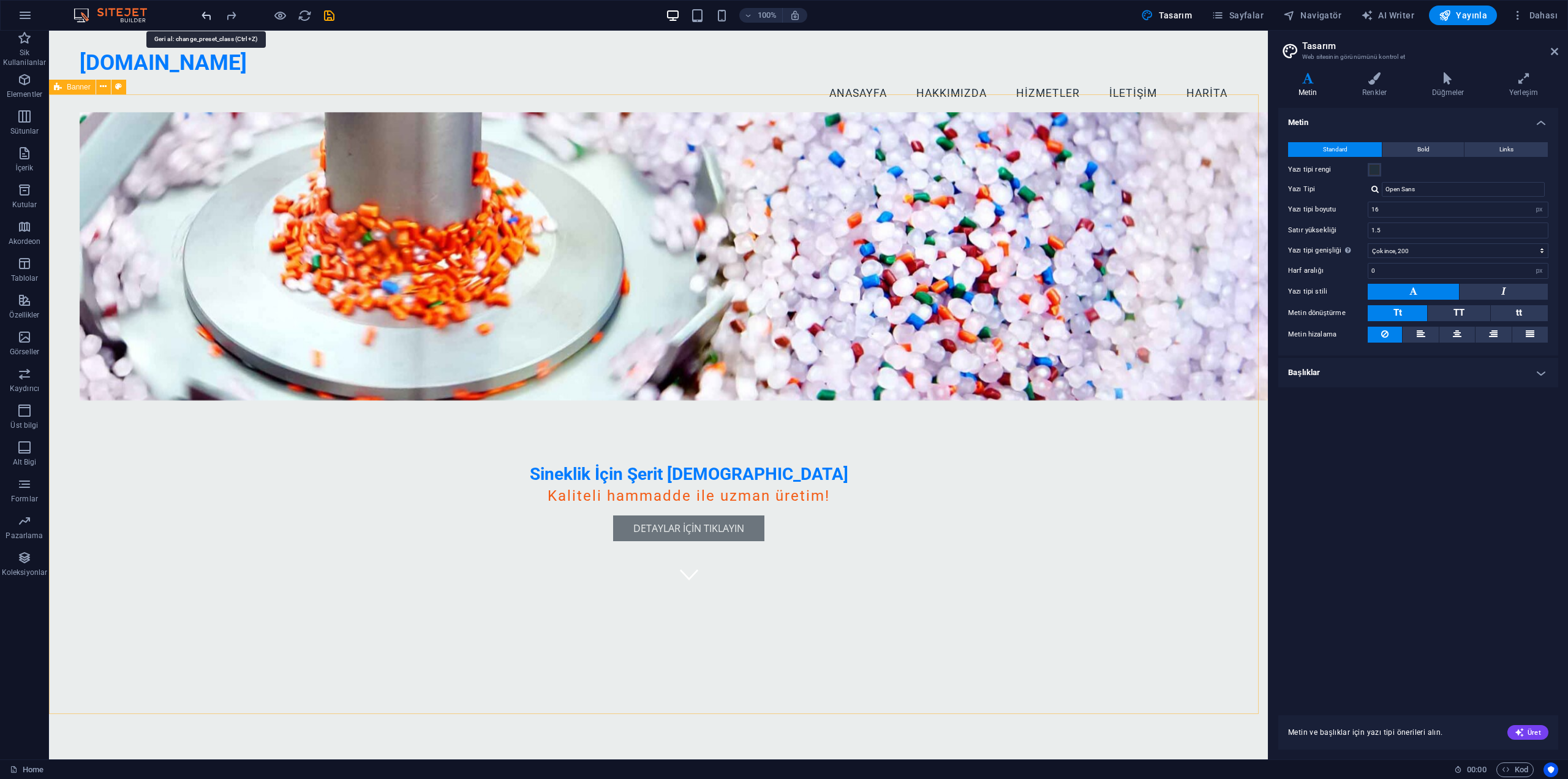
click at [212, 17] on icon "undo" at bounding box center [207, 15] width 14 height 14
